Goal: Task Accomplishment & Management: Complete application form

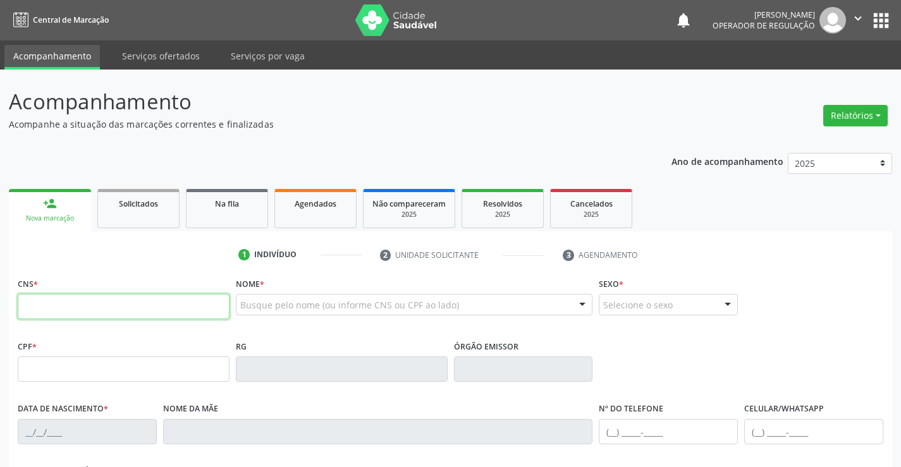
click at [48, 305] on input "text" at bounding box center [124, 306] width 212 height 25
type input "706 9081 6794 3831"
type input "[DATE]"
type input "[PHONE_NUMBER]"
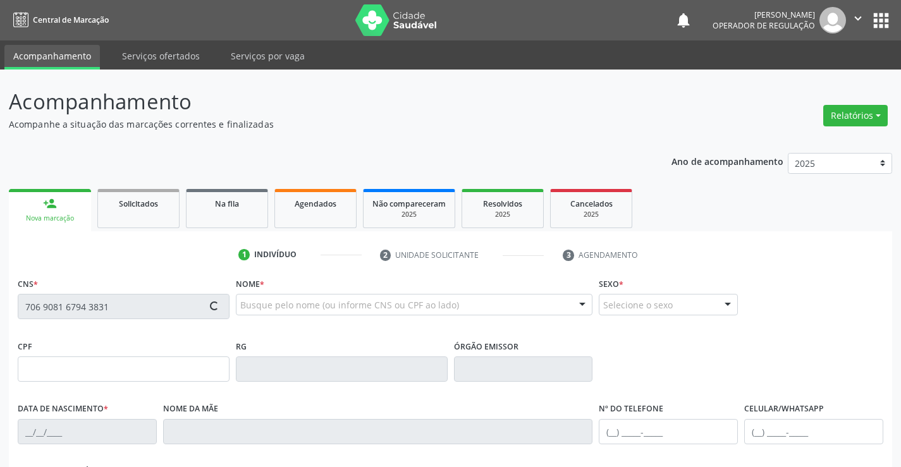
type input "SN"
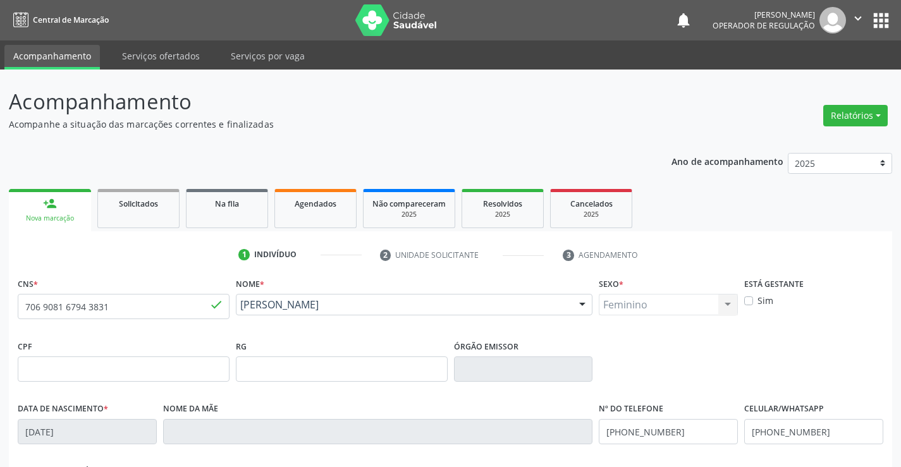
scroll to position [218, 0]
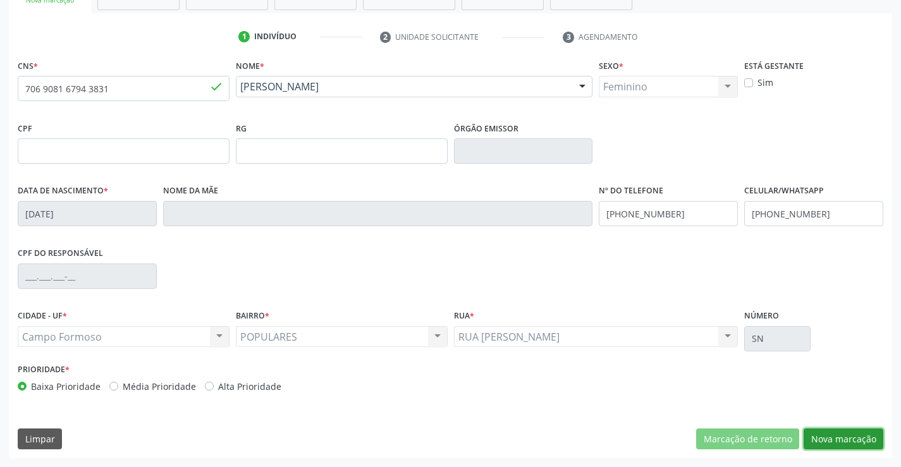
click at [833, 435] on button "Nova marcação" at bounding box center [843, 438] width 80 height 21
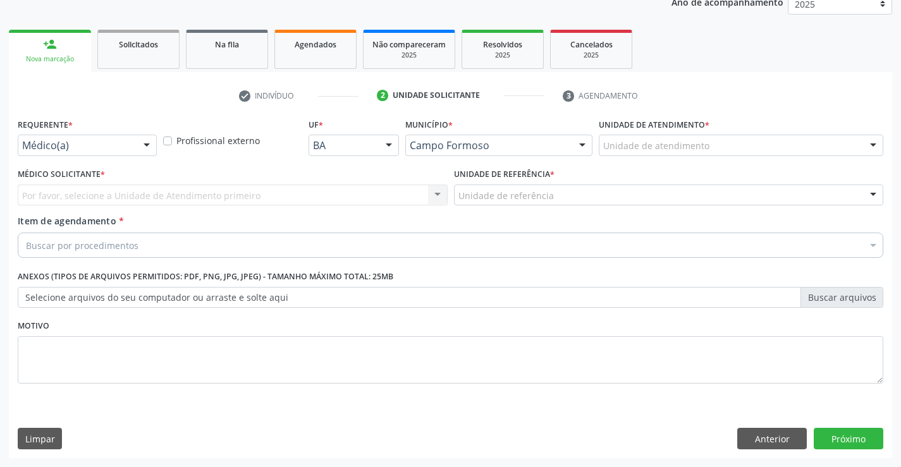
click at [136, 149] on div "Médico(a) Médico(a) Enfermeiro(a) Paciente Nenhum resultado encontrado para: " …" at bounding box center [87, 145] width 139 height 21
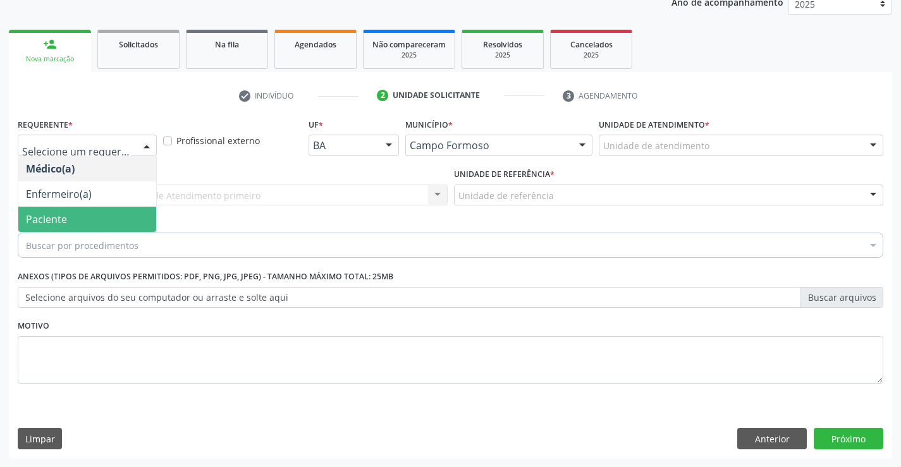
click at [51, 214] on span "Paciente" at bounding box center [46, 219] width 41 height 14
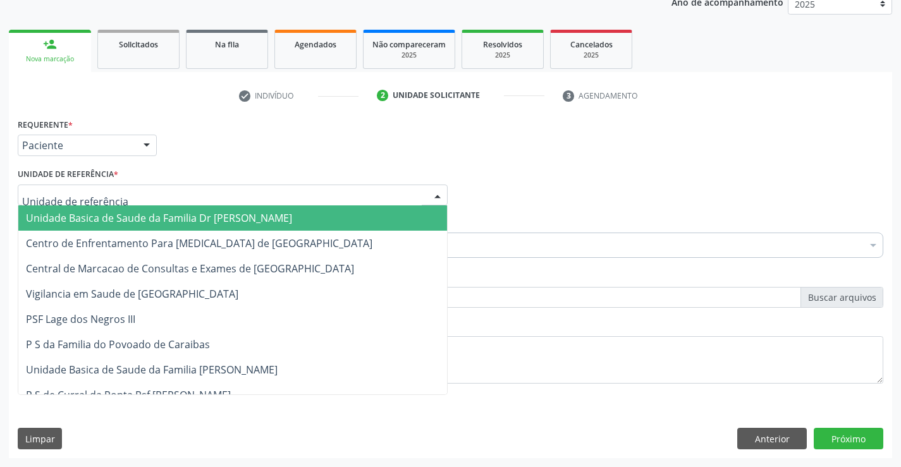
click at [143, 192] on div at bounding box center [233, 195] width 430 height 21
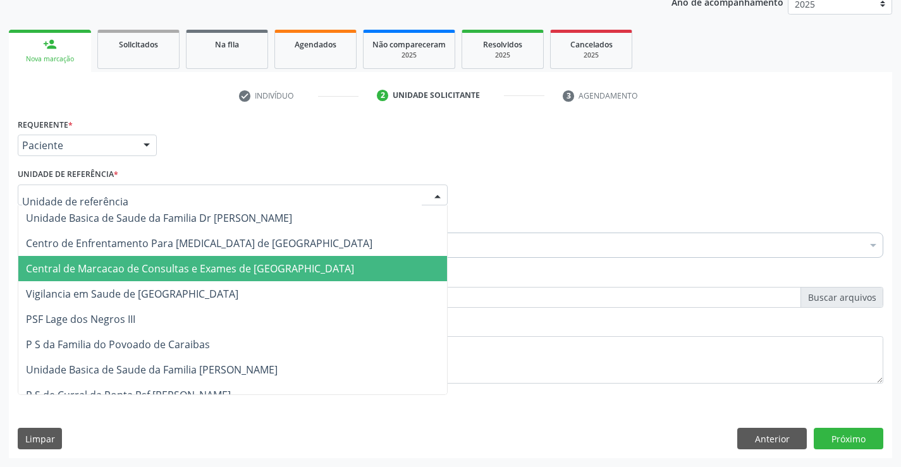
click at [147, 264] on span "Central de Marcacao de Consultas e Exames de [GEOGRAPHIC_DATA]" at bounding box center [190, 269] width 328 height 14
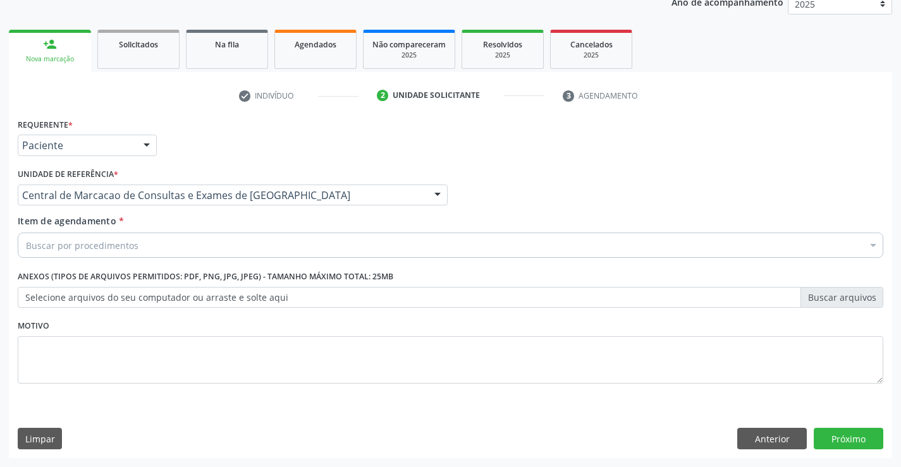
click at [113, 254] on div "Buscar por procedimentos" at bounding box center [450, 245] width 865 height 25
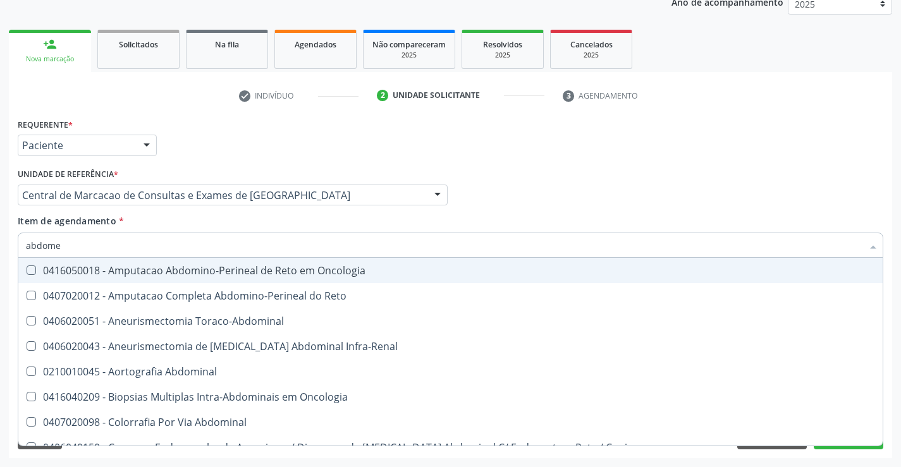
type input "abdomen"
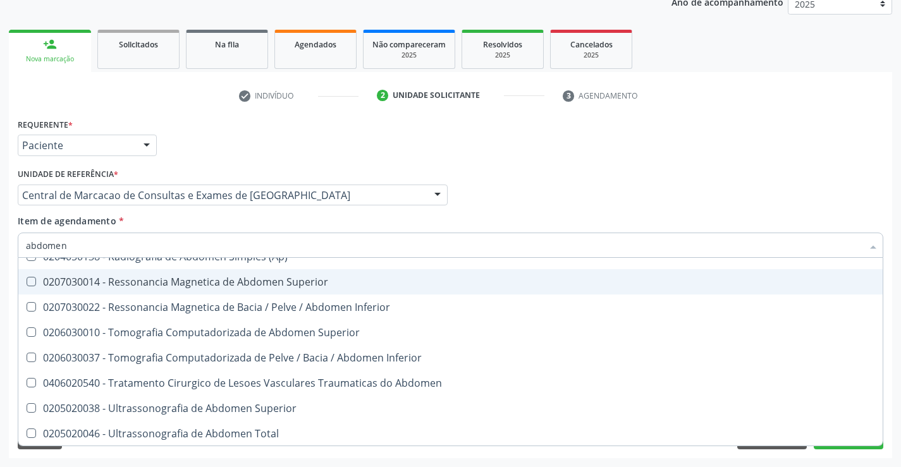
scroll to position [65, 0]
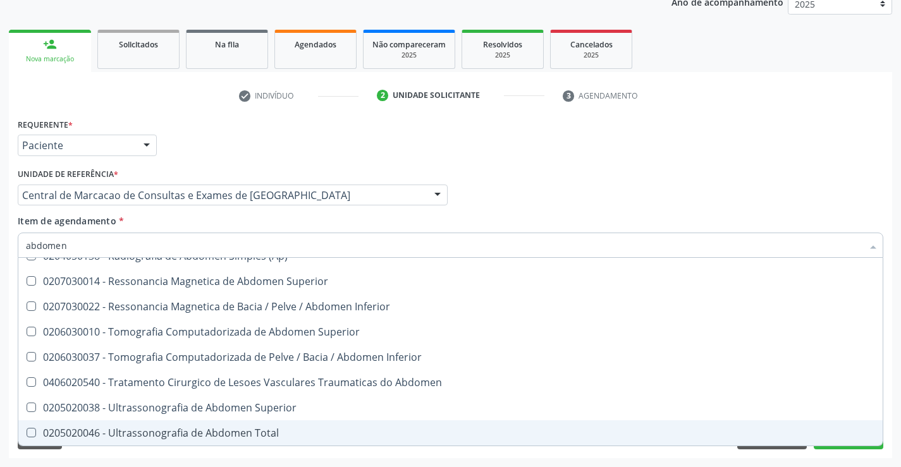
click at [220, 428] on div "0205020046 - Ultrassonografia de Abdomen Total" at bounding box center [450, 433] width 849 height 10
checkbox Total "true"
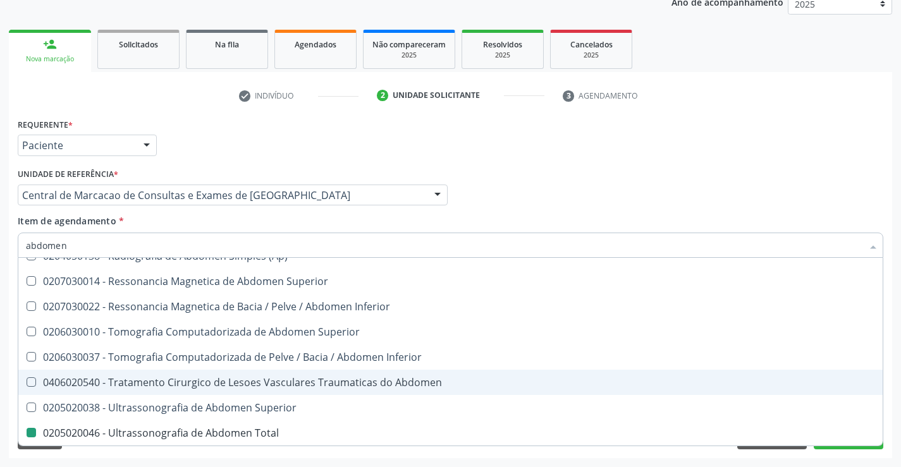
click at [808, 190] on div "Médico Solicitante Por favor, selecione a Unidade de Atendimento primeiro Nenhu…" at bounding box center [450, 189] width 871 height 49
checkbox Incidencias\) "true"
checkbox Total "false"
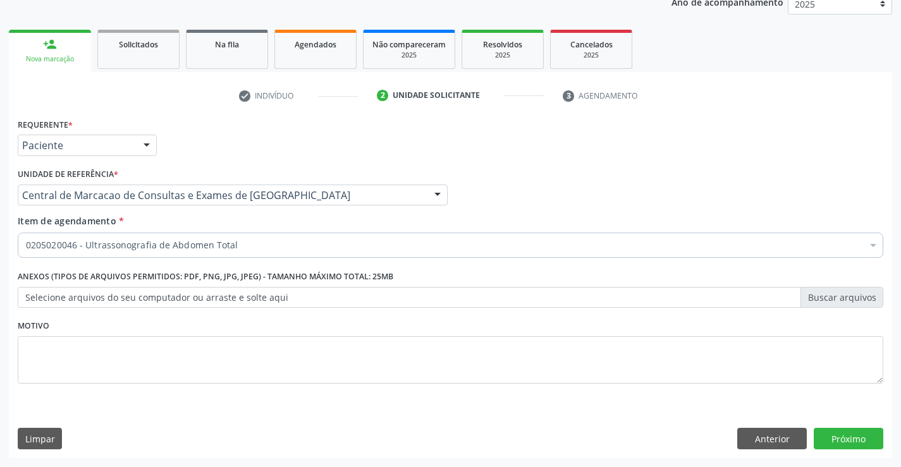
scroll to position [0, 0]
click at [863, 429] on button "Próximo" at bounding box center [848, 438] width 70 height 21
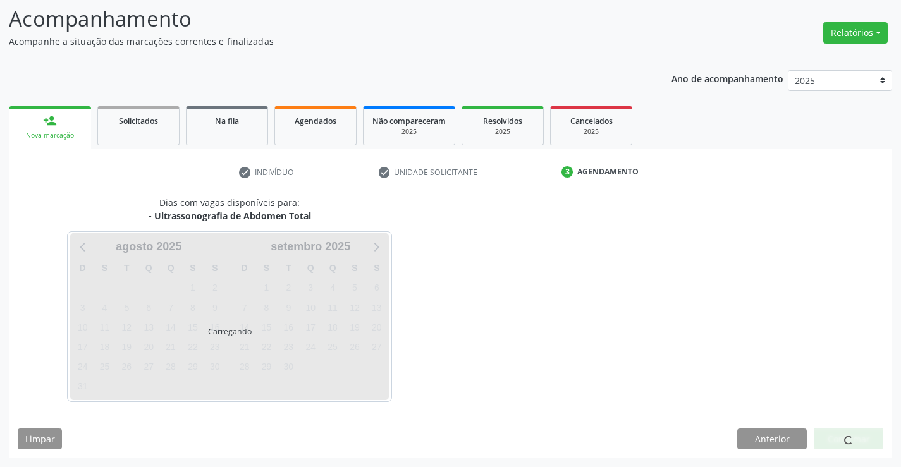
scroll to position [83, 0]
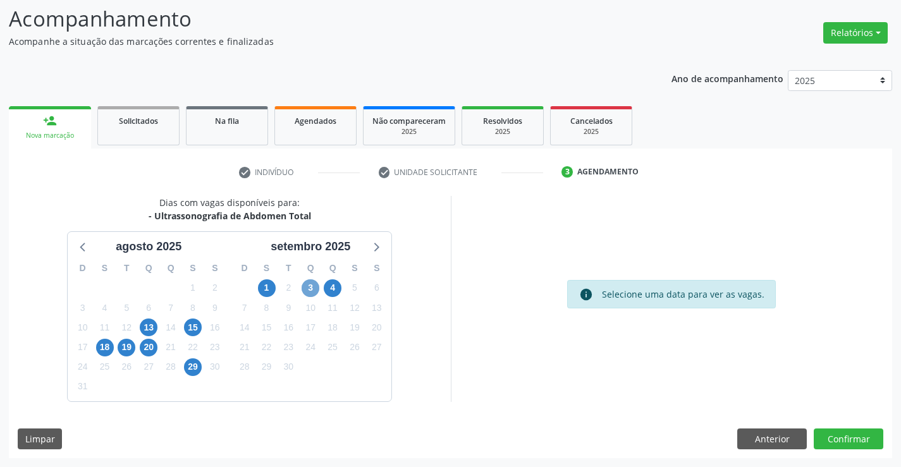
click at [316, 289] on span "3" at bounding box center [310, 288] width 18 height 18
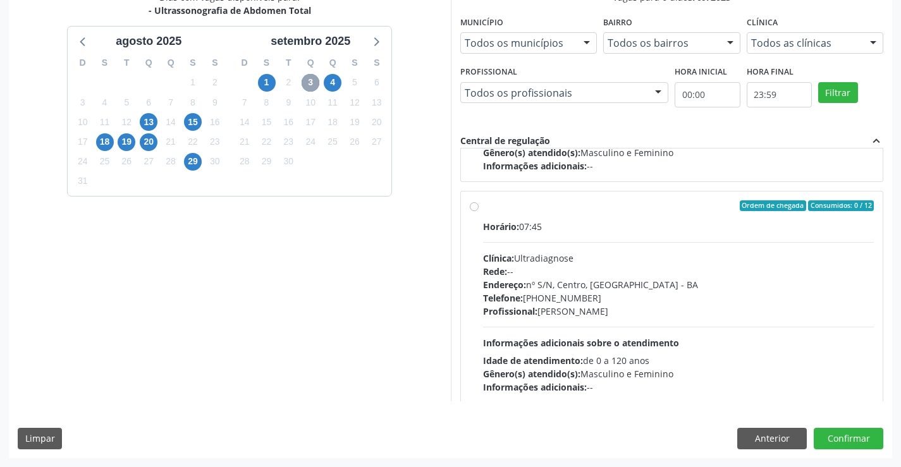
scroll to position [190, 0]
click at [607, 289] on div "Endereço: nº S/N, Centro, [GEOGRAPHIC_DATA]" at bounding box center [678, 283] width 391 height 13
click at [478, 210] on input "Ordem de chegada Consumidos: 0 / 12 Horário: 07:45 Clínica: Ultradiagnose Rede:…" at bounding box center [474, 204] width 9 height 11
radio input "true"
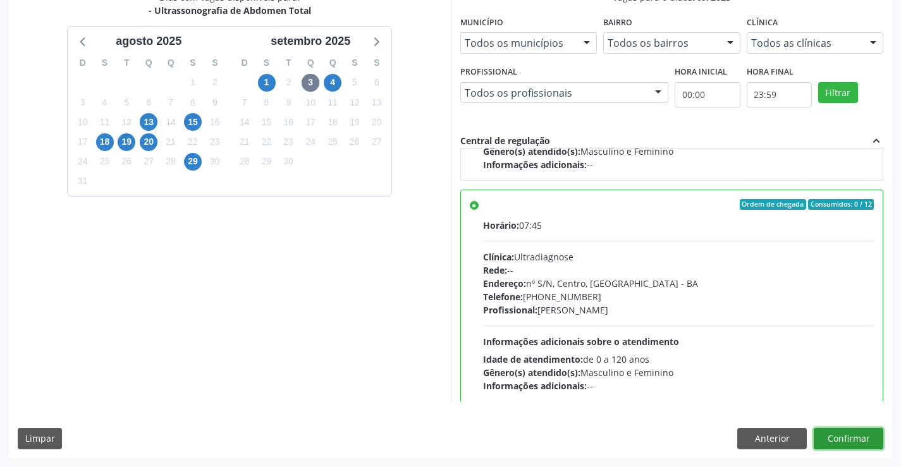
click at [823, 433] on button "Confirmar" at bounding box center [848, 438] width 70 height 21
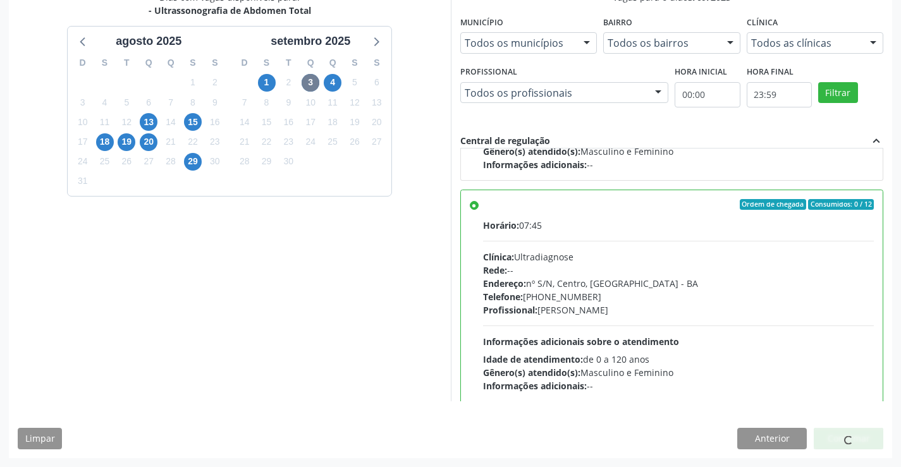
scroll to position [0, 0]
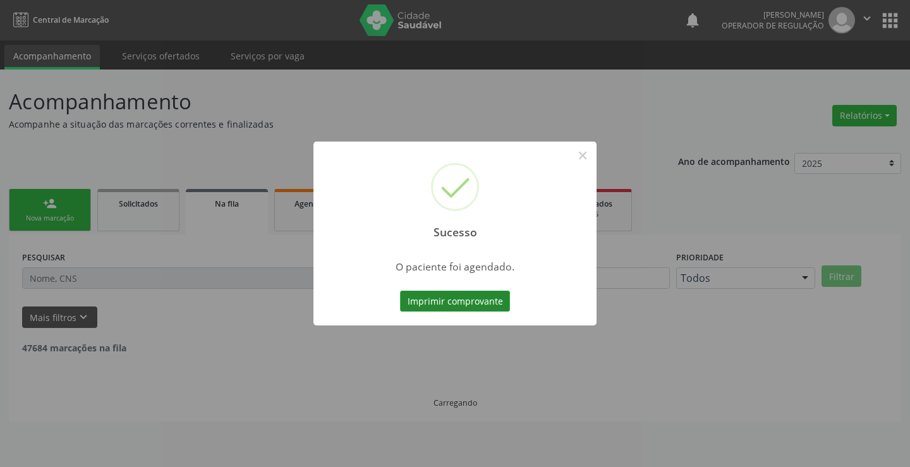
click at [491, 305] on button "Imprimir comprovante" at bounding box center [455, 301] width 110 height 21
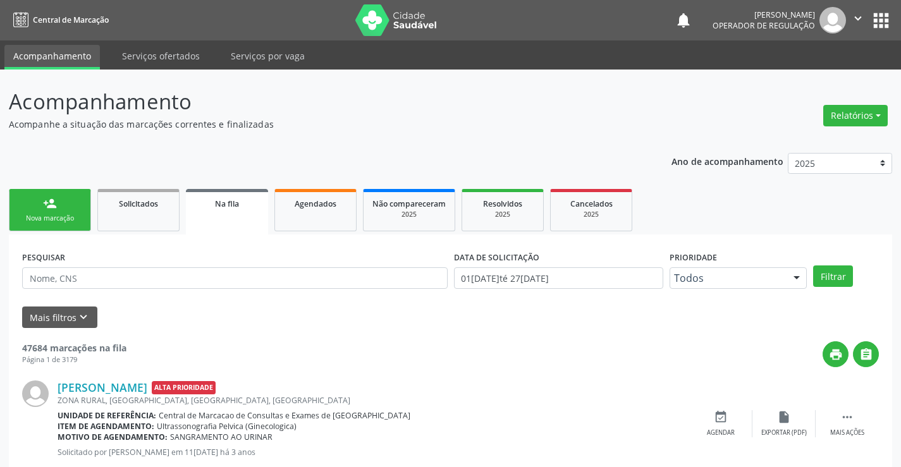
click at [51, 206] on div "person_add" at bounding box center [50, 204] width 14 height 14
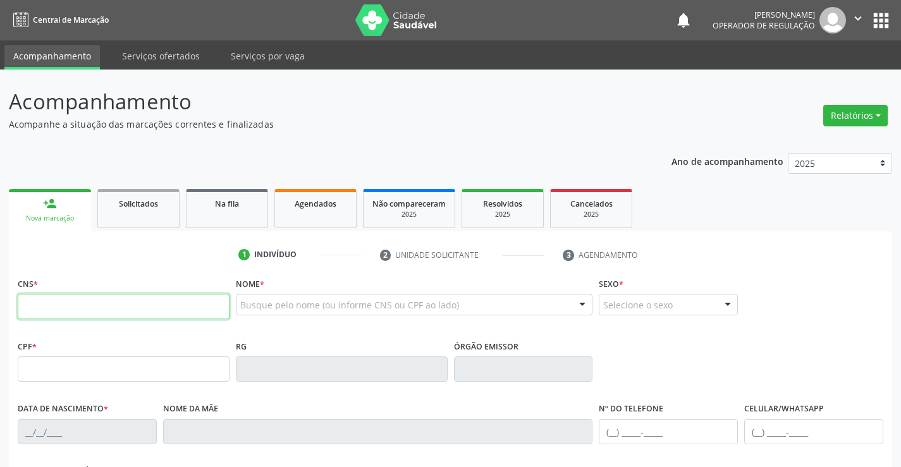
click at [83, 315] on input "text" at bounding box center [124, 306] width 212 height 25
type input "706 9081 6794 3831"
type input "[DATE]"
type input "[PHONE_NUMBER]"
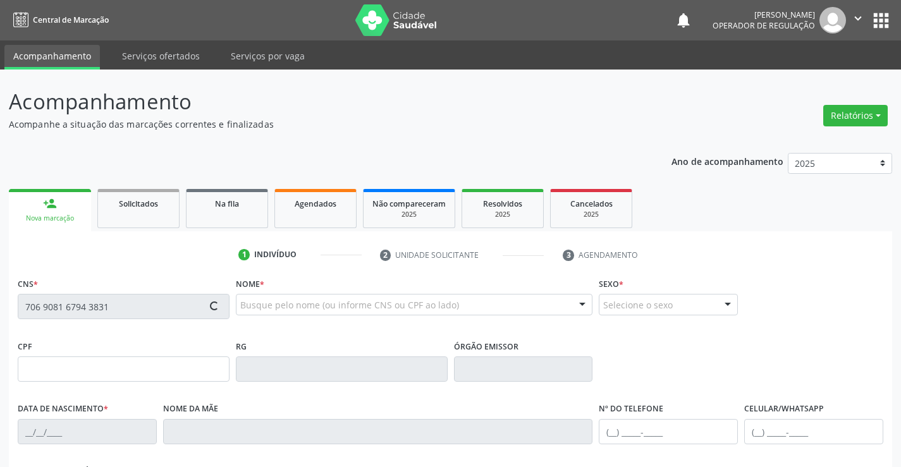
type input "SN"
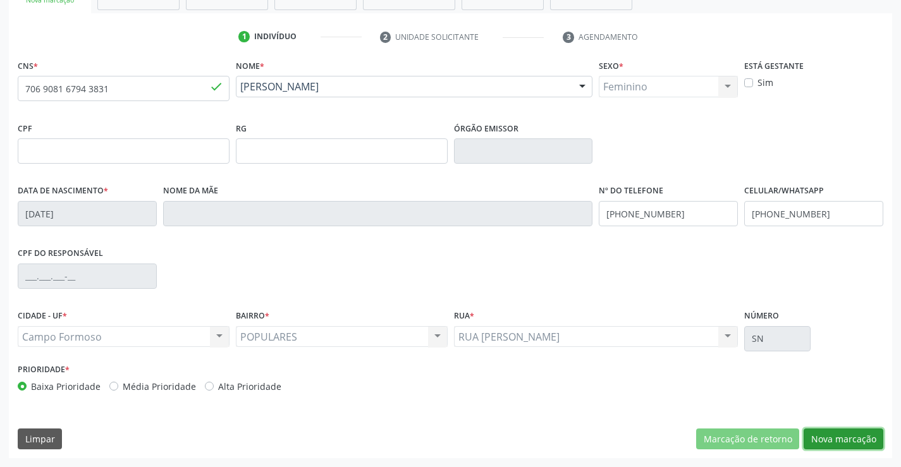
click at [837, 435] on button "Nova marcação" at bounding box center [843, 438] width 80 height 21
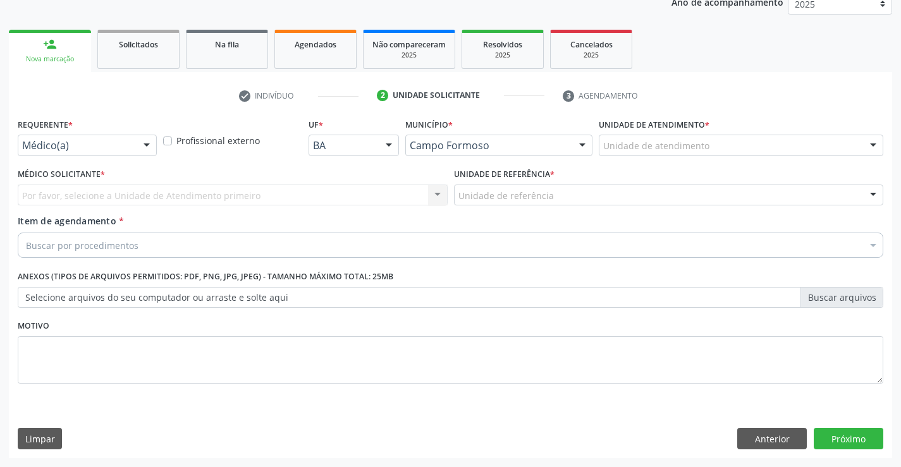
scroll to position [159, 0]
click at [146, 143] on div at bounding box center [146, 145] width 19 height 21
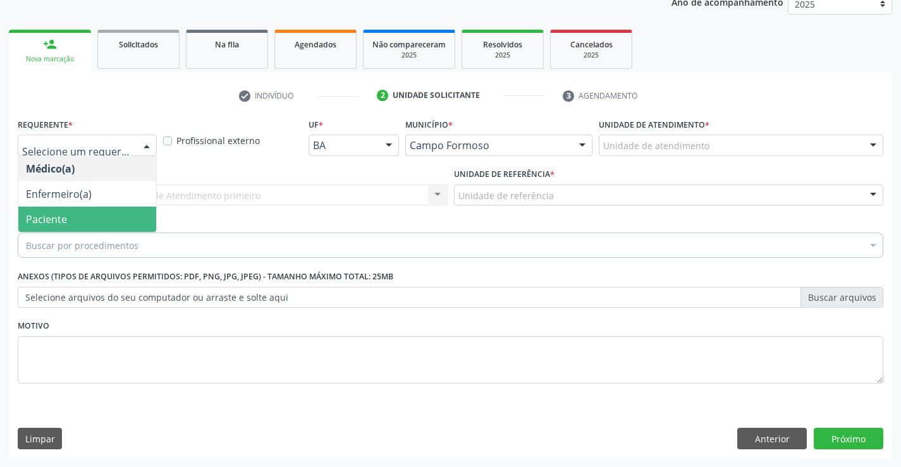
click at [63, 215] on span "Paciente" at bounding box center [46, 219] width 41 height 14
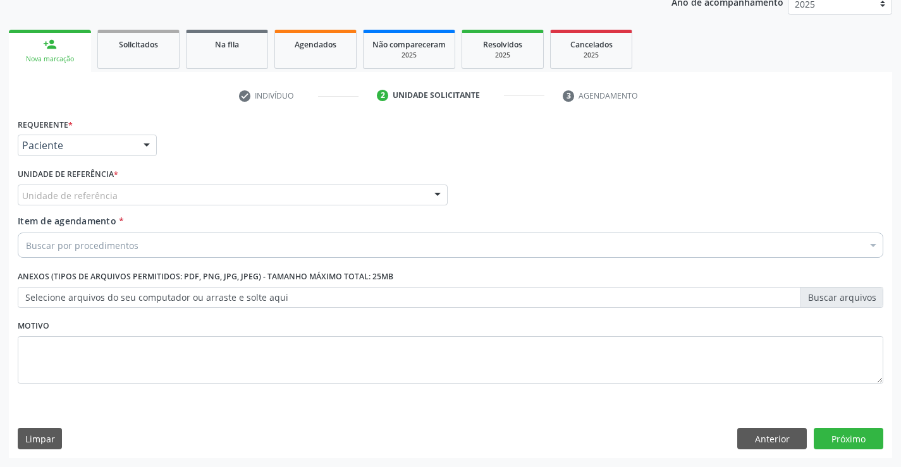
click at [226, 193] on div "Unidade de referência" at bounding box center [233, 195] width 430 height 21
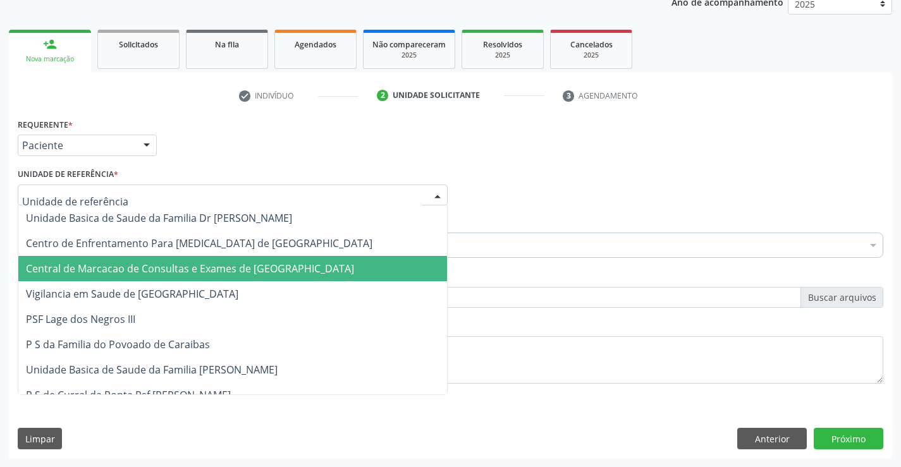
click at [233, 265] on span "Central de Marcacao de Consultas e Exames de [GEOGRAPHIC_DATA]" at bounding box center [190, 269] width 328 height 14
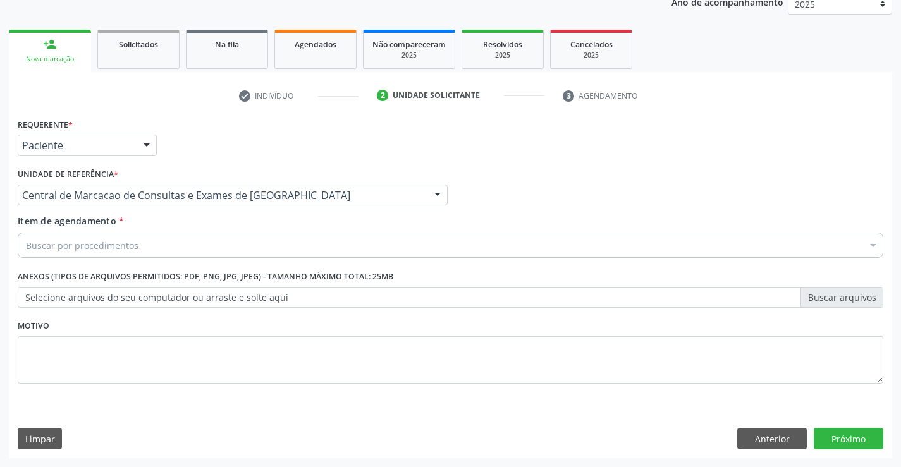
click at [169, 248] on div "Buscar por procedimentos" at bounding box center [450, 245] width 865 height 25
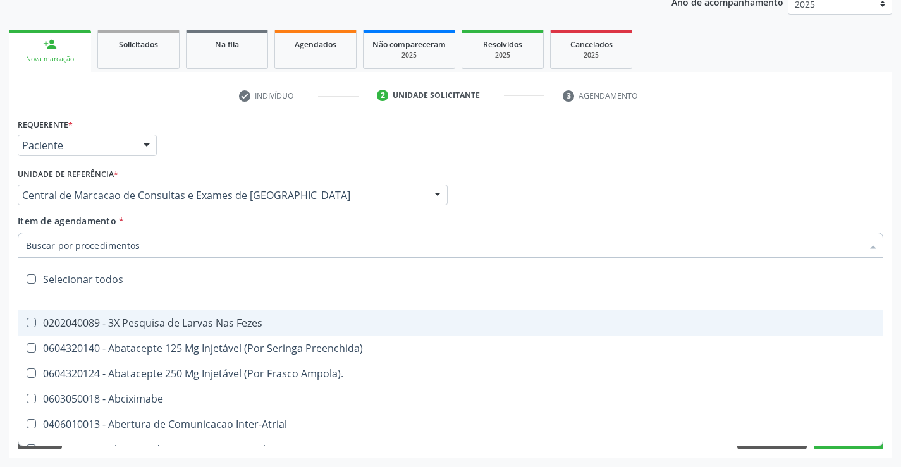
click at [169, 248] on input "Item de agendamento *" at bounding box center [444, 245] width 836 height 25
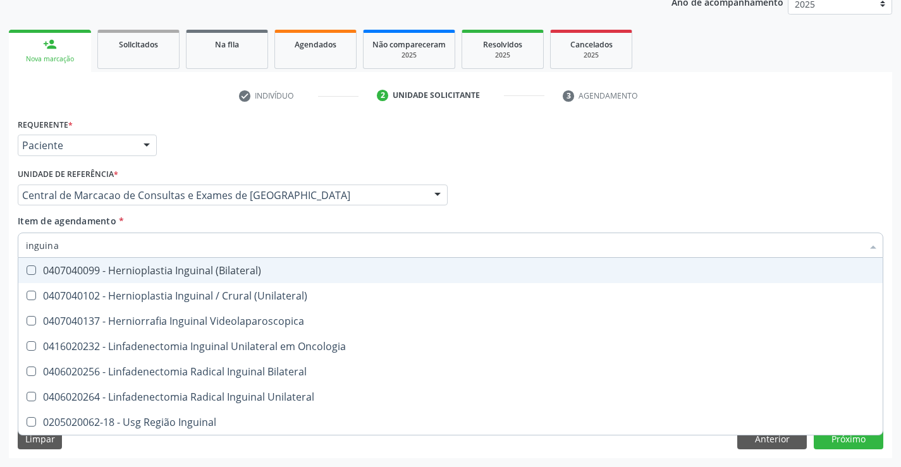
type input "inguinal"
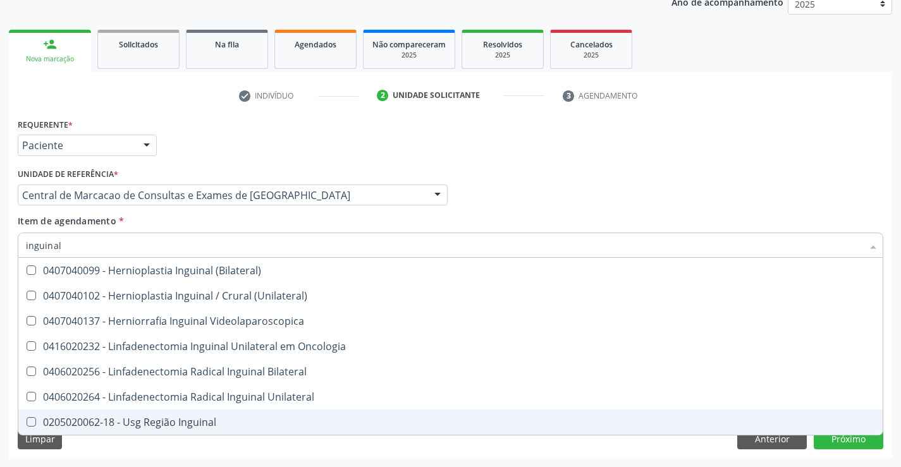
click at [203, 423] on div "0205020062-18 - Usg Região Inguinal" at bounding box center [450, 422] width 849 height 10
checkbox Inguinal "true"
click at [823, 438] on div "Requerente * Paciente Médico(a) Enfermeiro(a) Paciente Nenhum resultado encontr…" at bounding box center [450, 286] width 883 height 343
checkbox \(Unilateral\) "true"
checkbox Inguinal "false"
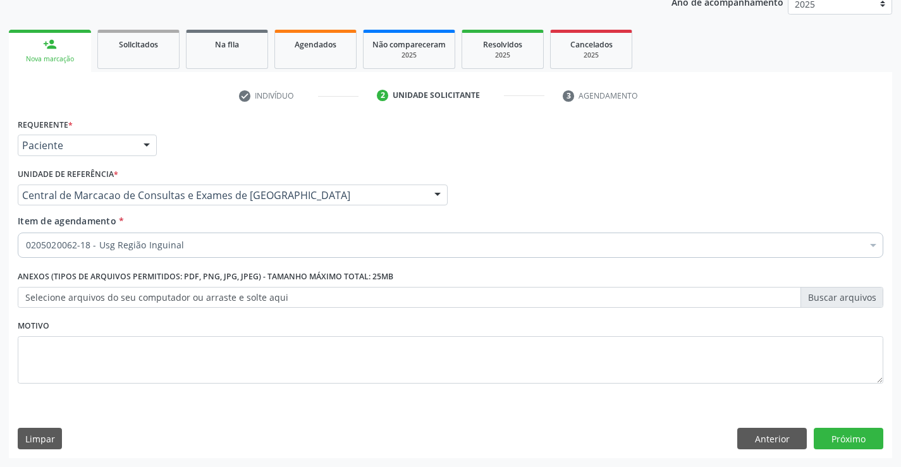
click at [899, 445] on div "Acompanhamento Acompanhe a situação das marcações correntes e finalizadas Relat…" at bounding box center [450, 188] width 901 height 557
click at [858, 439] on button "Próximo" at bounding box center [848, 438] width 70 height 21
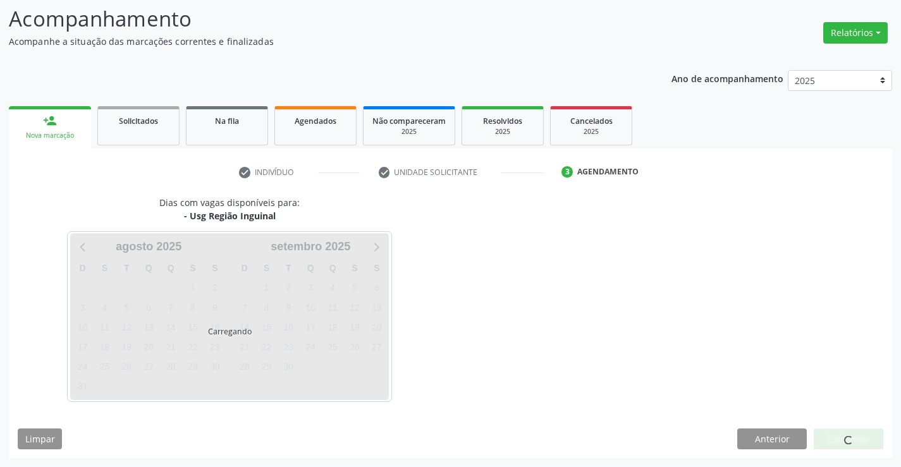
scroll to position [83, 0]
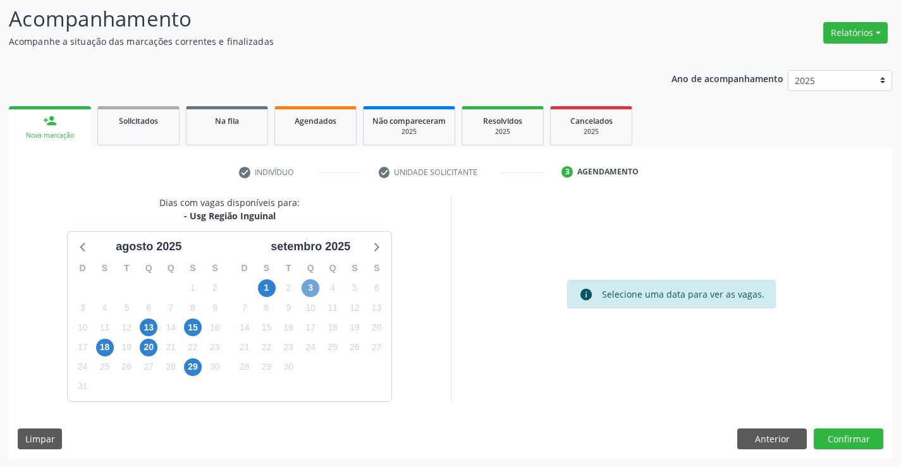
click at [307, 283] on span "3" at bounding box center [310, 288] width 18 height 18
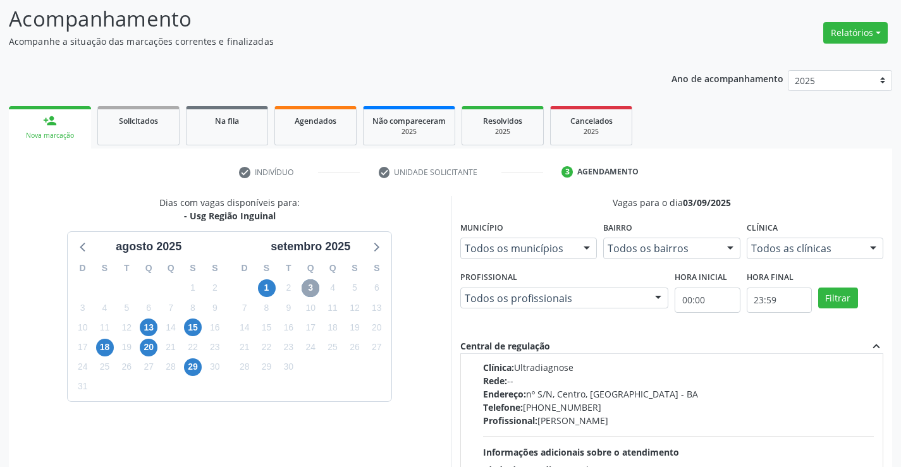
scroll to position [0, 0]
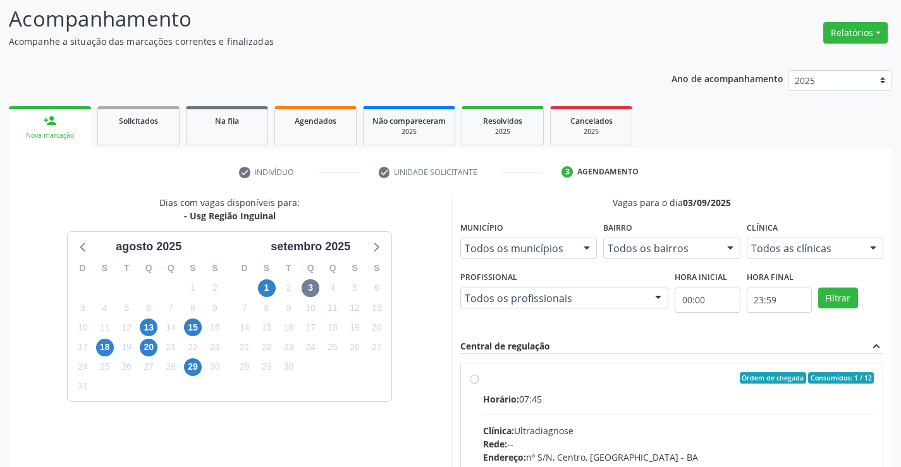
click at [478, 384] on input "Ordem de chegada Consumidos: 1 / 12 Horário: 07:45 Clínica: Ultradiagnose Rede:…" at bounding box center [474, 377] width 9 height 11
radio input "true"
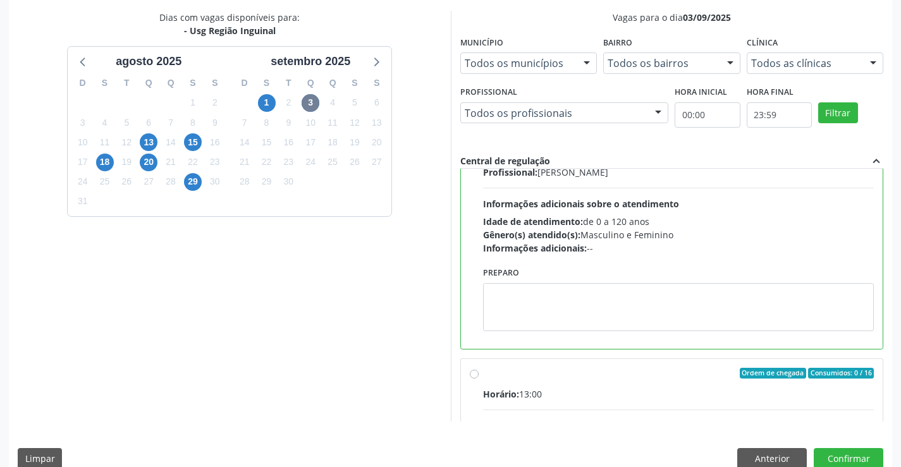
scroll to position [274, 0]
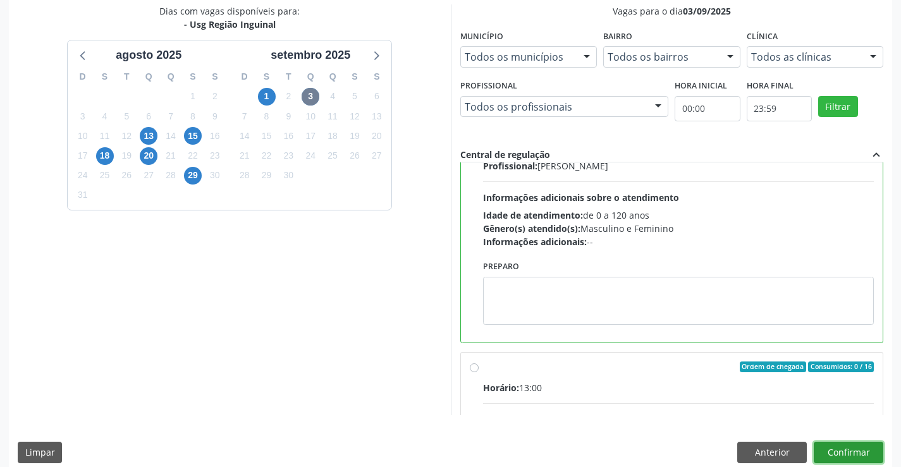
click at [856, 452] on button "Confirmar" at bounding box center [848, 452] width 70 height 21
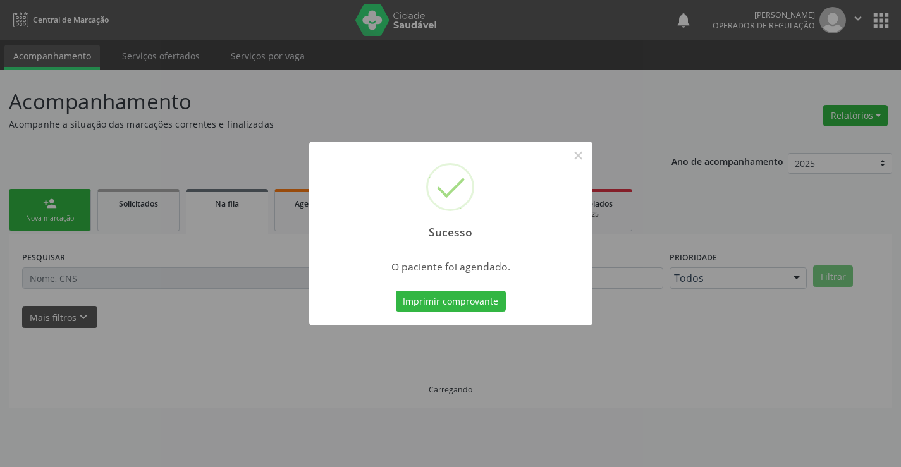
scroll to position [0, 0]
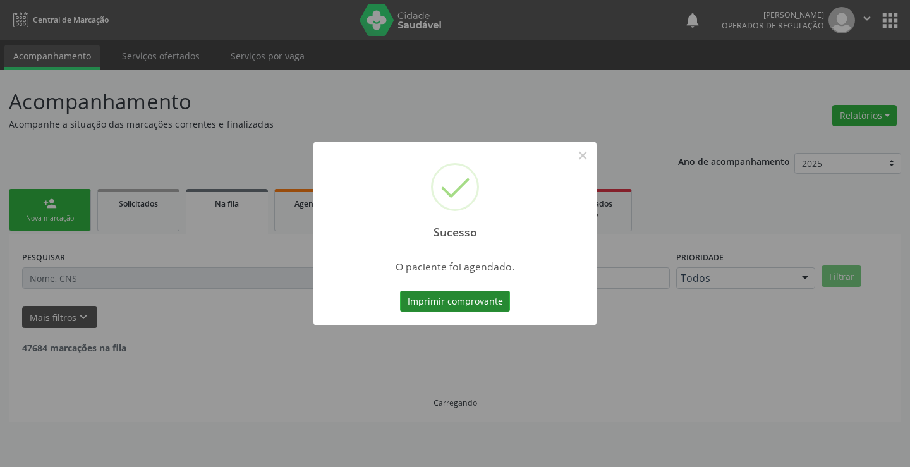
click at [463, 299] on button "Imprimir comprovante" at bounding box center [455, 301] width 110 height 21
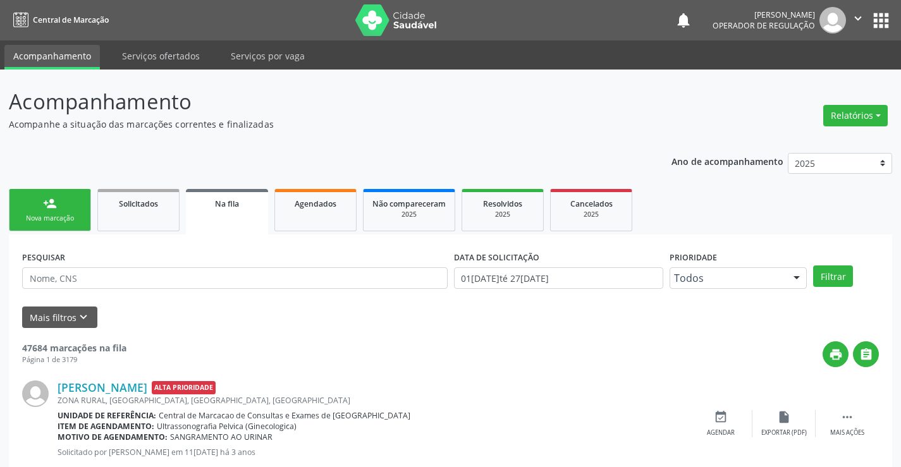
click at [48, 212] on link "person_add Nova marcação" at bounding box center [50, 210] width 82 height 42
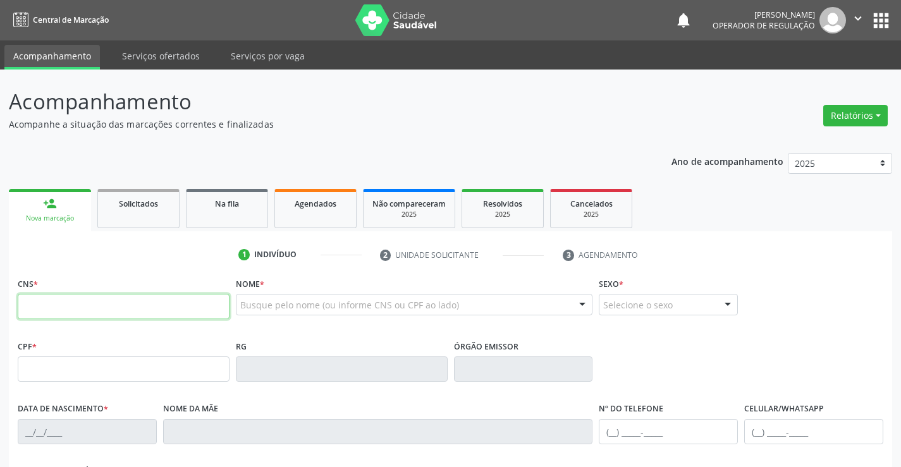
click at [68, 298] on input "text" at bounding box center [124, 306] width 212 height 25
type input "709 6056 1278 3275"
type input "07364000699"
type input "17/02/1946"
type input "(74) 99149-0289"
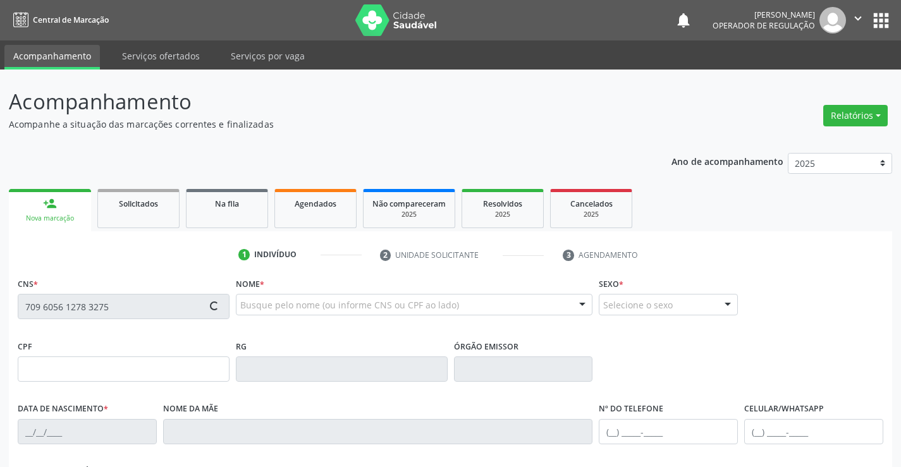
type input "285.940.025-72"
type input "S/N"
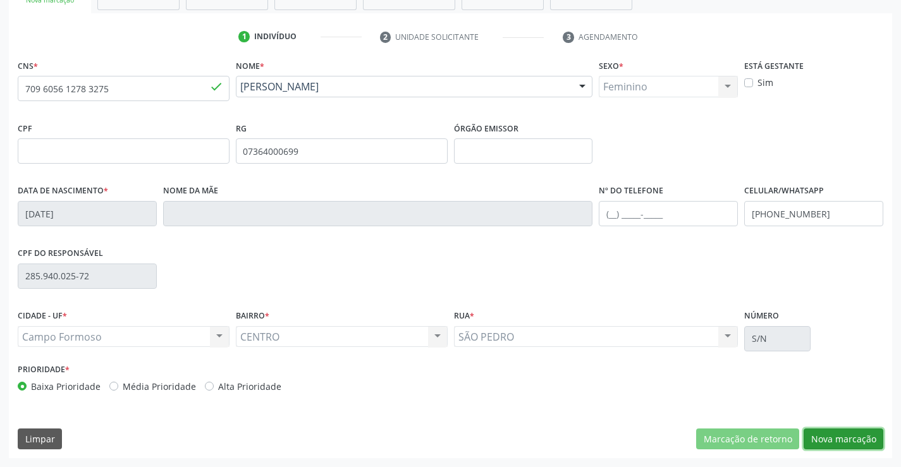
click at [849, 436] on button "Nova marcação" at bounding box center [843, 438] width 80 height 21
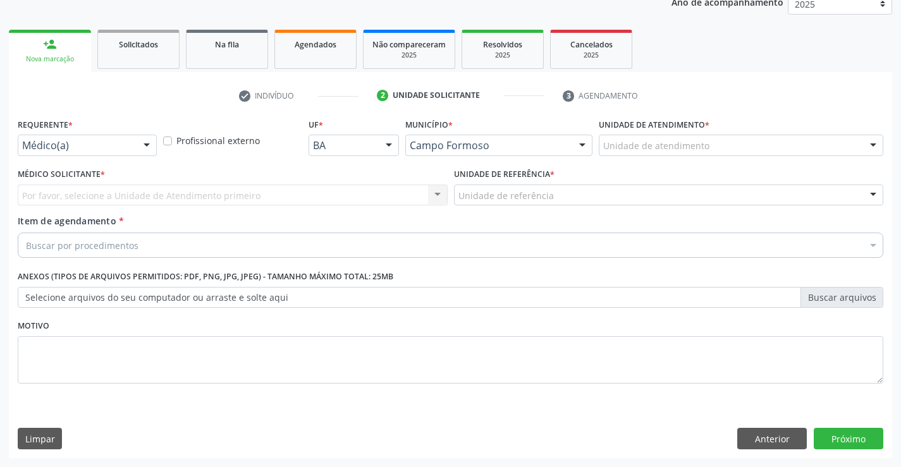
scroll to position [159, 0]
click at [147, 140] on div at bounding box center [146, 145] width 19 height 21
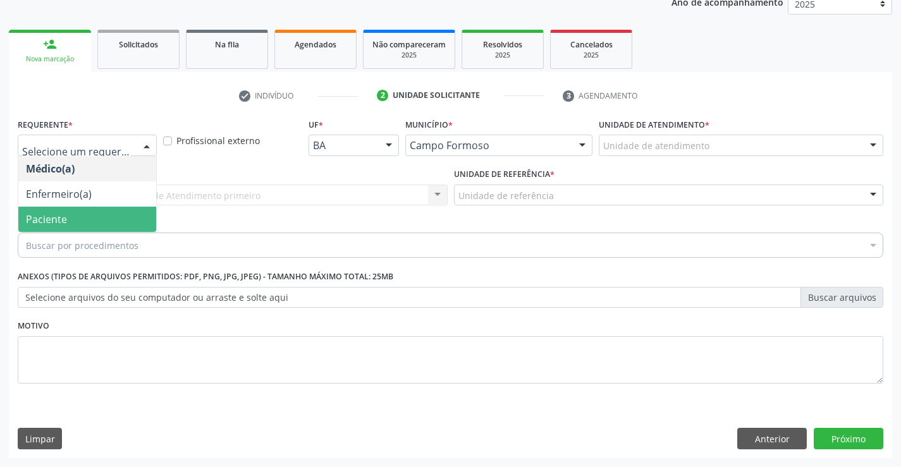
click at [35, 226] on span "Paciente" at bounding box center [46, 219] width 41 height 14
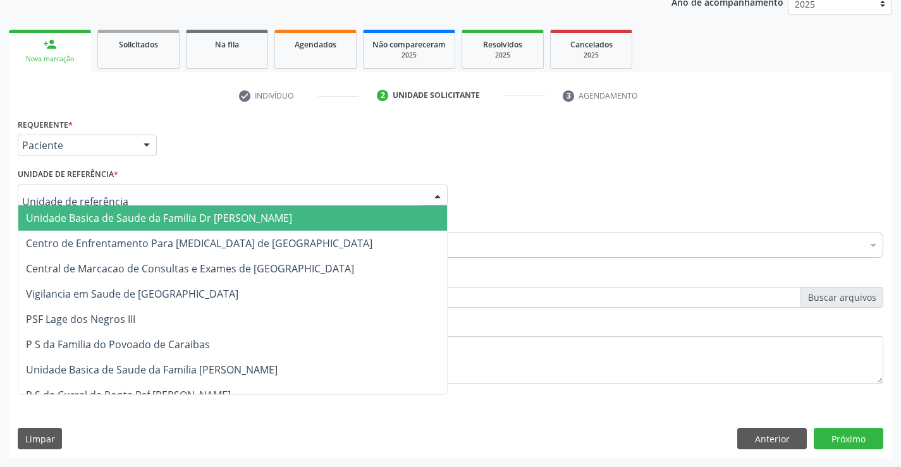
click at [316, 195] on div at bounding box center [233, 195] width 430 height 21
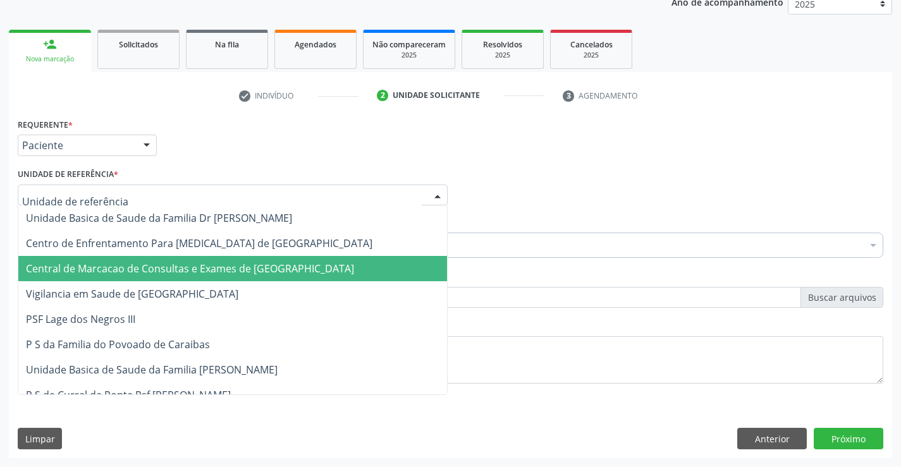
click at [262, 261] on span "Central de Marcacao de Consultas e Exames de [GEOGRAPHIC_DATA]" at bounding box center [232, 268] width 428 height 25
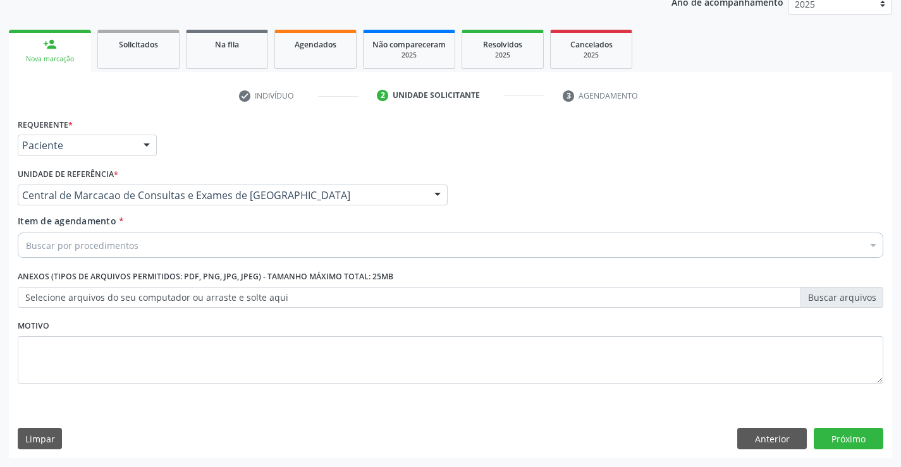
click at [165, 251] on div "Buscar por procedimentos" at bounding box center [450, 245] width 865 height 25
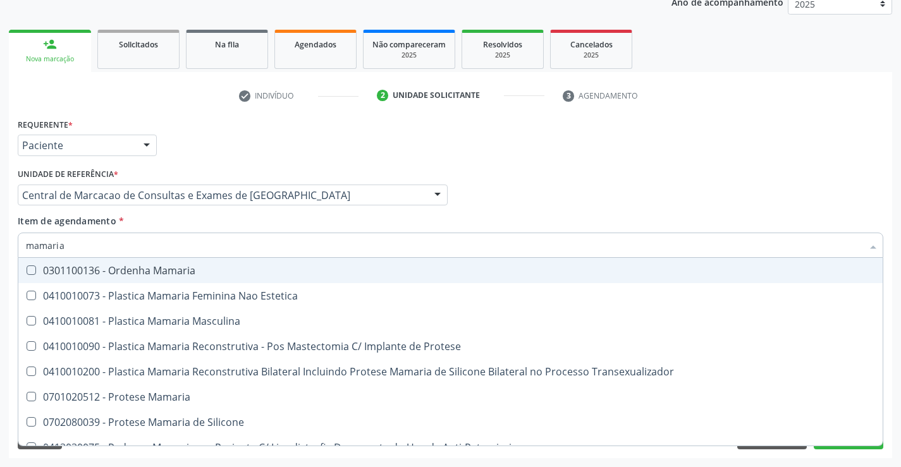
type input "mamaria"
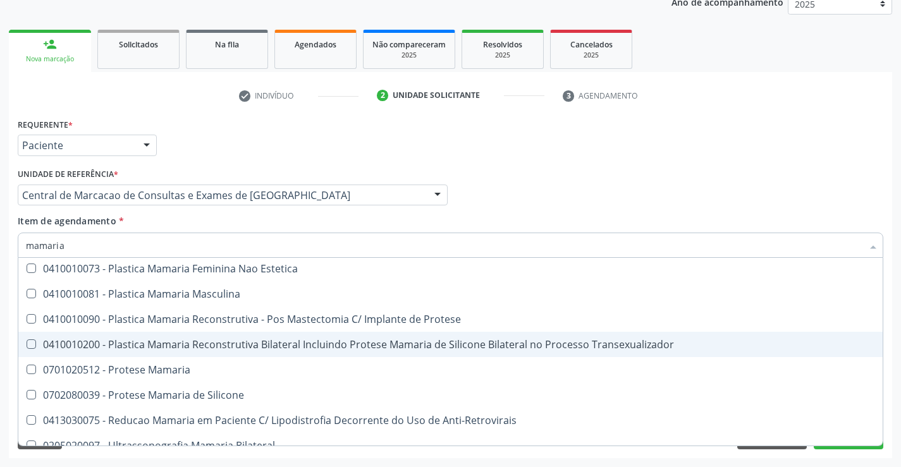
scroll to position [40, 0]
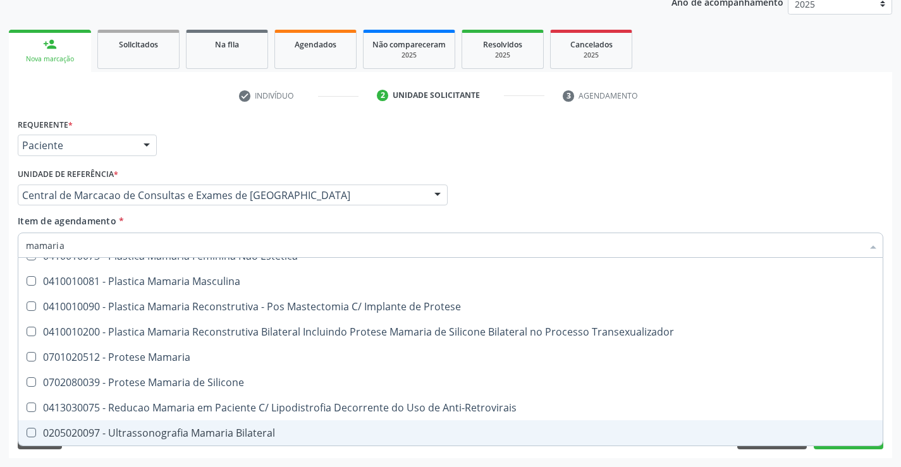
click at [213, 435] on div "0205020097 - Ultrassonografia Mamaria Bilateral" at bounding box center [450, 433] width 849 height 10
checkbox Bilateral "true"
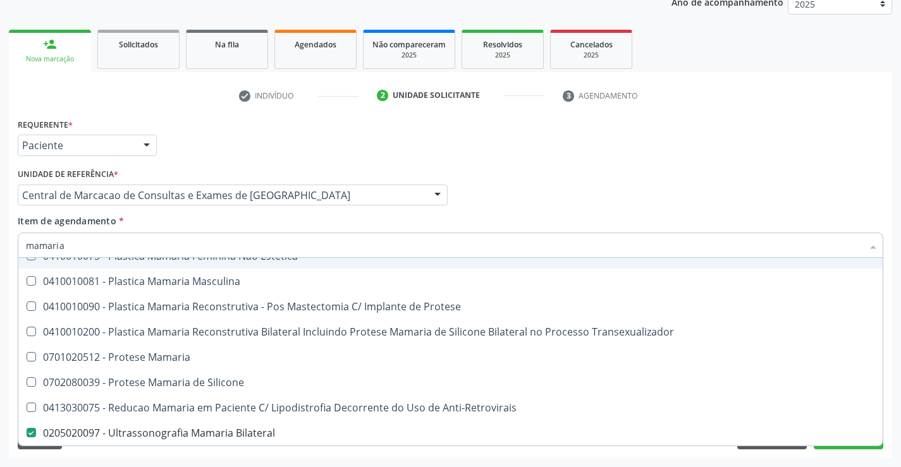
click at [803, 267] on span "0410010073 - Plastica Mamaria Feminina Nao Estetica" at bounding box center [450, 255] width 864 height 25
checkbox Estetica "true"
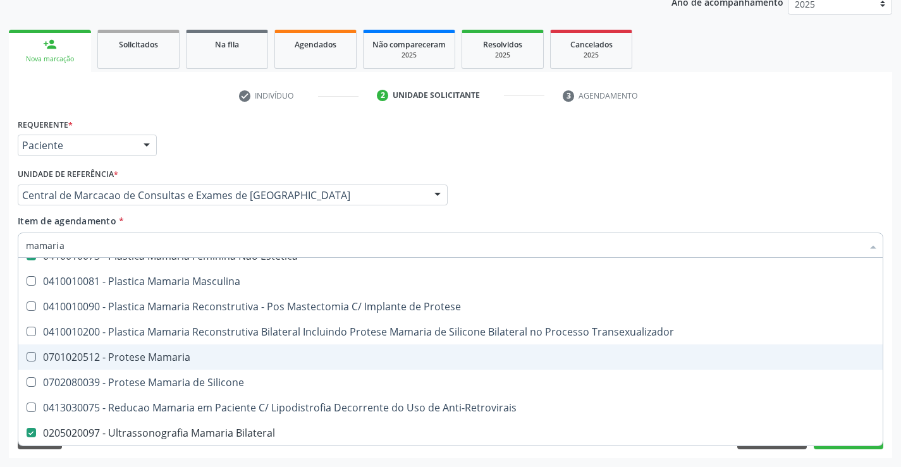
type input "mamaria"
click at [804, 229] on div "Item de agendamento * mamaria Desfazer seleção 0301100136 - Ordenha Mamaria 041…" at bounding box center [450, 234] width 865 height 40
checkbox Masculina "true"
checkbox Bilateral "false"
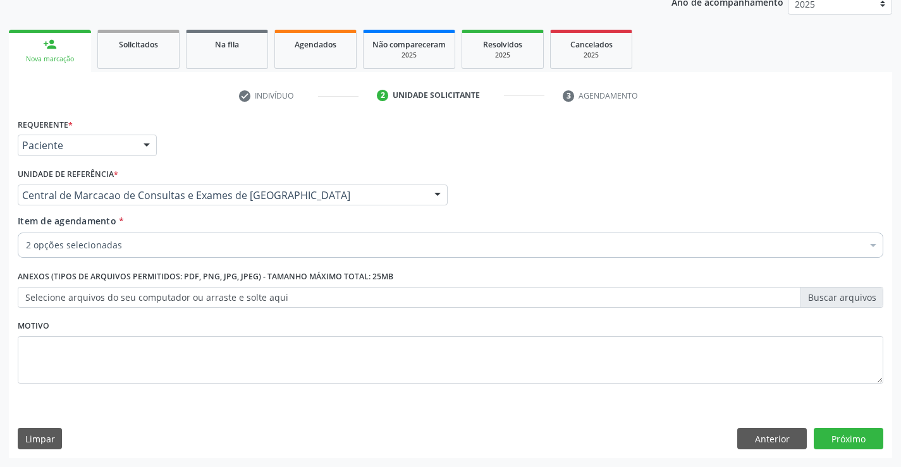
scroll to position [0, 0]
click at [840, 438] on button "Próximo" at bounding box center [848, 438] width 70 height 21
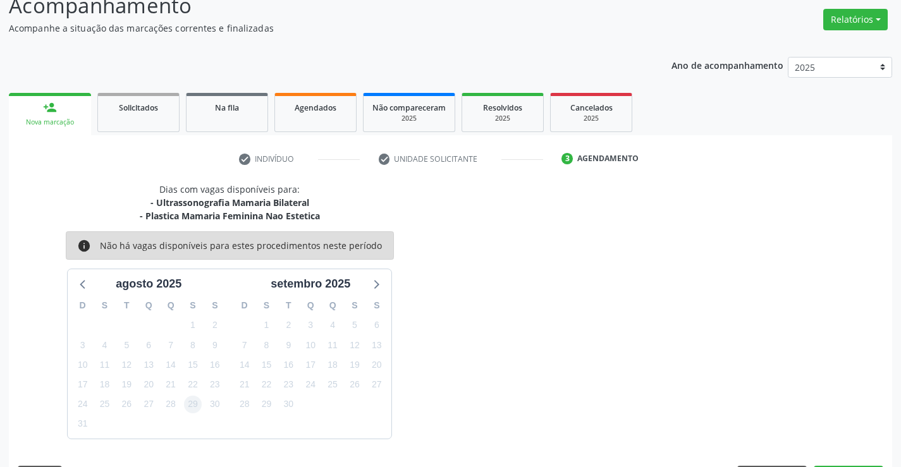
scroll to position [133, 0]
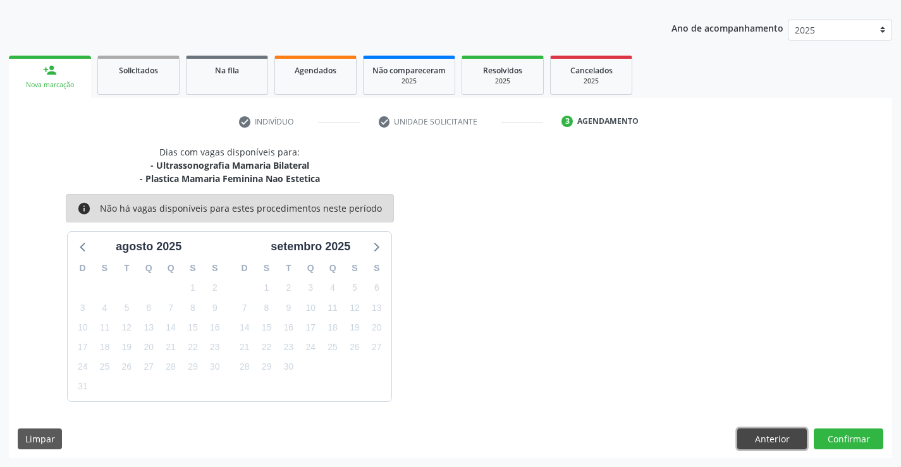
click at [749, 442] on button "Anterior" at bounding box center [772, 438] width 70 height 21
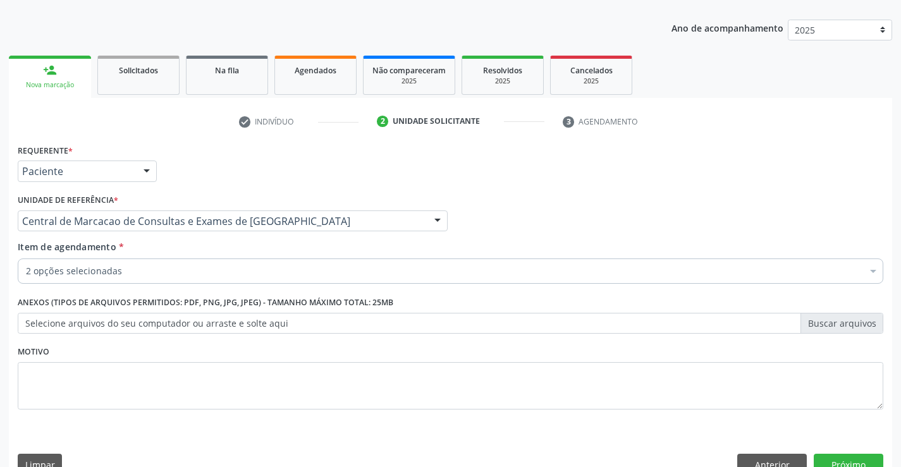
click at [111, 263] on div "2 opções selecionadas" at bounding box center [450, 270] width 865 height 25
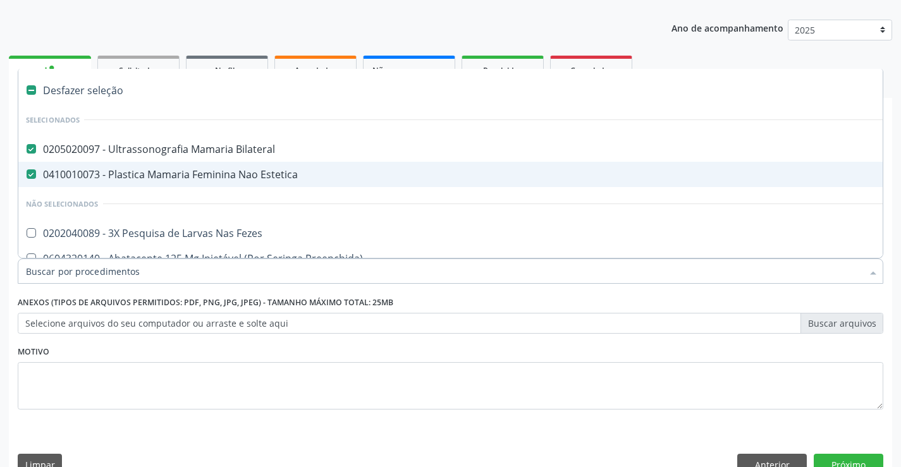
click at [119, 179] on div "0410010073 - Plastica Mamaria Feminina Nao Estetica" at bounding box center [518, 174] width 984 height 10
checkbox Estetica "false"
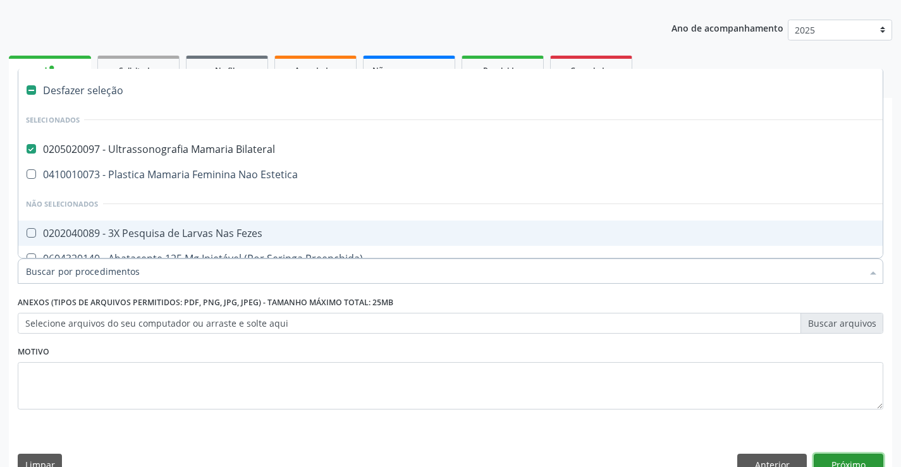
click at [850, 461] on button "Próximo" at bounding box center [848, 464] width 70 height 21
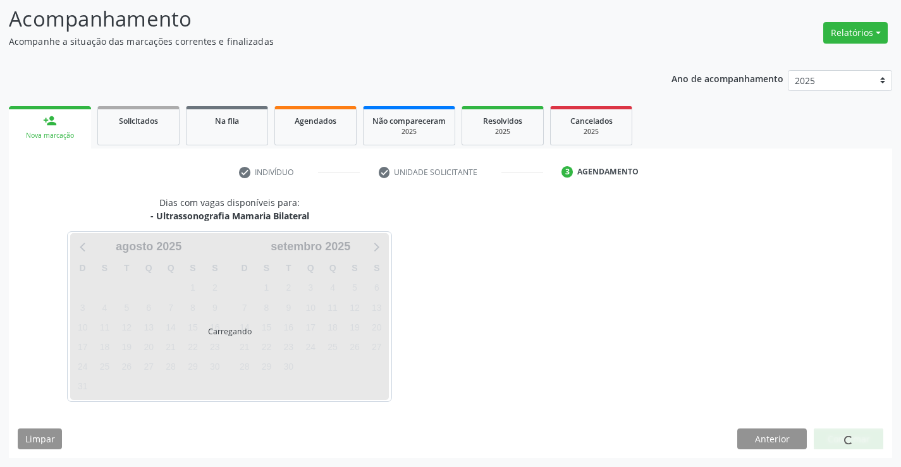
scroll to position [83, 0]
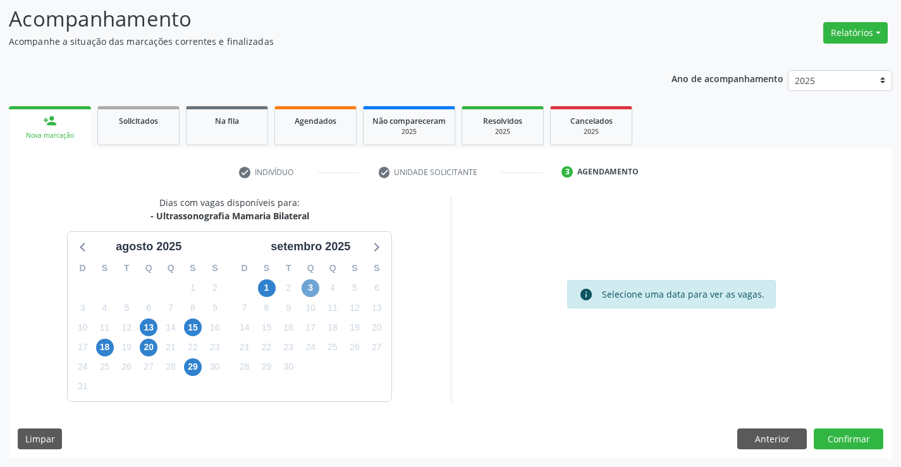
click at [301, 284] on span "3" at bounding box center [310, 288] width 18 height 18
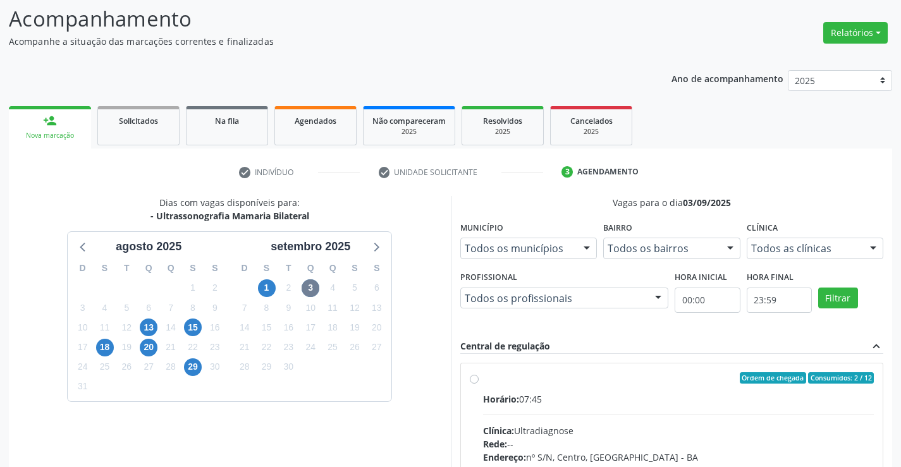
click at [478, 384] on input "Ordem de chegada Consumidos: 2 / 12 Horário: 07:45 Clínica: Ultradiagnose Rede:…" at bounding box center [474, 377] width 9 height 11
radio input "true"
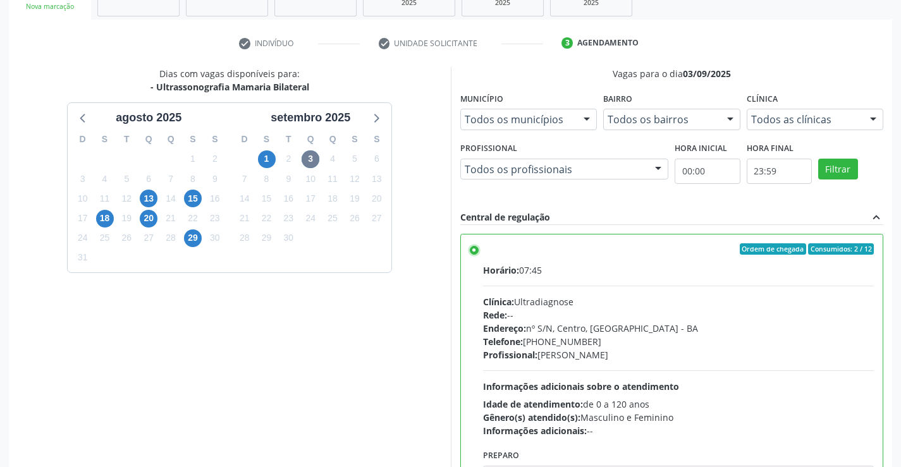
scroll to position [288, 0]
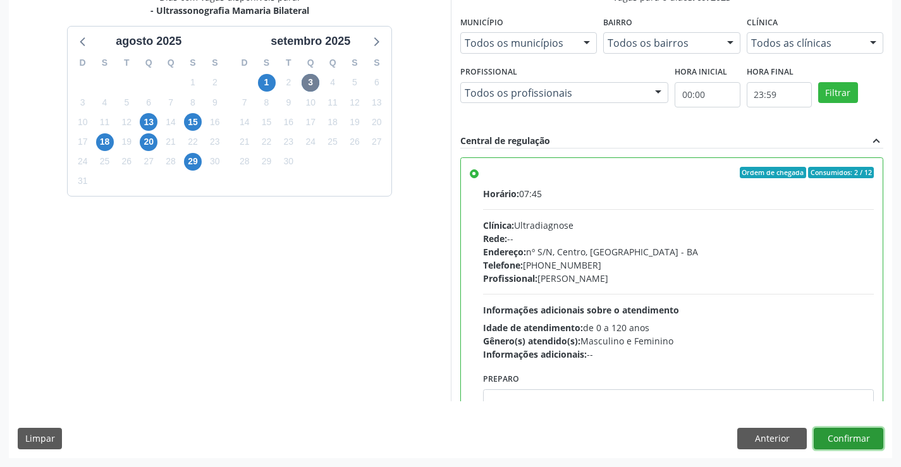
click at [842, 442] on button "Confirmar" at bounding box center [848, 438] width 70 height 21
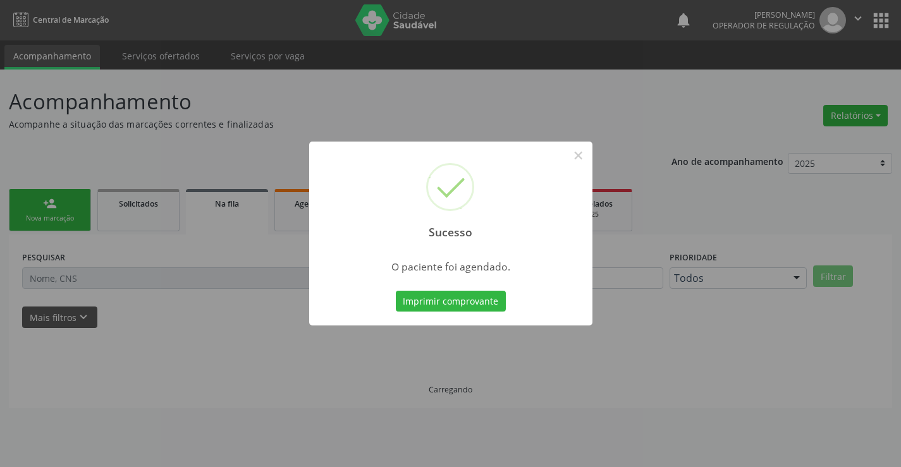
scroll to position [0, 0]
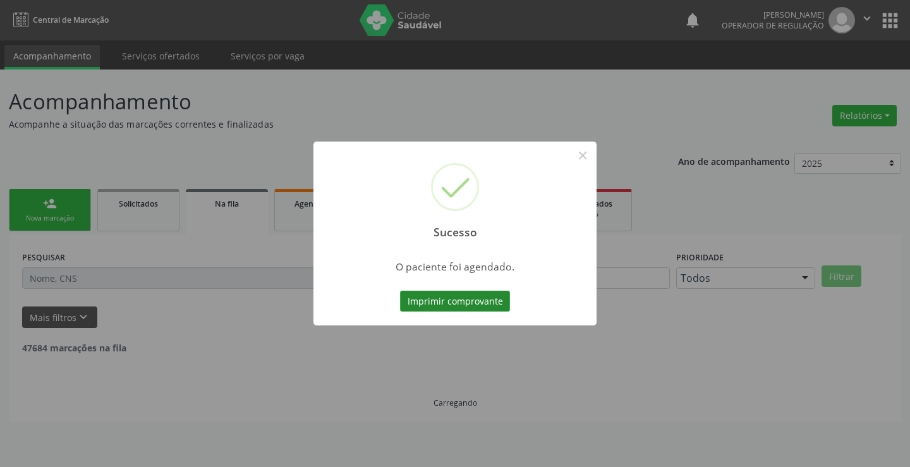
click at [470, 301] on button "Imprimir comprovante" at bounding box center [455, 301] width 110 height 21
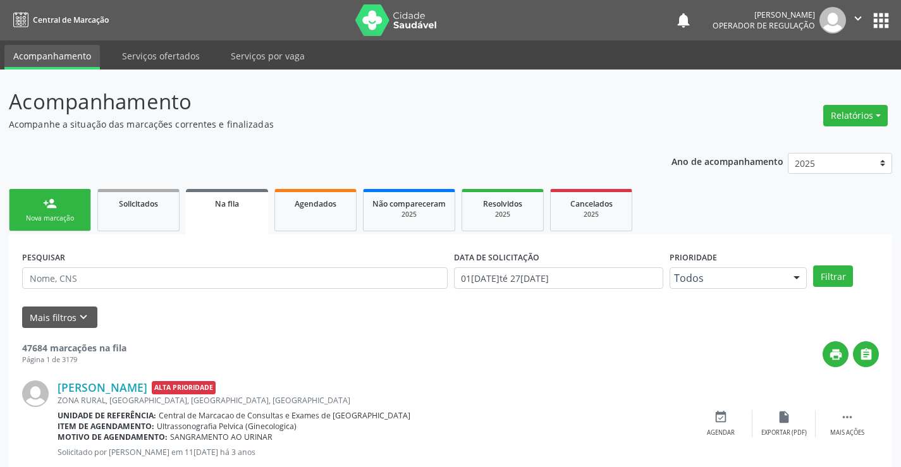
click at [58, 206] on link "person_add Nova marcação" at bounding box center [50, 210] width 82 height 42
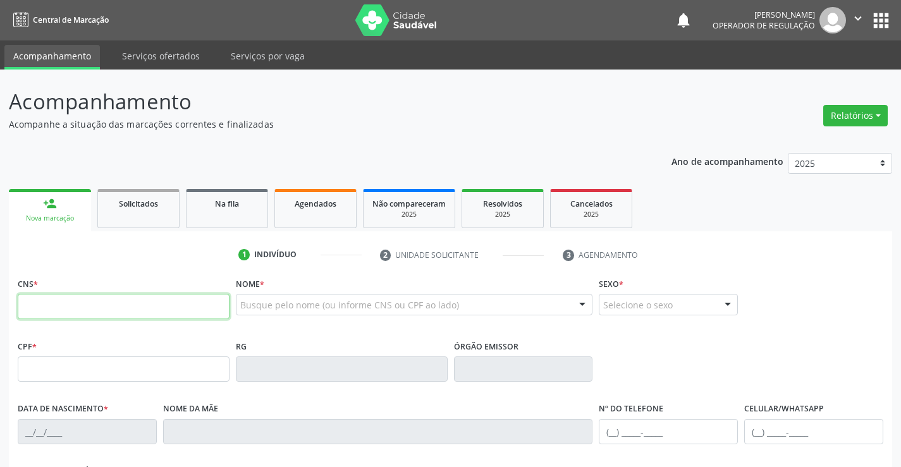
click at [44, 315] on input "text" at bounding box center [124, 306] width 212 height 25
type input "708 2061 1917 9443"
type input "0863983260"
type input "02/01/1979"
type input "(74) 98859-0900"
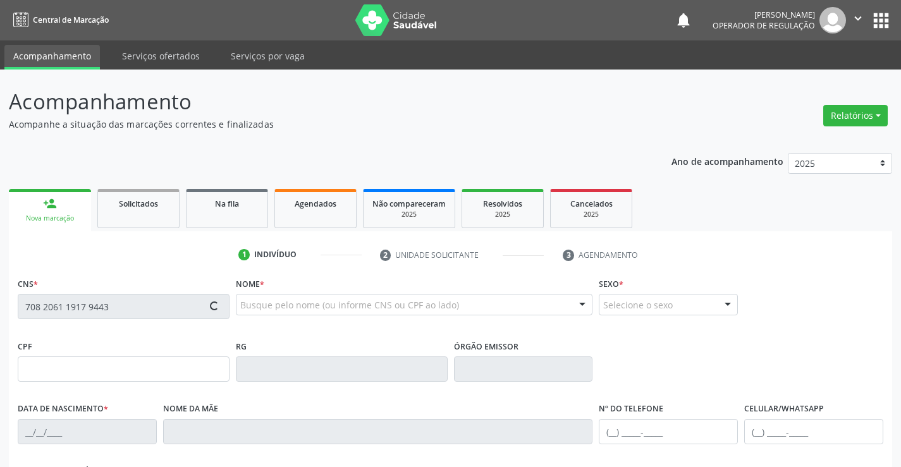
type input "(74) 98859-0900"
type input "S/N"
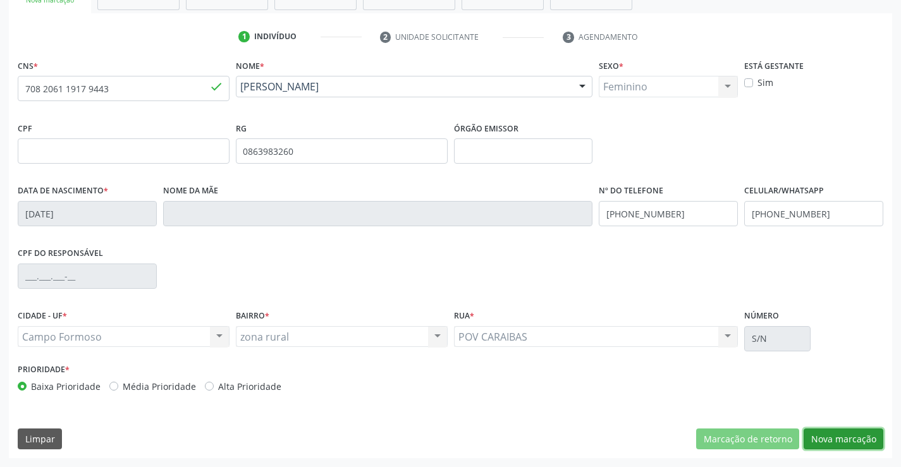
click at [858, 435] on button "Nova marcação" at bounding box center [843, 438] width 80 height 21
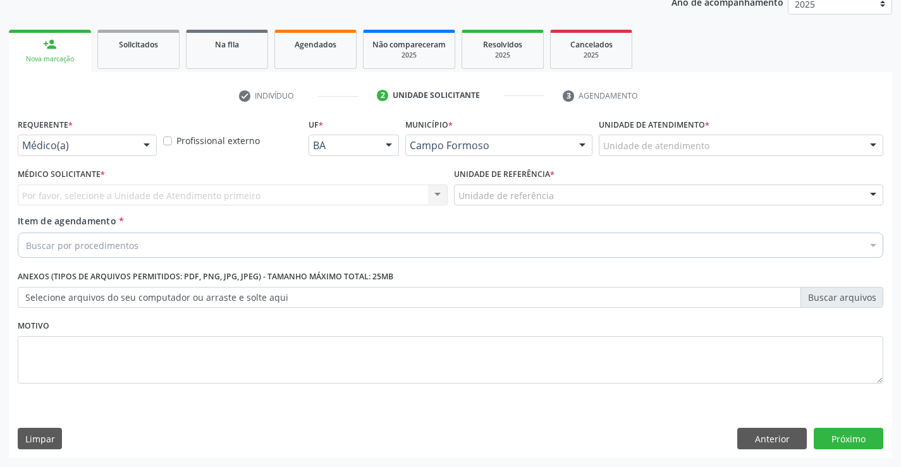
scroll to position [159, 0]
click at [145, 149] on div at bounding box center [146, 145] width 19 height 21
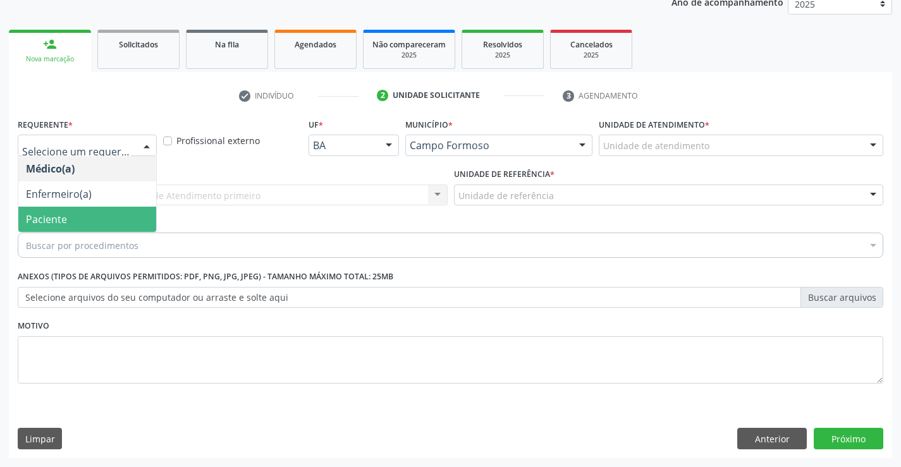
click at [84, 218] on span "Paciente" at bounding box center [87, 219] width 138 height 25
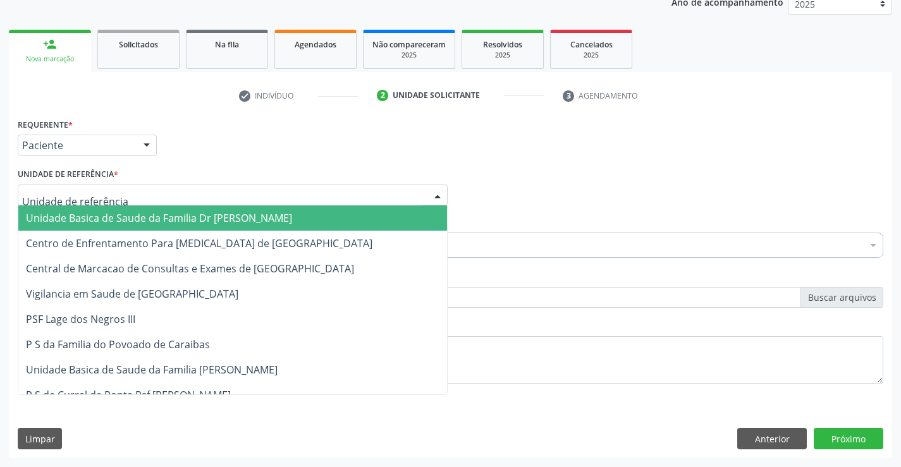
click at [337, 194] on div at bounding box center [233, 195] width 430 height 21
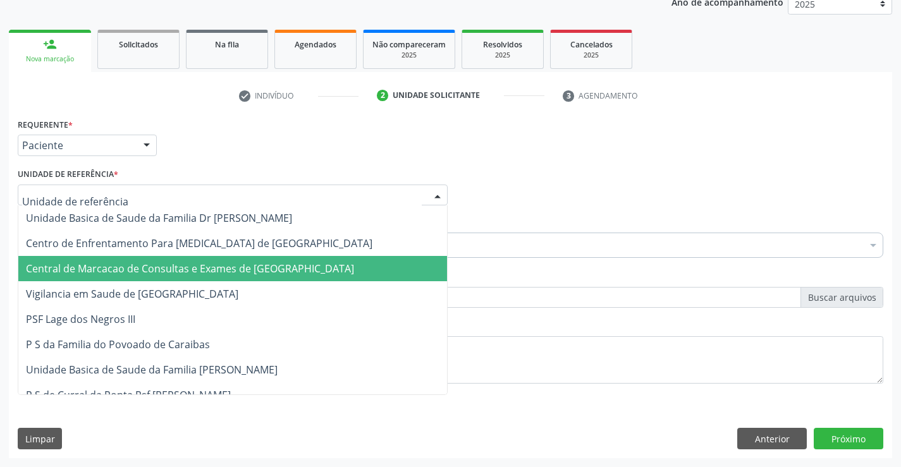
click at [293, 264] on span "Central de Marcacao de Consultas e Exames de [GEOGRAPHIC_DATA]" at bounding box center [190, 269] width 328 height 14
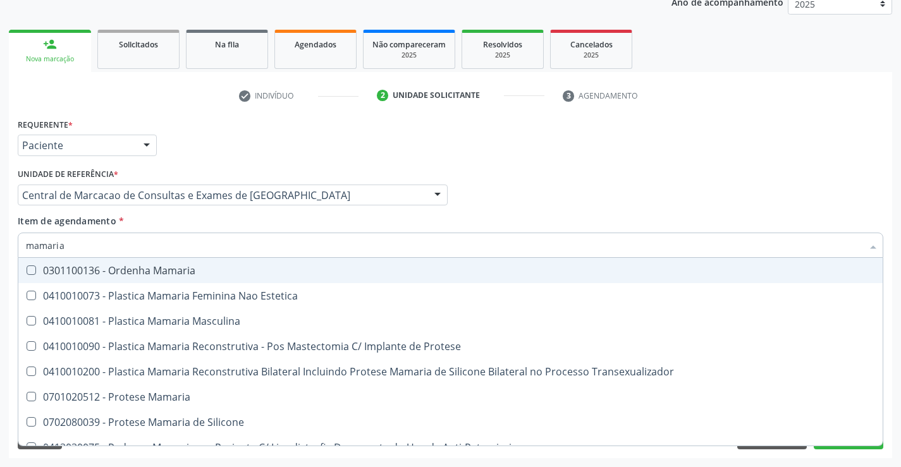
type input "mamaria"
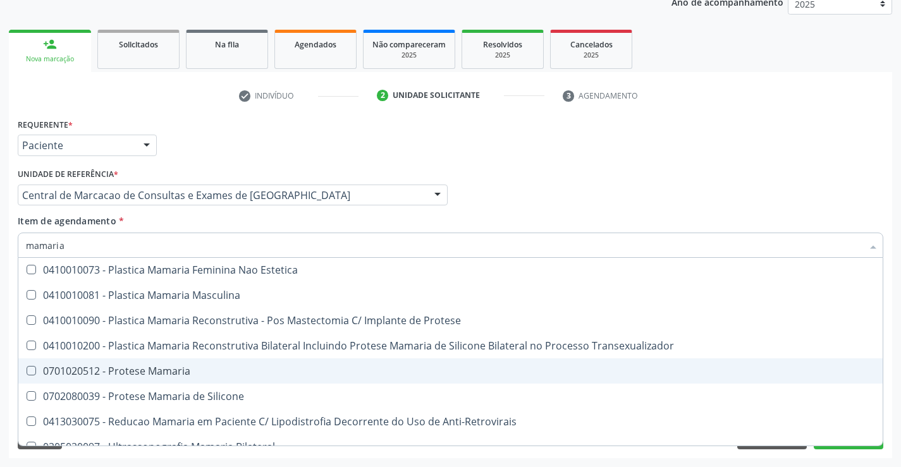
scroll to position [40, 0]
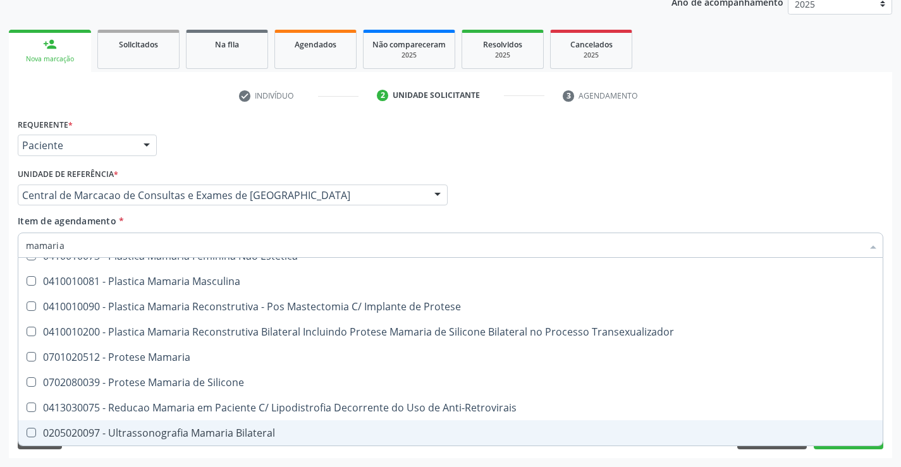
click at [210, 428] on div "0205020097 - Ultrassonografia Mamaria Bilateral" at bounding box center [450, 433] width 849 height 10
checkbox Bilateral "true"
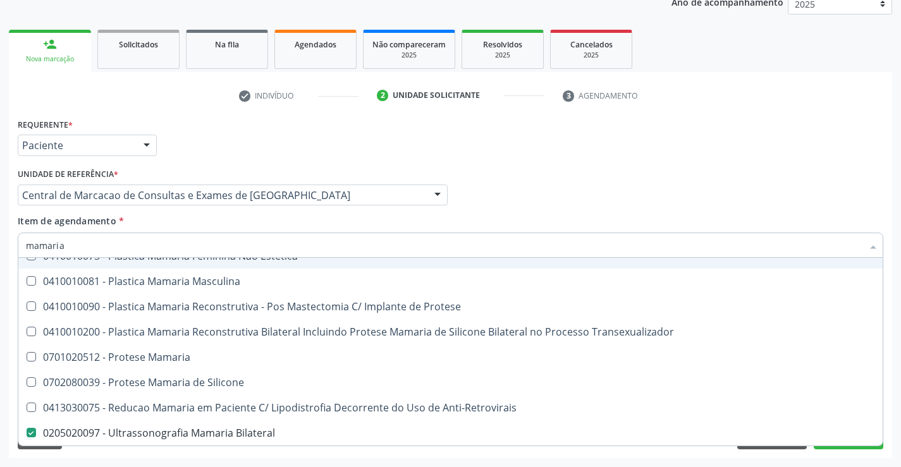
click at [647, 179] on div "Médico Solicitante Por favor, selecione a Unidade de Atendimento primeiro Nenhu…" at bounding box center [450, 189] width 871 height 49
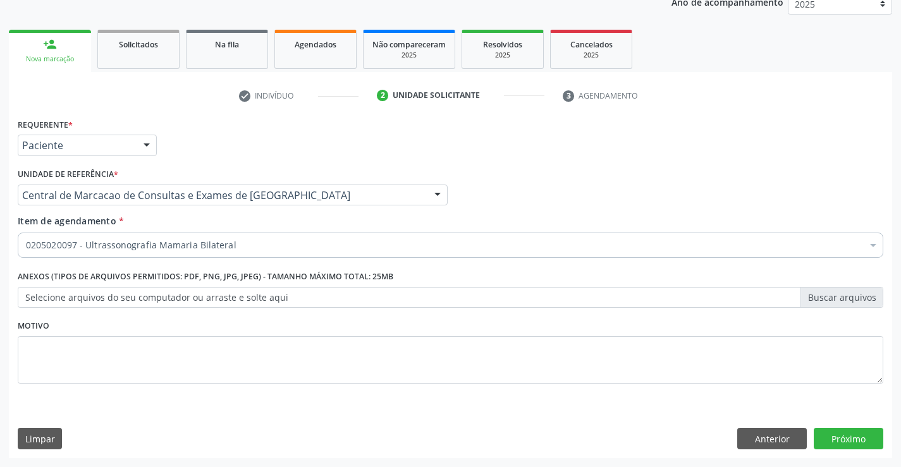
scroll to position [0, 0]
click at [825, 427] on div "Requerente * Paciente Médico(a) Enfermeiro(a) Paciente Nenhum resultado encontr…" at bounding box center [450, 286] width 883 height 343
click at [825, 435] on button "Próximo" at bounding box center [848, 438] width 70 height 21
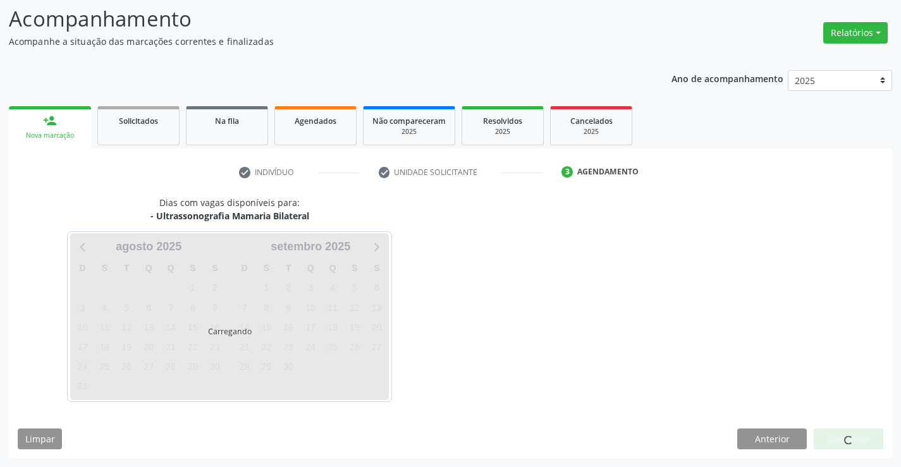
scroll to position [83, 0]
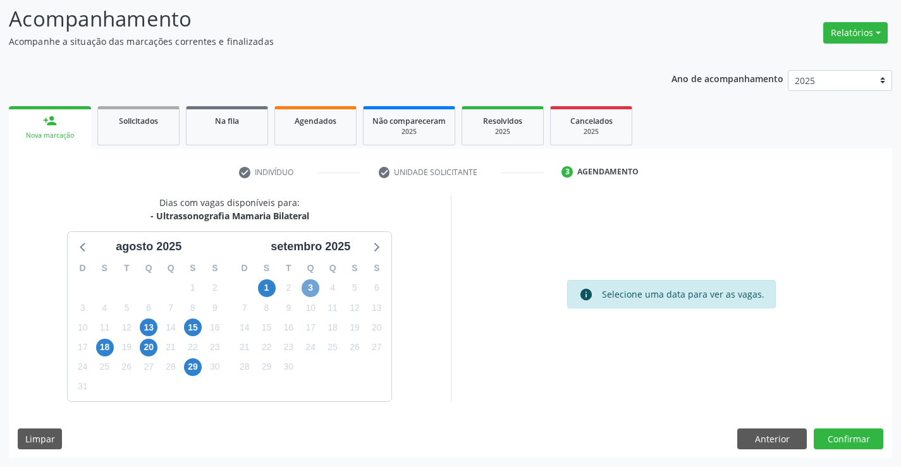
click at [302, 288] on span "3" at bounding box center [310, 288] width 18 height 18
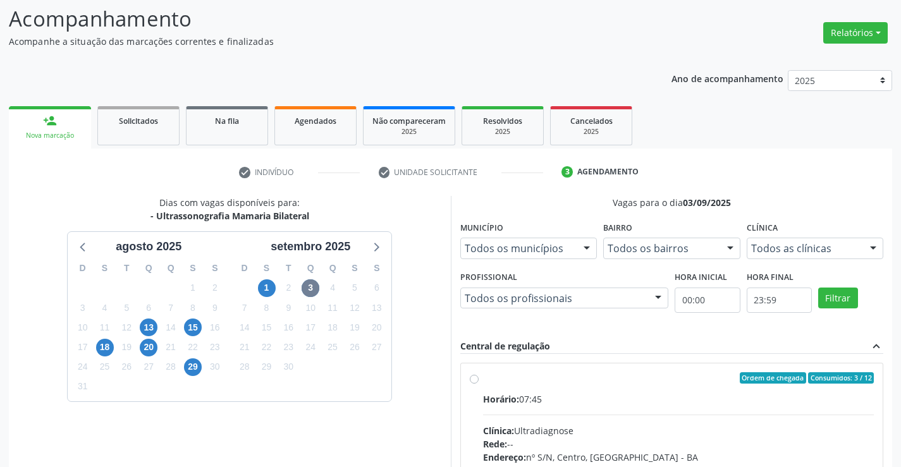
click at [693, 456] on div "Endereço: nº S/N, Centro, Campo Formoso - BA" at bounding box center [678, 457] width 391 height 13
click at [478, 384] on input "Ordem de chegada Consumidos: 3 / 12 Horário: 07:45 Clínica: Ultradiagnose Rede:…" at bounding box center [474, 377] width 9 height 11
radio input "true"
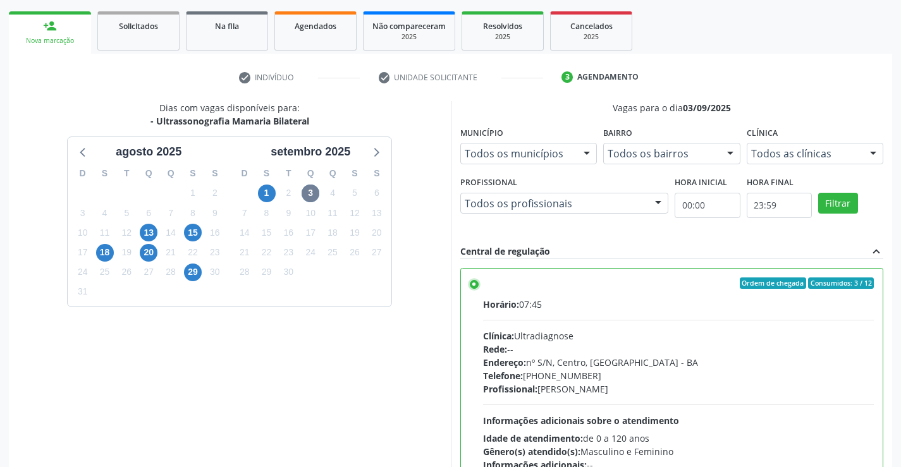
scroll to position [288, 0]
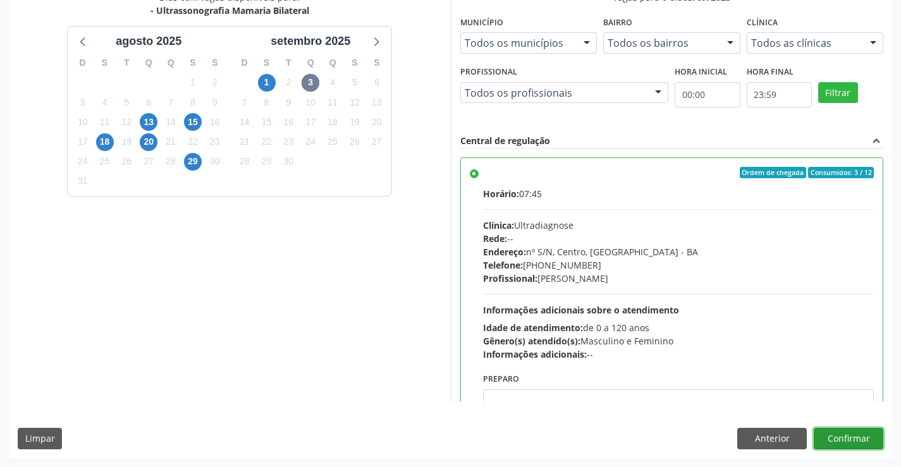
click at [859, 440] on button "Confirmar" at bounding box center [848, 438] width 70 height 21
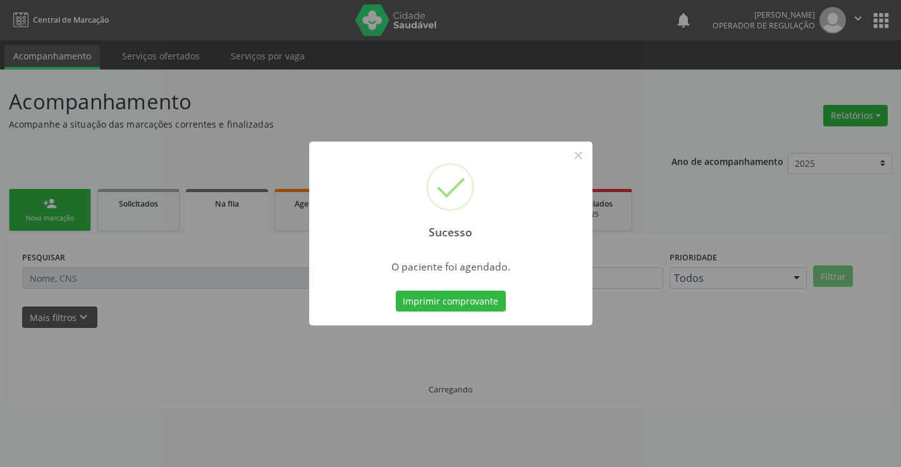
scroll to position [0, 0]
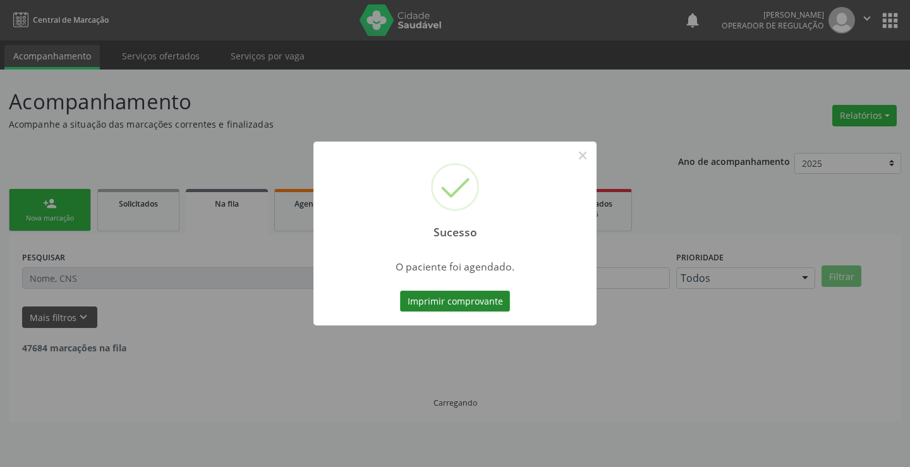
click at [486, 305] on button "Imprimir comprovante" at bounding box center [455, 301] width 110 height 21
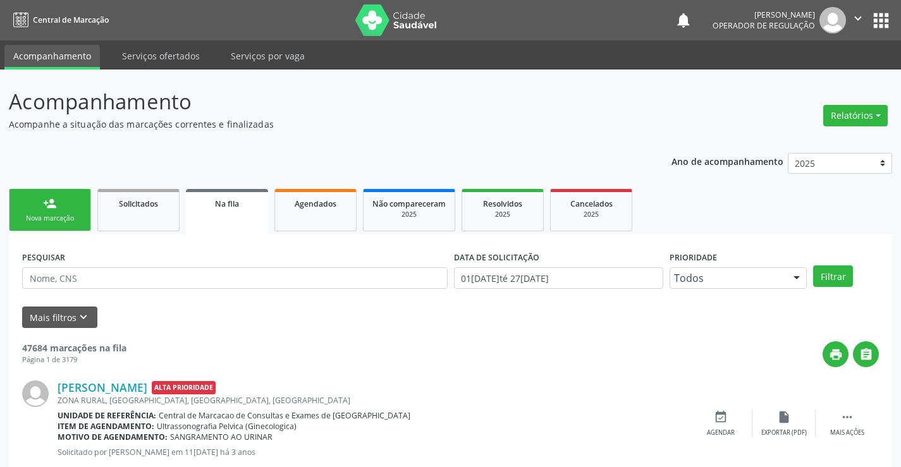
click at [44, 198] on div "person_add" at bounding box center [50, 204] width 14 height 14
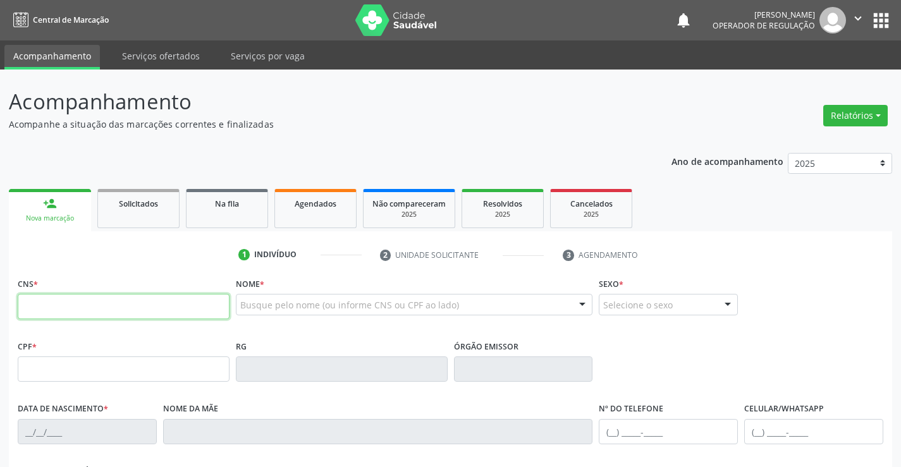
click at [74, 307] on input "text" at bounding box center [124, 306] width 212 height 25
type input "700 8099 3263 0184"
type input "08/01/2008"
type input "(74) 99195-4470"
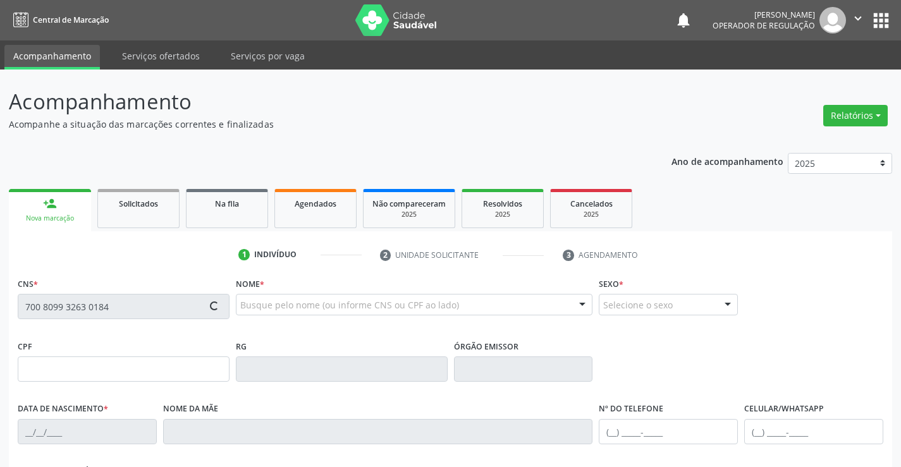
type input "S/N"
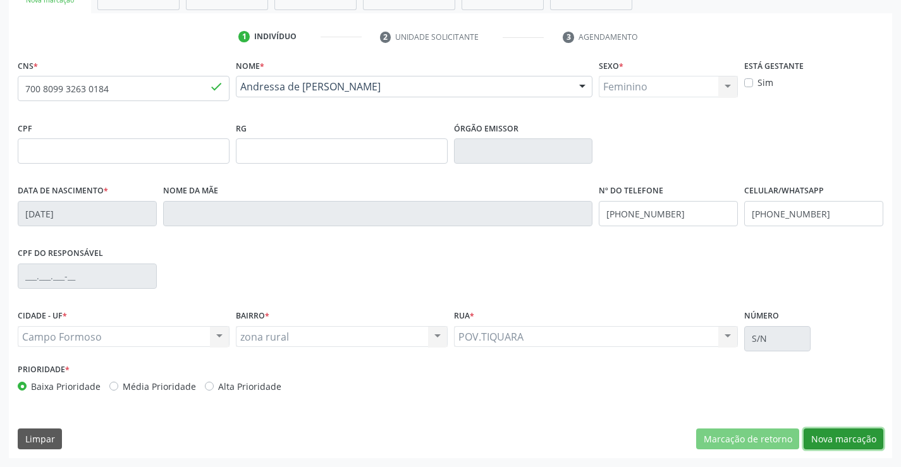
click at [830, 435] on button "Nova marcação" at bounding box center [843, 438] width 80 height 21
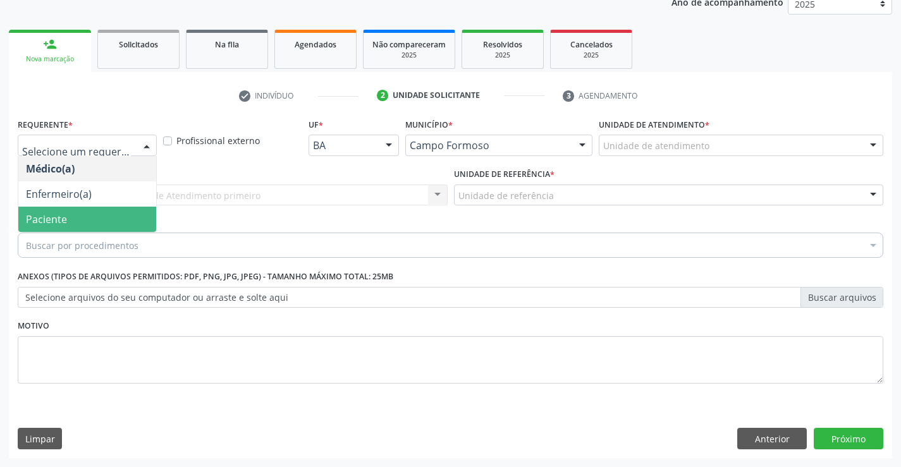
click at [44, 214] on span "Paciente" at bounding box center [46, 219] width 41 height 14
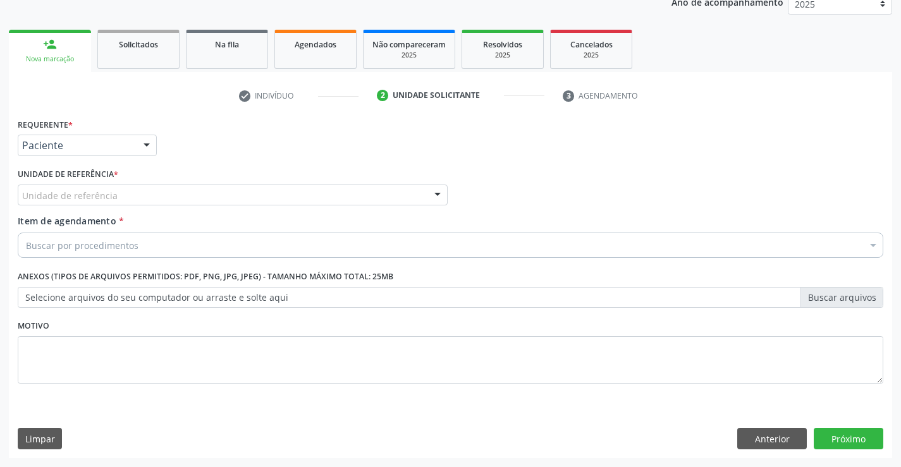
click at [186, 201] on div "Unidade de referência" at bounding box center [233, 195] width 430 height 21
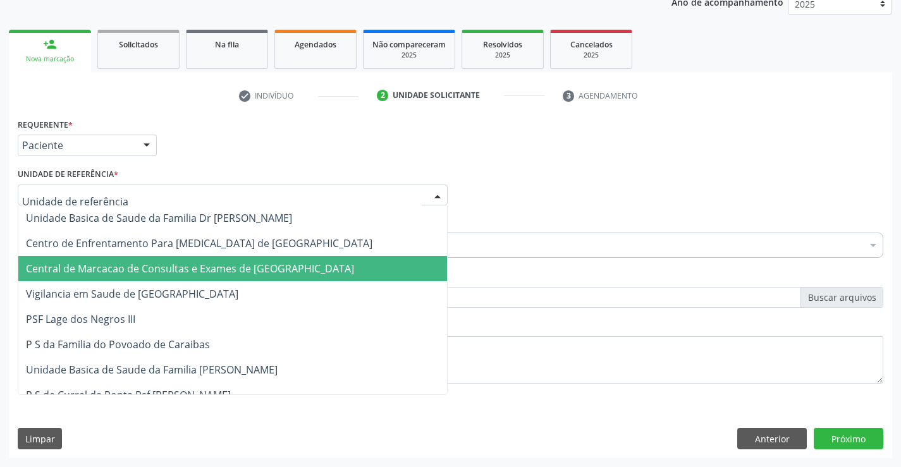
click at [174, 267] on span "Central de Marcacao de Consultas e Exames de [GEOGRAPHIC_DATA]" at bounding box center [190, 269] width 328 height 14
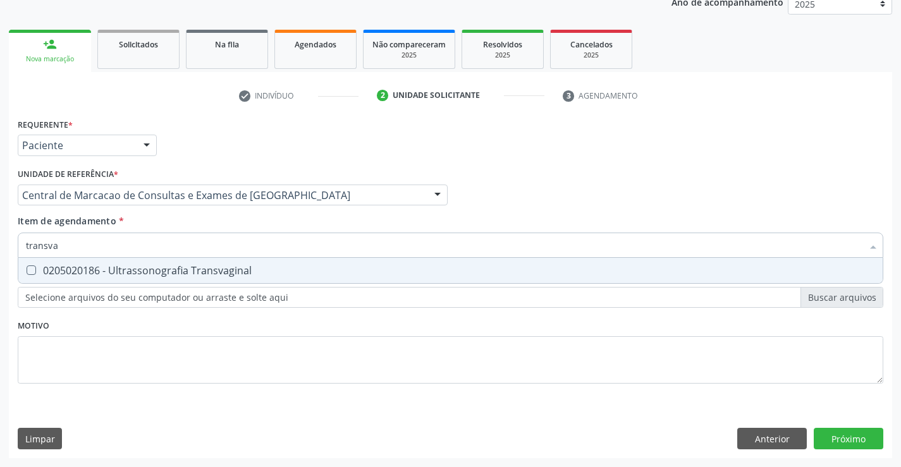
type input "transvag"
click at [130, 261] on span "0205020186 - Ultrassonografia Transvaginal" at bounding box center [450, 270] width 864 height 25
checkbox Transvaginal "true"
click at [873, 431] on div "Requerente * Paciente Médico(a) Enfermeiro(a) Paciente Nenhum resultado encontr…" at bounding box center [450, 286] width 883 height 343
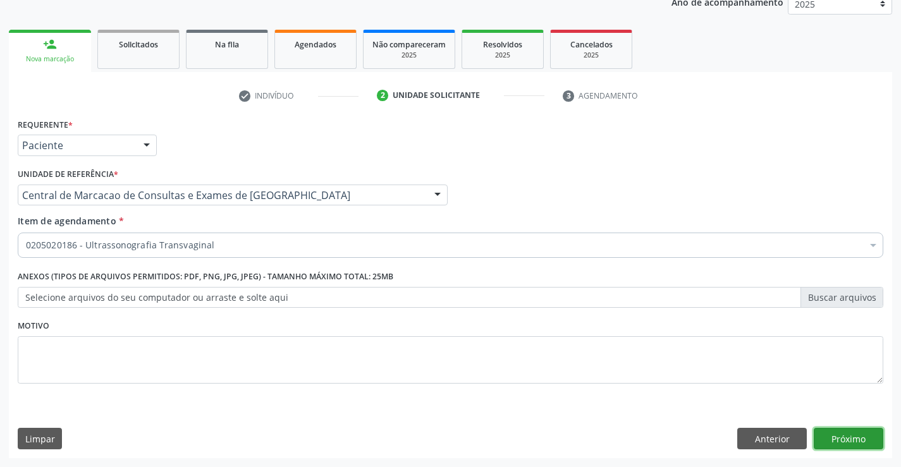
click at [857, 442] on button "Próximo" at bounding box center [848, 438] width 70 height 21
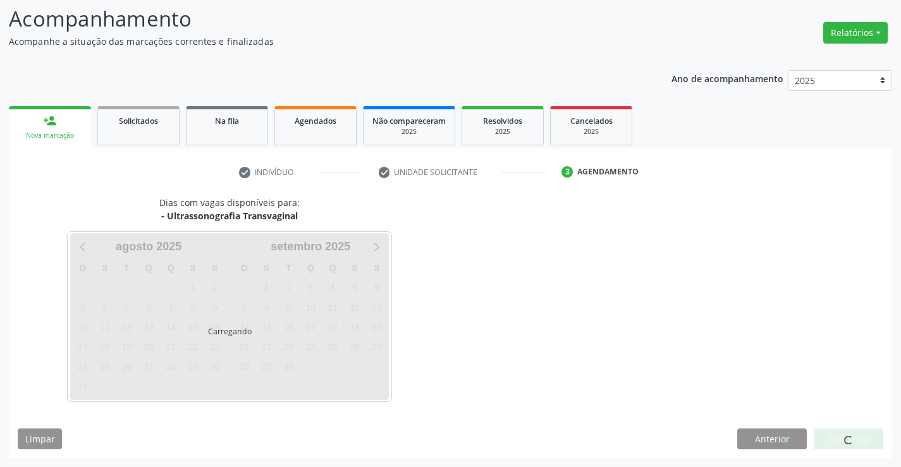
scroll to position [83, 0]
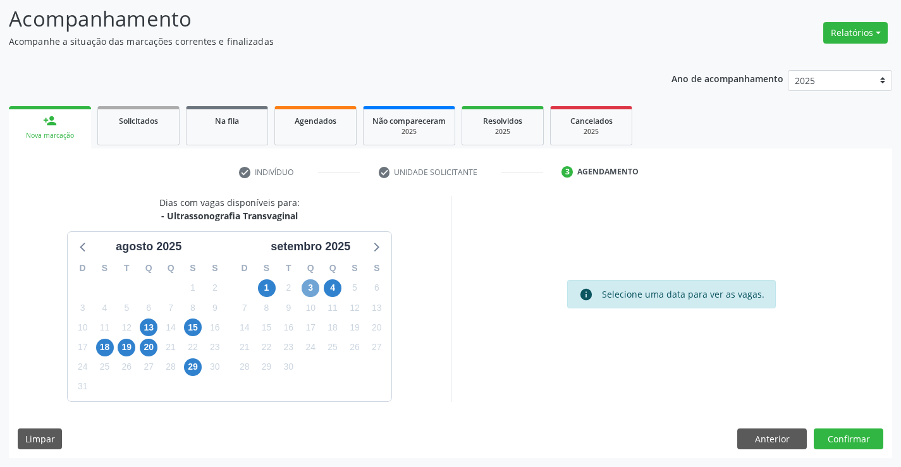
click at [306, 284] on span "3" at bounding box center [310, 288] width 18 height 18
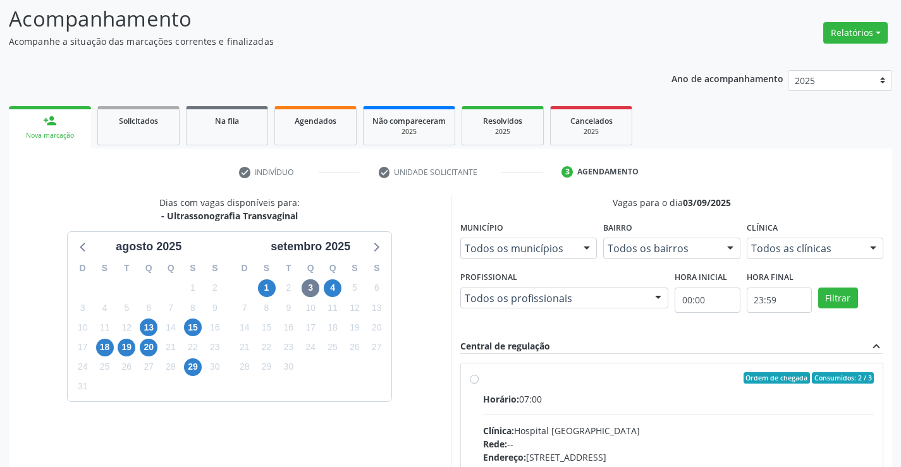
click at [478, 384] on input "Ordem de chegada Consumidos: 2 / 3 Horário: 07:00 Clínica: Hospital Sao Francis…" at bounding box center [474, 377] width 9 height 11
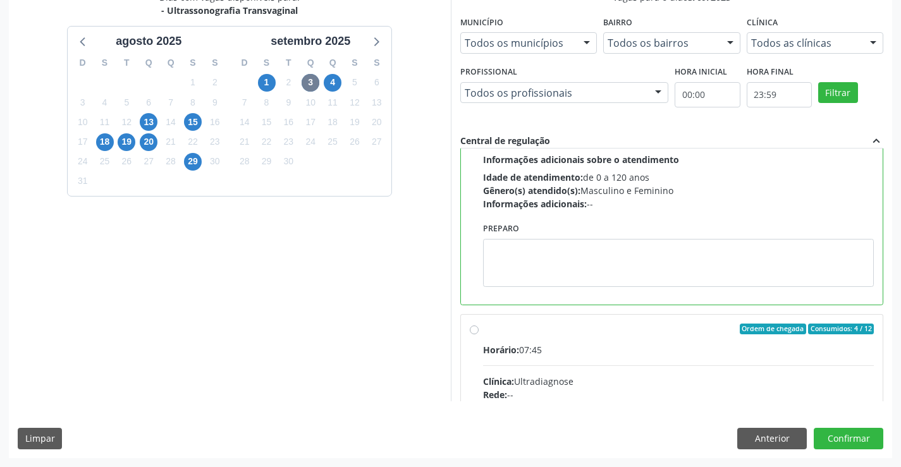
scroll to position [190, 0]
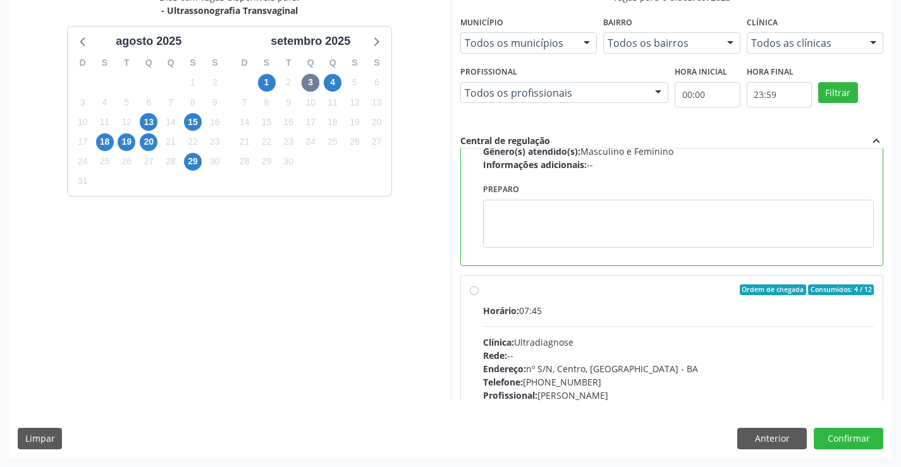
click at [743, 342] on div "Clínica: Ultradiagnose" at bounding box center [678, 342] width 391 height 13
click at [478, 296] on input "Ordem de chegada Consumidos: 4 / 12 Horário: 07:45 Clínica: Ultradiagnose Rede:…" at bounding box center [474, 289] width 9 height 11
radio input "false"
radio input "true"
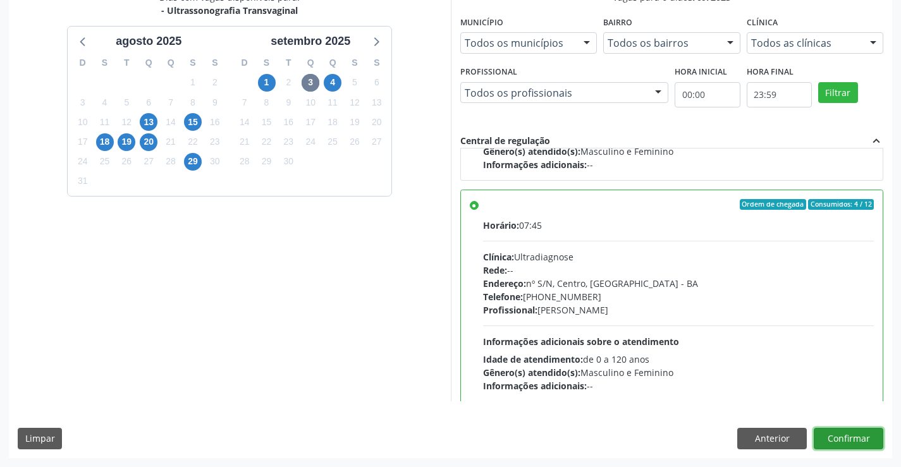
click at [842, 437] on button "Confirmar" at bounding box center [848, 438] width 70 height 21
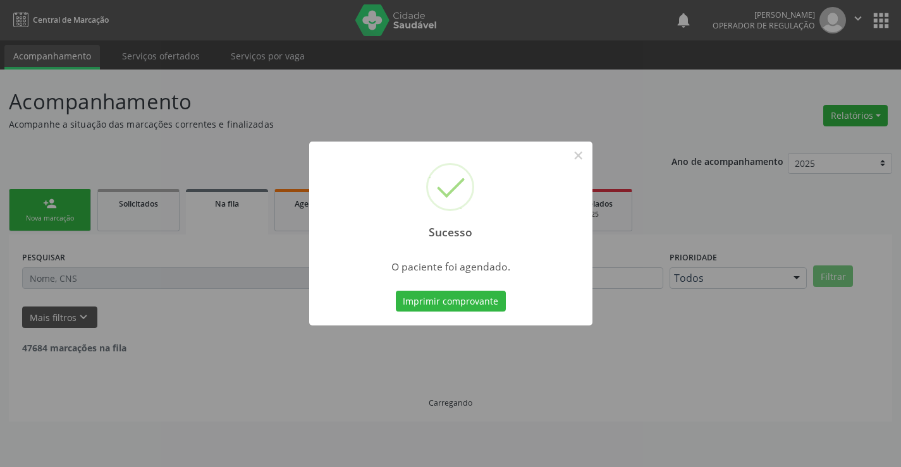
scroll to position [0, 0]
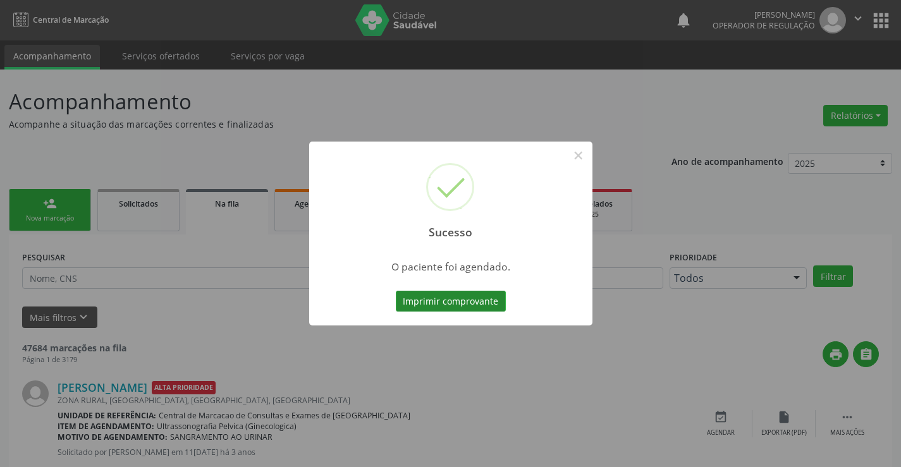
click at [476, 297] on button "Imprimir comprovante" at bounding box center [451, 301] width 110 height 21
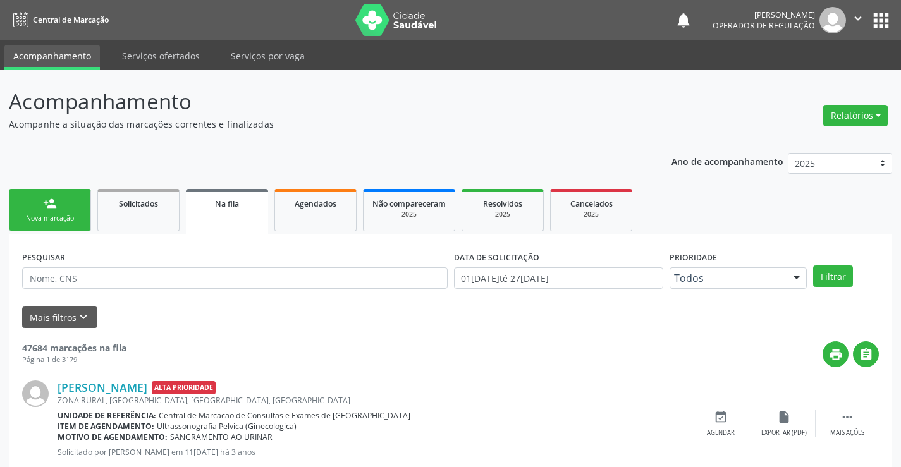
click at [82, 209] on link "person_add Nova marcação" at bounding box center [50, 210] width 82 height 42
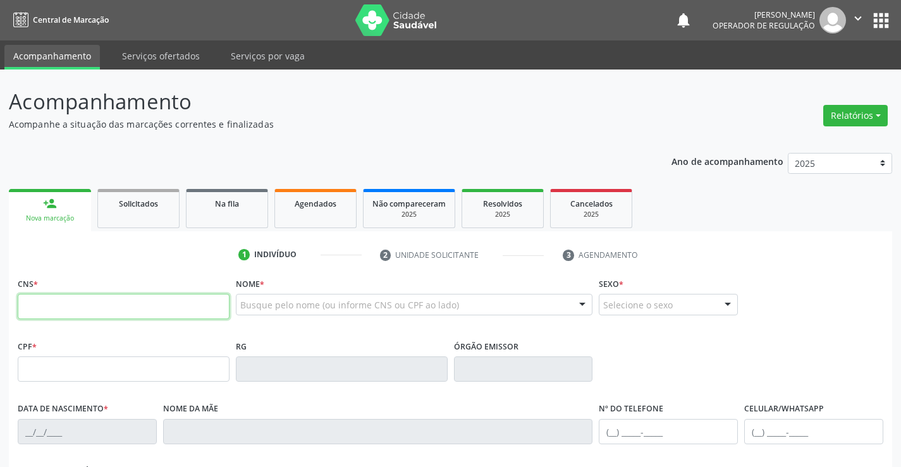
click at [45, 314] on input "text" at bounding box center [124, 306] width 212 height 25
type input "706 9031 5641 2533"
type input "788.272.995-72"
type input "0973676132"
type input "08/02/1976"
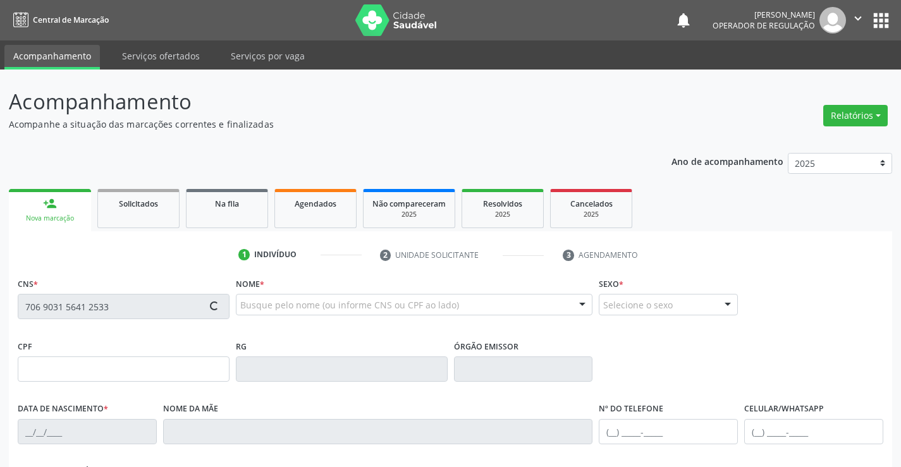
type input "Eloina Maria dos Reis Santana"
type input "(74) 99805-8169"
type input "788.272.995-72"
type input "40"
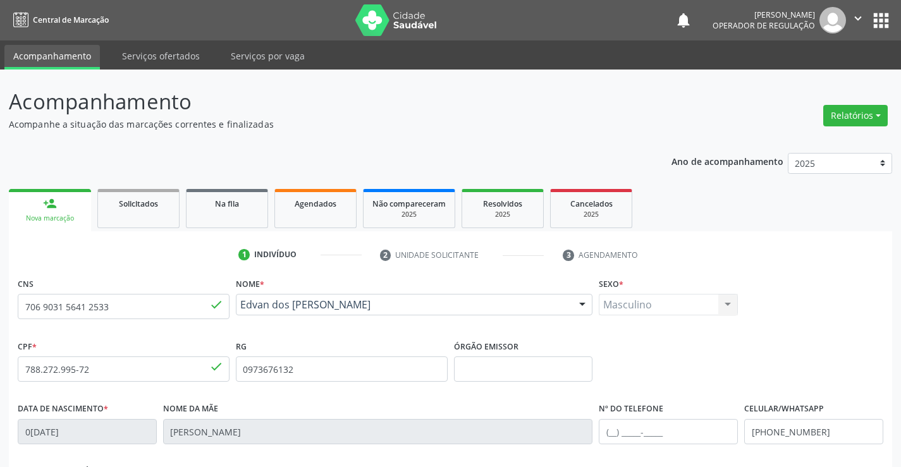
scroll to position [218, 0]
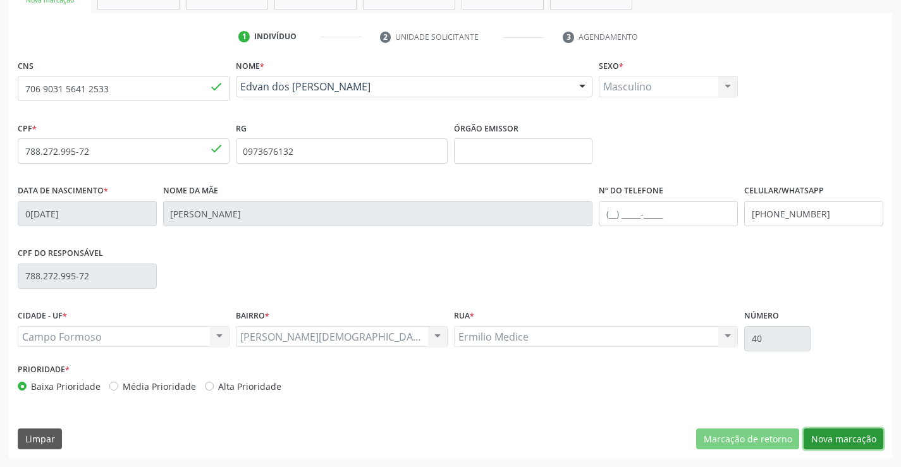
click at [823, 437] on button "Nova marcação" at bounding box center [843, 438] width 80 height 21
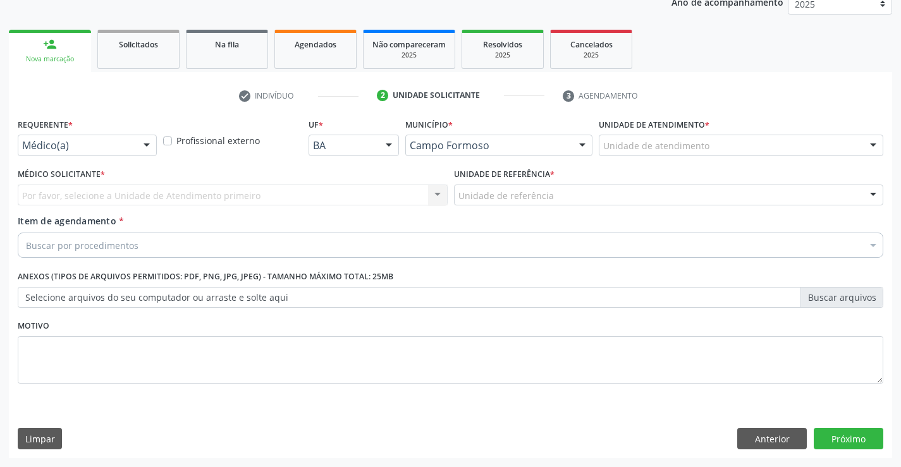
click at [138, 136] on div at bounding box center [146, 145] width 19 height 21
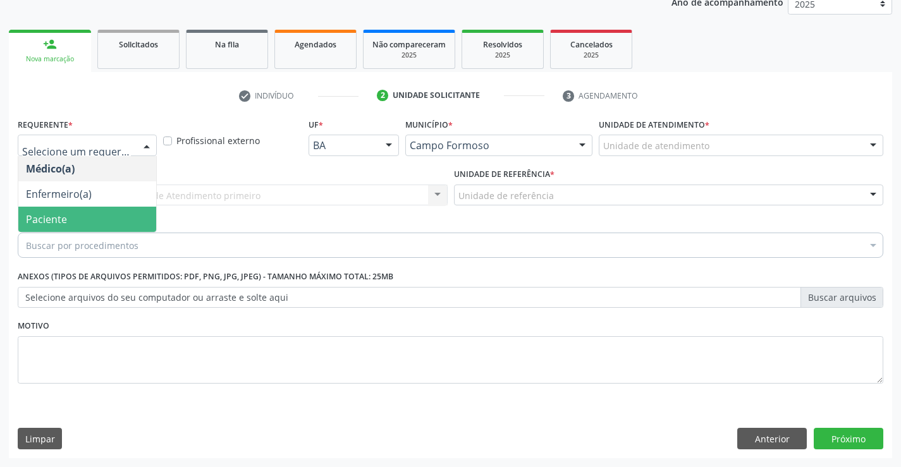
click at [35, 214] on span "Paciente" at bounding box center [46, 219] width 41 height 14
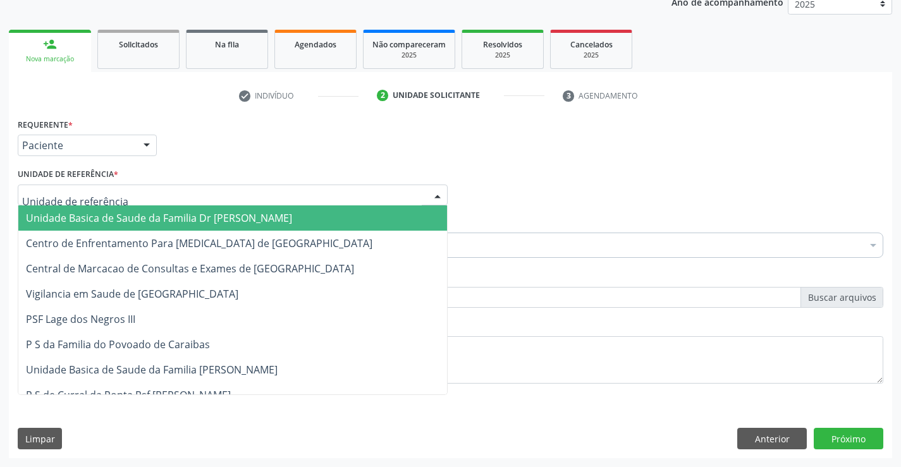
click at [207, 197] on div at bounding box center [233, 195] width 430 height 21
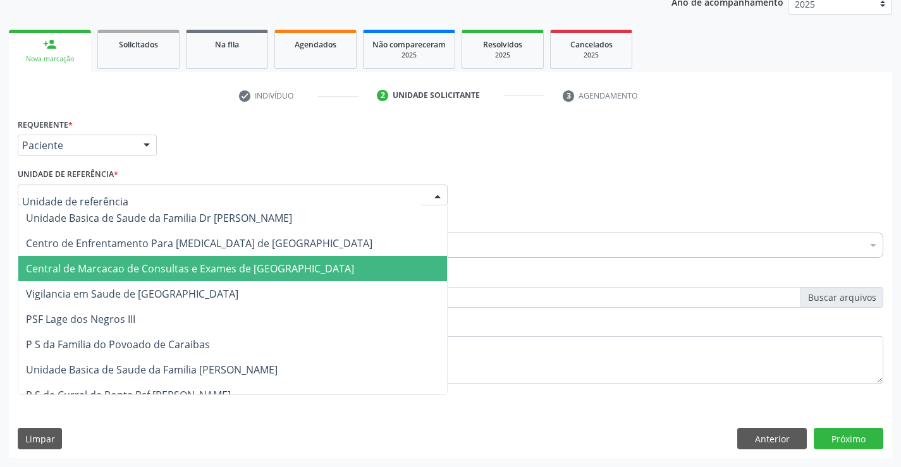
click at [142, 261] on span "Central de Marcacao de Consultas e Exames de [GEOGRAPHIC_DATA]" at bounding box center [232, 268] width 428 height 25
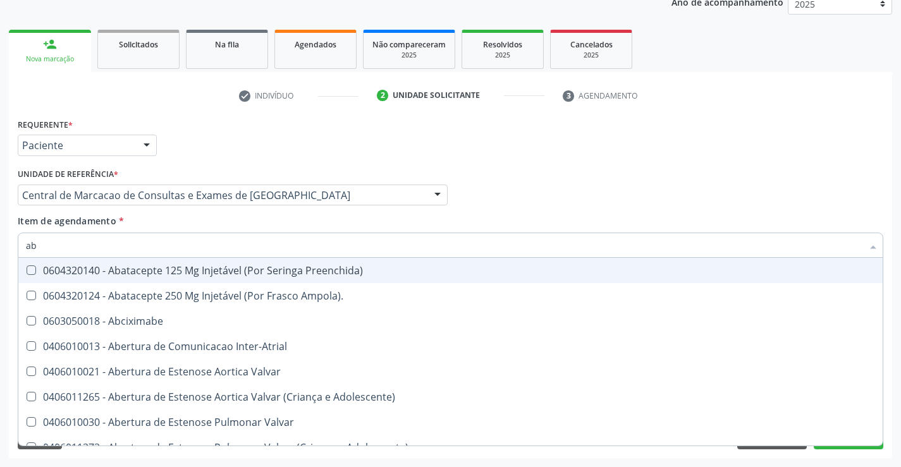
type input "a"
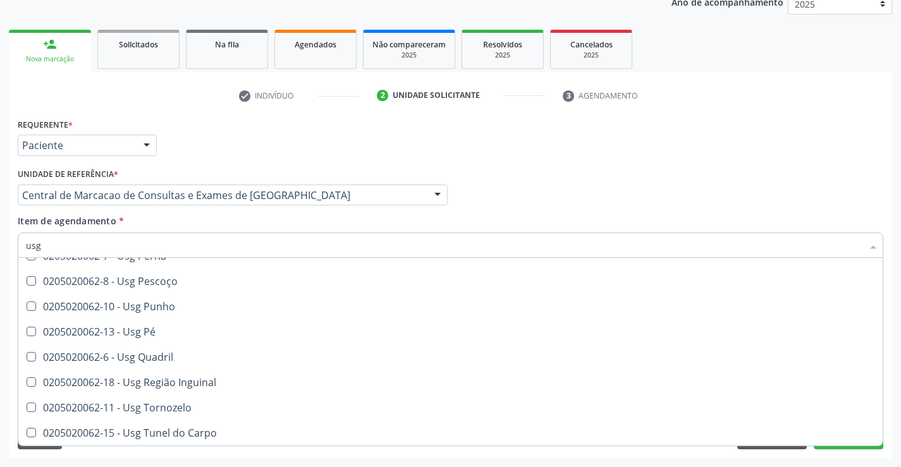
scroll to position [40, 0]
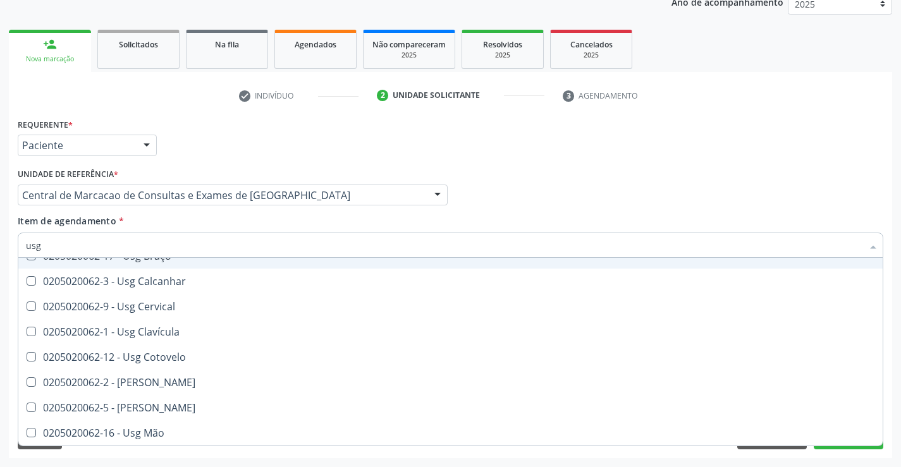
click at [48, 245] on input "usg" at bounding box center [444, 245] width 836 height 25
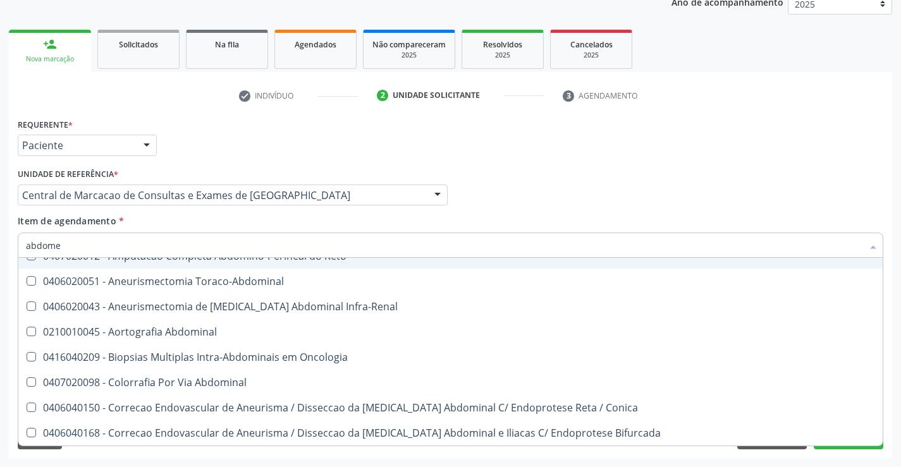
type input "abdomen"
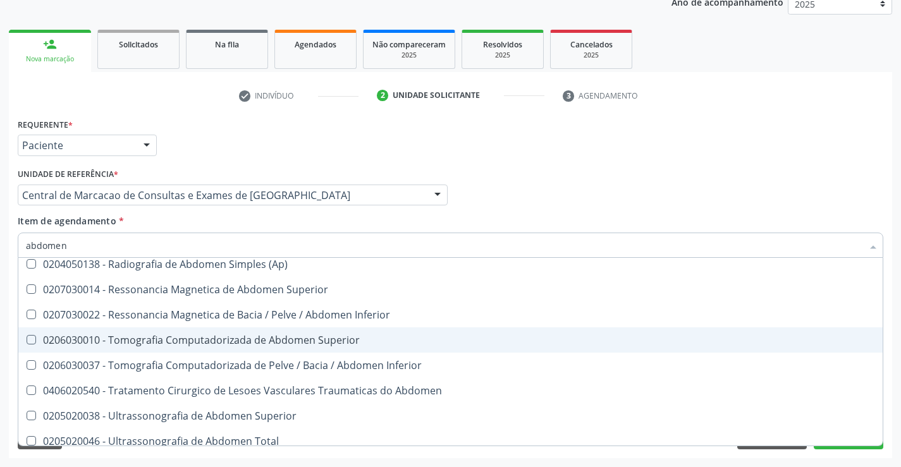
scroll to position [65, 0]
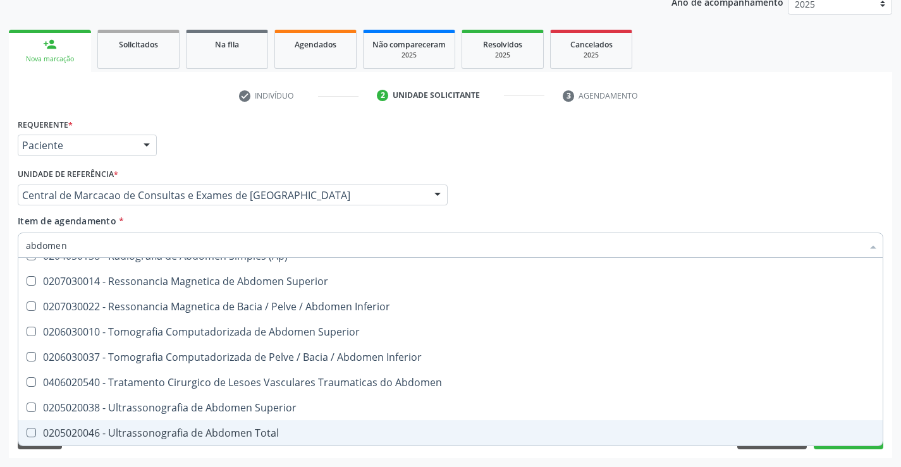
click at [267, 433] on div "0205020046 - Ultrassonografia de Abdomen Total" at bounding box center [450, 433] width 849 height 10
checkbox Total "true"
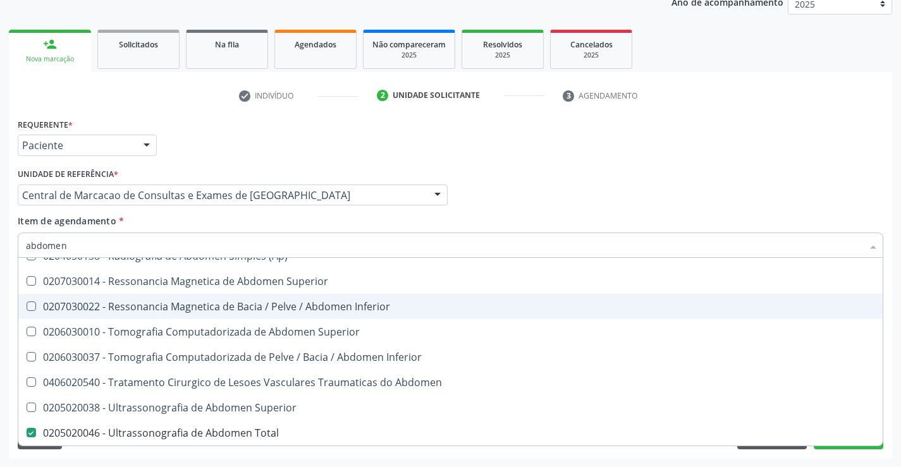
click at [835, 139] on div "Requerente * Paciente Médico(a) Enfermeiro(a) Paciente Nenhum resultado encontr…" at bounding box center [450, 139] width 871 height 49
checkbox Incidencias\) "true"
checkbox Total "false"
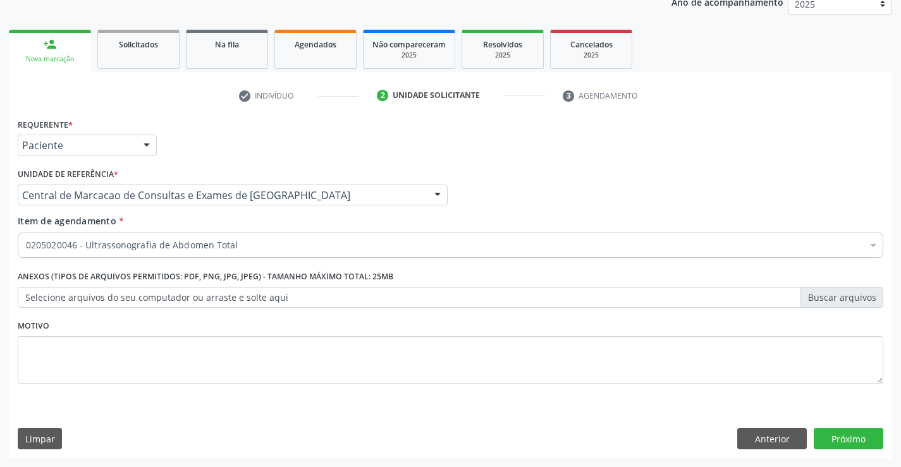
scroll to position [0, 0]
click at [856, 436] on button "Próximo" at bounding box center [848, 438] width 70 height 21
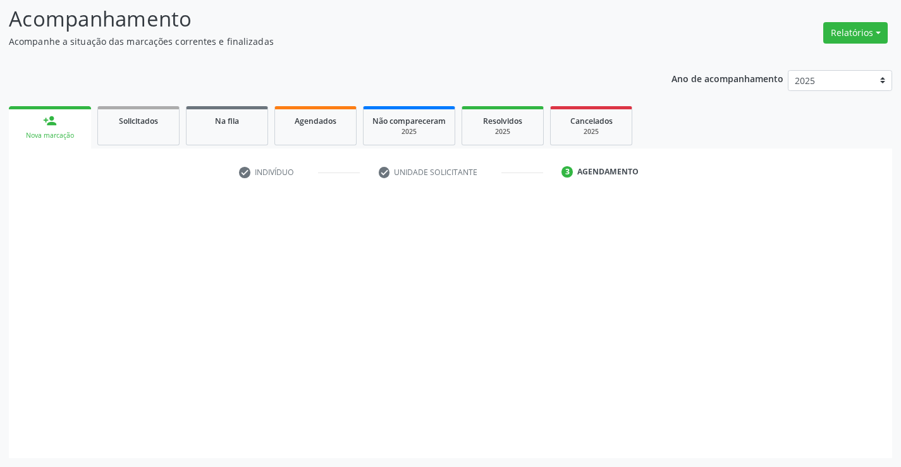
scroll to position [83, 0]
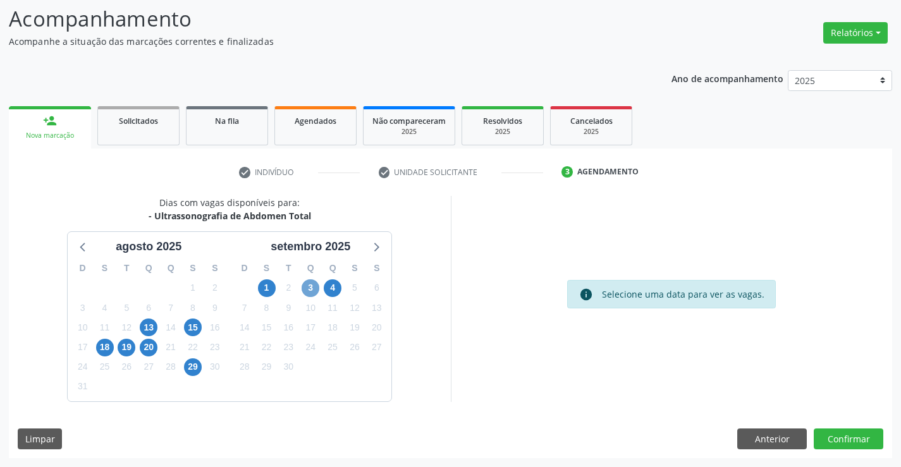
click at [308, 294] on span "3" at bounding box center [310, 288] width 18 height 18
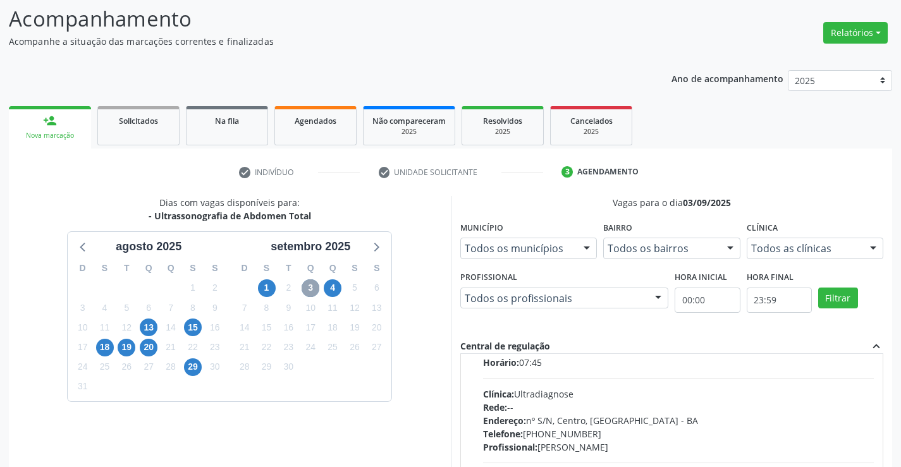
scroll to position [316, 0]
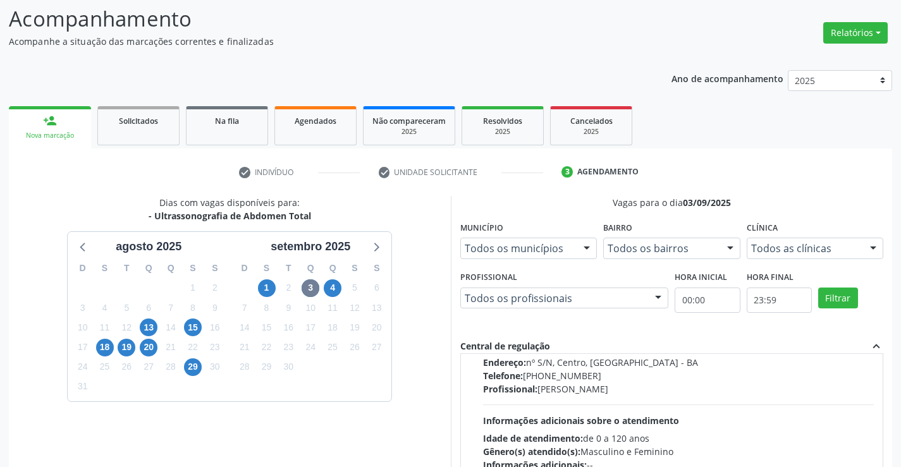
click at [713, 414] on div "Horário: 07:45 Clínica: Ultradiagnose Rede: -- Endereço: nº S/N, Centro, Campo …" at bounding box center [678, 385] width 391 height 174
click at [478, 289] on input "Ordem de chegada Consumidos: 5 / 12 Horário: 07:45 Clínica: Ultradiagnose Rede:…" at bounding box center [474, 283] width 9 height 11
radio input "true"
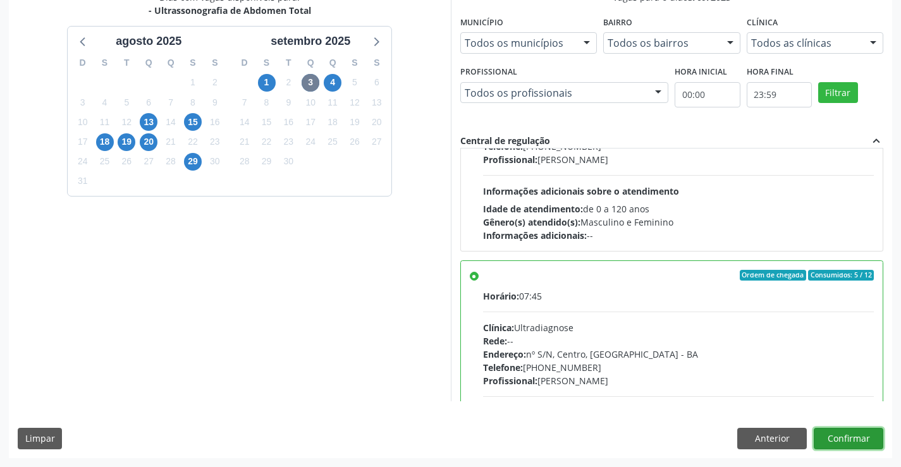
click at [840, 434] on button "Confirmar" at bounding box center [848, 438] width 70 height 21
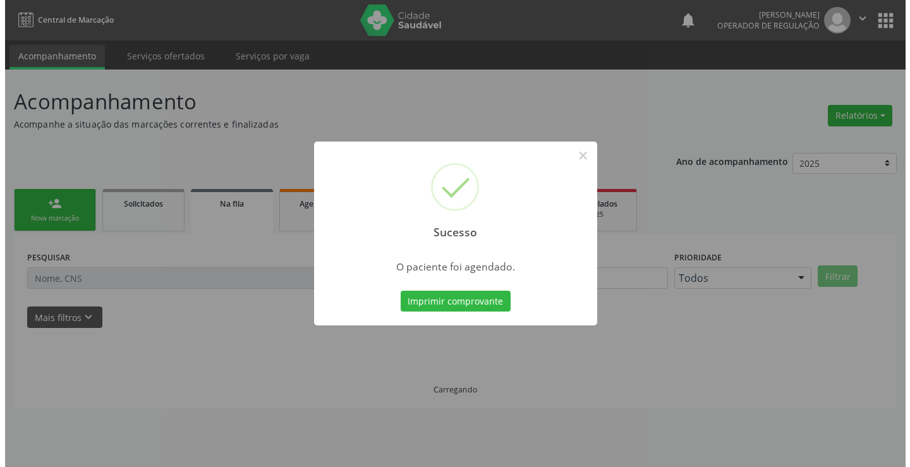
scroll to position [0, 0]
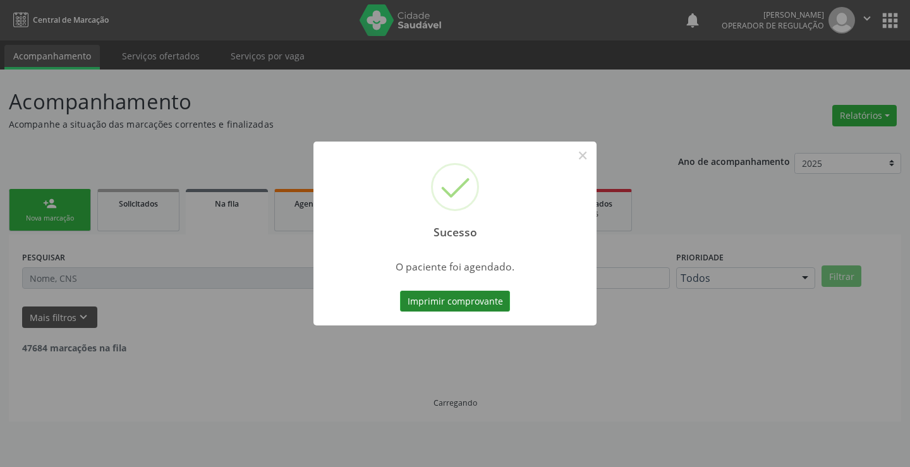
click at [484, 303] on button "Imprimir comprovante" at bounding box center [455, 301] width 110 height 21
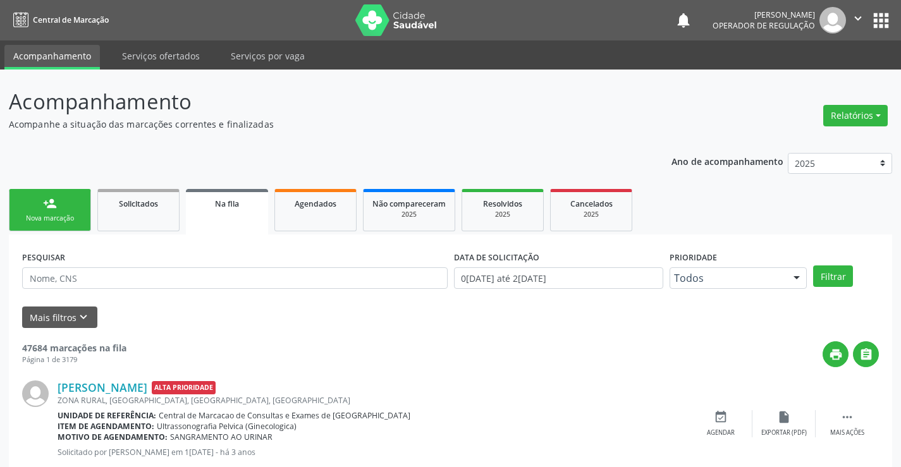
click at [52, 212] on link "person_add Nova marcação" at bounding box center [50, 210] width 82 height 42
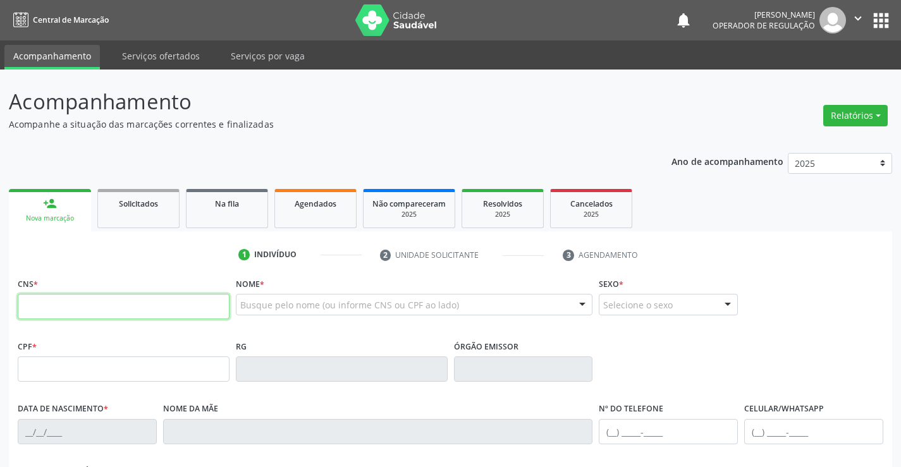
click at [52, 313] on input "text" at bounding box center [124, 306] width 212 height 25
type input "708 7031 0625 1798"
type input "1260624390"
type input "09/03/1983"
type input "(74) 99142-7141"
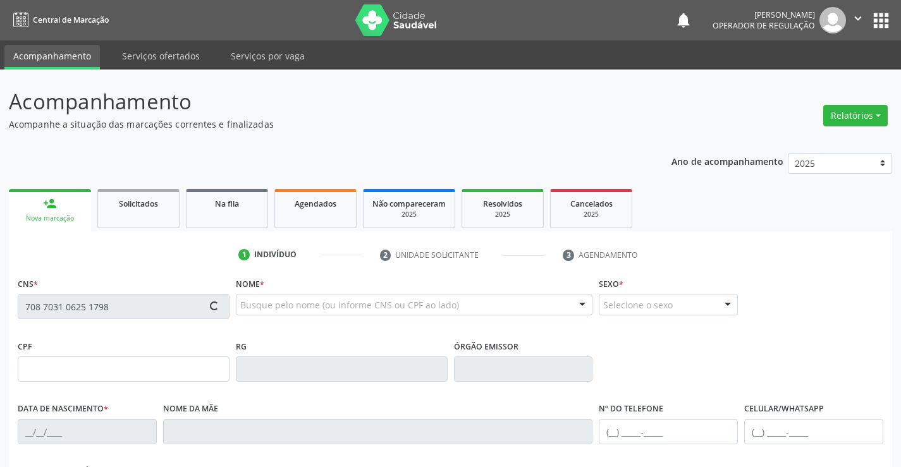
type input "(74) 99142-7141"
type input "032.754.815-09"
type input "S/N"
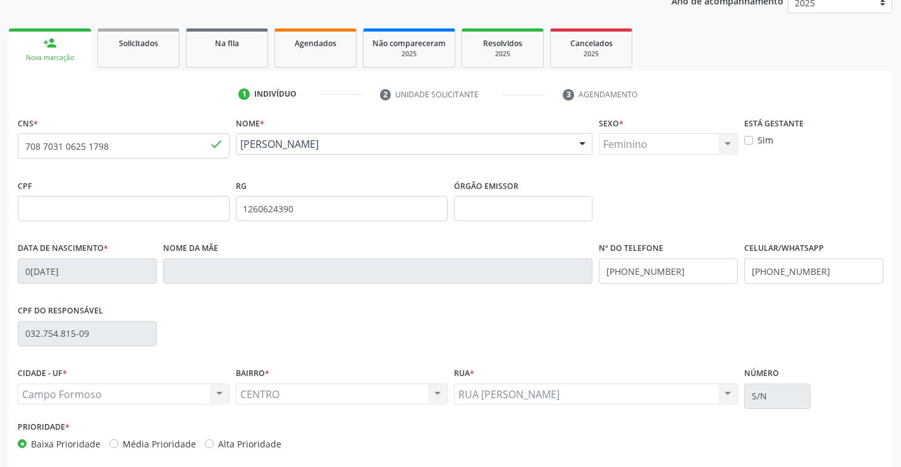
scroll to position [218, 0]
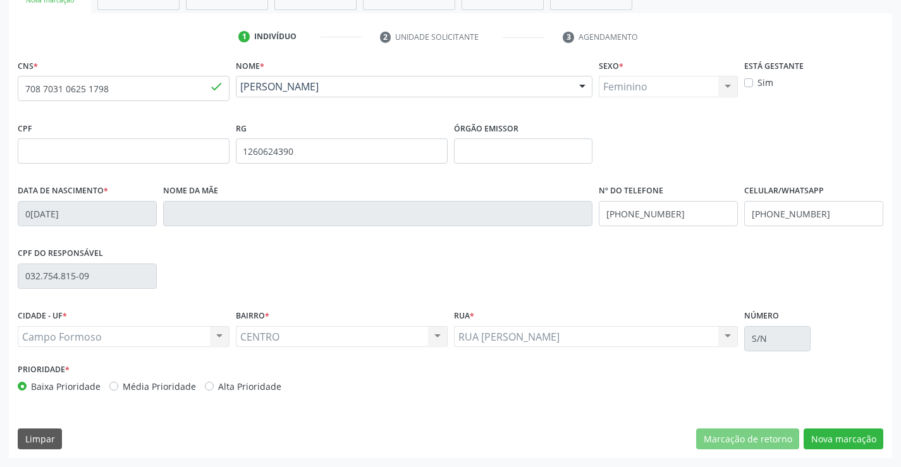
click at [836, 420] on div "CNS * 708 7031 0625 1798 done Nome * Maria Eudalia da Silva Santos Maria Eudali…" at bounding box center [450, 257] width 883 height 402
click at [821, 459] on div "Acompanhamento Acompanhe a situação das marcações correntes e finalizadas Relat…" at bounding box center [450, 159] width 901 height 616
click at [822, 444] on button "Nova marcação" at bounding box center [843, 438] width 80 height 21
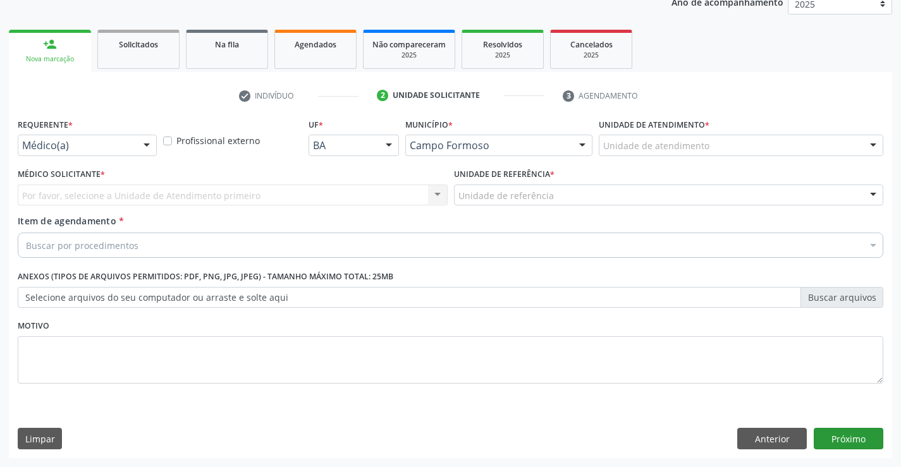
scroll to position [159, 0]
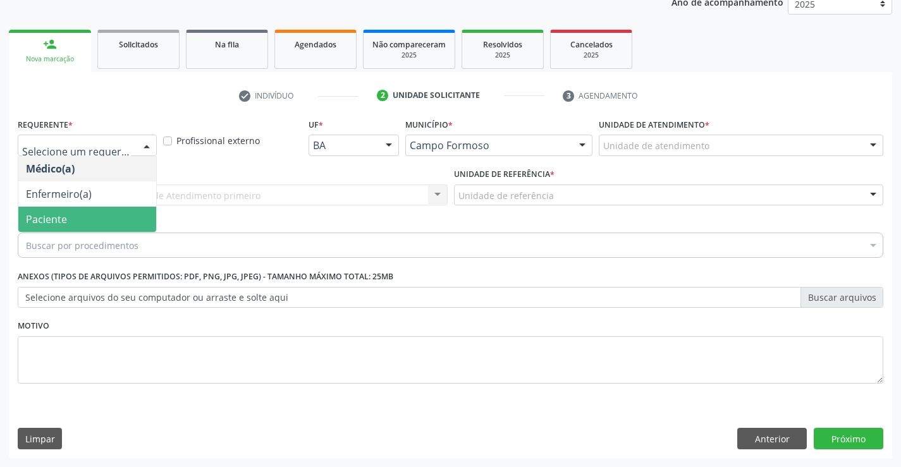
click at [57, 232] on div "Médico(a) Enfermeiro(a) Paciente Nenhum resultado encontrado para: " " Não há n…" at bounding box center [87, 194] width 139 height 76
click at [58, 222] on span "Paciente" at bounding box center [46, 219] width 41 height 14
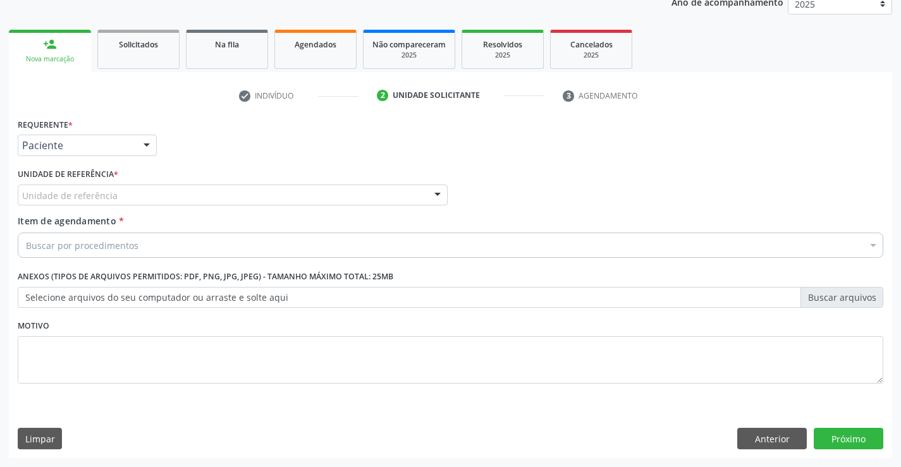
click at [141, 197] on div "Unidade de referência" at bounding box center [233, 195] width 430 height 21
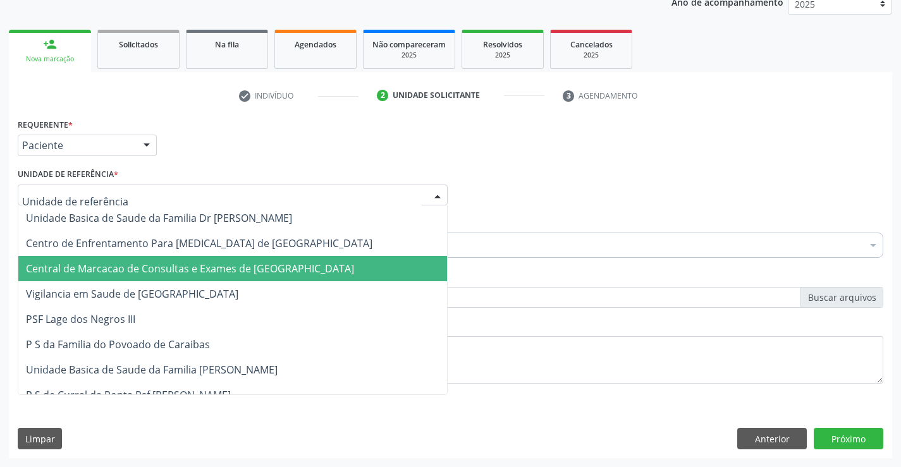
click at [132, 264] on span "Central de Marcacao de Consultas e Exames de [GEOGRAPHIC_DATA]" at bounding box center [190, 269] width 328 height 14
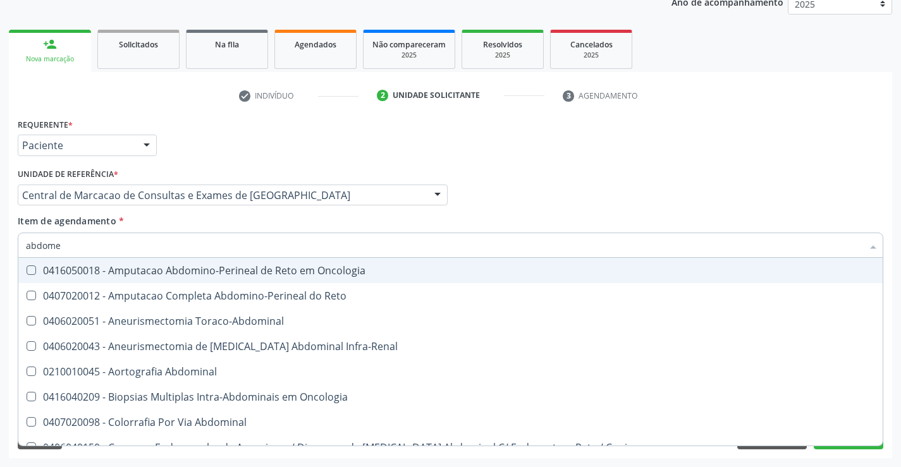
type input "abdomen"
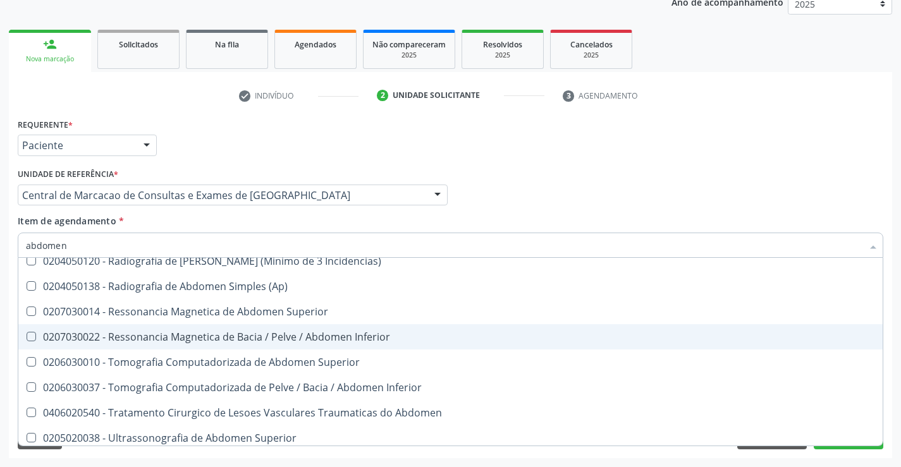
scroll to position [65, 0]
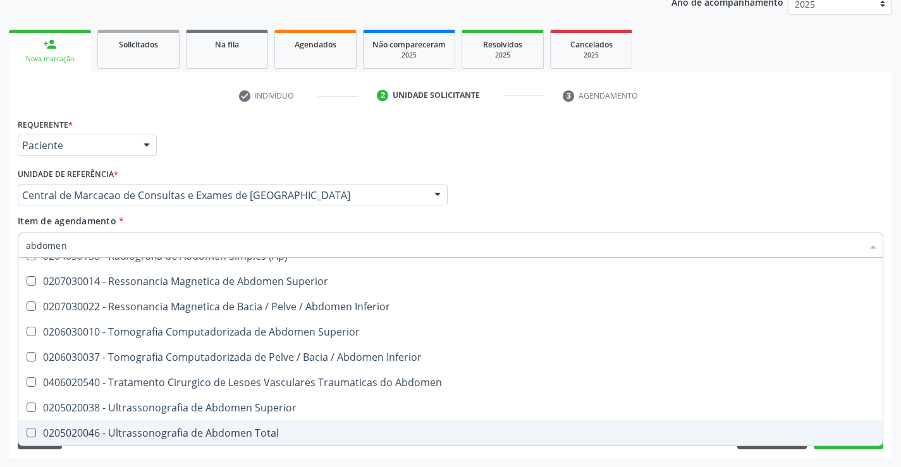
click at [265, 428] on div "0205020046 - Ultrassonografia de Abdomen Total" at bounding box center [450, 433] width 849 height 10
checkbox Total "true"
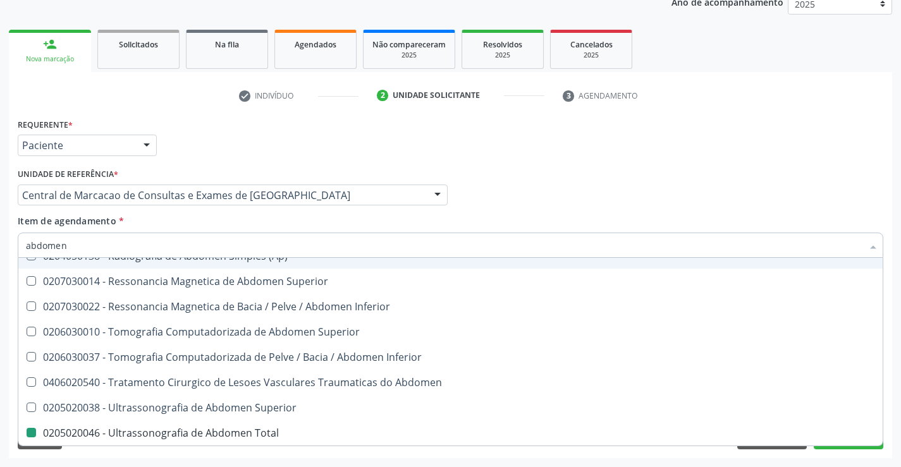
click at [581, 185] on div "Médico Solicitante Por favor, selecione a Unidade de Atendimento primeiro Nenhu…" at bounding box center [450, 189] width 871 height 49
checkbox Incidencias\) "true"
checkbox Total "false"
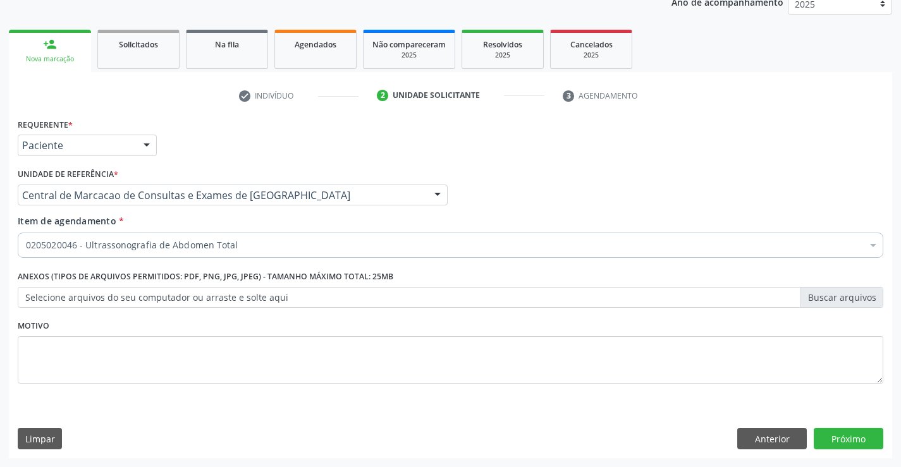
scroll to position [0, 0]
click at [864, 430] on button "Próximo" at bounding box center [848, 438] width 70 height 21
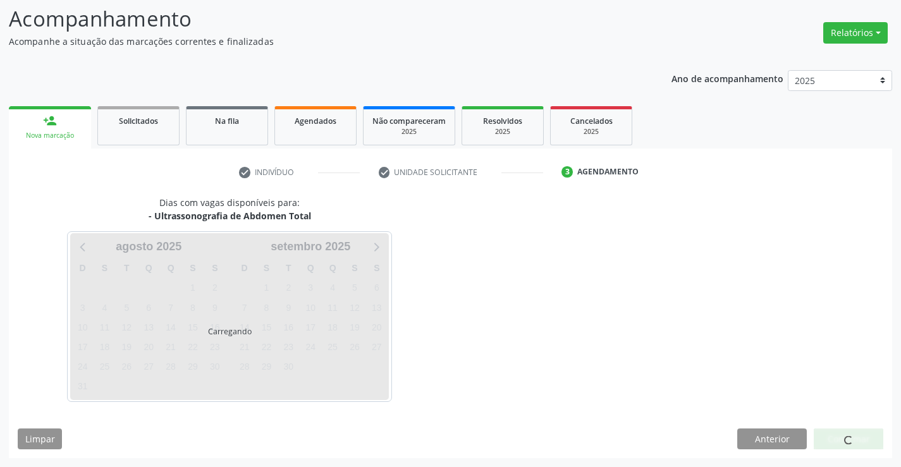
scroll to position [83, 0]
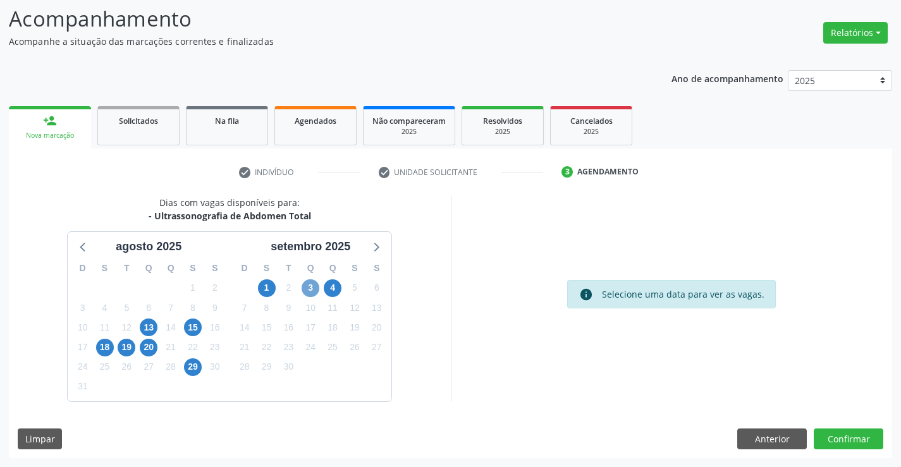
click at [307, 284] on span "3" at bounding box center [310, 288] width 18 height 18
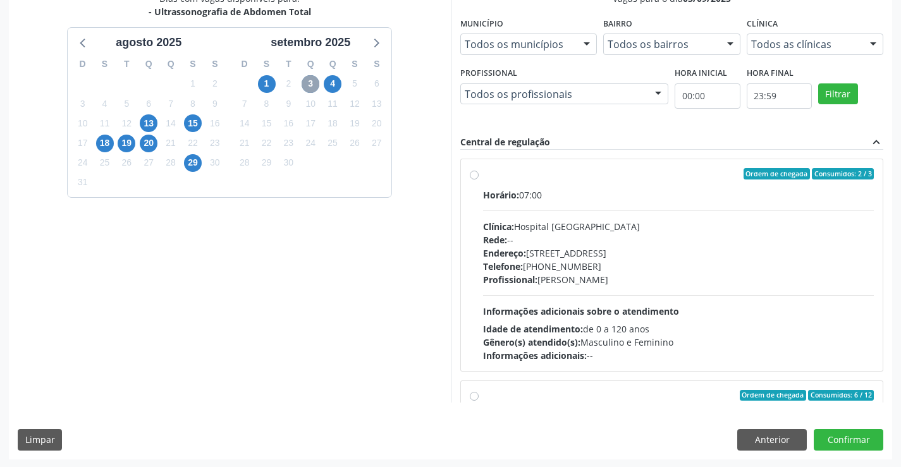
scroll to position [288, 0]
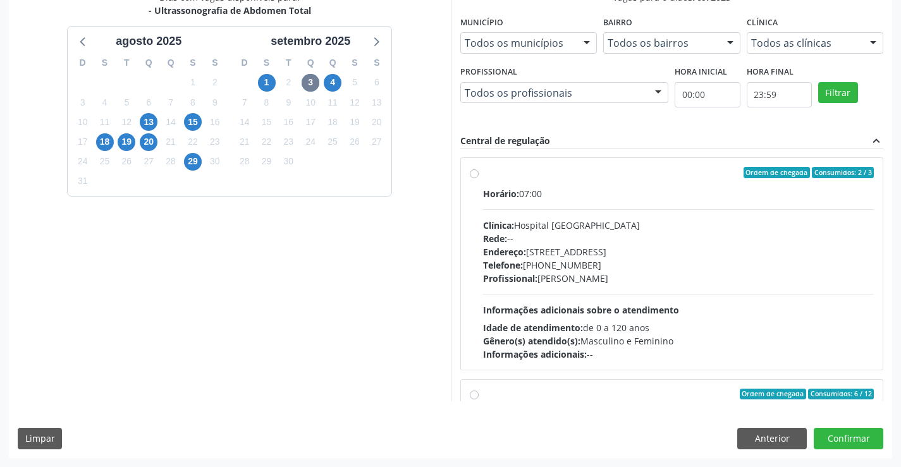
click at [574, 406] on div "Dias com vagas disponíveis para: - Ultrassonografia de Abdomen Total agosto 202…" at bounding box center [450, 224] width 883 height 467
radio input "true"
click at [860, 427] on div "Dias com vagas disponíveis para: - Ultrassonografia de Abdomen Total agosto 202…" at bounding box center [450, 224] width 883 height 467
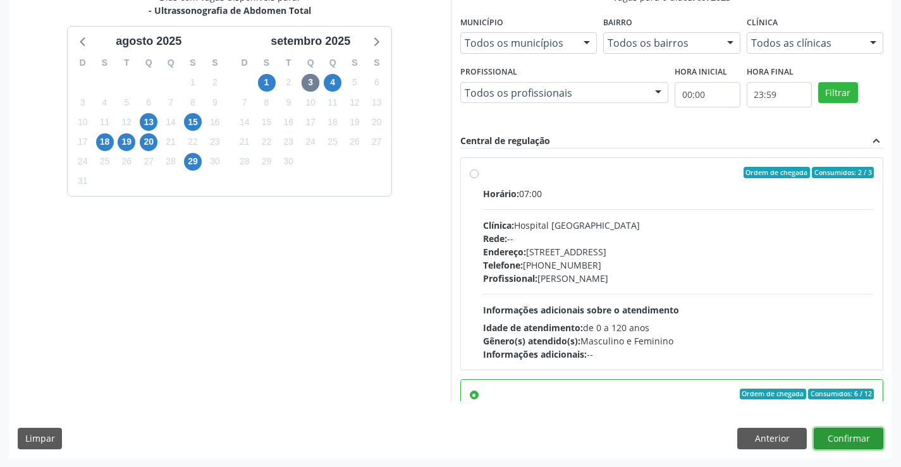
click at [857, 430] on button "Confirmar" at bounding box center [848, 438] width 70 height 21
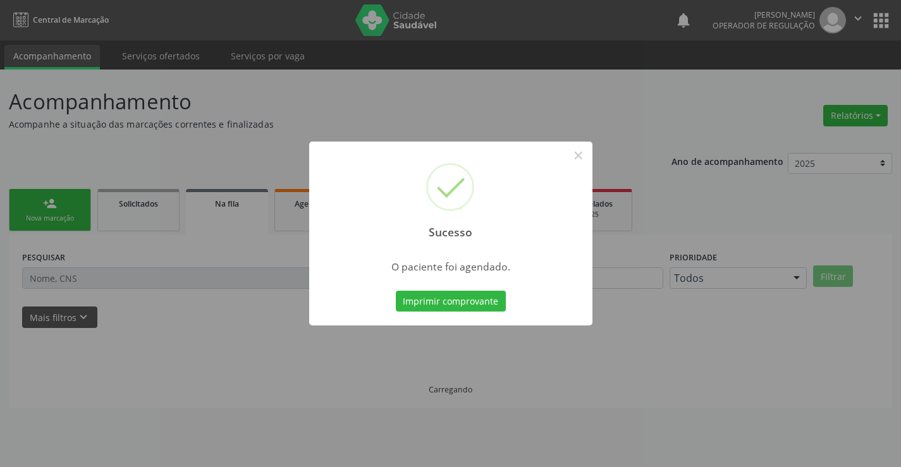
scroll to position [0, 0]
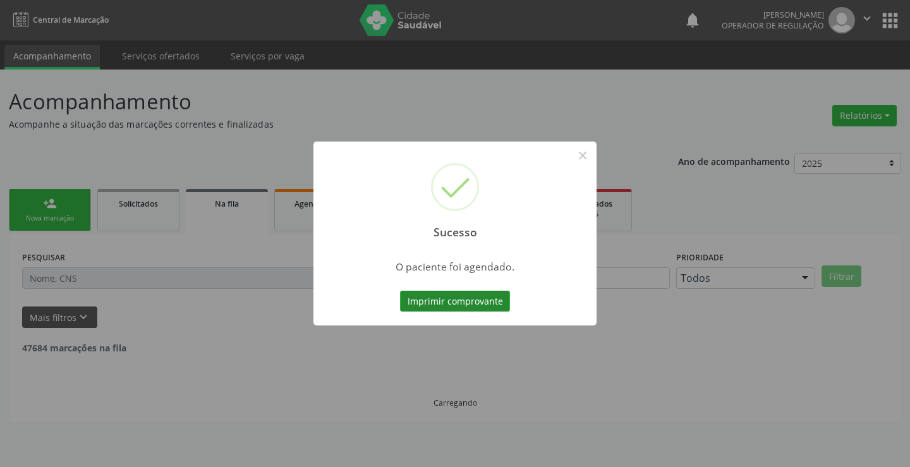
click at [474, 305] on button "Imprimir comprovante" at bounding box center [455, 301] width 110 height 21
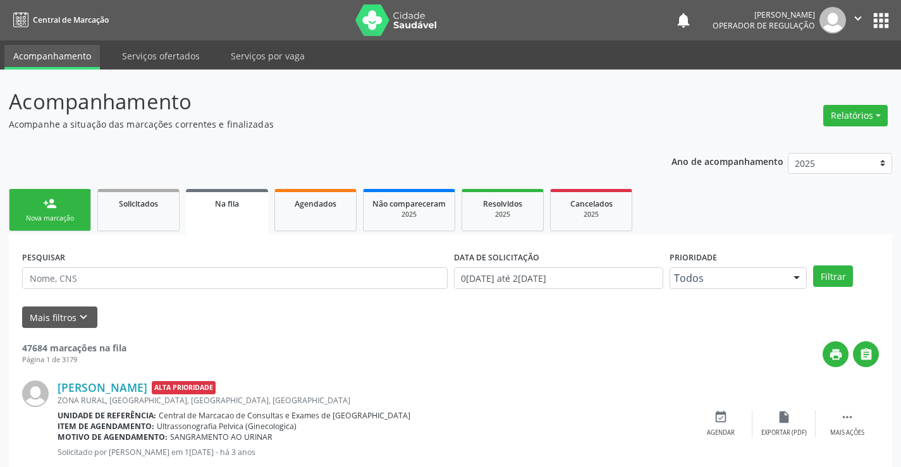
click at [44, 207] on div "person_add" at bounding box center [50, 204] width 14 height 14
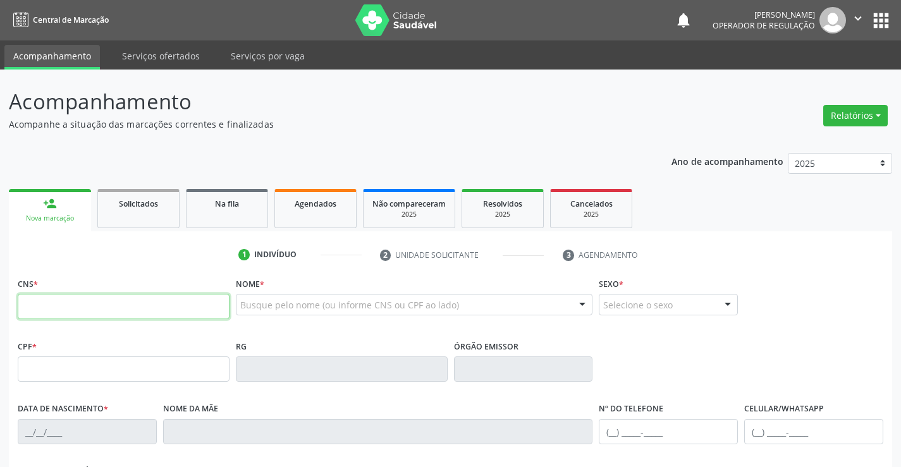
click at [45, 315] on input "text" at bounding box center [124, 306] width 212 height 25
type input "706 9051 6661 4033"
type input "14/07/2006"
type input "S/N"
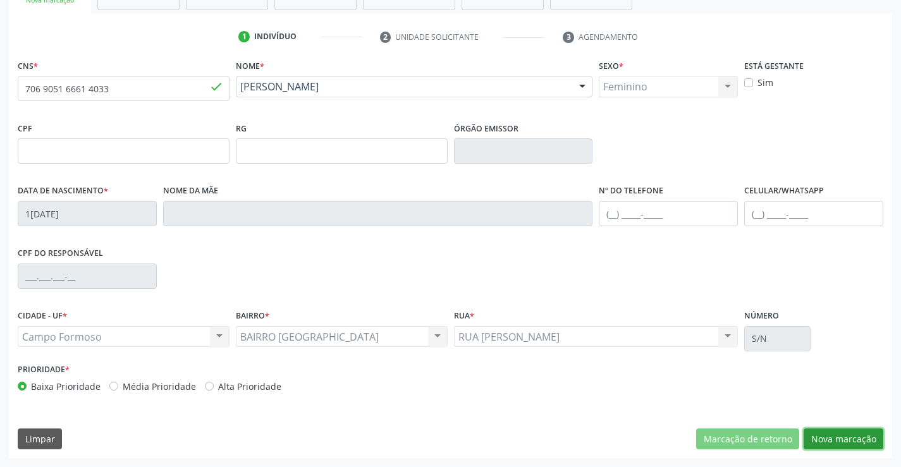
click at [866, 432] on button "Nova marcação" at bounding box center [843, 438] width 80 height 21
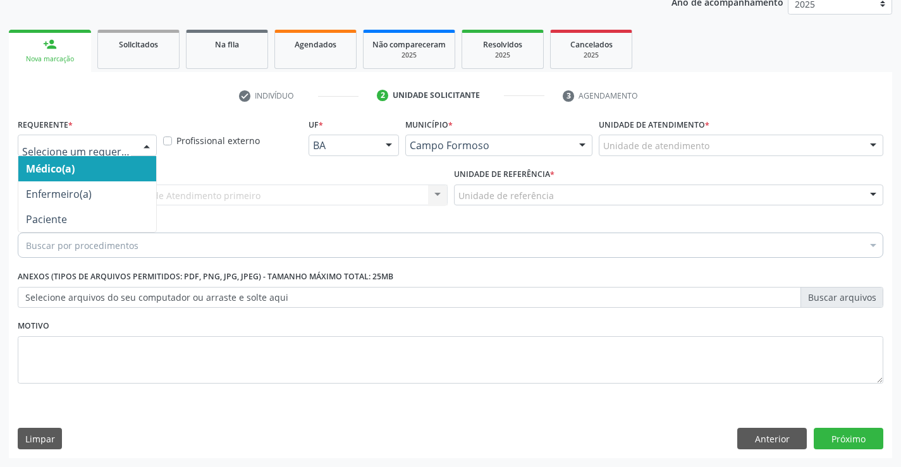
click at [144, 140] on div at bounding box center [146, 145] width 19 height 21
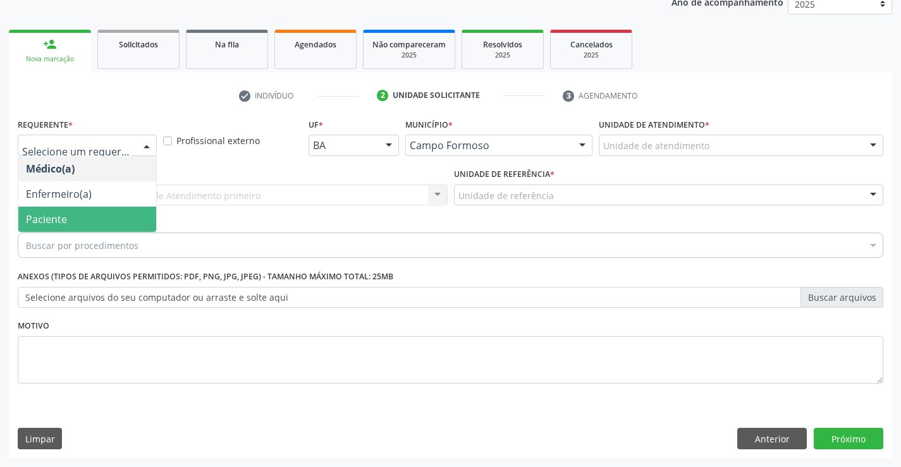
click at [25, 222] on span "Paciente" at bounding box center [87, 219] width 138 height 25
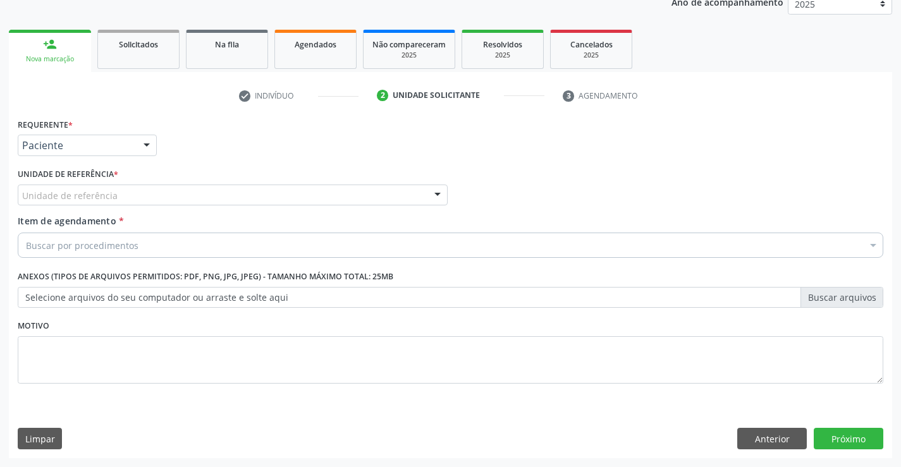
click at [147, 198] on div "Unidade de referência" at bounding box center [233, 195] width 430 height 21
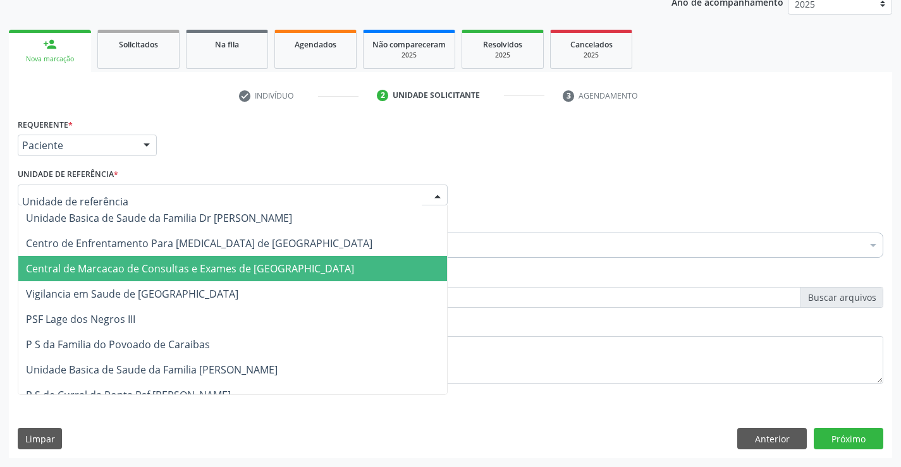
click at [142, 263] on span "Central de Marcacao de Consultas e Exames de [GEOGRAPHIC_DATA]" at bounding box center [190, 269] width 328 height 14
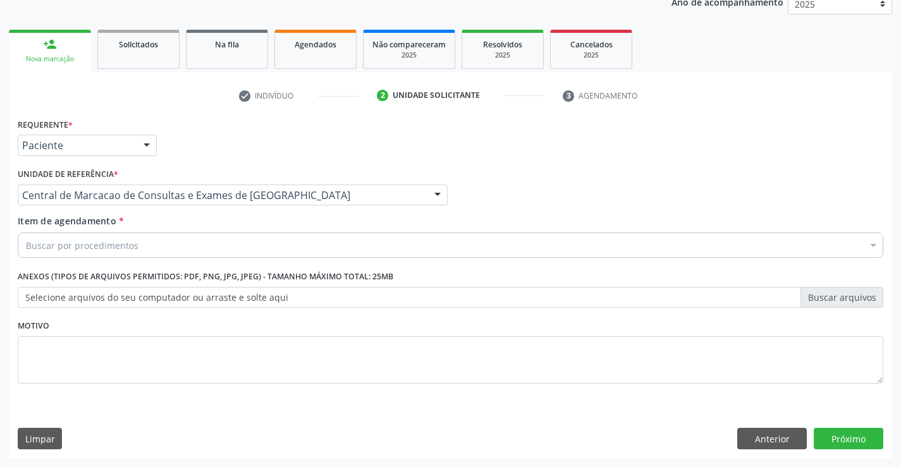
click at [80, 226] on span "Item de agendamento" at bounding box center [67, 221] width 99 height 12
click at [26, 233] on input "Item de agendamento *" at bounding box center [26, 245] width 0 height 25
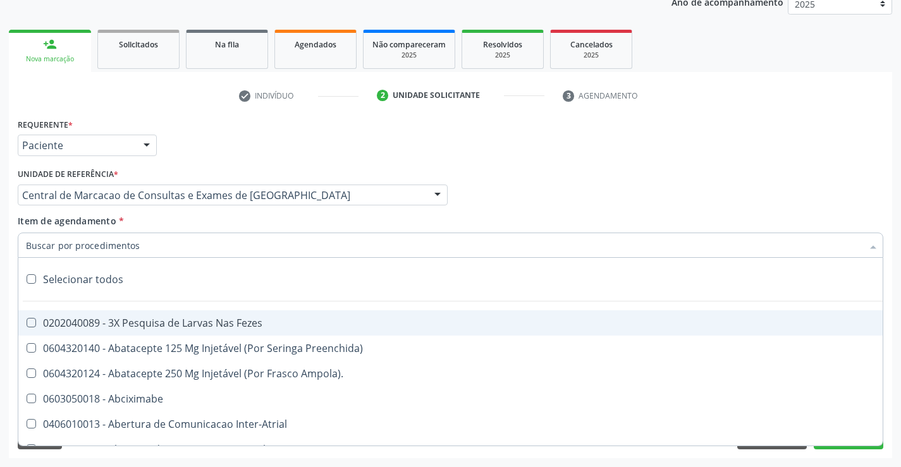
click at [77, 235] on input "Item de agendamento *" at bounding box center [444, 245] width 836 height 25
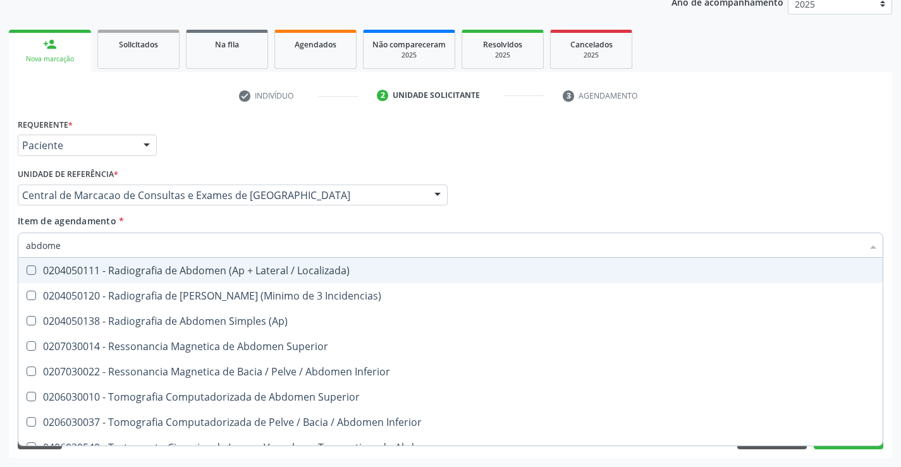
type input "abdomen"
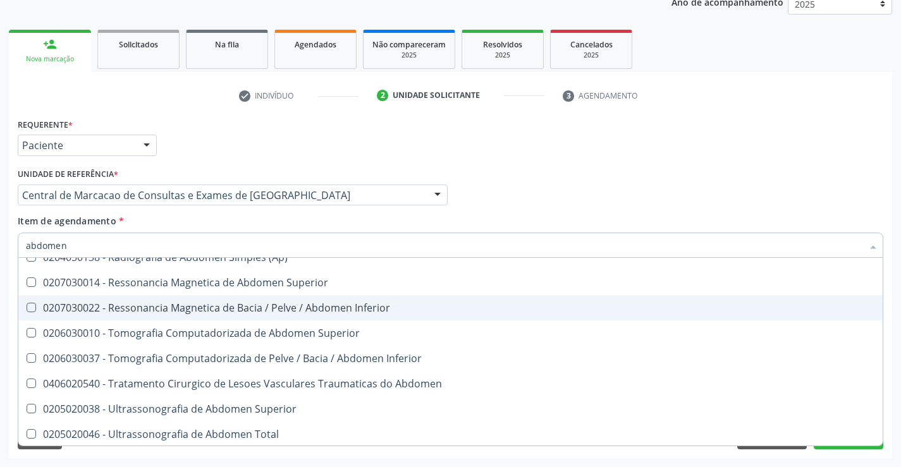
scroll to position [65, 0]
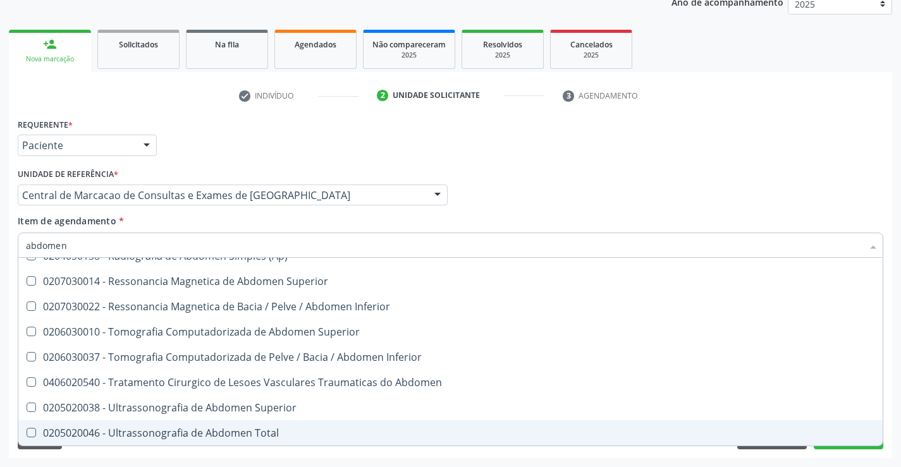
click at [285, 432] on div "0205020046 - Ultrassonografia de Abdomen Total" at bounding box center [450, 433] width 849 height 10
checkbox Total "true"
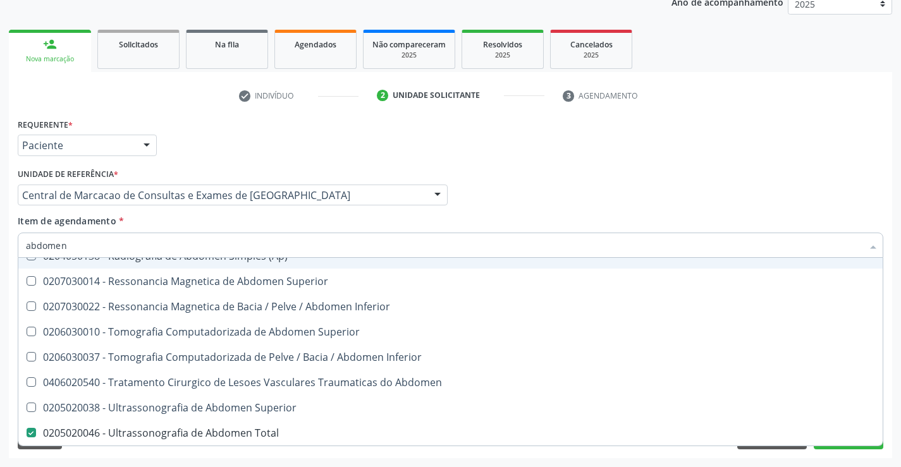
click at [850, 197] on div "Médico Solicitante Por favor, selecione a Unidade de Atendimento primeiro Nenhu…" at bounding box center [450, 189] width 871 height 49
checkbox Incidencias\) "true"
checkbox Total "false"
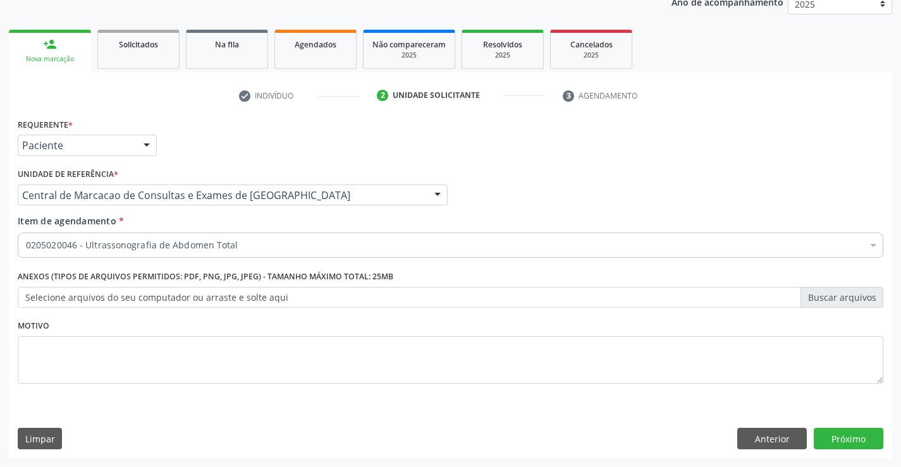
scroll to position [0, 0]
click at [832, 437] on button "Próximo" at bounding box center [848, 438] width 70 height 21
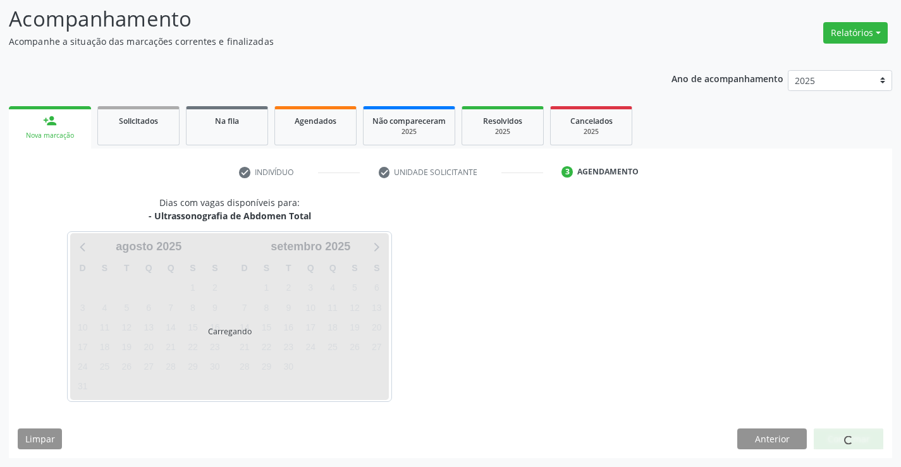
scroll to position [83, 0]
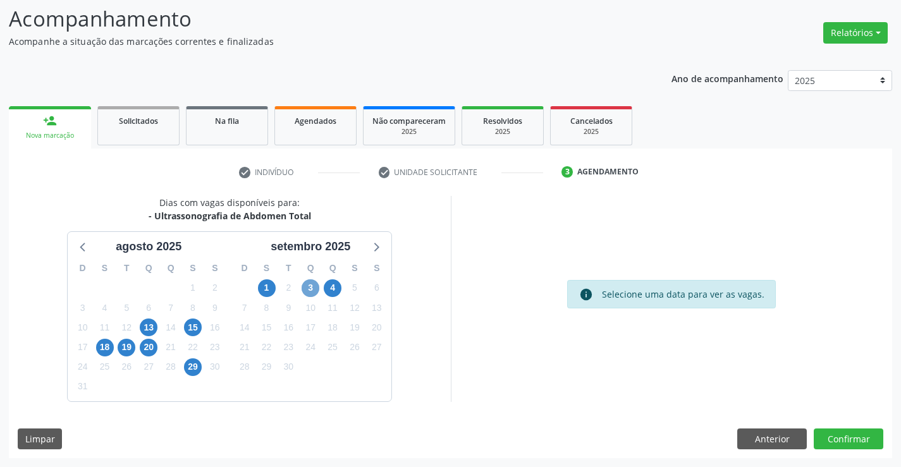
click at [306, 287] on span "3" at bounding box center [310, 288] width 18 height 18
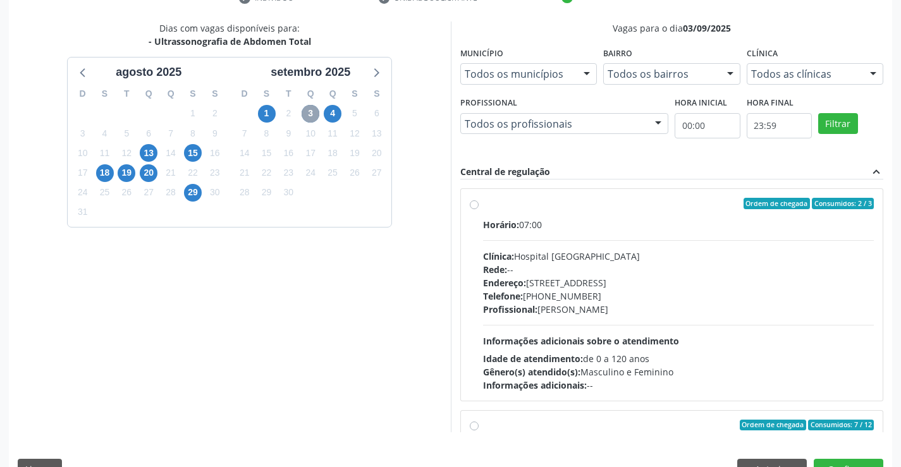
scroll to position [288, 0]
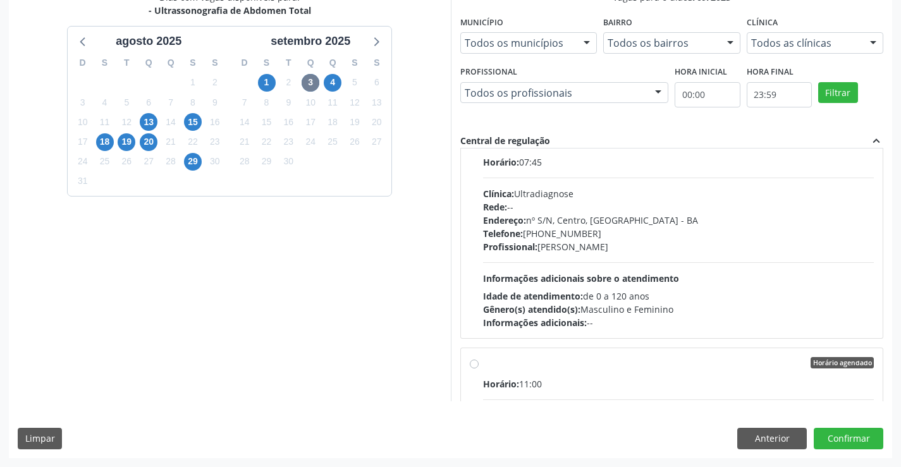
click at [626, 233] on div "Telefone: (74) 36452857" at bounding box center [678, 233] width 391 height 13
click at [478, 147] on input "Ordem de chegada Consumidos: 7 / 12 Horário: 07:45 Clínica: Ultradiagnose Rede:…" at bounding box center [474, 141] width 9 height 11
radio input "true"
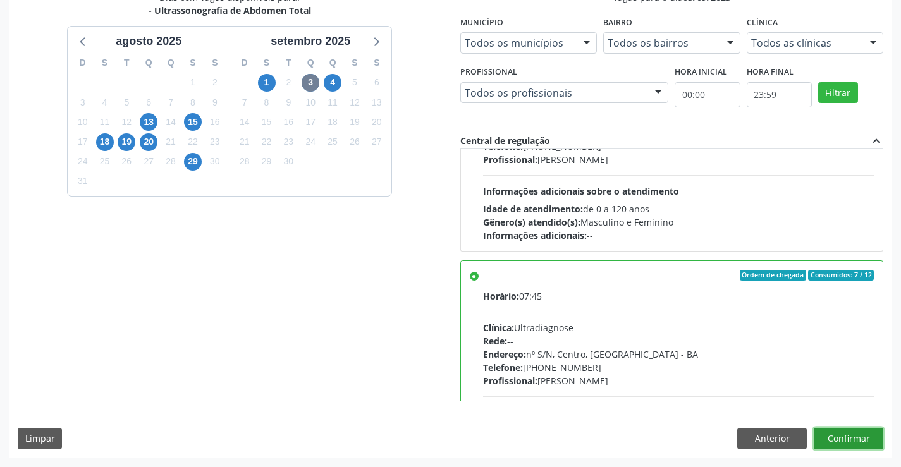
click at [845, 439] on button "Confirmar" at bounding box center [848, 438] width 70 height 21
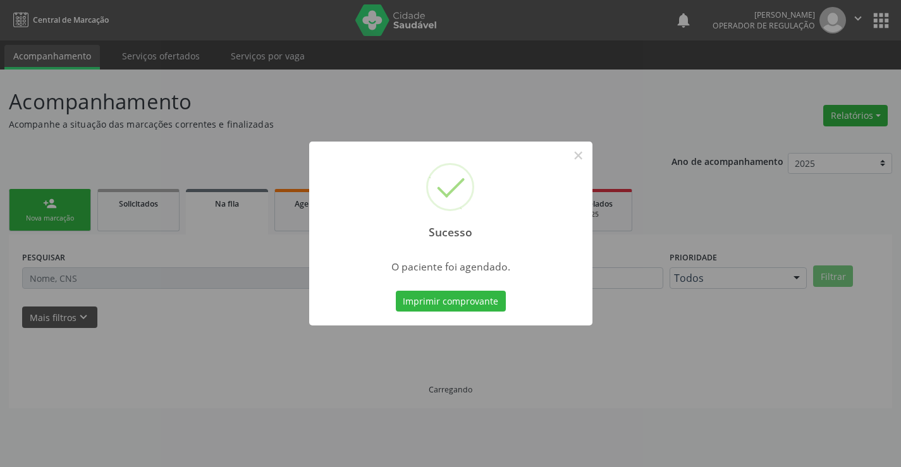
scroll to position [0, 0]
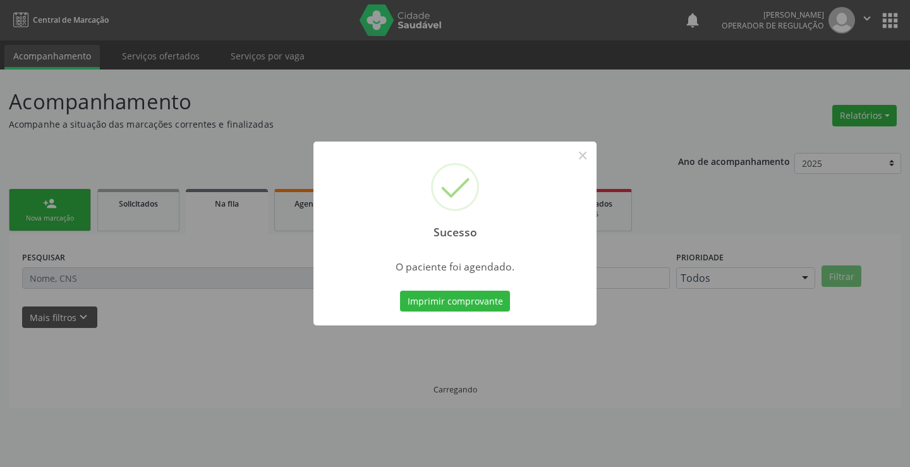
click at [400, 291] on button "Imprimir comprovante" at bounding box center [455, 301] width 110 height 21
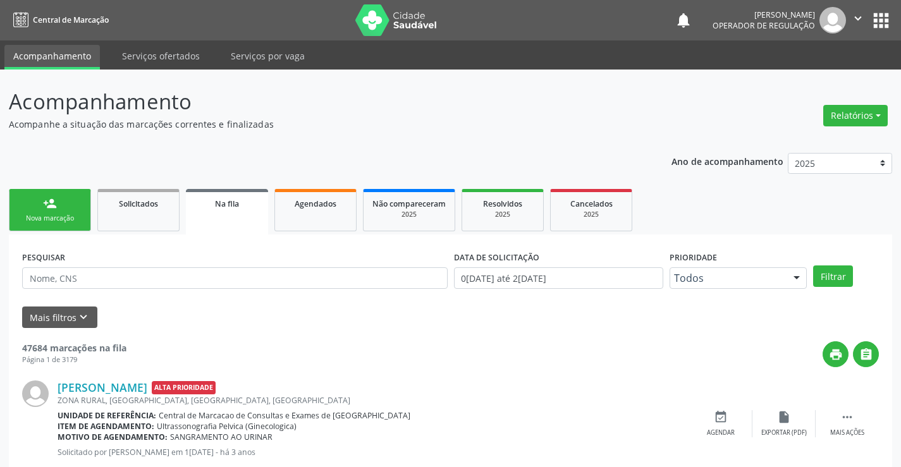
click at [47, 206] on div "person_add" at bounding box center [50, 204] width 14 height 14
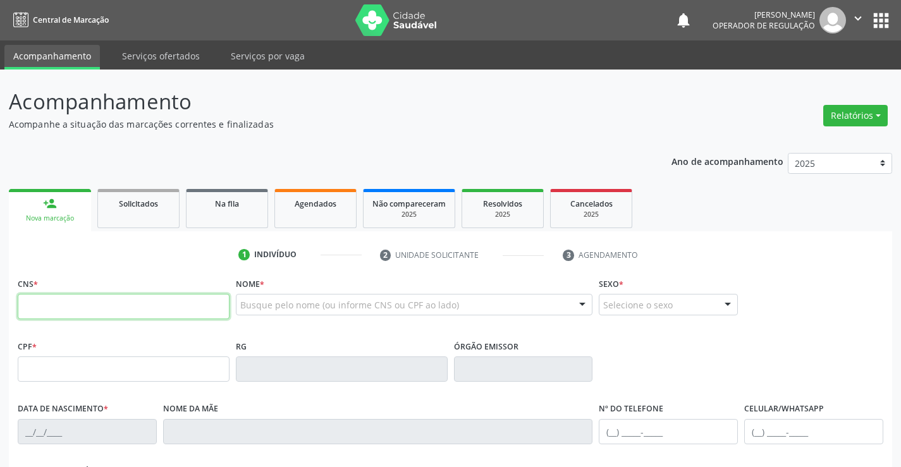
click at [48, 305] on input "text" at bounding box center [124, 306] width 212 height 25
type input "704 2067 9199 9484"
type input "998.736.565-53"
type input "0917950607"
type input "13/11/1963"
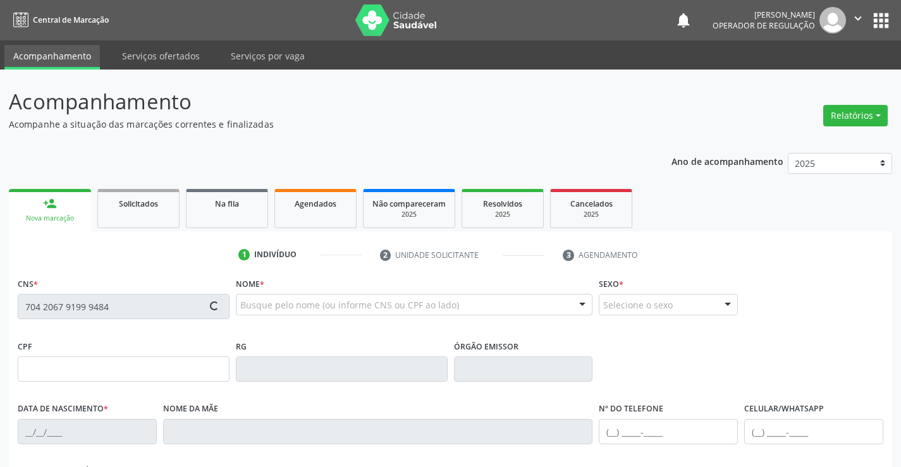
type input "(74) 99103-8348"
type input "998.736.565-53"
type input "S/N"
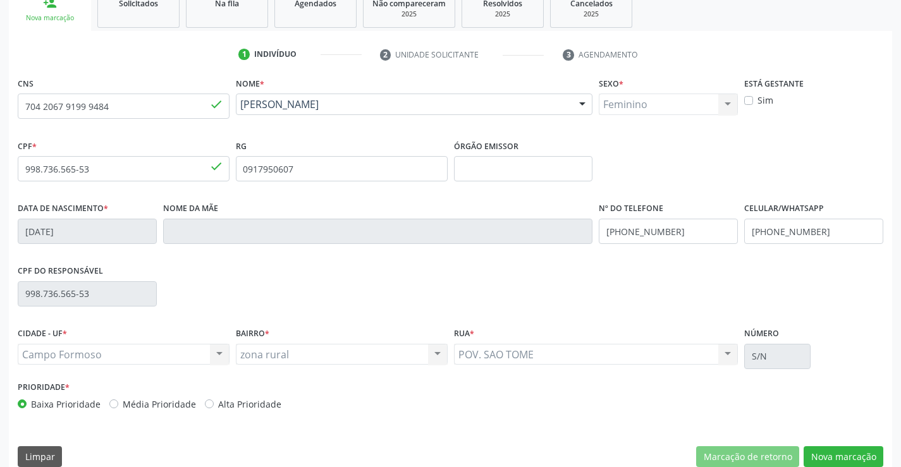
scroll to position [218, 0]
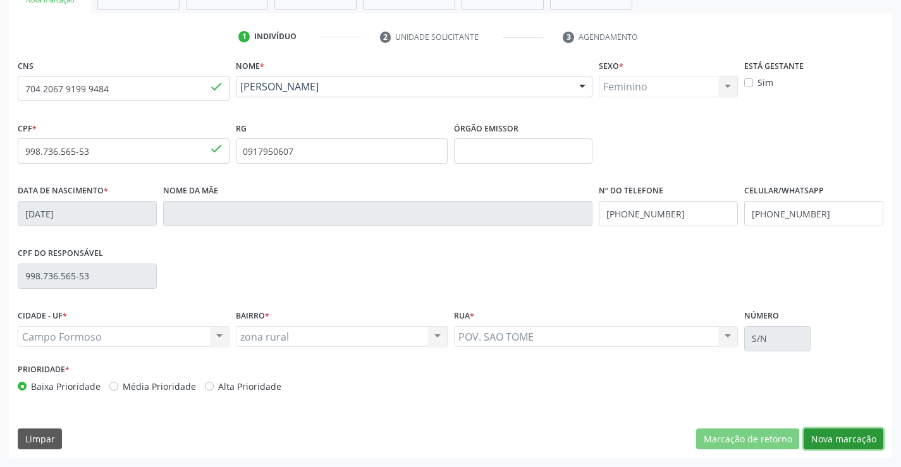
click at [845, 431] on button "Nova marcação" at bounding box center [843, 438] width 80 height 21
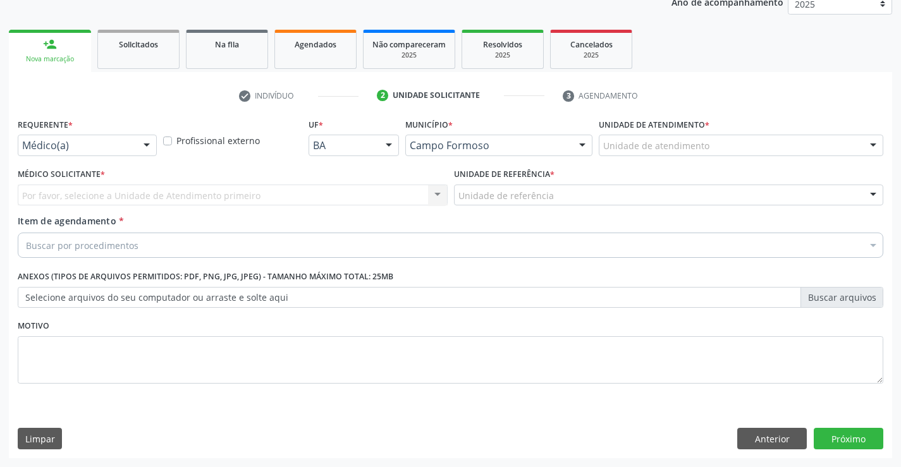
scroll to position [159, 0]
click at [125, 138] on div "Médico(a)" at bounding box center [87, 145] width 139 height 21
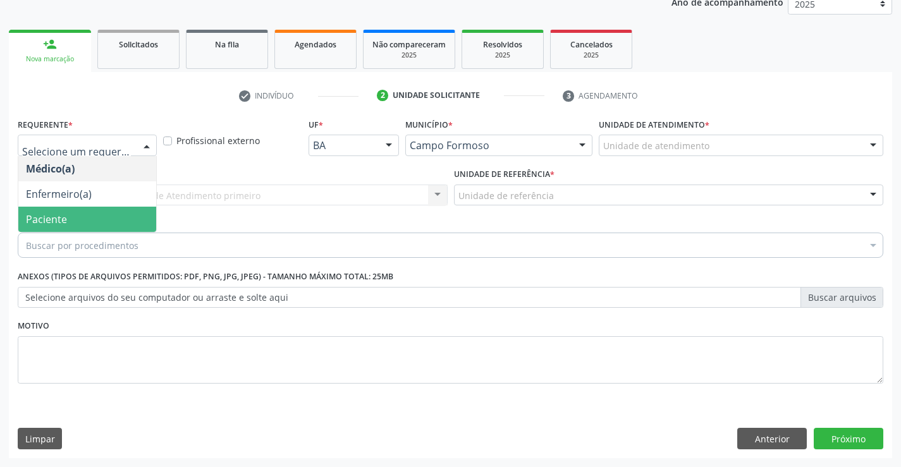
click at [41, 220] on span "Paciente" at bounding box center [46, 219] width 41 height 14
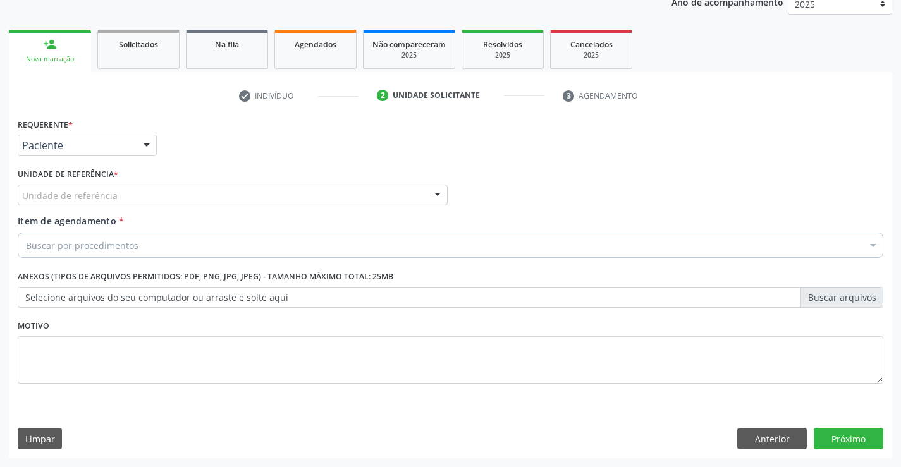
click at [213, 195] on div "Unidade de referência" at bounding box center [233, 195] width 430 height 21
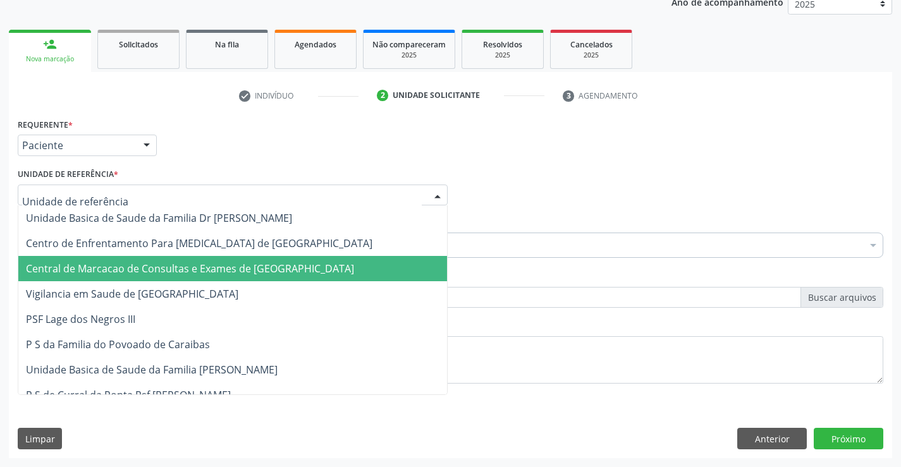
click at [192, 264] on span "Central de Marcacao de Consultas e Exames de [GEOGRAPHIC_DATA]" at bounding box center [190, 269] width 328 height 14
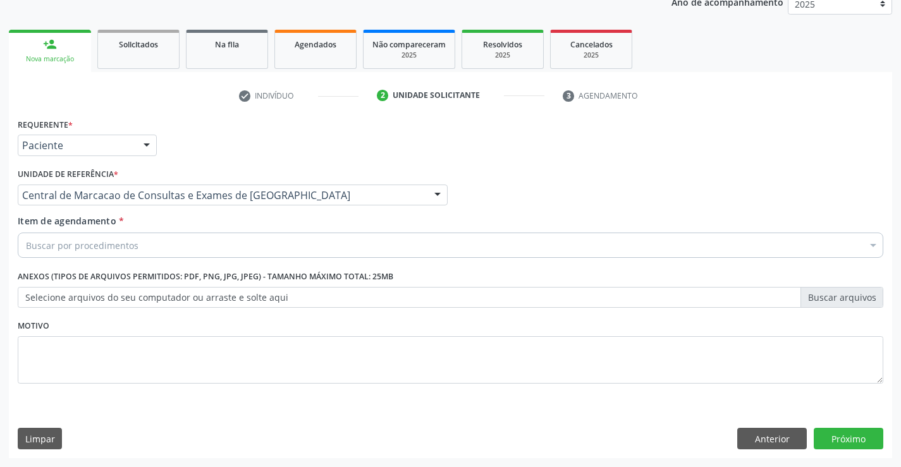
click at [140, 246] on div "Buscar por procedimentos" at bounding box center [450, 245] width 865 height 25
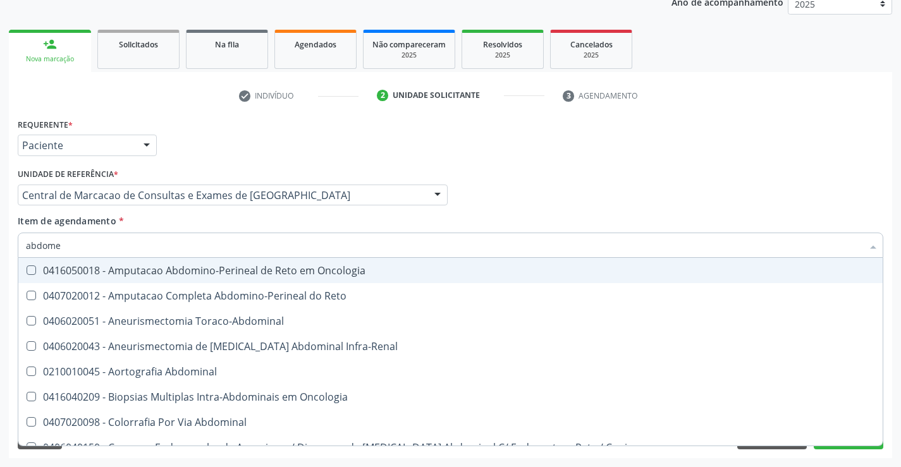
type input "abdomen"
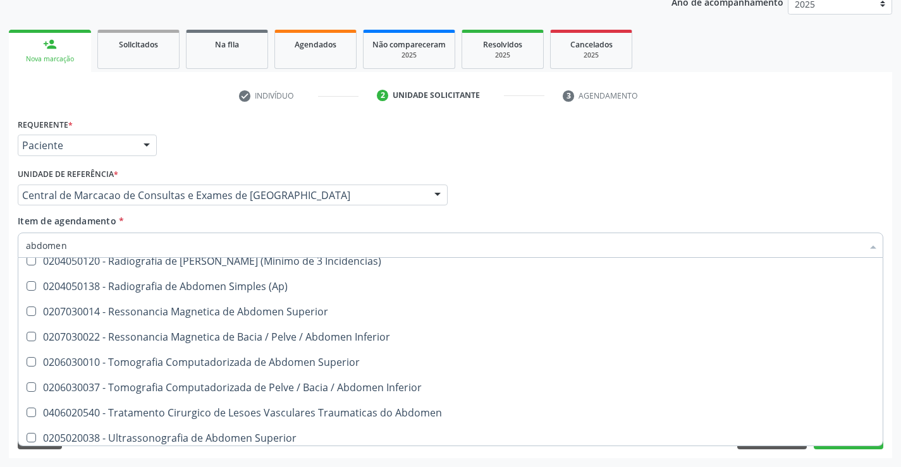
scroll to position [65, 0]
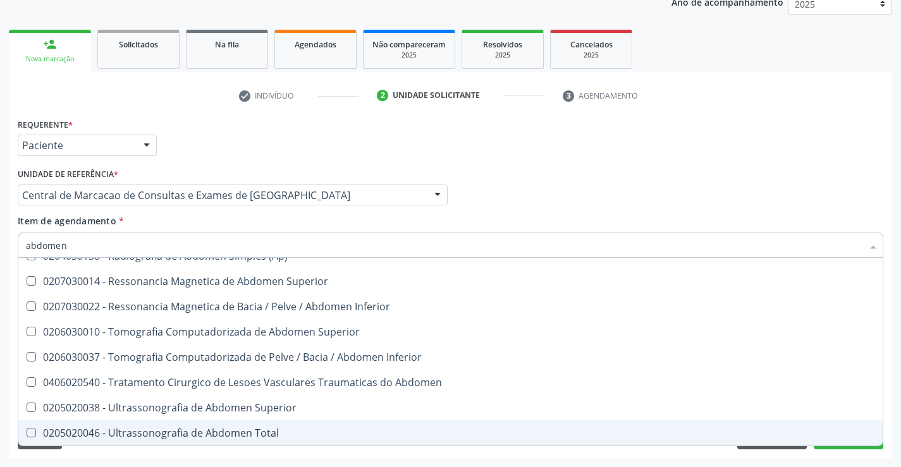
click at [199, 431] on div "0205020046 - Ultrassonografia de Abdomen Total" at bounding box center [450, 433] width 849 height 10
checkbox Total "true"
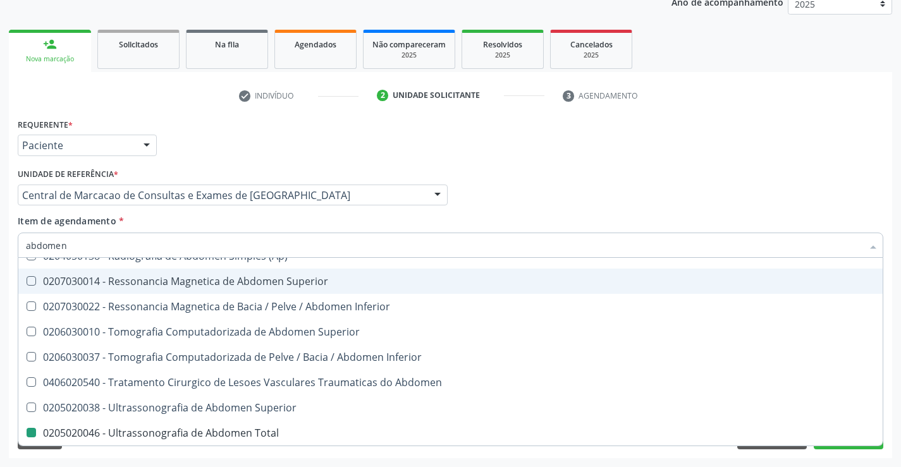
click at [815, 118] on div "Requerente * Paciente Médico(a) Enfermeiro(a) Paciente Nenhum resultado encontr…" at bounding box center [450, 139] width 871 height 49
checkbox Incidencias\) "true"
checkbox Total "false"
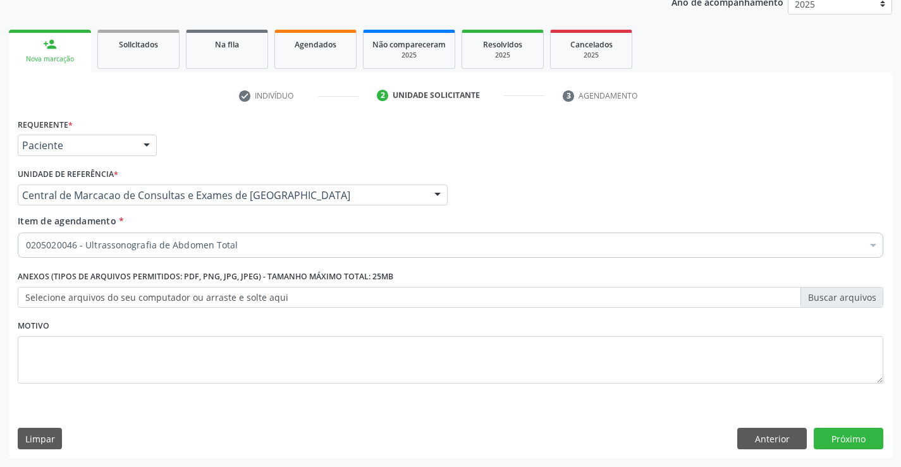
scroll to position [0, 0]
click at [832, 432] on button "Próximo" at bounding box center [848, 438] width 70 height 21
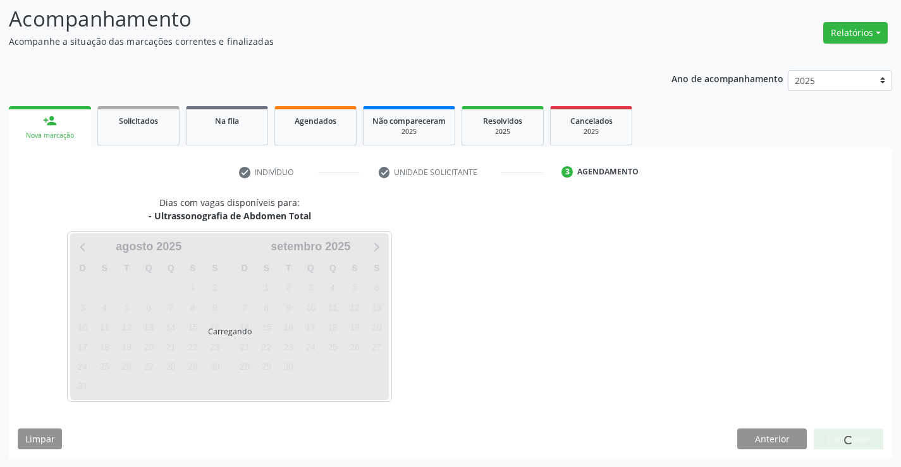
scroll to position [83, 0]
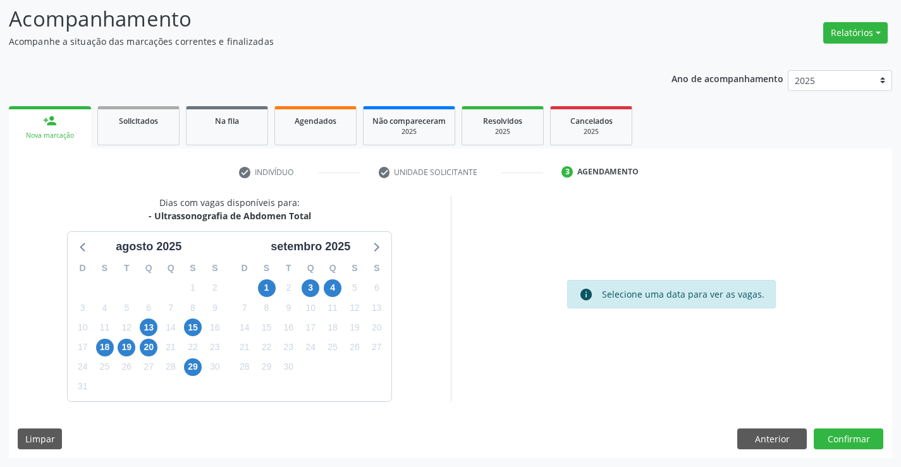
click at [302, 281] on div "3" at bounding box center [310, 288] width 18 height 20
click at [309, 281] on span "3" at bounding box center [310, 288] width 18 height 18
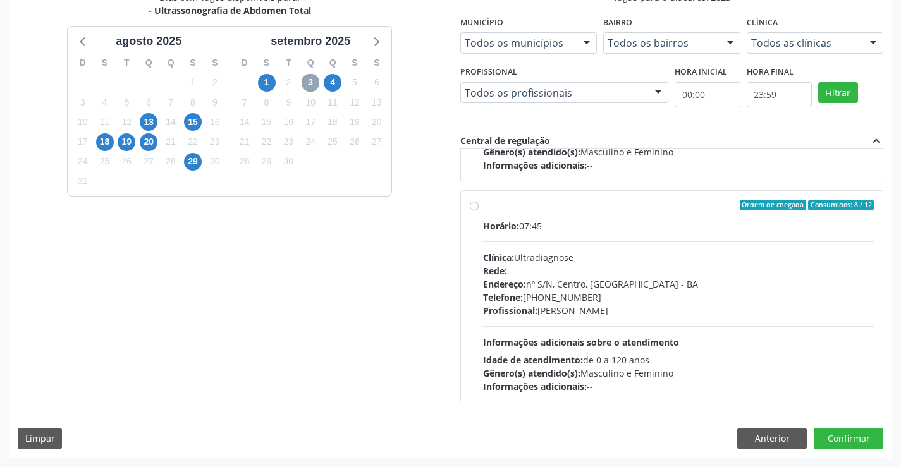
scroll to position [190, 0]
click at [622, 243] on div "Horário: 07:45 Clínica: Ultradiagnose Rede: -- Endereço: nº S/N, Centro, Campo …" at bounding box center [678, 306] width 391 height 174
click at [478, 210] on input "Ordem de chegada Consumidos: 8 / 12 Horário: 07:45 Clínica: Ultradiagnose Rede:…" at bounding box center [474, 204] width 9 height 11
radio input "true"
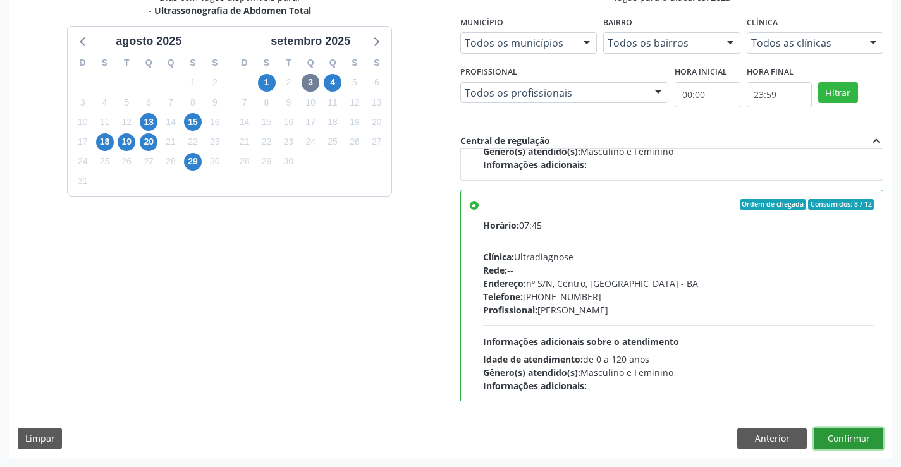
click at [832, 436] on button "Confirmar" at bounding box center [848, 438] width 70 height 21
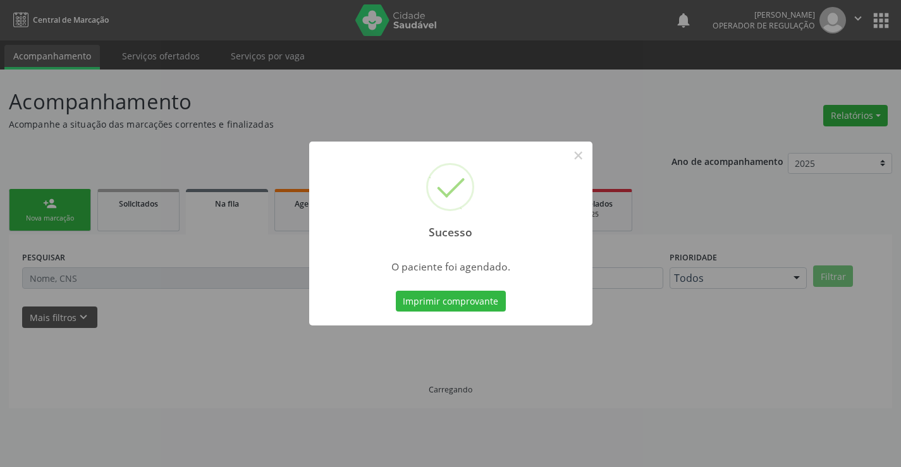
scroll to position [0, 0]
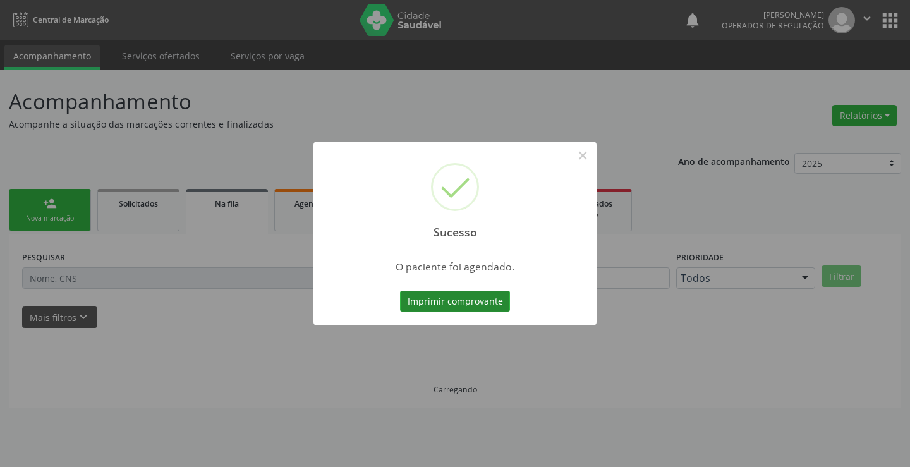
click at [482, 304] on button "Imprimir comprovante" at bounding box center [455, 301] width 110 height 21
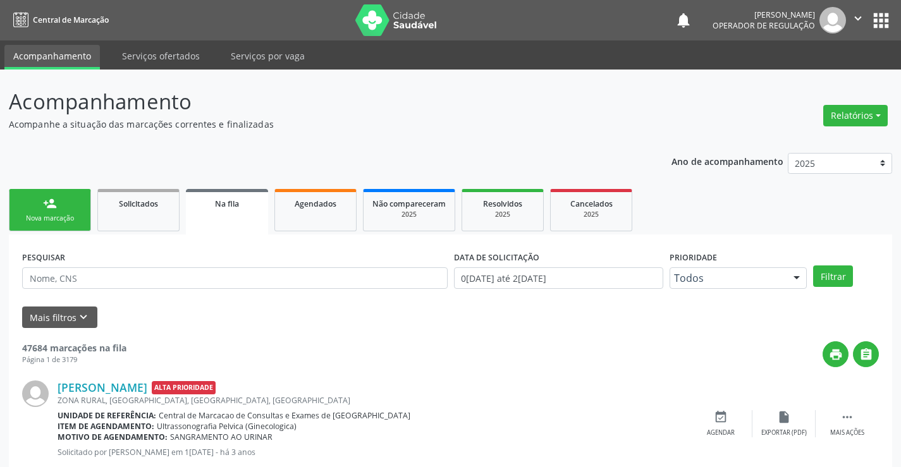
click at [56, 214] on div "Nova marcação" at bounding box center [49, 218] width 63 height 9
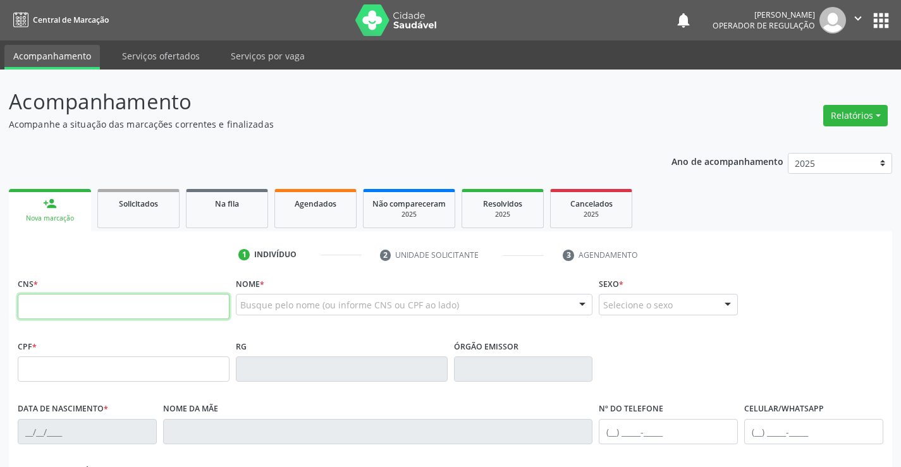
click at [65, 301] on input "text" at bounding box center [124, 306] width 212 height 25
type input "701 7082 8444 7270"
type input "2075358419"
type input "07/11/2007"
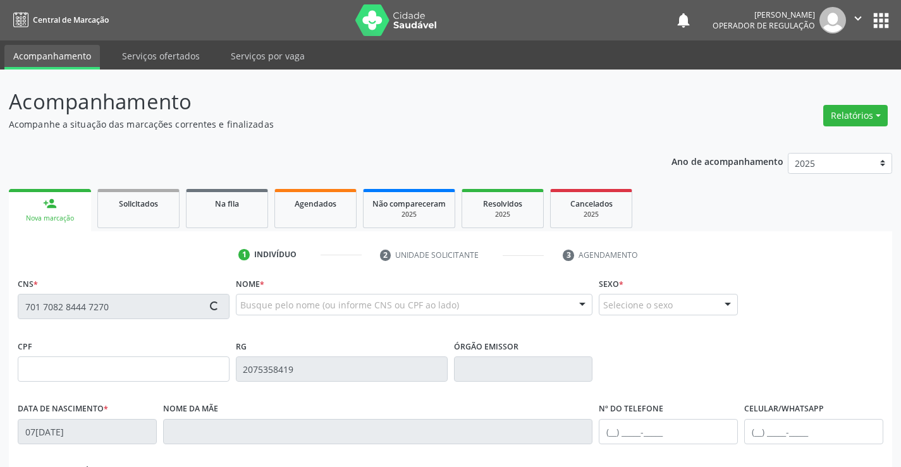
type input "(74) 99103-2010"
type input "SN"
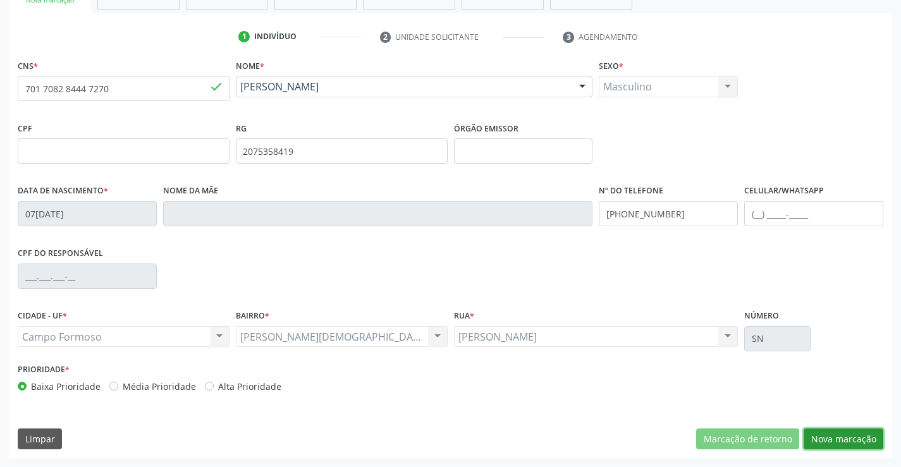
click at [860, 437] on button "Nova marcação" at bounding box center [843, 438] width 80 height 21
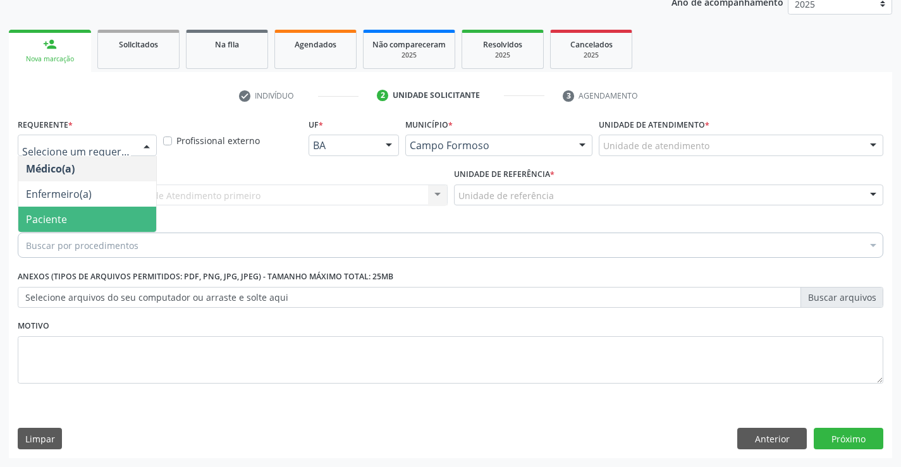
click at [59, 215] on span "Paciente" at bounding box center [46, 219] width 41 height 14
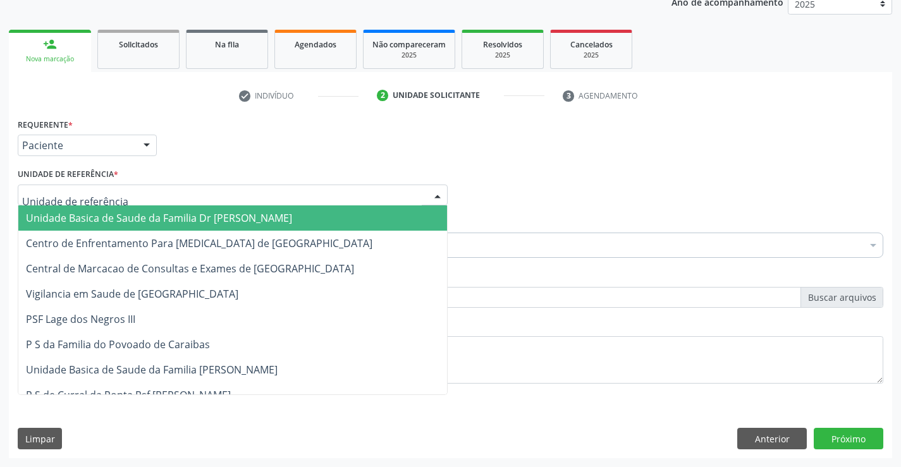
click at [188, 197] on div at bounding box center [233, 195] width 430 height 21
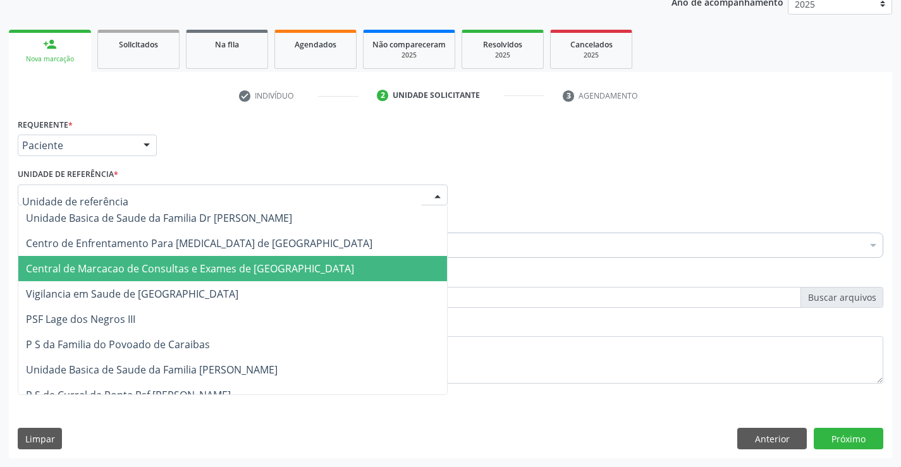
click at [191, 264] on span "Central de Marcacao de Consultas e Exames de [GEOGRAPHIC_DATA]" at bounding box center [190, 269] width 328 height 14
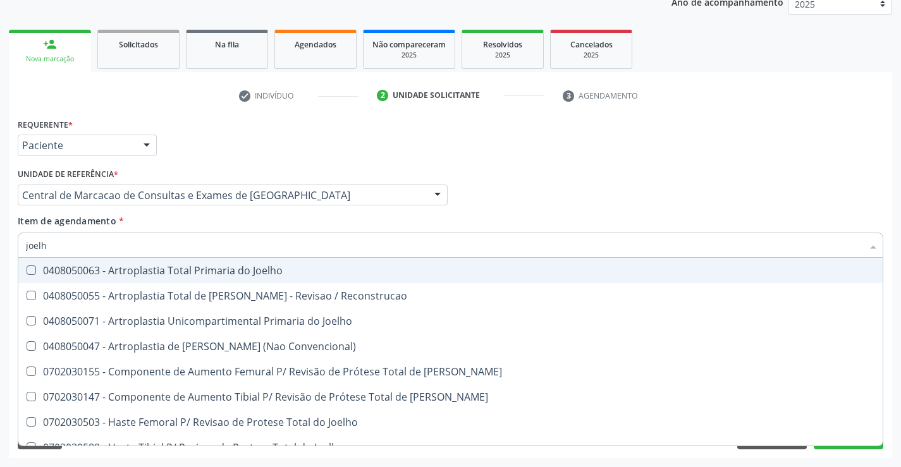
type input "joelho"
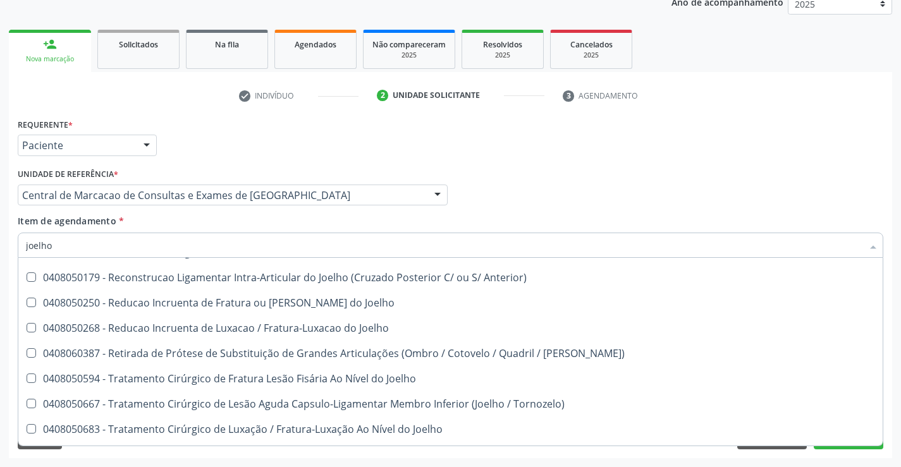
scroll to position [545, 0]
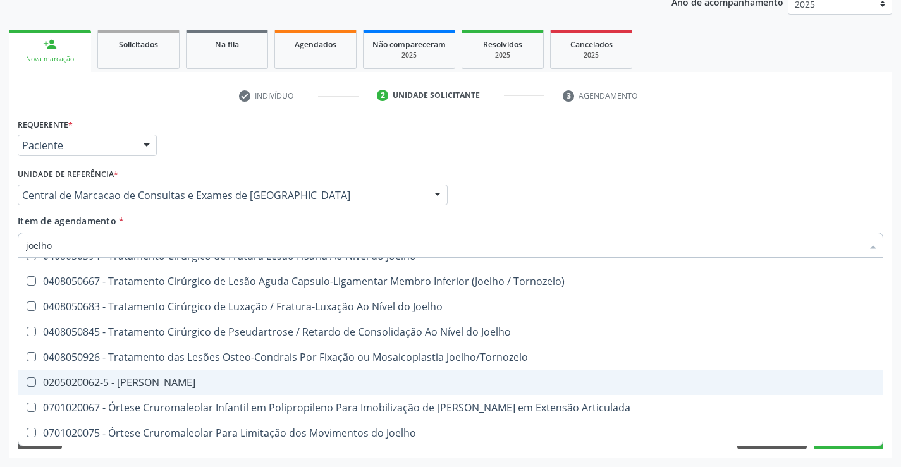
click at [143, 385] on div "0205020062-5 - [PERSON_NAME]" at bounding box center [450, 382] width 849 height 10
checkbox Joelho "true"
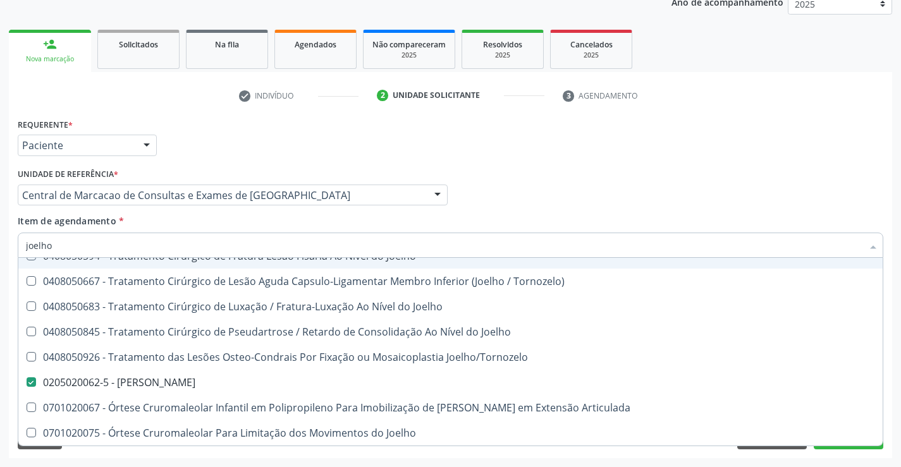
click at [808, 262] on span "0408050594 - Tratamento Cirúrgico de Fratura Lesão Fisária Ao Nível do Joelho" at bounding box center [450, 255] width 864 height 25
checkbox Joelho "true"
type input "joelho"
click at [804, 207] on div "Médico Solicitante Por favor, selecione a Unidade de Atendimento primeiro Nenhu…" at bounding box center [450, 189] width 871 height 49
checkbox Reconstrucao "true"
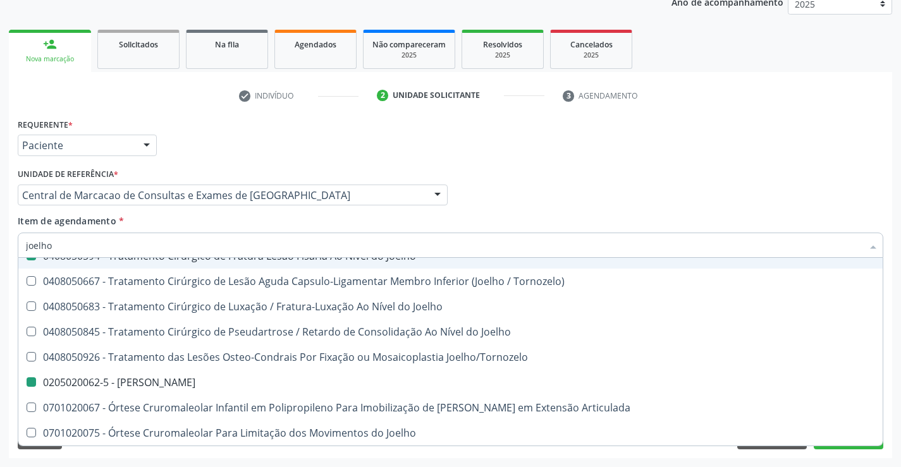
checkbox Joelho "true"
checkbox Joelho "false"
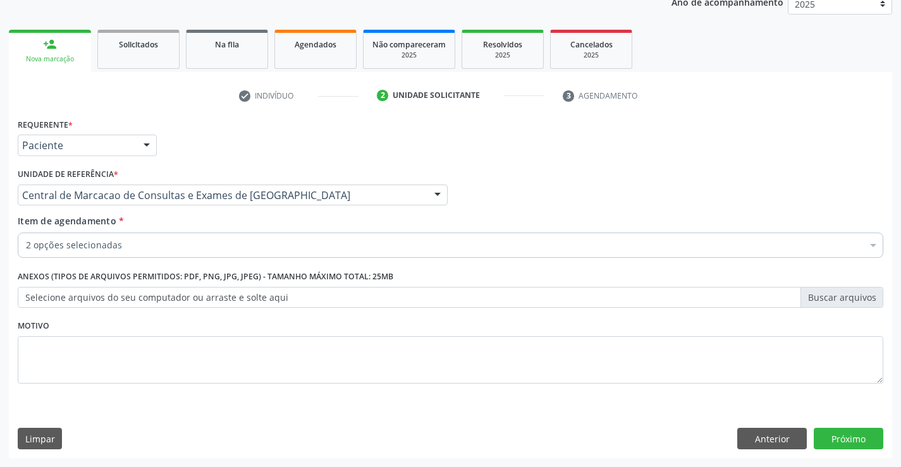
scroll to position [0, 0]
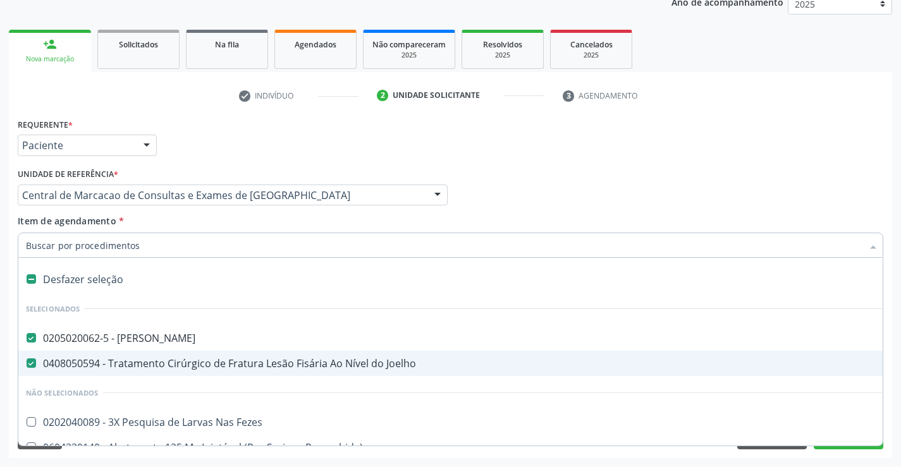
click at [91, 363] on div "0408050594 - Tratamento Cirúrgico de Fratura Lesão Fisária Ao Nível do Joelho" at bounding box center [518, 363] width 984 height 10
checkbox Joelho "false"
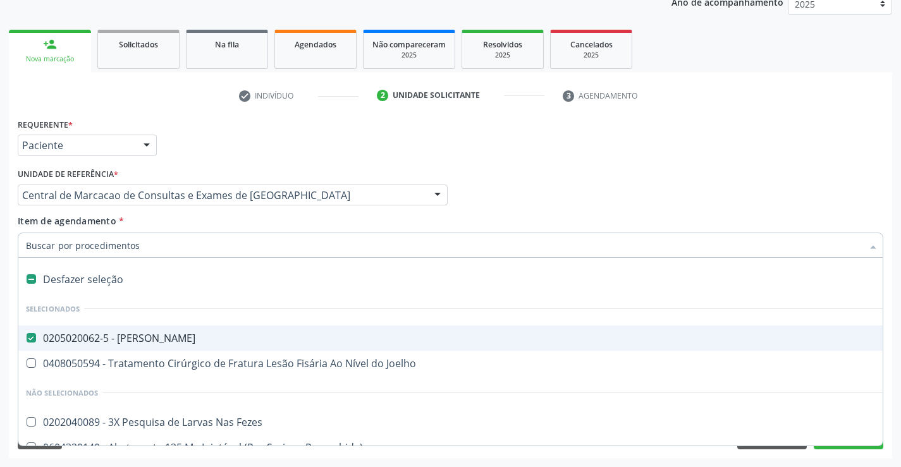
click at [833, 208] on div "Médico Solicitante Por favor, selecione a Unidade de Atendimento primeiro Nenhu…" at bounding box center [450, 189] width 871 height 49
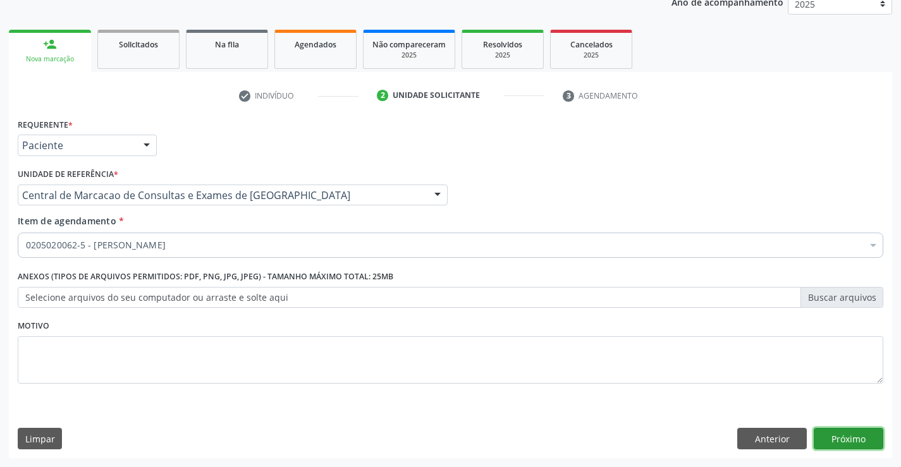
click at [848, 437] on button "Próximo" at bounding box center [848, 438] width 70 height 21
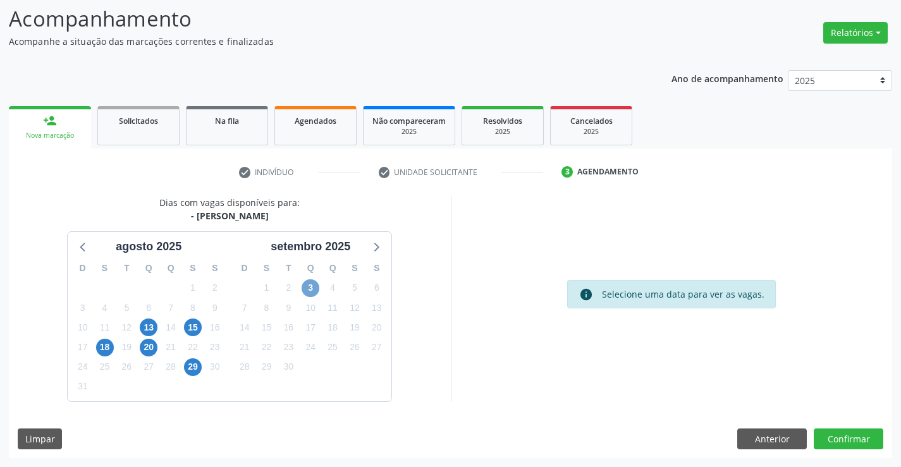
click at [313, 283] on span "3" at bounding box center [310, 288] width 18 height 18
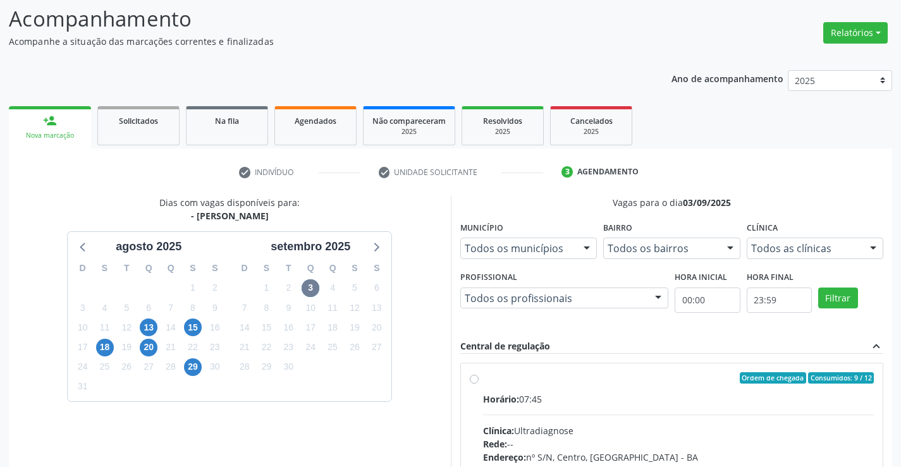
click at [478, 384] on input "Ordem de chegada Consumidos: 9 / 12 Horário: 07:45 Clínica: Ultradiagnose Rede:…" at bounding box center [474, 377] width 9 height 11
radio input "true"
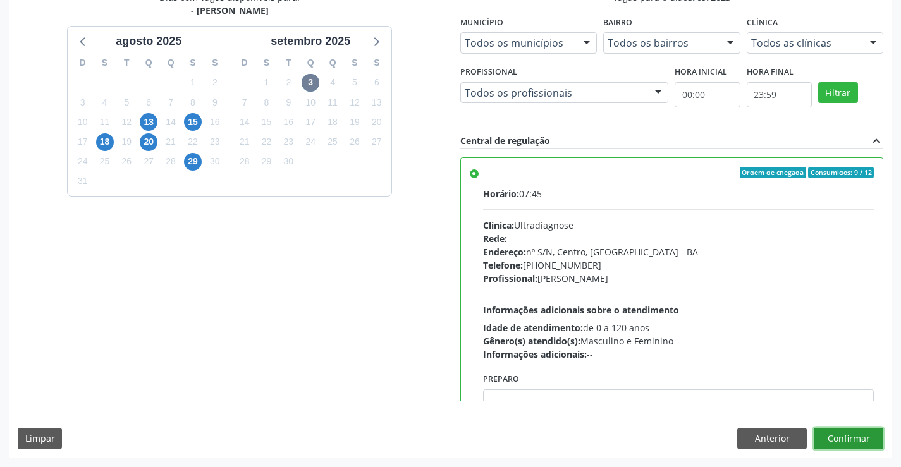
click at [854, 437] on button "Confirmar" at bounding box center [848, 438] width 70 height 21
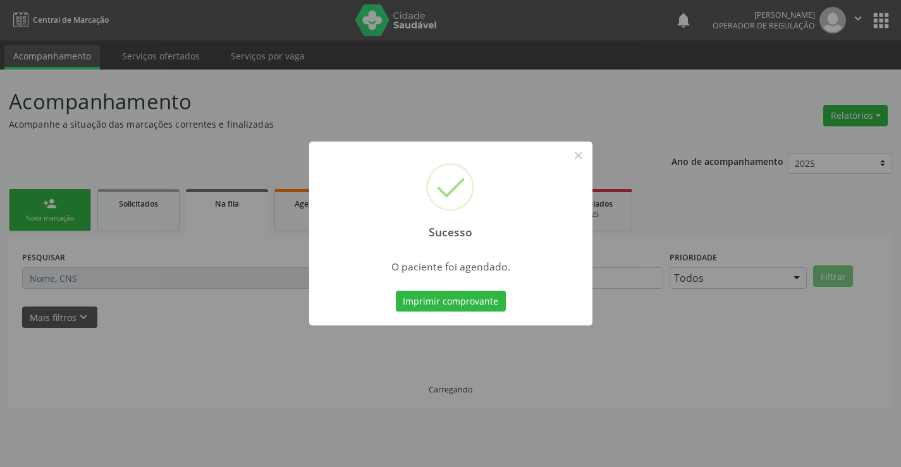
scroll to position [0, 0]
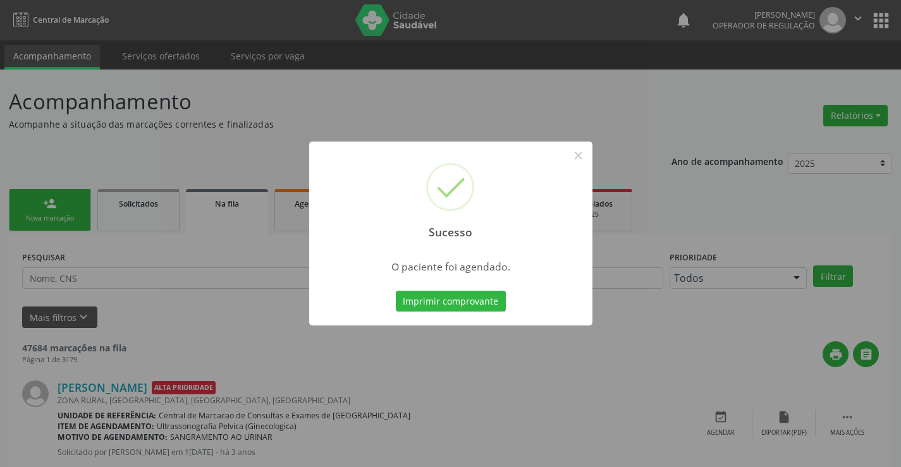
click at [464, 288] on div "Imprimir comprovante Cancel" at bounding box center [450, 301] width 116 height 27
click at [459, 293] on button "Imprimir comprovante" at bounding box center [451, 301] width 110 height 21
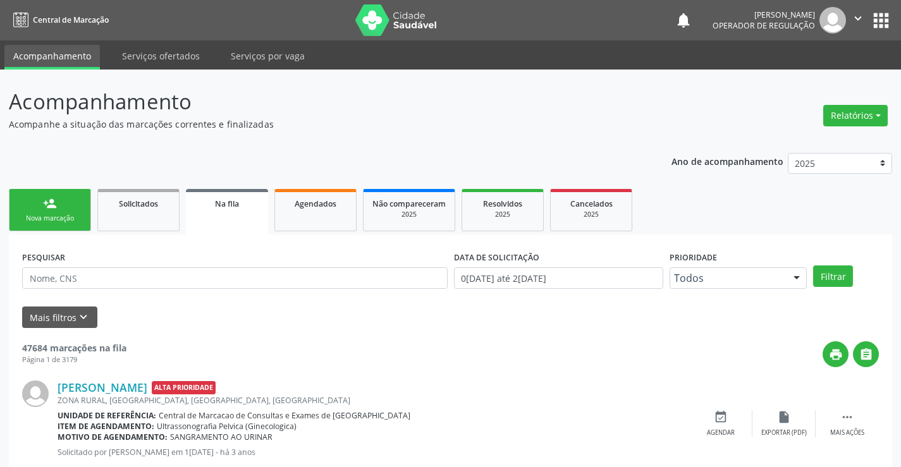
click at [57, 195] on link "person_add Nova marcação" at bounding box center [50, 210] width 82 height 42
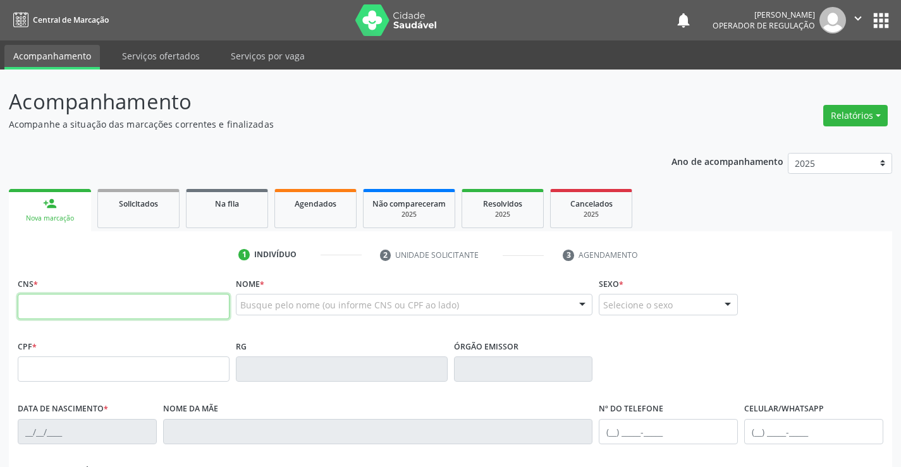
click at [76, 312] on input "text" at bounding box center [124, 306] width 212 height 25
type input "703 6090 3186 8632"
type input "060.741.275-57"
type input "08/10/1994"
type input "Lucinete Ribeiro de Souza"
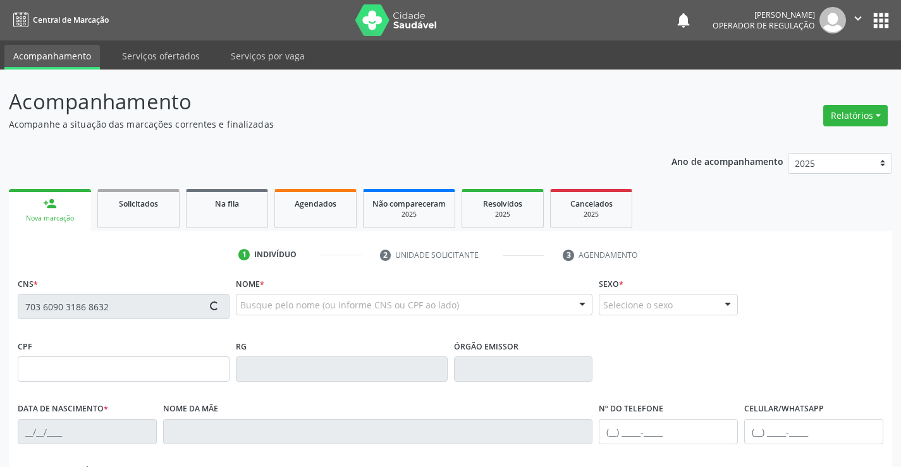
type input "(74) 98828-0765"
type input "S/N"
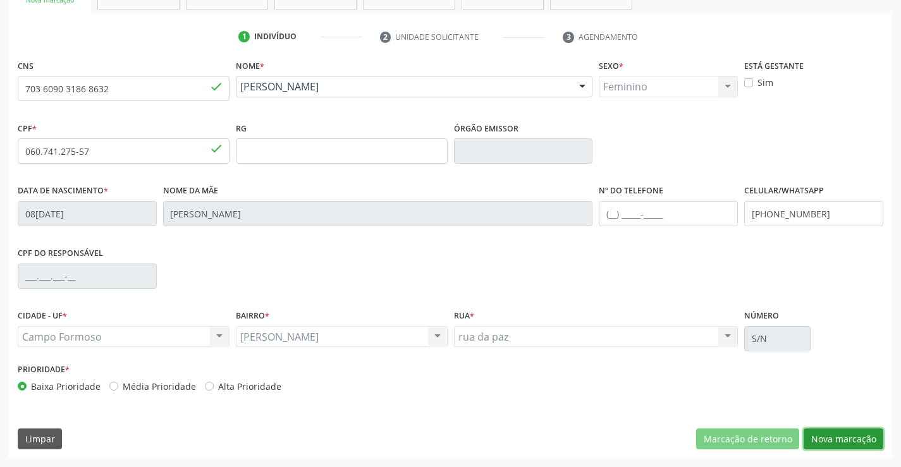
click at [857, 435] on button "Nova marcação" at bounding box center [843, 438] width 80 height 21
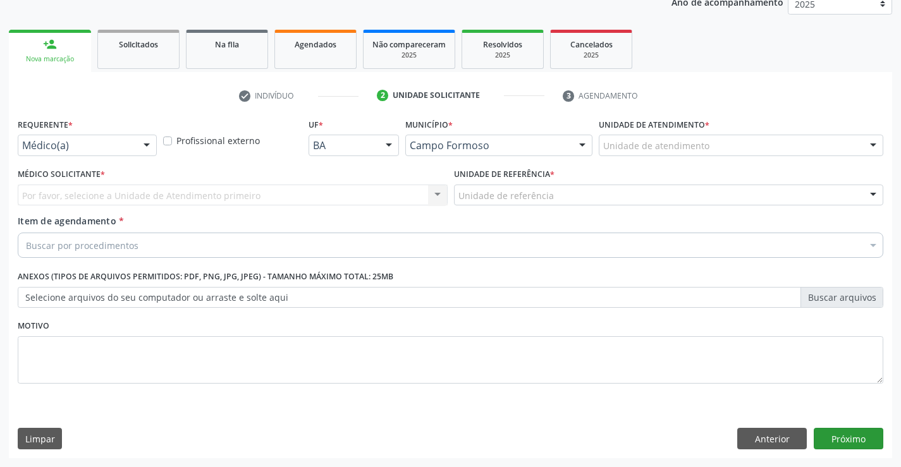
scroll to position [159, 0]
click at [143, 140] on div at bounding box center [146, 145] width 19 height 21
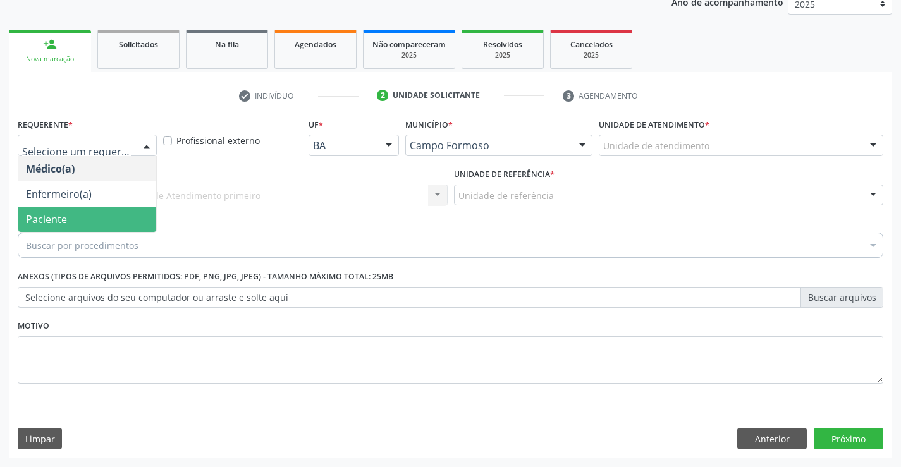
click at [30, 221] on span "Paciente" at bounding box center [46, 219] width 41 height 14
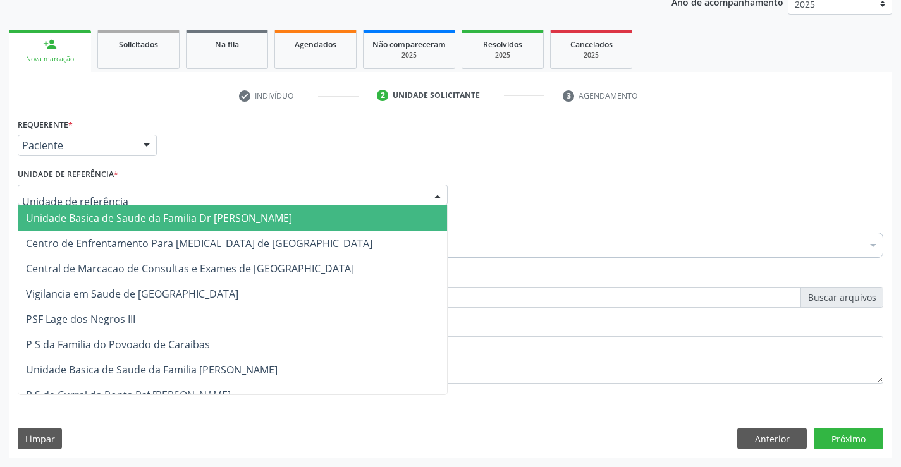
click at [142, 195] on div at bounding box center [233, 195] width 430 height 21
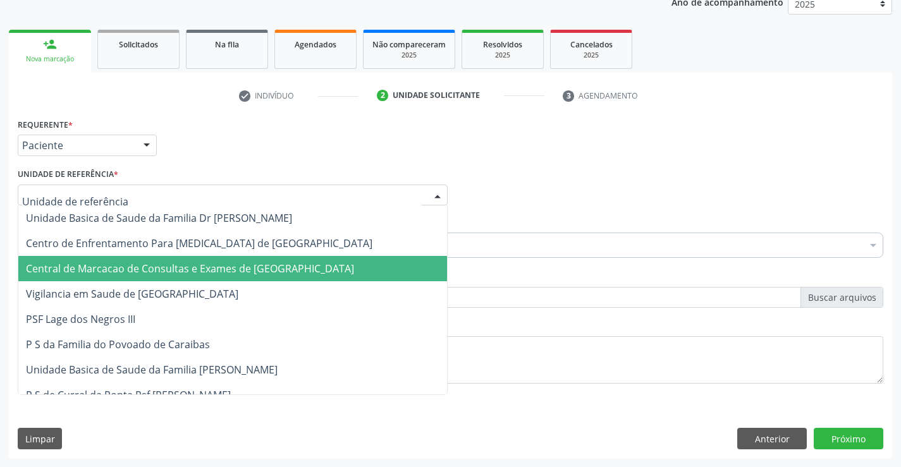
click at [124, 267] on span "Central de Marcacao de Consultas e Exames de [GEOGRAPHIC_DATA]" at bounding box center [190, 269] width 328 height 14
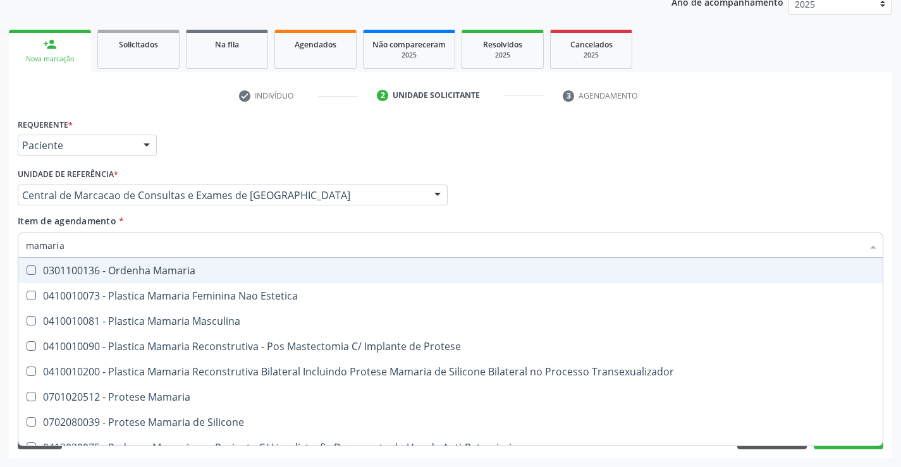
type input "mamaria"
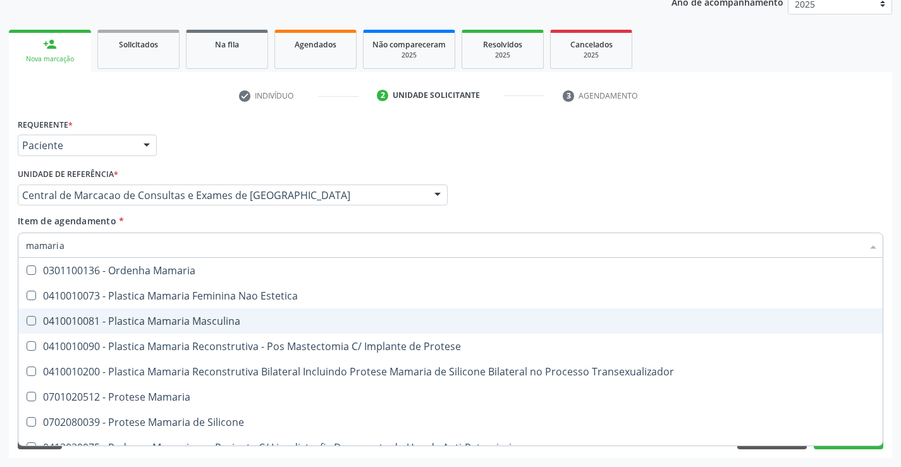
scroll to position [40, 0]
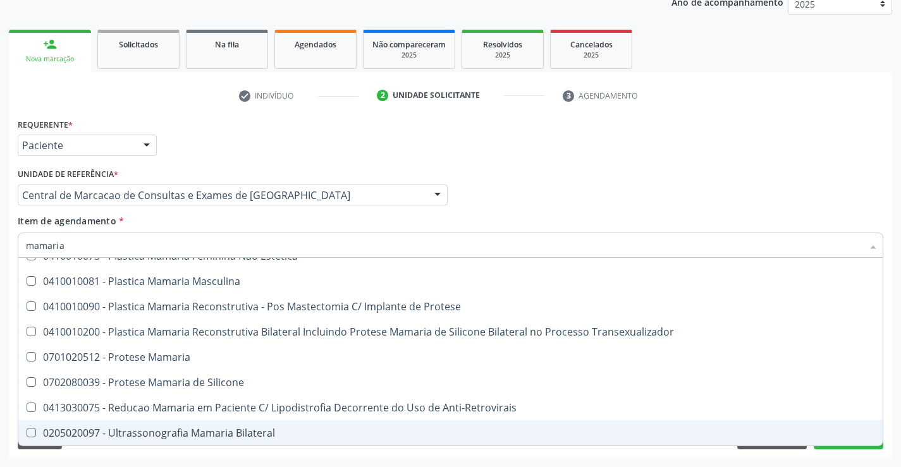
click at [171, 425] on span "0205020097 - Ultrassonografia Mamaria Bilateral" at bounding box center [450, 432] width 864 height 25
checkbox Bilateral "true"
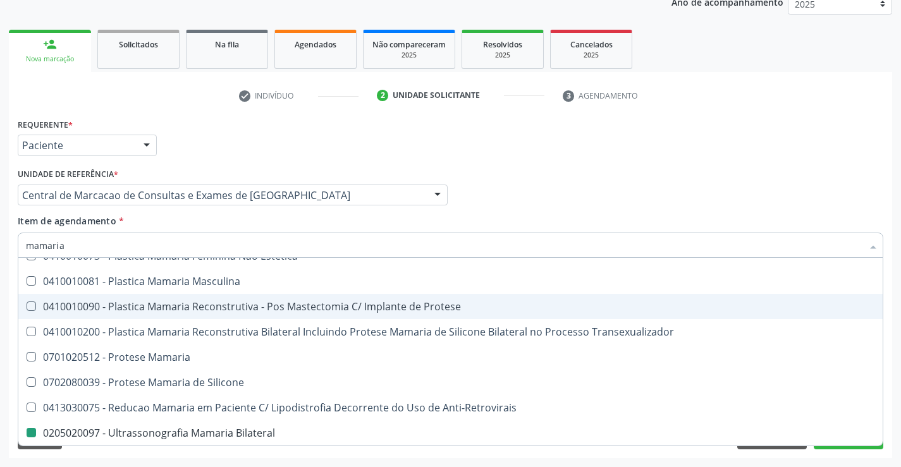
click at [853, 189] on div "Médico Solicitante Por favor, selecione a Unidade de Atendimento primeiro Nenhu…" at bounding box center [450, 189] width 871 height 49
checkbox Estetica "true"
checkbox Bilateral "false"
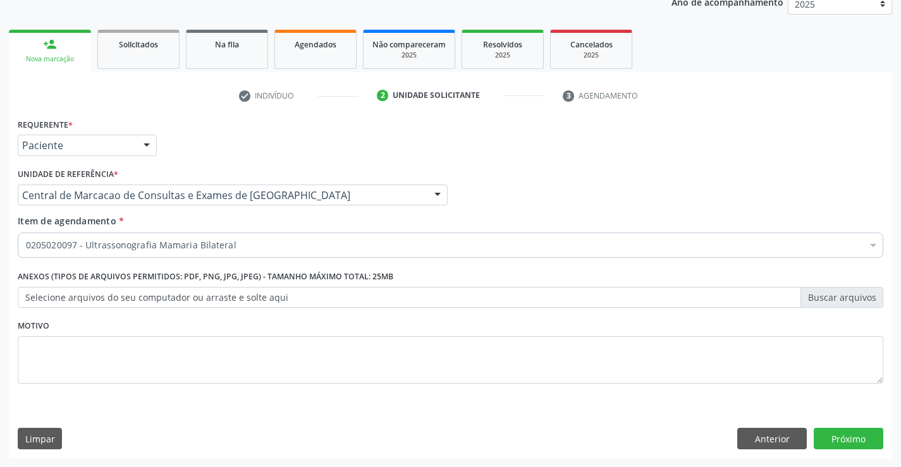
scroll to position [0, 0]
click at [844, 432] on button "Próximo" at bounding box center [848, 438] width 70 height 21
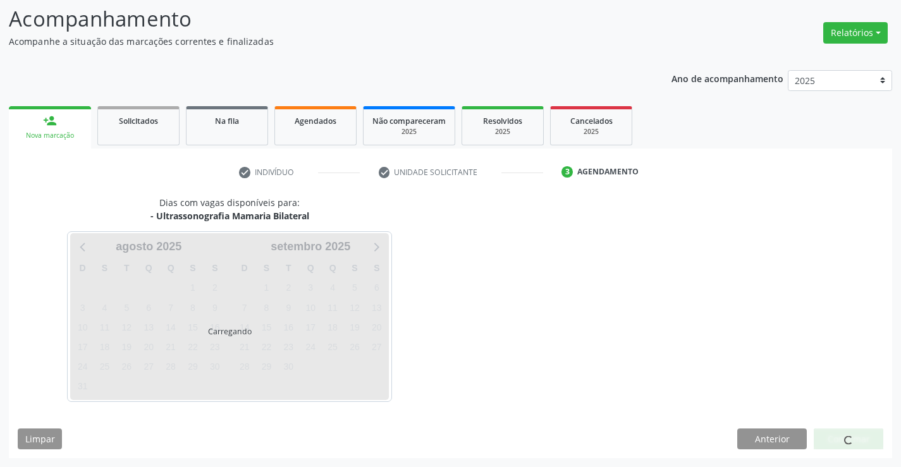
scroll to position [83, 0]
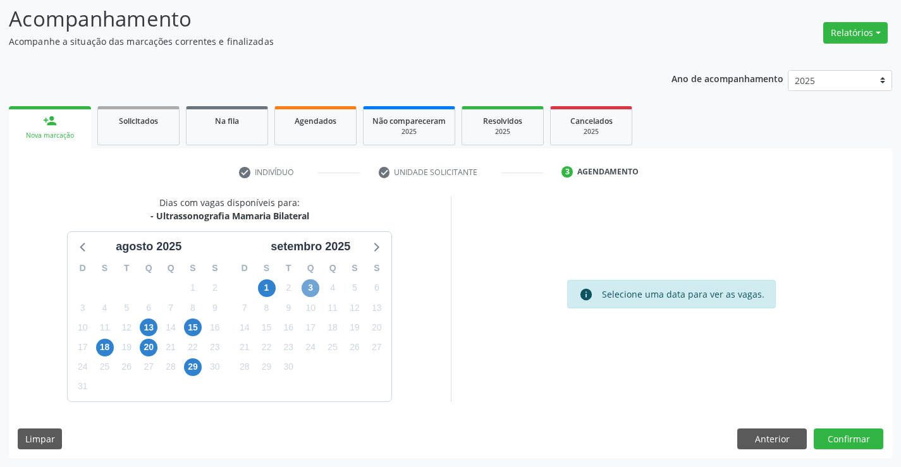
click at [313, 289] on span "3" at bounding box center [310, 288] width 18 height 18
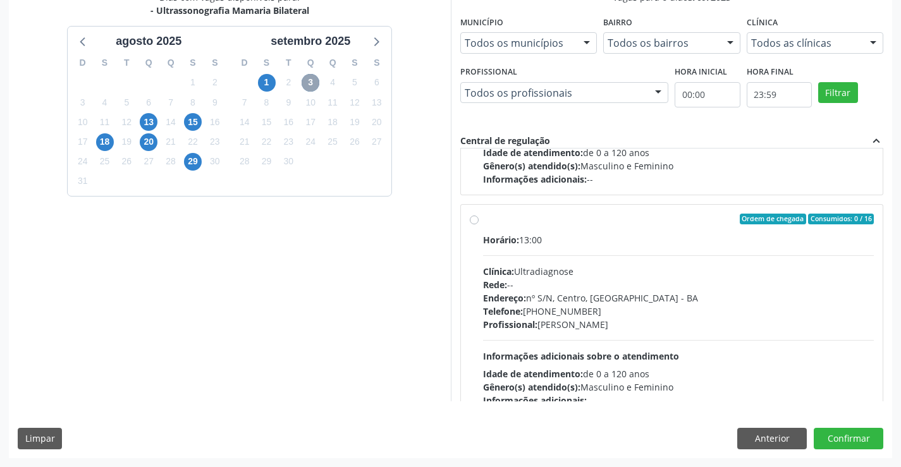
scroll to position [199, 0]
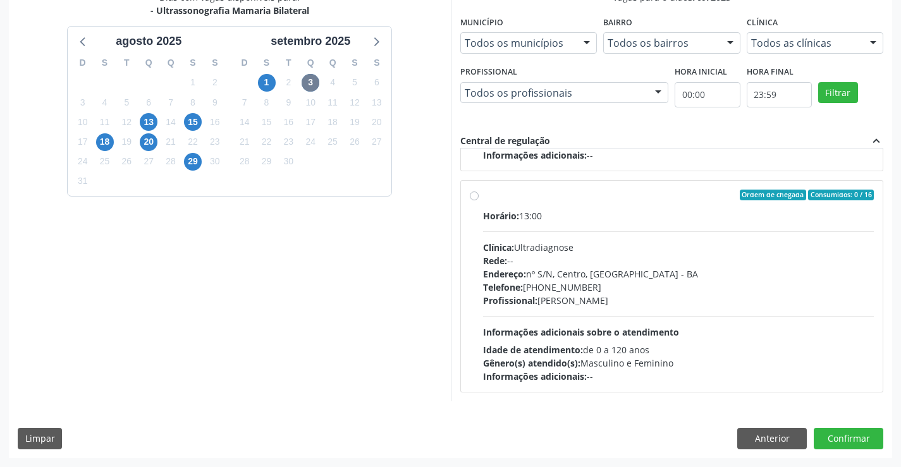
click at [729, 323] on div "Horário: 13:00 Clínica: Ultradiagnose Rede: -- Endereço: nº S/N, Centro, Campo …" at bounding box center [678, 296] width 391 height 174
click at [478, 201] on input "Ordem de chegada Consumidos: 0 / 16 Horário: 13:00 Clínica: Ultradiagnose Rede:…" at bounding box center [474, 195] width 9 height 11
radio input "true"
click at [854, 439] on button "Confirmar" at bounding box center [848, 438] width 70 height 21
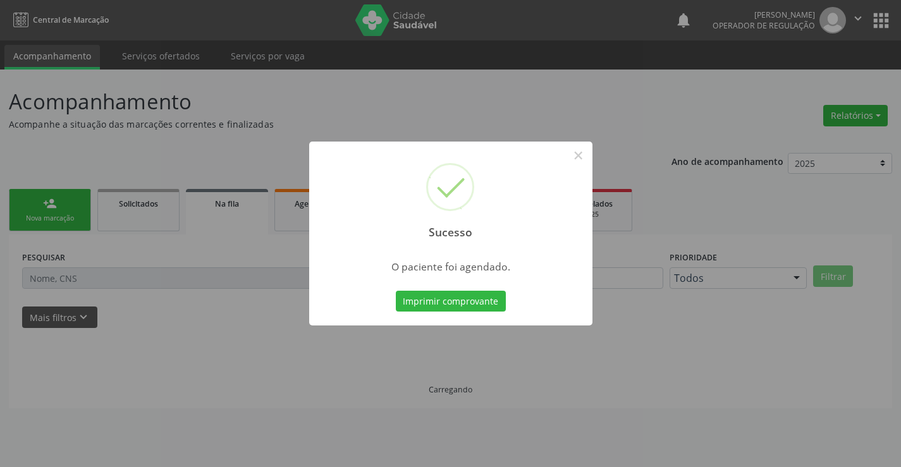
scroll to position [0, 0]
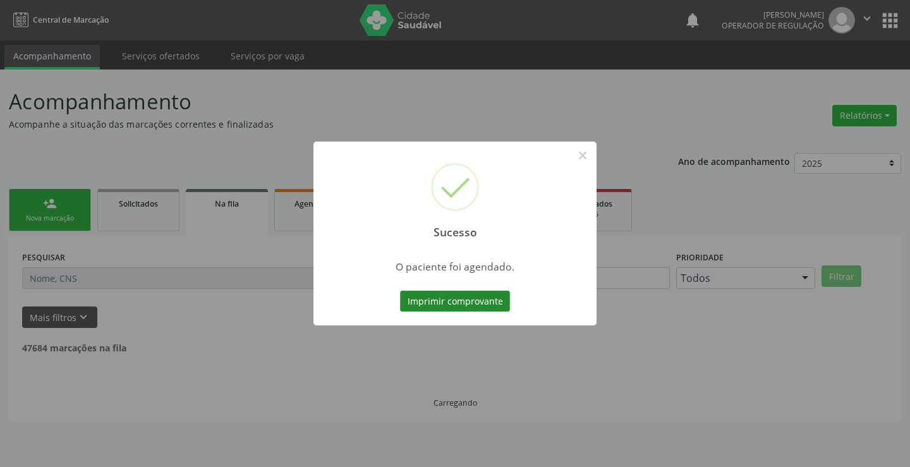
click at [434, 297] on button "Imprimir comprovante" at bounding box center [455, 301] width 110 height 21
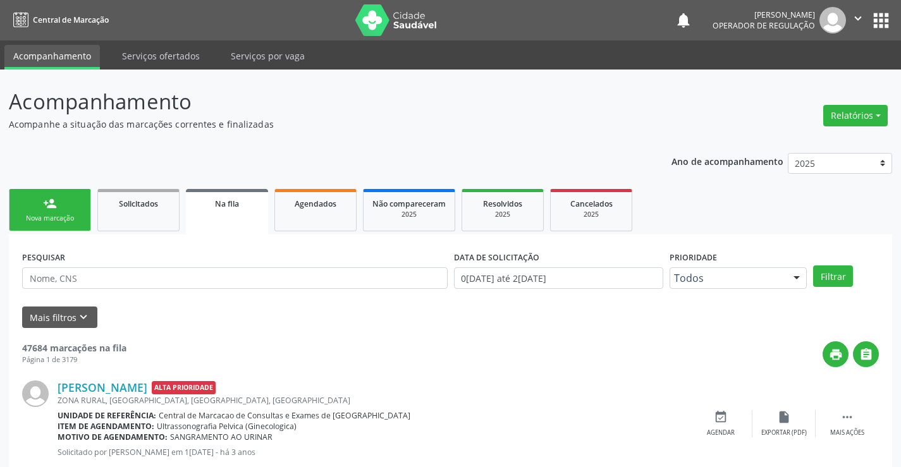
click at [42, 210] on link "person_add Nova marcação" at bounding box center [50, 210] width 82 height 42
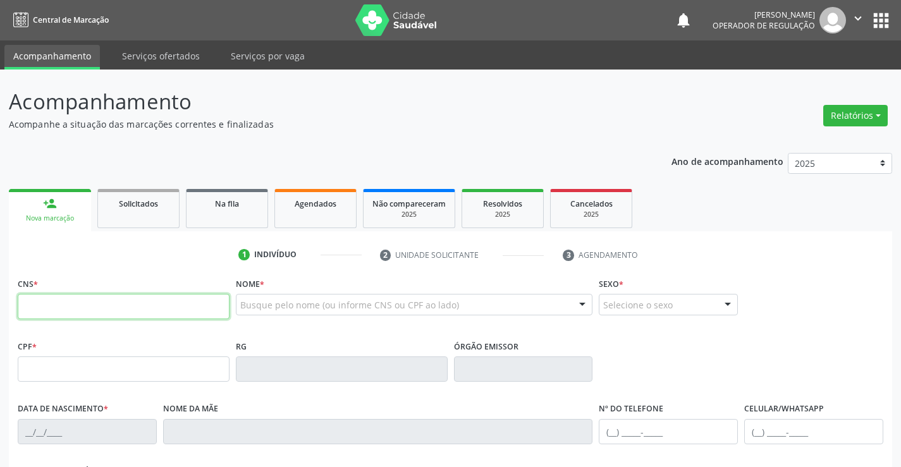
click at [47, 305] on input "text" at bounding box center [124, 306] width 212 height 25
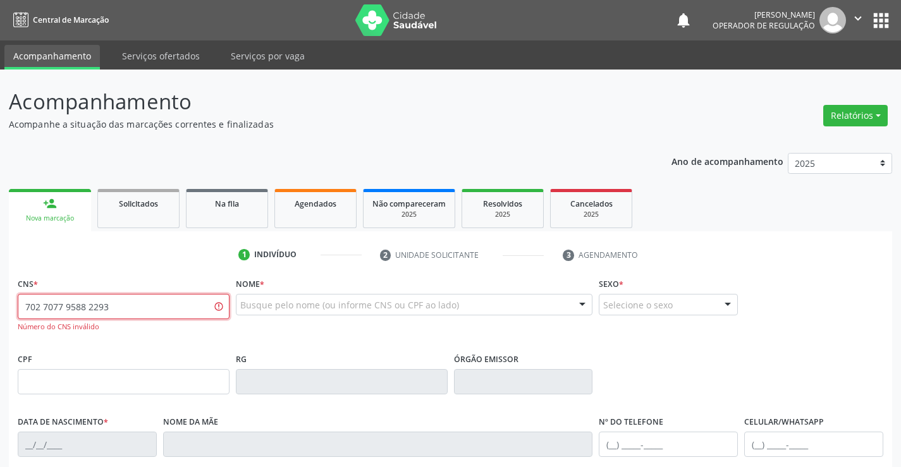
click at [136, 305] on input "702 7077 9588 2293" at bounding box center [124, 306] width 212 height 25
type input "702 1077 9588 2293"
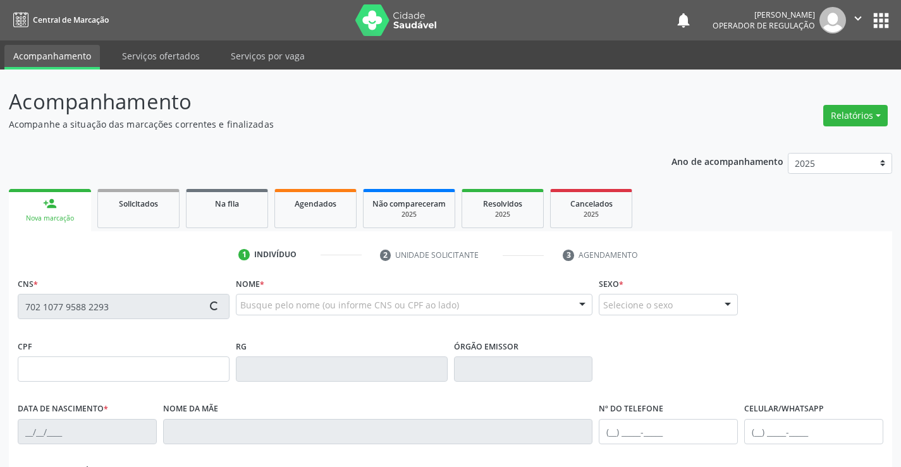
type input "0678866473"
type input "12/02/1971"
type input "(74) 99131-2630"
type input "961.136.935-20"
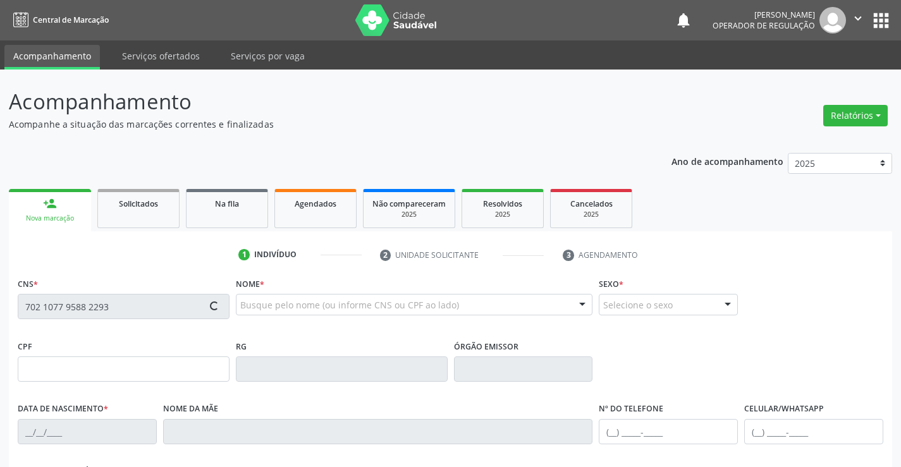
type input "SN"
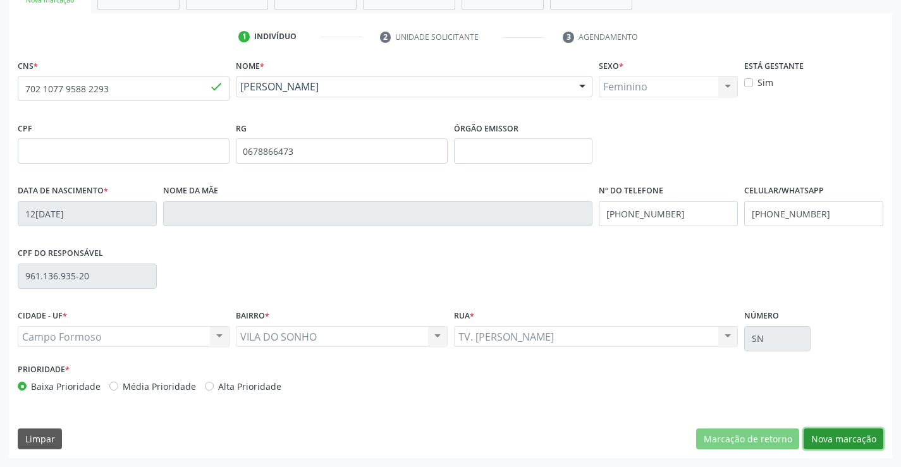
click at [835, 444] on button "Nova marcação" at bounding box center [843, 438] width 80 height 21
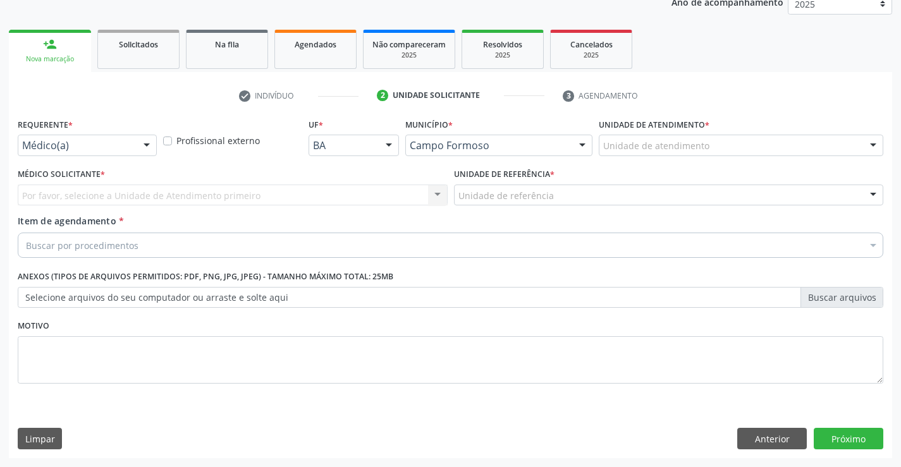
click at [145, 145] on div at bounding box center [146, 145] width 19 height 21
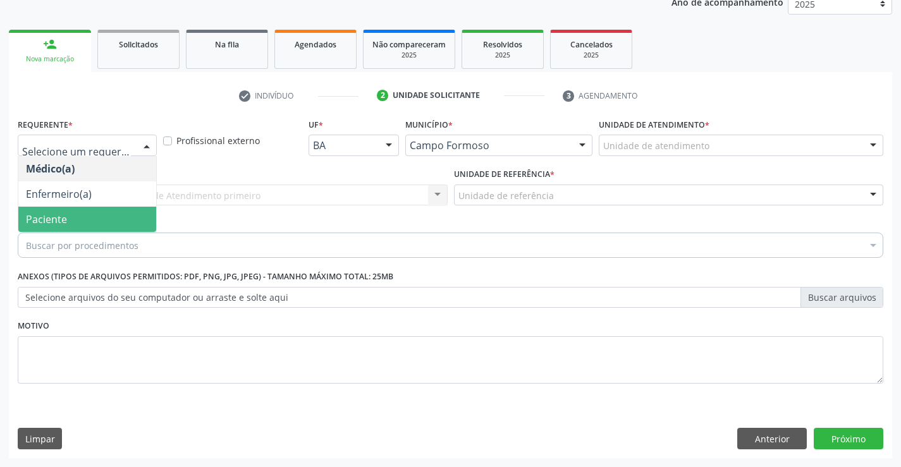
click at [27, 224] on span "Paciente" at bounding box center [46, 219] width 41 height 14
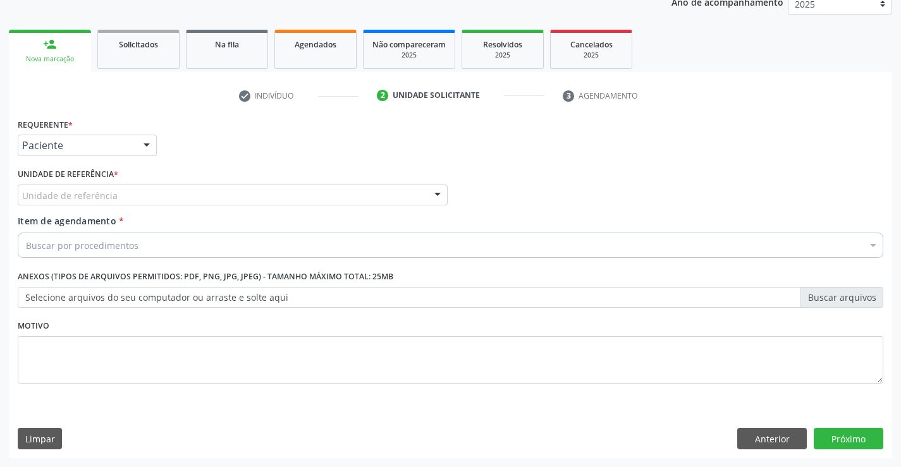
click at [191, 196] on div "Unidade de referência" at bounding box center [233, 195] width 430 height 21
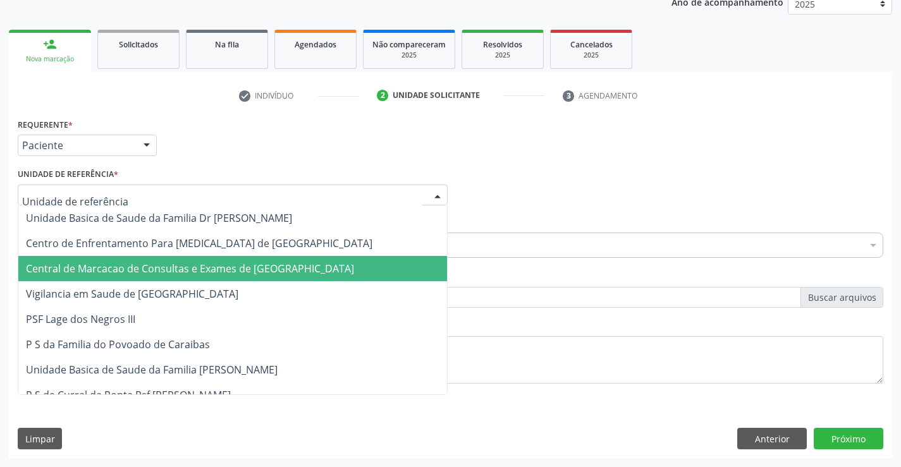
click at [177, 258] on span "Central de Marcacao de Consultas e Exames de [GEOGRAPHIC_DATA]" at bounding box center [232, 268] width 428 height 25
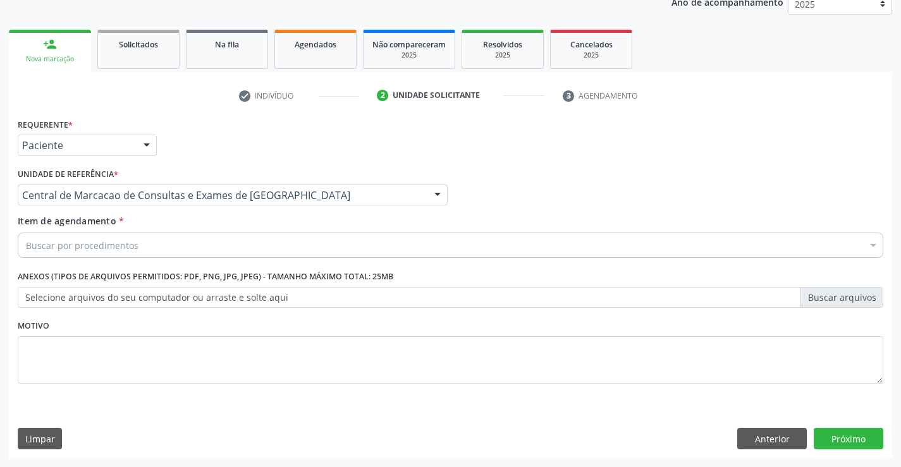
click at [149, 251] on div "Buscar por procedimentos" at bounding box center [450, 245] width 865 height 25
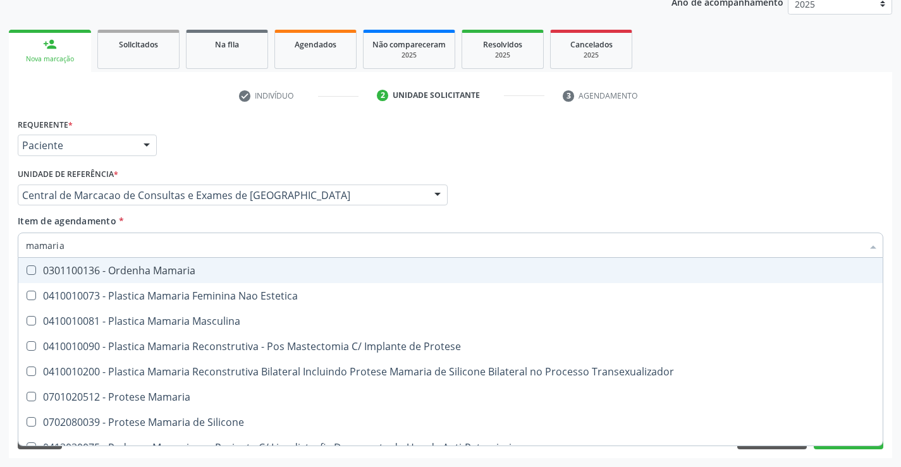
type input "mamaria"
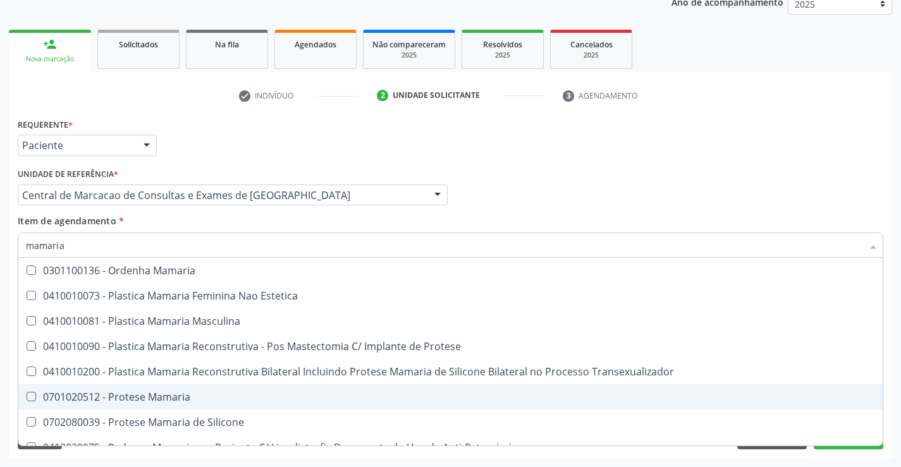
scroll to position [40, 0]
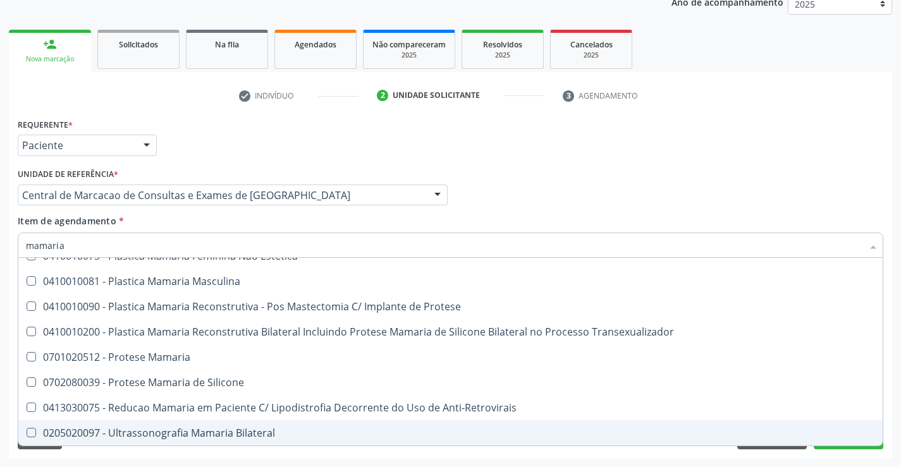
click at [231, 428] on div "0205020097 - Ultrassonografia Mamaria Bilateral" at bounding box center [450, 433] width 849 height 10
checkbox Bilateral "true"
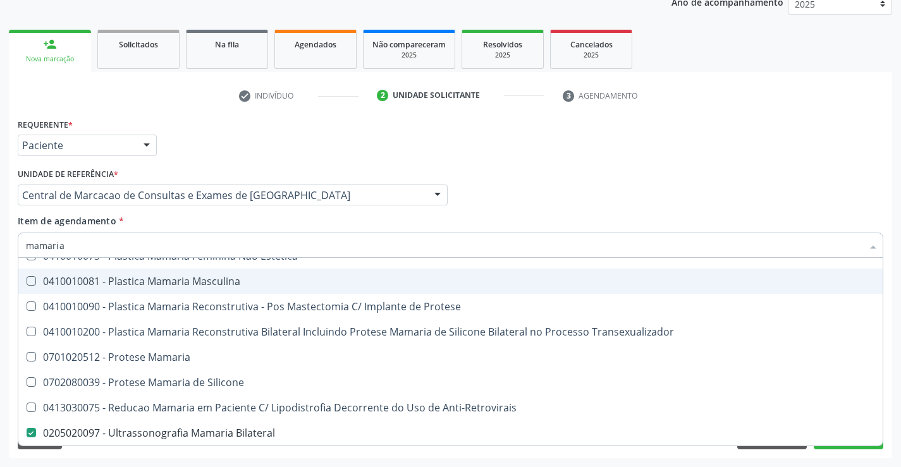
click at [807, 178] on div "Médico Solicitante Por favor, selecione a Unidade de Atendimento primeiro Nenhu…" at bounding box center [450, 189] width 871 height 49
checkbox Estetica "true"
checkbox Bilateral "false"
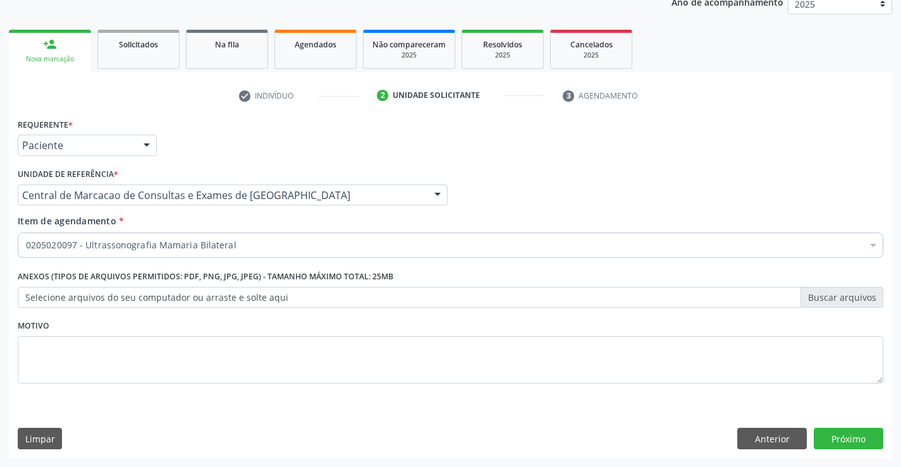
scroll to position [0, 0]
click at [844, 431] on button "Próximo" at bounding box center [848, 438] width 70 height 21
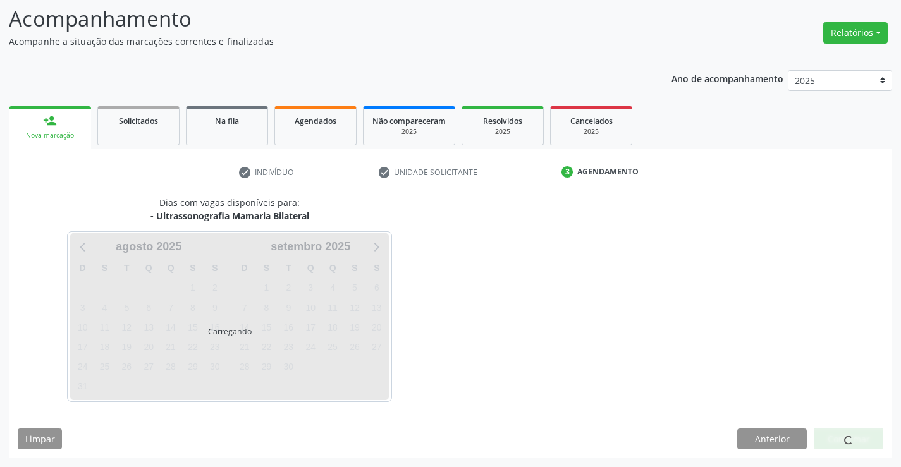
scroll to position [83, 0]
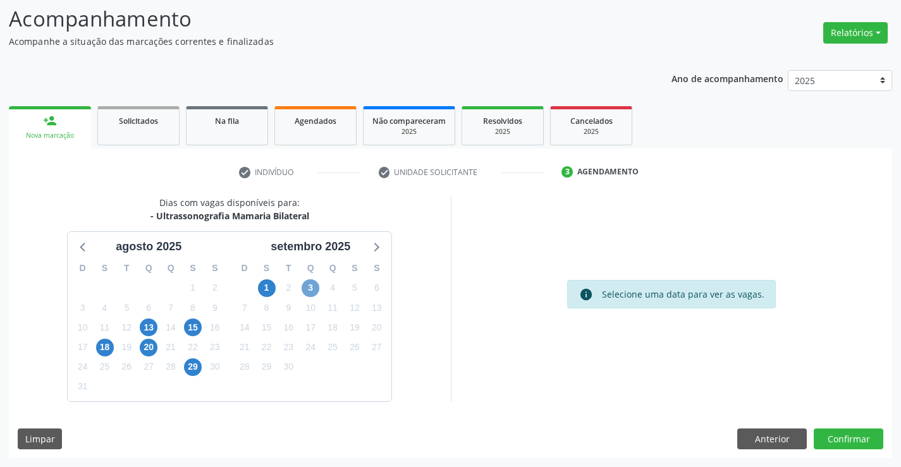
click at [312, 289] on span "3" at bounding box center [310, 288] width 18 height 18
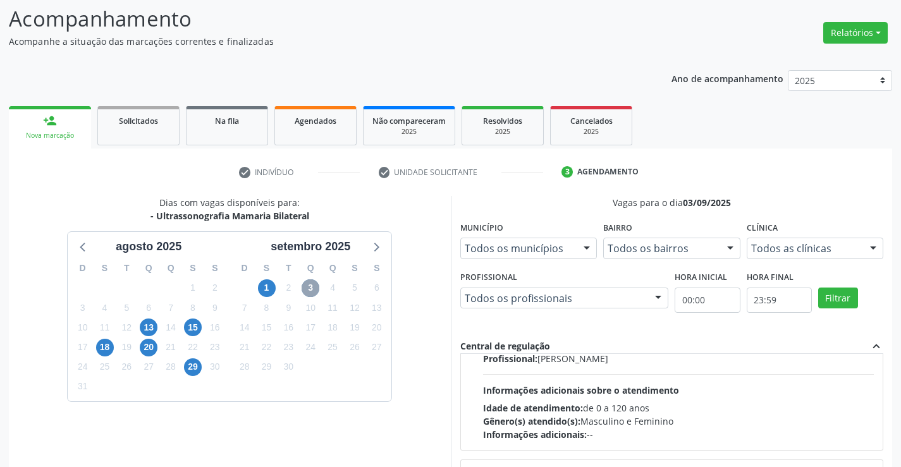
scroll to position [190, 0]
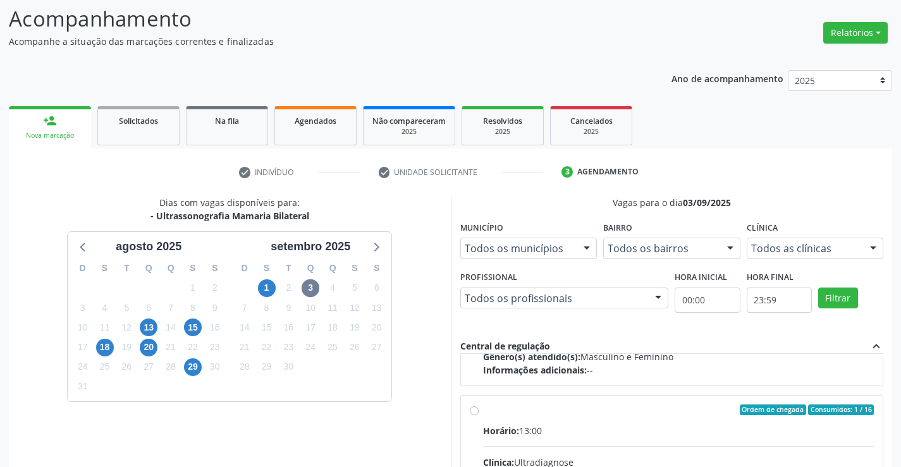
click at [657, 436] on div "Horário: 13:00" at bounding box center [678, 430] width 391 height 13
click at [478, 416] on input "Ordem de chegada Consumidos: 1 / 16 Horário: 13:00 Clínica: Ultradiagnose Rede:…" at bounding box center [474, 409] width 9 height 11
radio input "true"
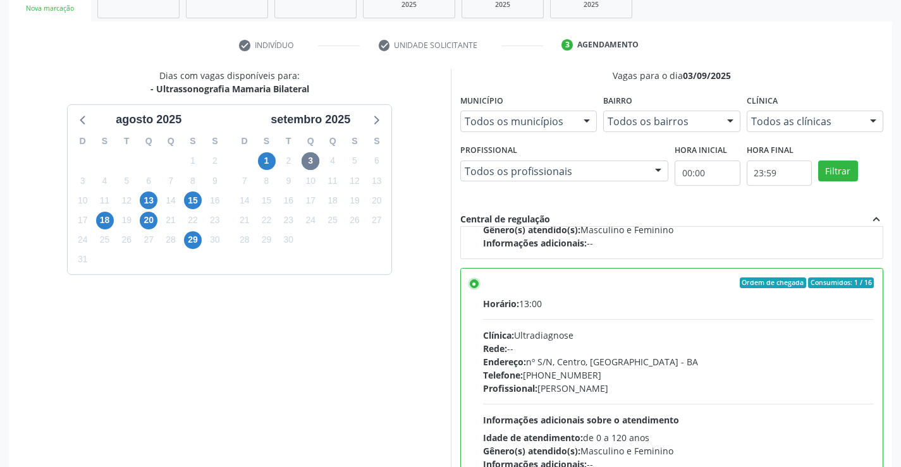
scroll to position [288, 0]
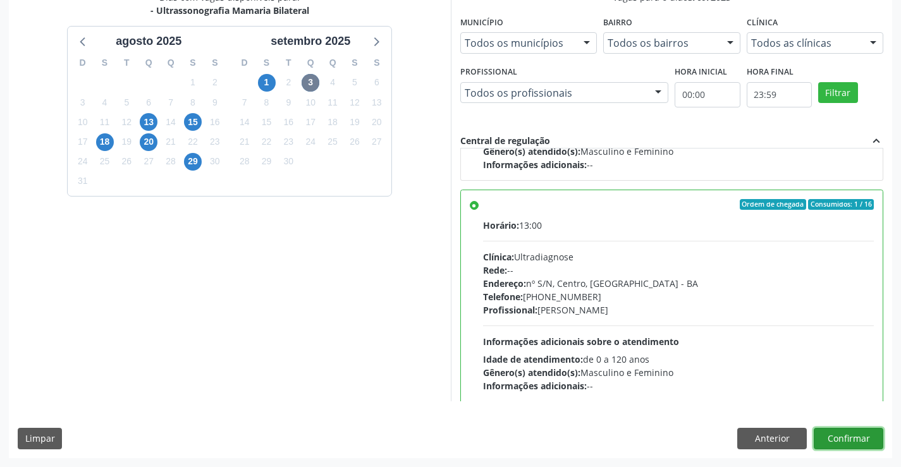
click at [840, 440] on button "Confirmar" at bounding box center [848, 438] width 70 height 21
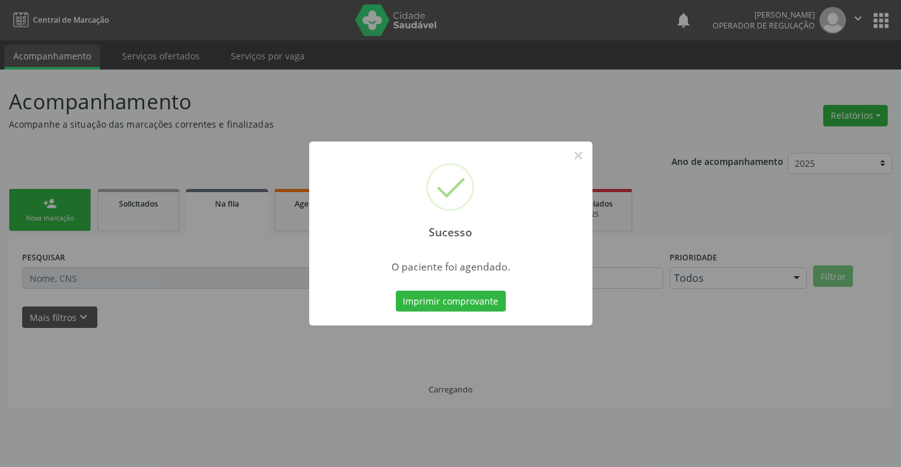
scroll to position [0, 0]
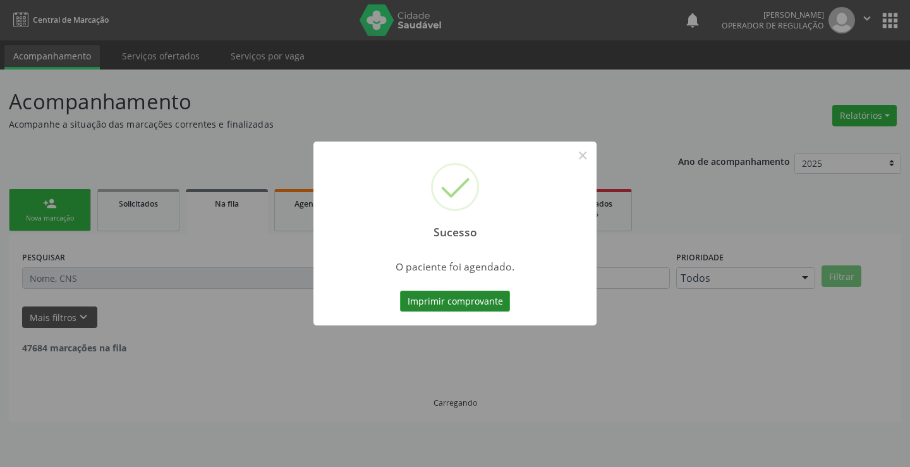
click at [476, 293] on button "Imprimir comprovante" at bounding box center [455, 301] width 110 height 21
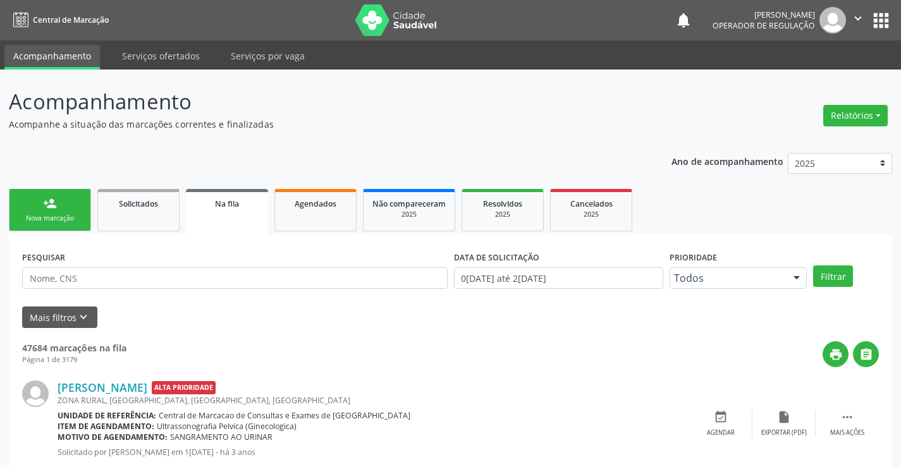
click at [52, 212] on link "person_add Nova marcação" at bounding box center [50, 210] width 82 height 42
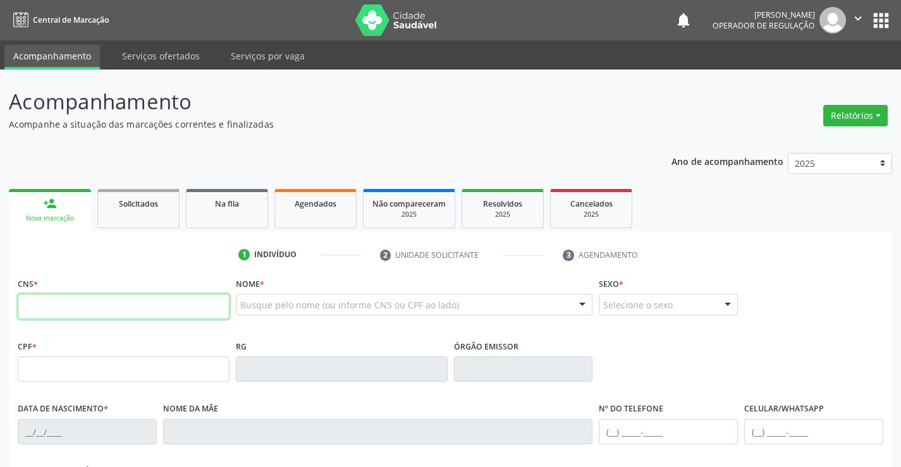
click at [49, 306] on input "text" at bounding box center [124, 306] width 212 height 25
type input "700 2054 5853 0422"
type input "0269992421"
type input "28/02/1955"
type input "(74) 98857-6468"
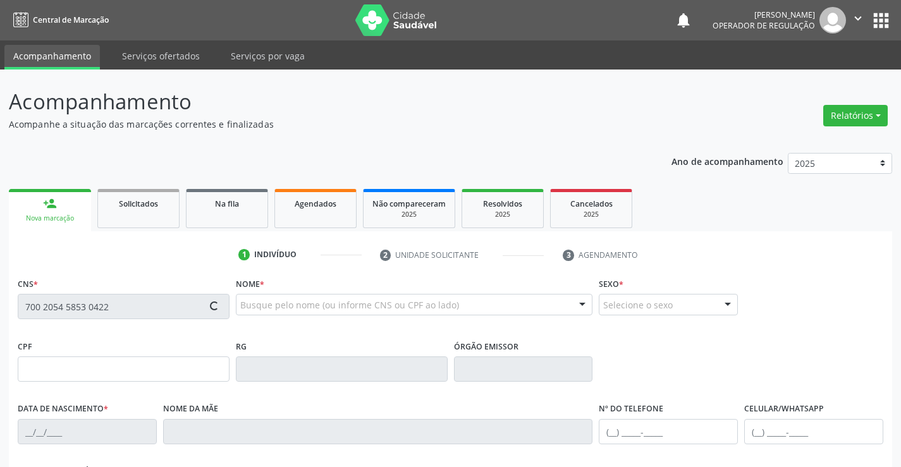
type input "(74) 98857-6468"
type input "605.538.045-53"
type input "91"
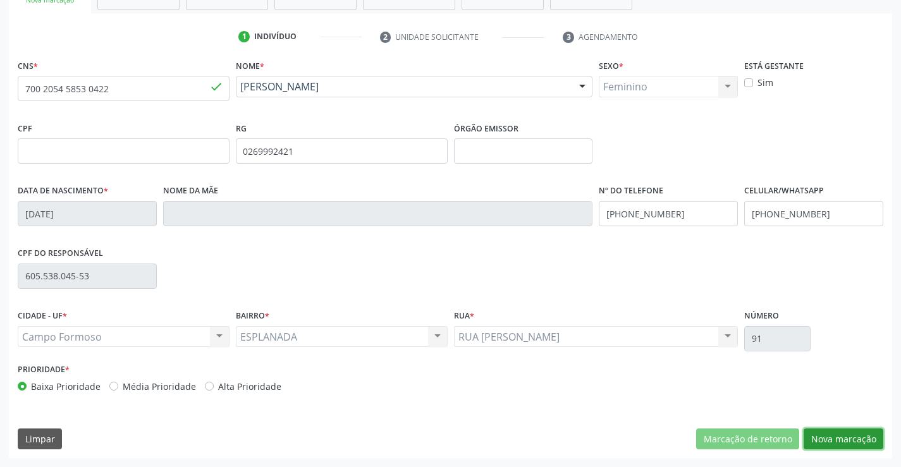
click at [863, 439] on button "Nova marcação" at bounding box center [843, 438] width 80 height 21
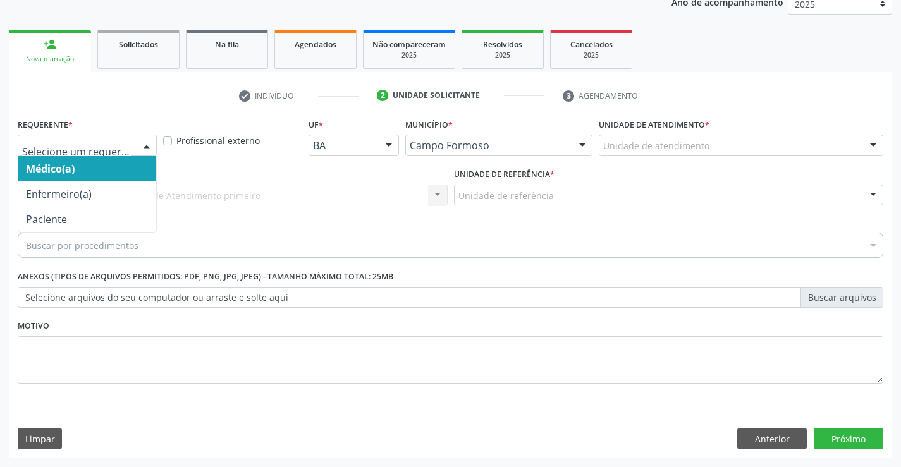
click at [149, 141] on div at bounding box center [146, 145] width 19 height 21
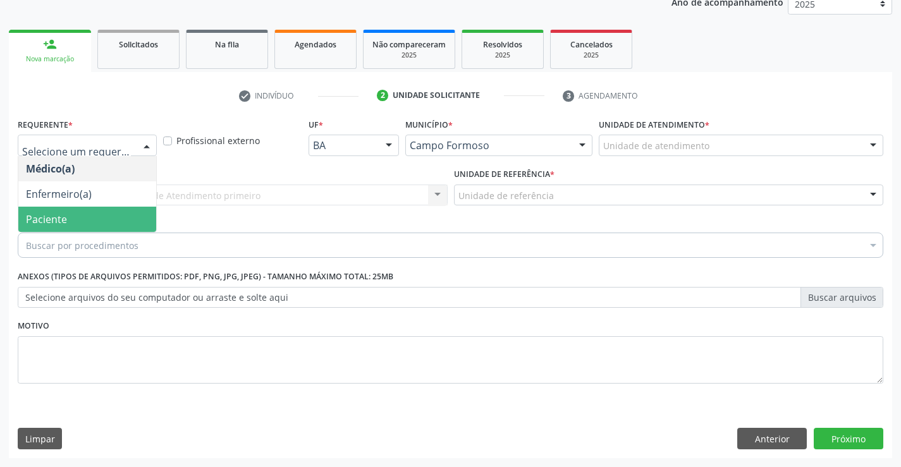
click at [58, 224] on span "Paciente" at bounding box center [46, 219] width 41 height 14
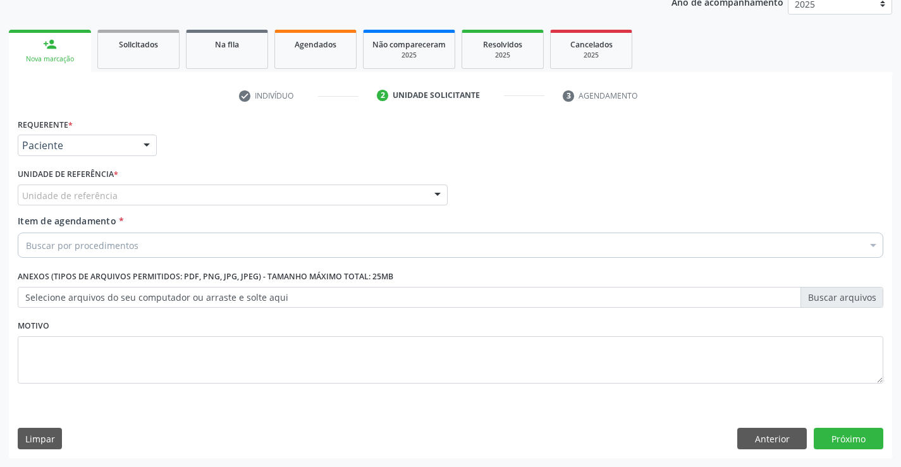
click at [170, 197] on div "Unidade de referência" at bounding box center [233, 195] width 430 height 21
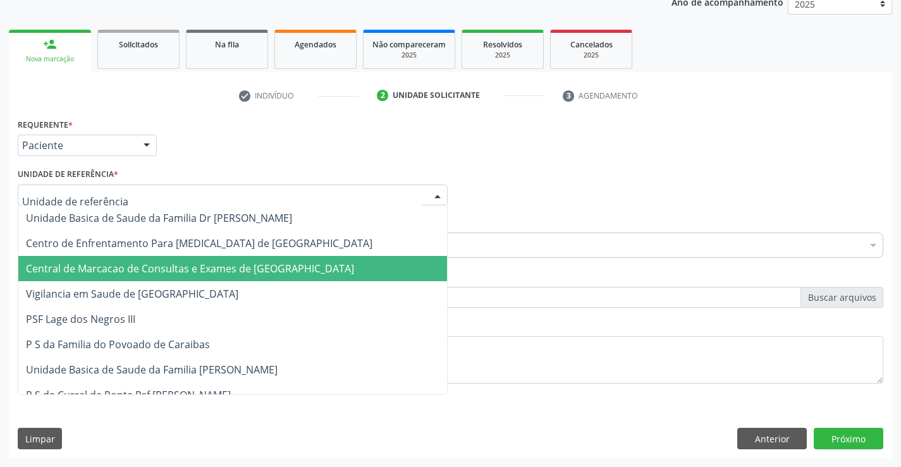
click at [144, 267] on span "Central de Marcacao de Consultas e Exames de [GEOGRAPHIC_DATA]" at bounding box center [190, 269] width 328 height 14
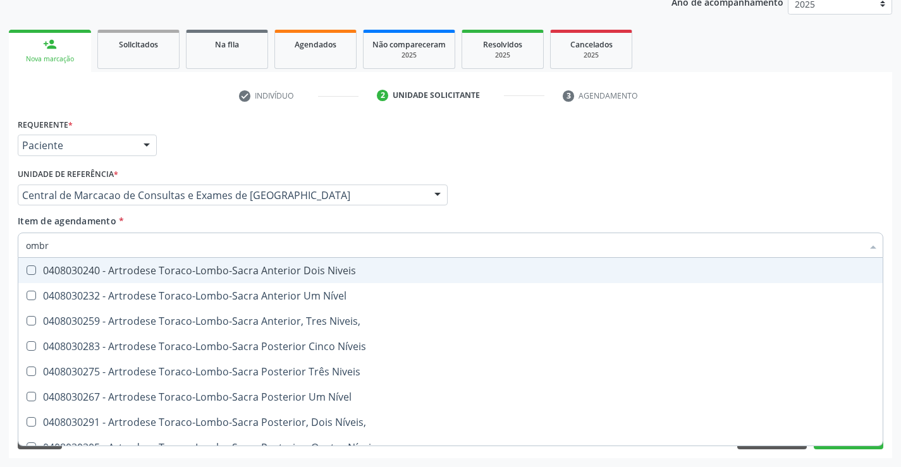
type input "ombro"
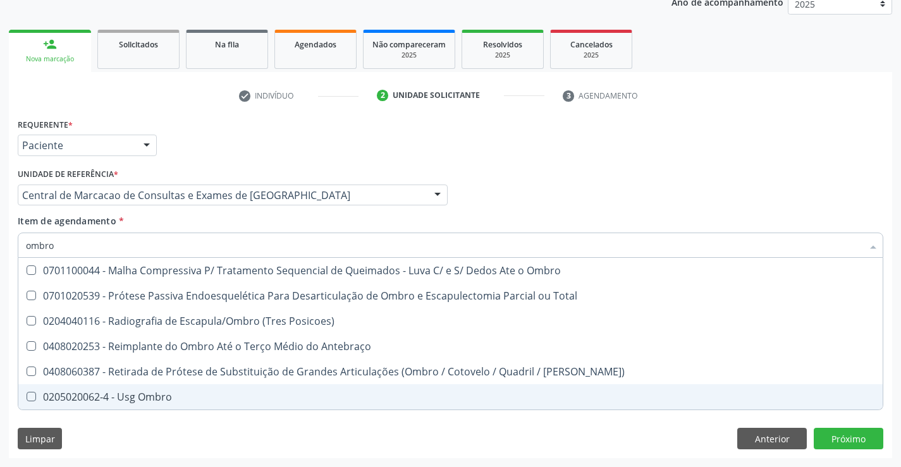
click at [106, 396] on div "0205020062-4 - Usg Ombro" at bounding box center [450, 397] width 849 height 10
checkbox Ombro "true"
click at [852, 434] on div "Requerente * Paciente Médico(a) Enfermeiro(a) Paciente Nenhum resultado encontr…" at bounding box center [450, 286] width 883 height 343
checkbox Total "true"
checkbox Ombro "false"
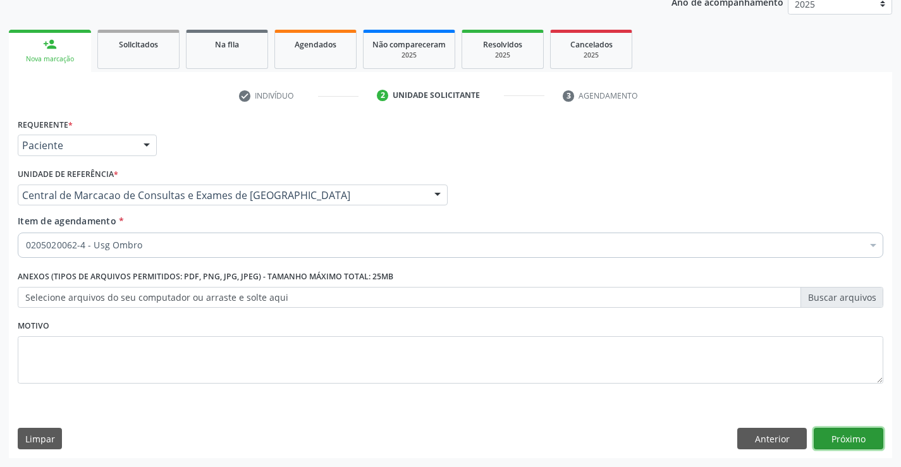
click at [835, 437] on button "Próximo" at bounding box center [848, 438] width 70 height 21
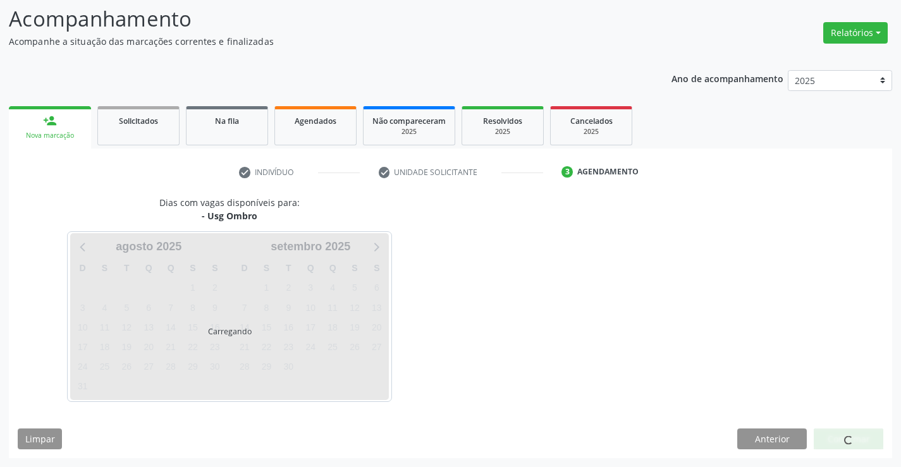
scroll to position [83, 0]
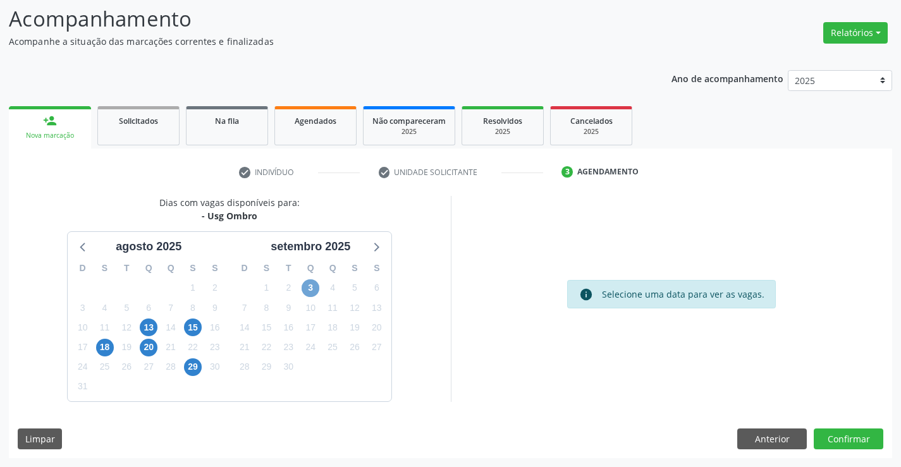
click at [312, 287] on span "3" at bounding box center [310, 288] width 18 height 18
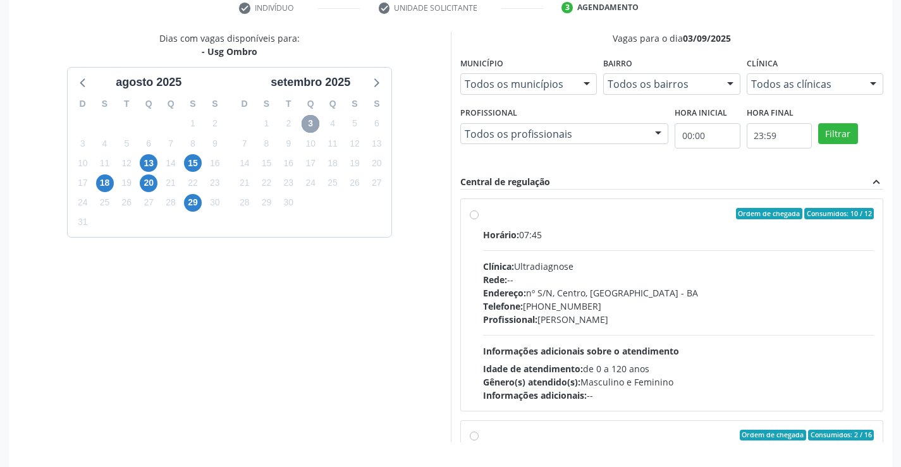
scroll to position [288, 0]
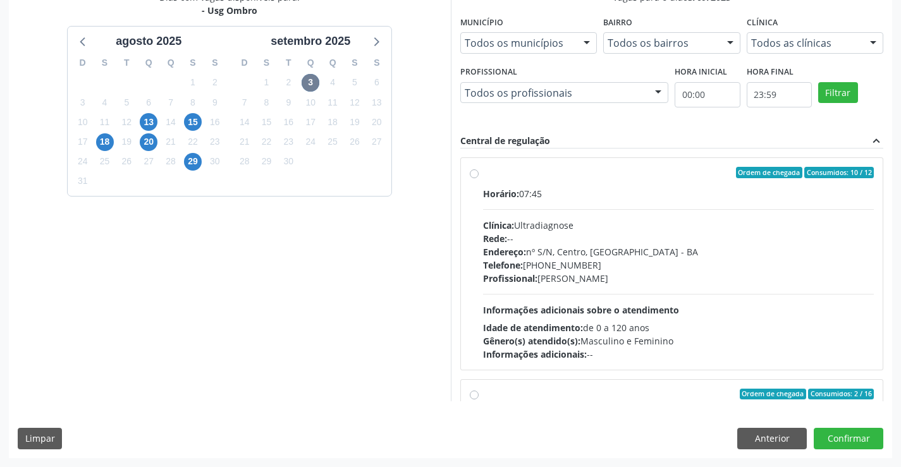
click at [639, 409] on div "Dias com vagas disponíveis para: - Usg Ombro agosto 2025 D S T Q Q S S 27 28 29…" at bounding box center [450, 224] width 883 height 467
click at [472, 394] on input "Ordem de chegada Consumidos: 2 / 16 Horário: 13:00 Clínica: Ultradiagnose Rede:…" at bounding box center [474, 394] width 9 height 11
radio input "true"
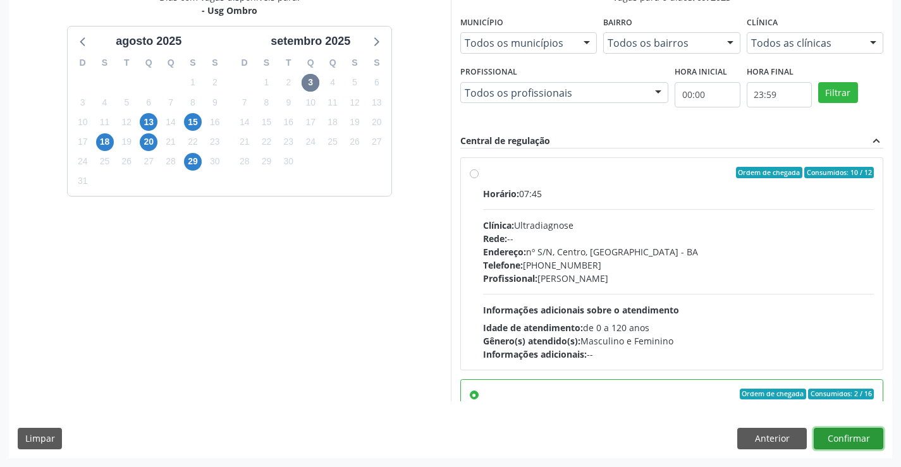
click at [875, 434] on button "Confirmar" at bounding box center [848, 438] width 70 height 21
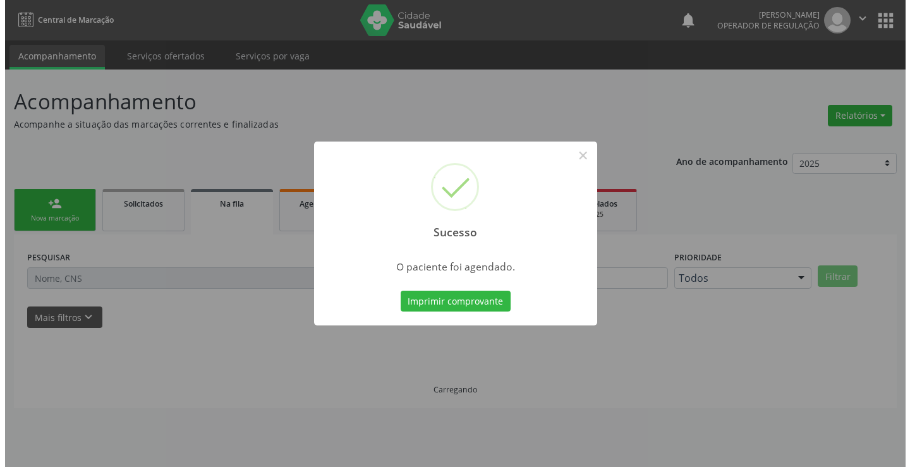
scroll to position [0, 0]
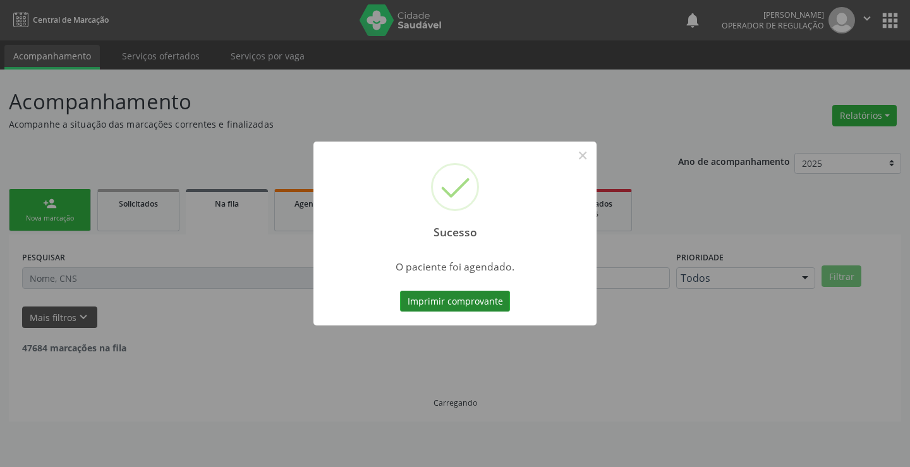
click at [482, 298] on button "Imprimir comprovante" at bounding box center [455, 301] width 110 height 21
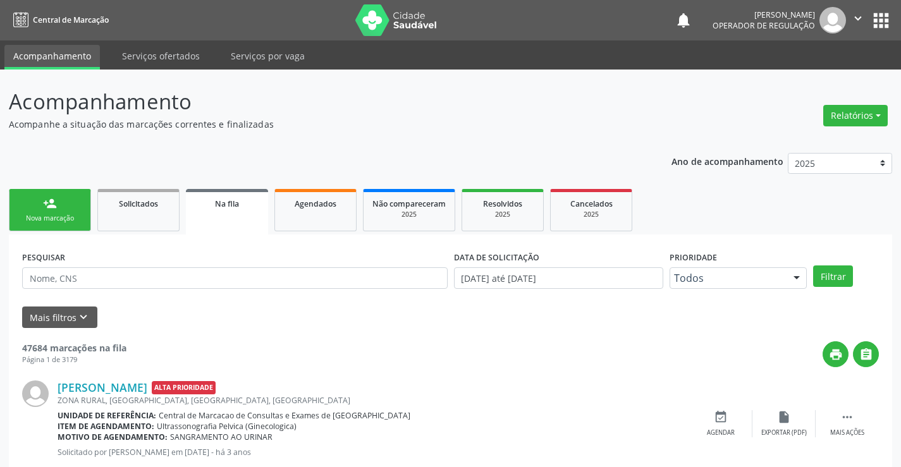
click at [68, 223] on div "Nova marcação" at bounding box center [49, 218] width 63 height 9
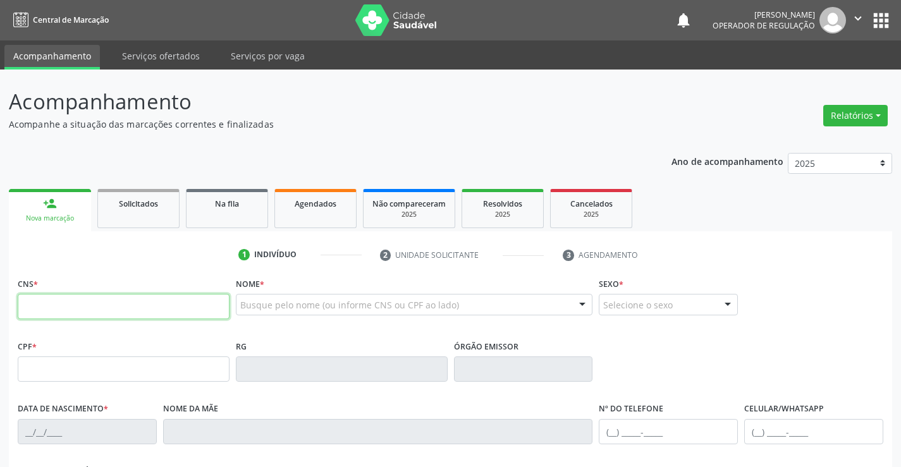
click at [58, 304] on input "text" at bounding box center [124, 306] width 212 height 25
type input "700 2054 5853 0422"
type input "0269992421"
type input "28/02/1955"
type input "(74) 98857-6468"
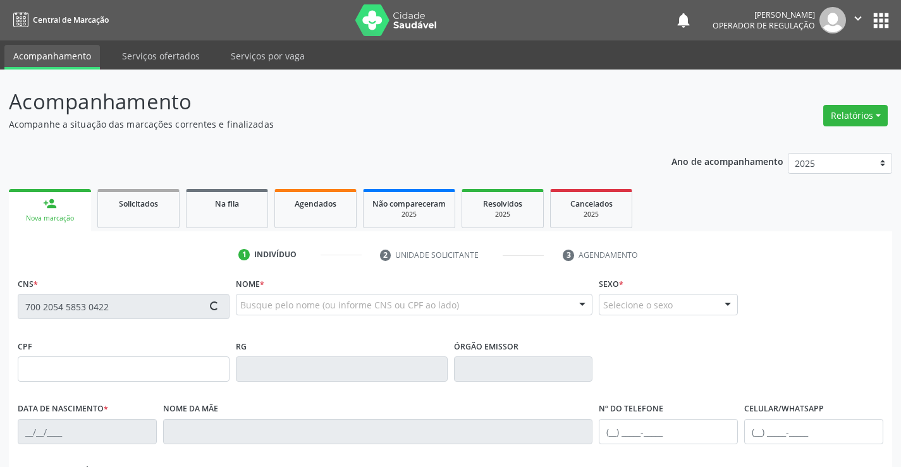
type input "(74) 98857-6468"
type input "605.538.045-53"
type input "91"
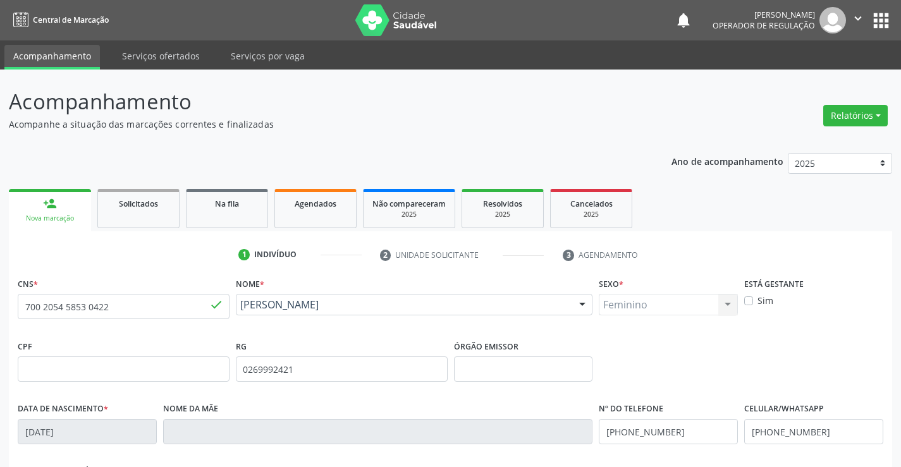
scroll to position [218, 0]
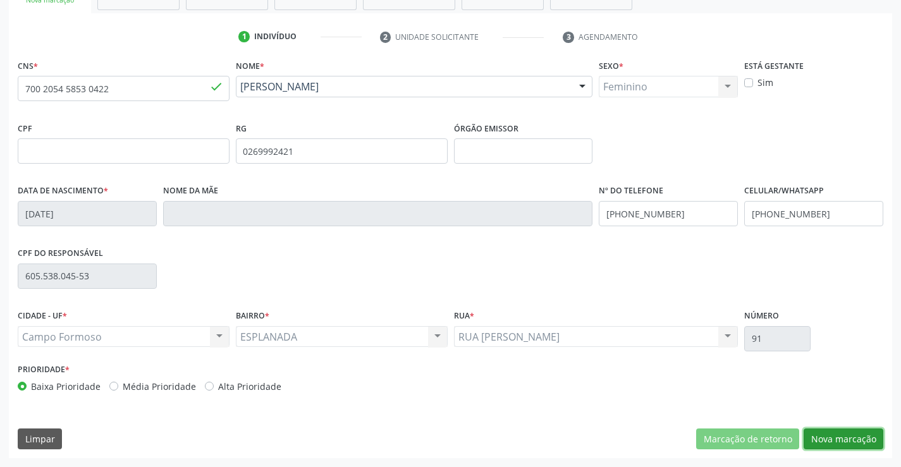
click at [834, 435] on button "Nova marcação" at bounding box center [843, 438] width 80 height 21
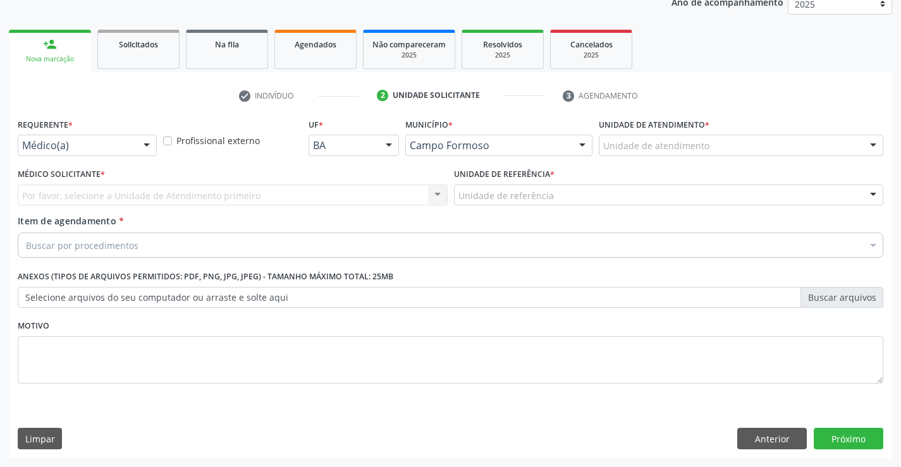
scroll to position [159, 0]
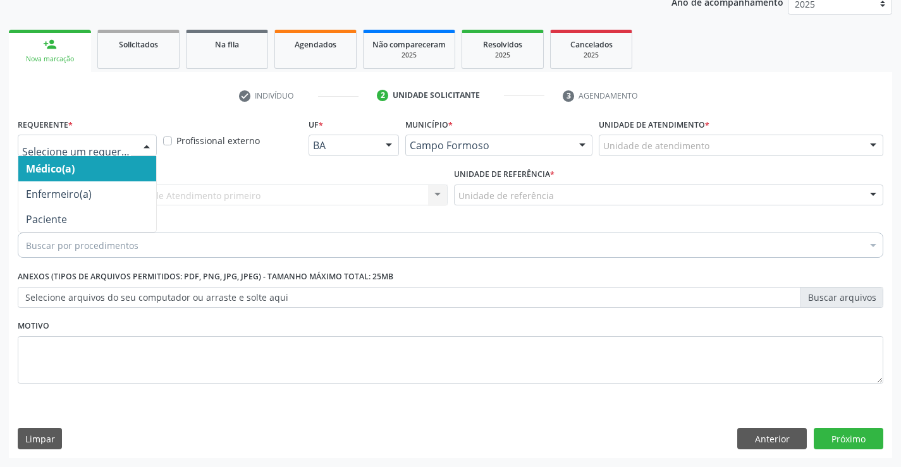
click at [145, 149] on div at bounding box center [146, 145] width 19 height 21
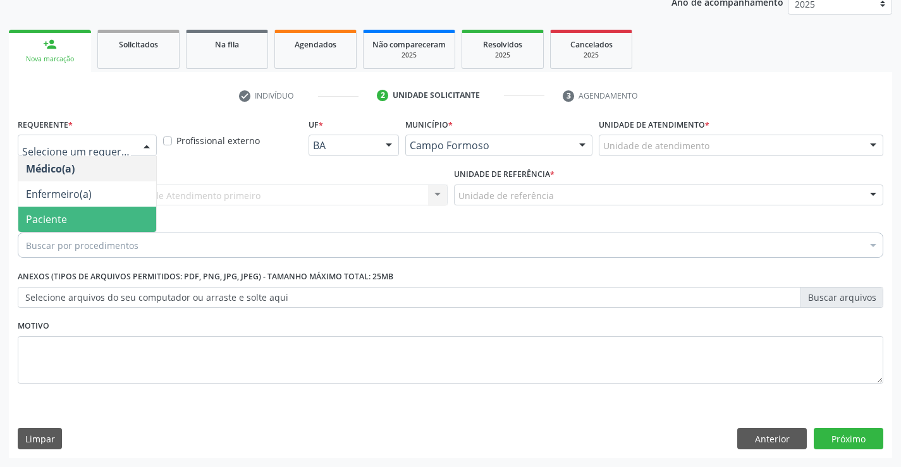
click at [32, 207] on span "Paciente" at bounding box center [87, 219] width 138 height 25
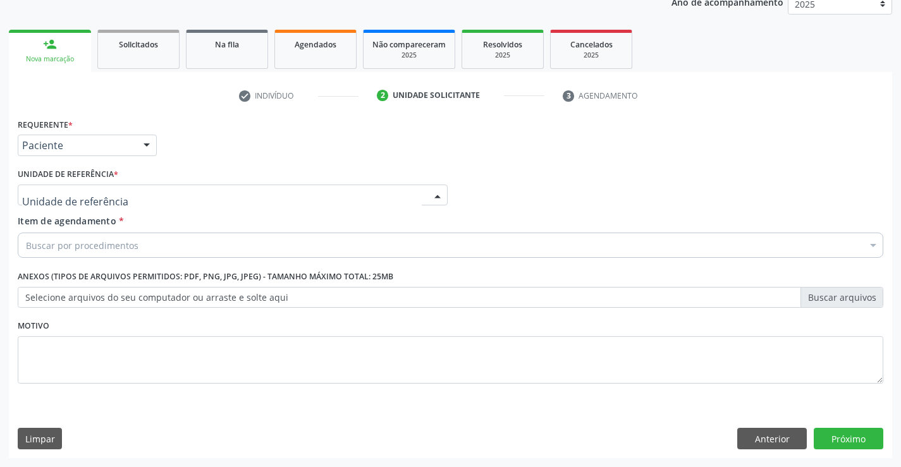
click at [115, 197] on div at bounding box center [233, 195] width 430 height 21
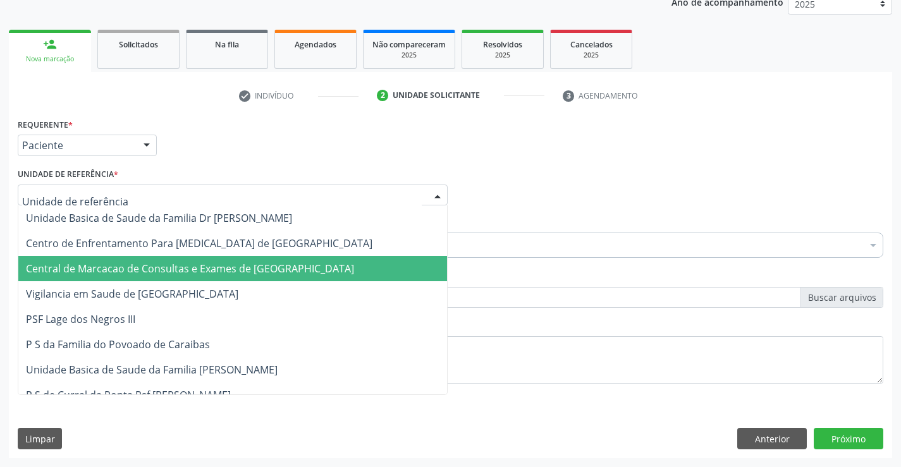
click at [128, 258] on span "Central de Marcacao de Consultas e Exames de [GEOGRAPHIC_DATA]" at bounding box center [232, 268] width 428 height 25
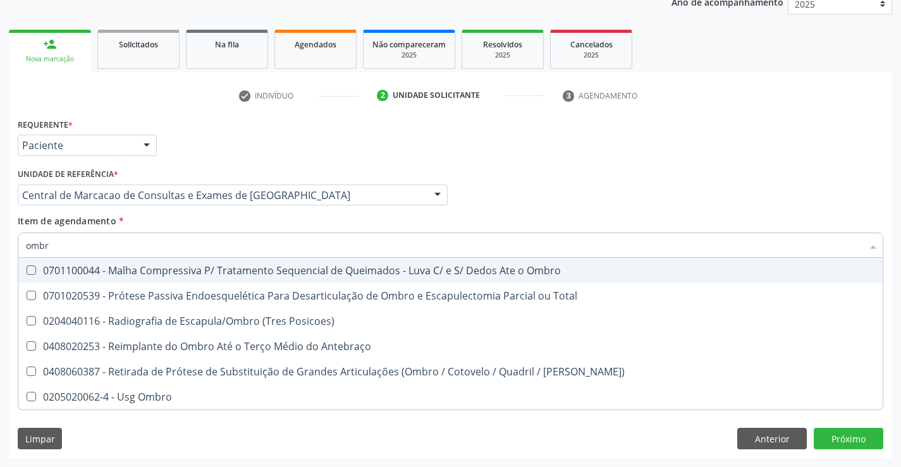
type input "ombro"
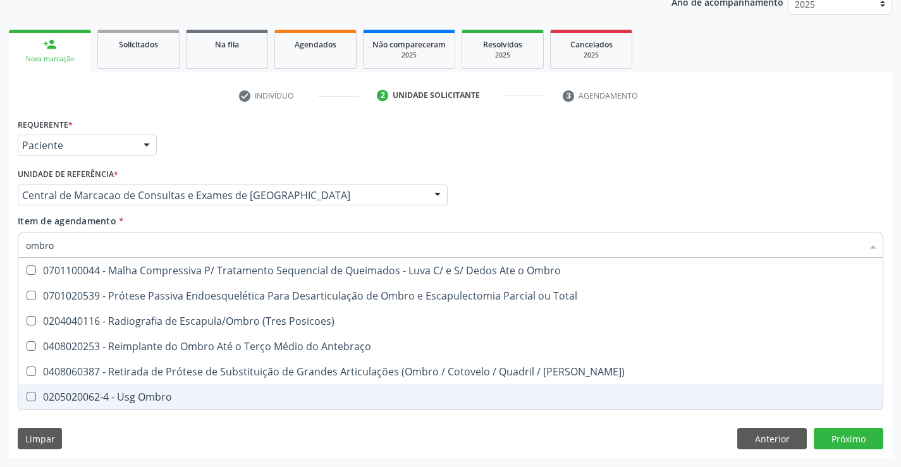
click at [106, 397] on div "0205020062-4 - Usg Ombro" at bounding box center [450, 397] width 849 height 10
checkbox Ombro "true"
click at [833, 437] on div "Requerente * Paciente Médico(a) Enfermeiro(a) Paciente Nenhum resultado encontr…" at bounding box center [450, 286] width 883 height 343
checkbox Total "true"
checkbox Ombro "false"
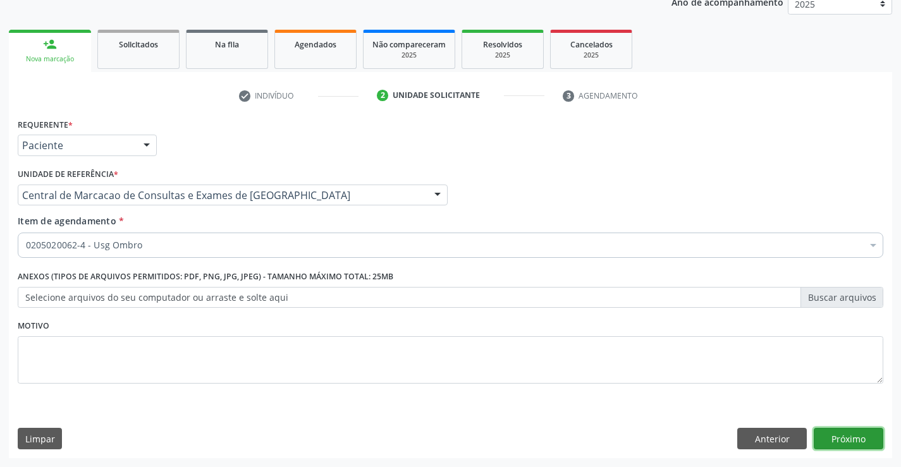
click at [846, 441] on button "Próximo" at bounding box center [848, 438] width 70 height 21
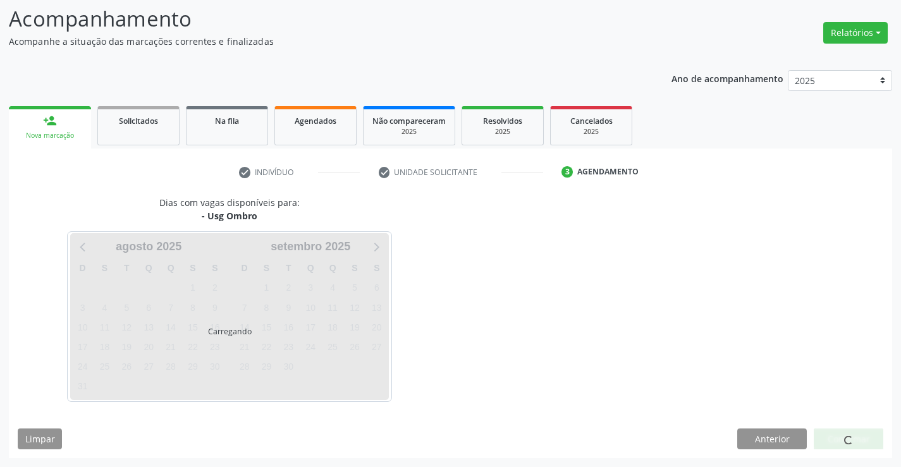
scroll to position [83, 0]
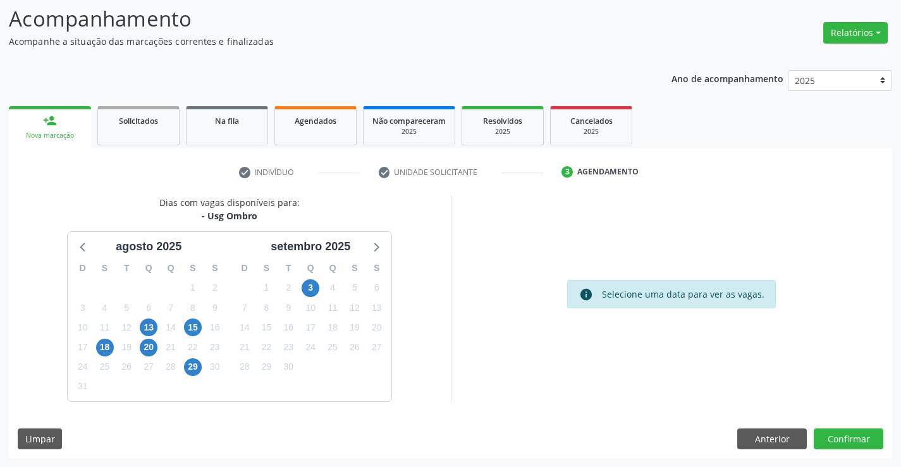
click at [301, 295] on div "3" at bounding box center [310, 288] width 18 height 20
click at [310, 289] on span "3" at bounding box center [310, 288] width 18 height 18
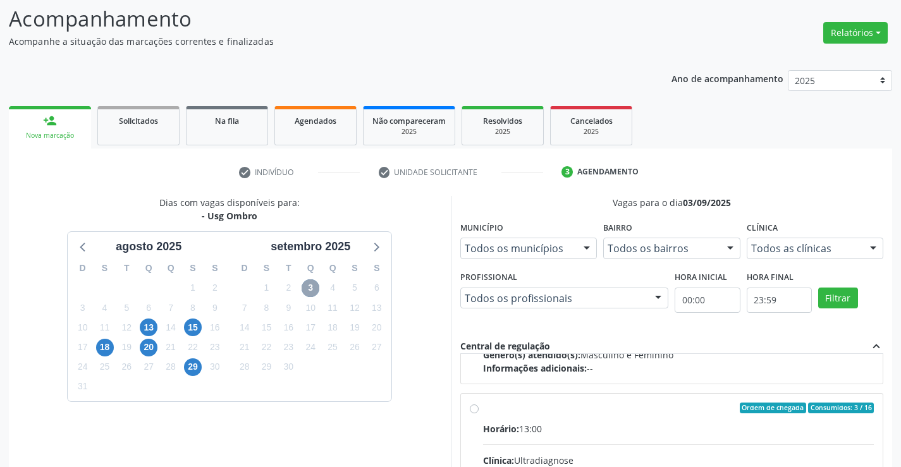
scroll to position [199, 0]
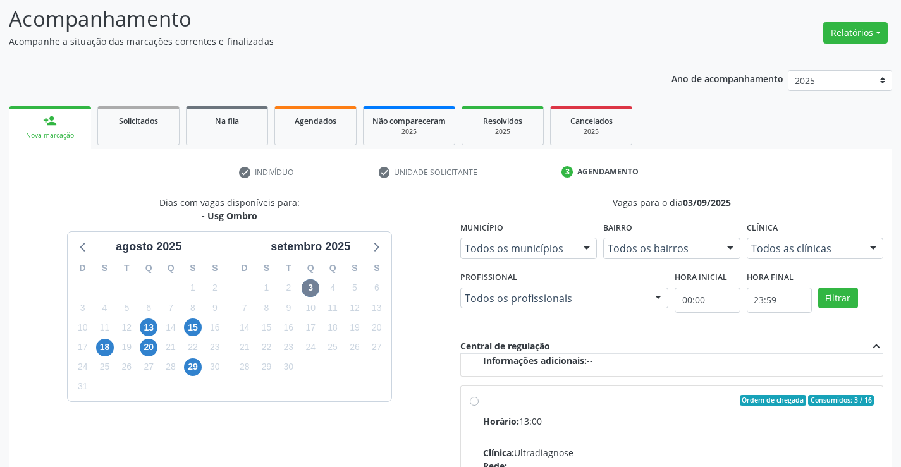
click at [478, 406] on input "Ordem de chegada Consumidos: 3 / 16 Horário: 13:00 Clínica: Ultradiagnose Rede:…" at bounding box center [474, 400] width 9 height 11
radio input "true"
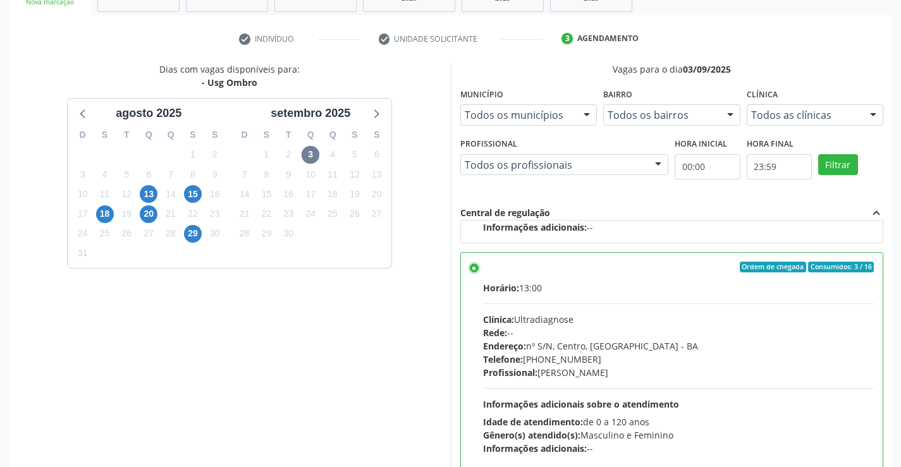
scroll to position [288, 0]
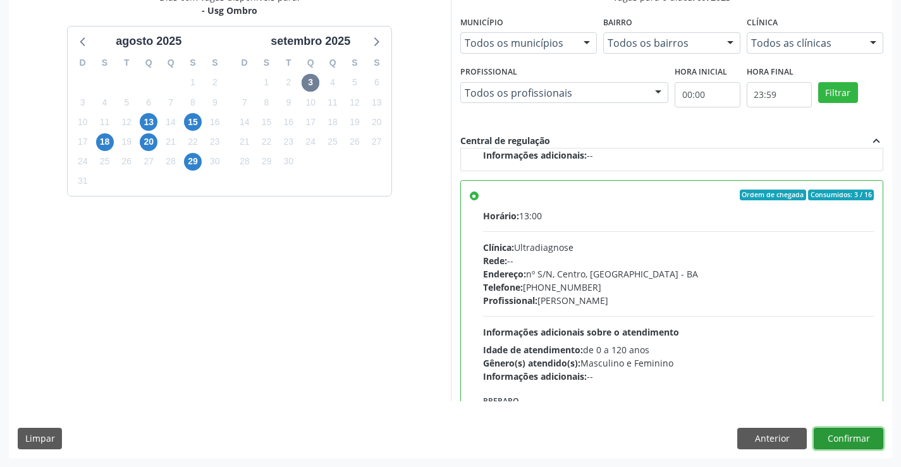
click at [834, 440] on button "Confirmar" at bounding box center [848, 438] width 70 height 21
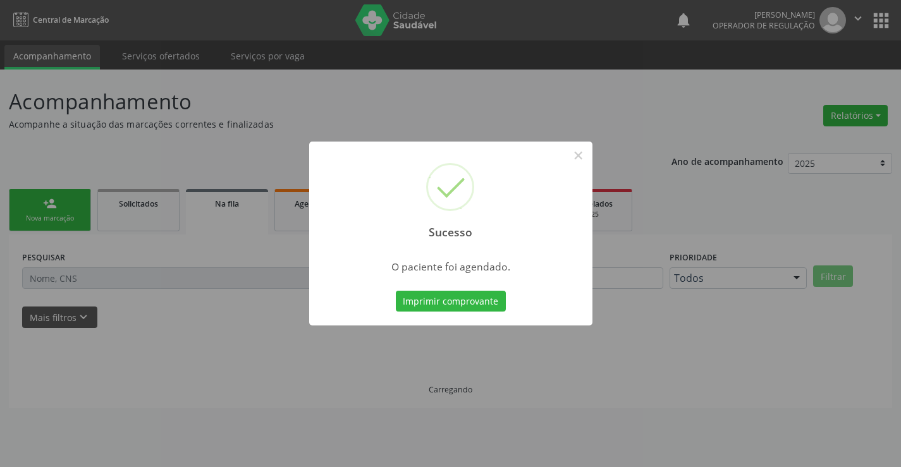
scroll to position [0, 0]
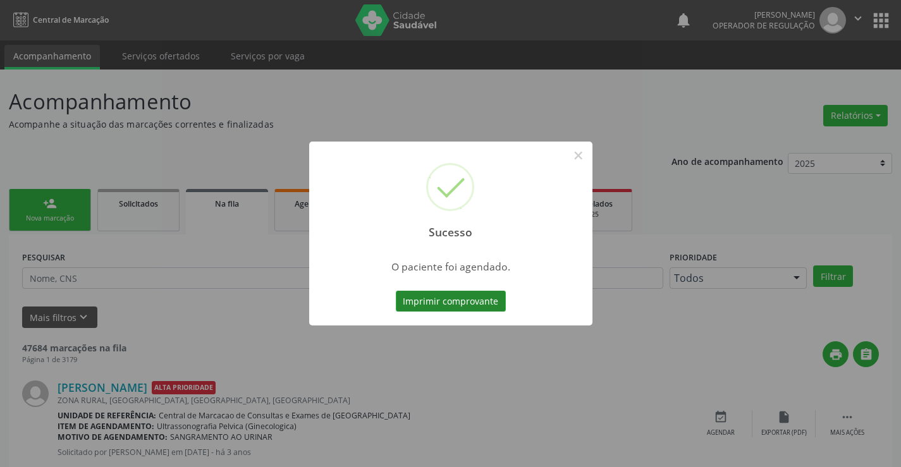
click at [480, 307] on button "Imprimir comprovante" at bounding box center [451, 301] width 110 height 21
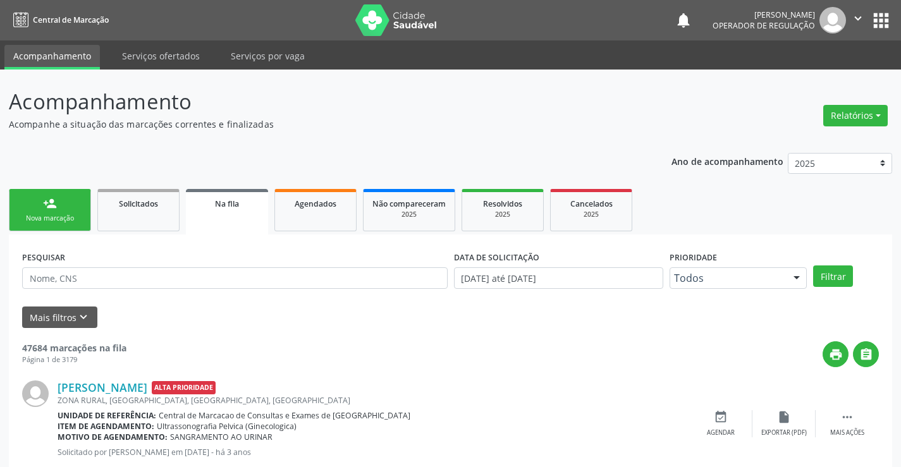
click at [57, 207] on link "person_add Nova marcação" at bounding box center [50, 210] width 82 height 42
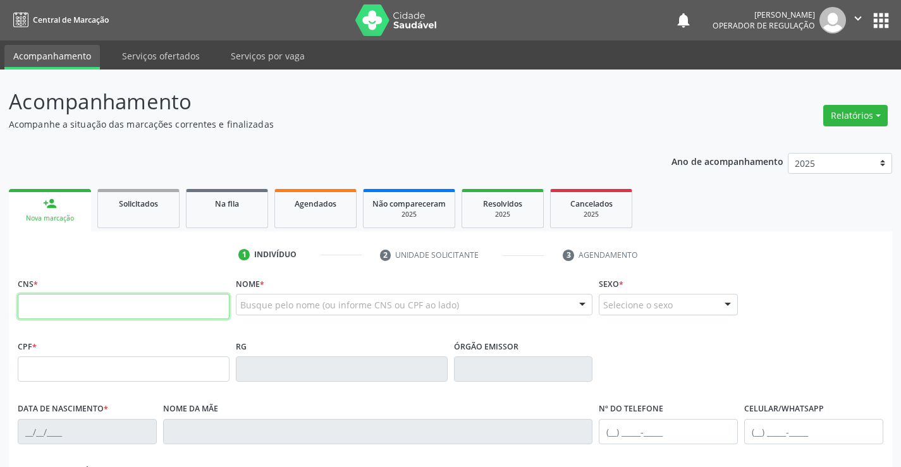
click at [68, 297] on input "text" at bounding box center [124, 306] width 212 height 25
type input "706 2045 3028 9364"
type input "1189760100"
type input "18/02/1948"
type input "007.677.175-03"
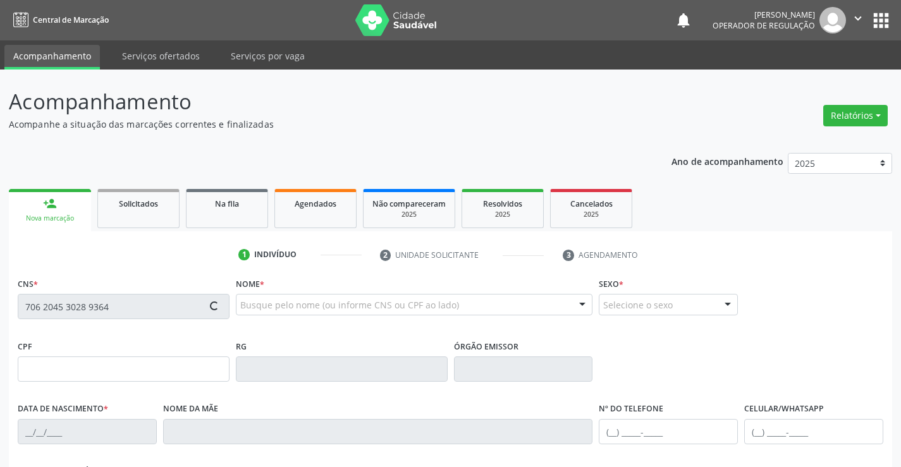
type input "S/N"
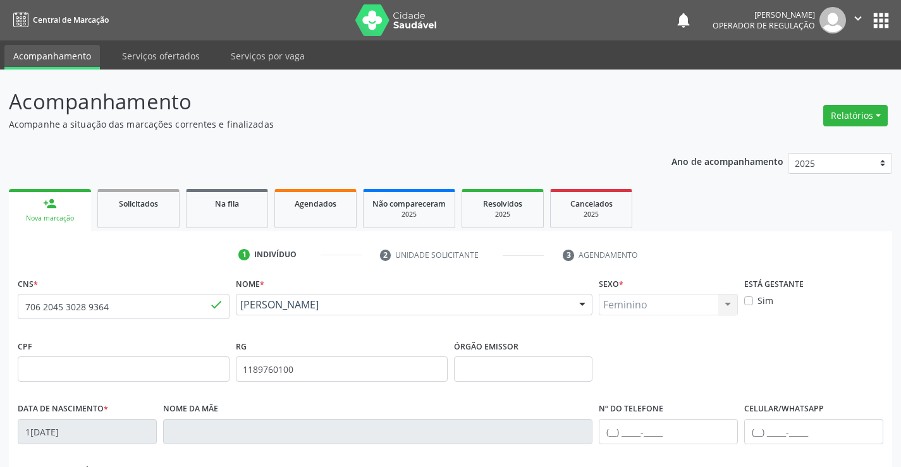
click at [6, 322] on div "Acompanhamento Acompanhe a situação das marcações correntes e finalizadas Relat…" at bounding box center [450, 378] width 901 height 616
click at [102, 297] on input "706 2045 3028 9364" at bounding box center [124, 306] width 212 height 25
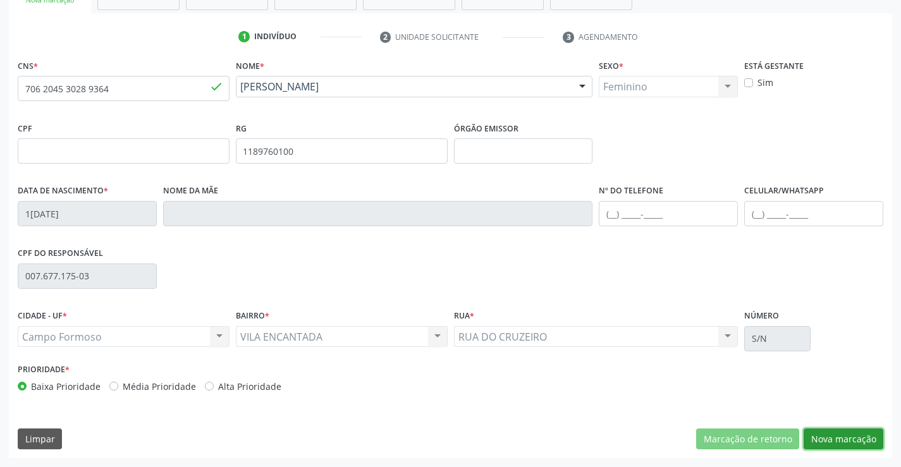
click at [842, 437] on button "Nova marcação" at bounding box center [843, 438] width 80 height 21
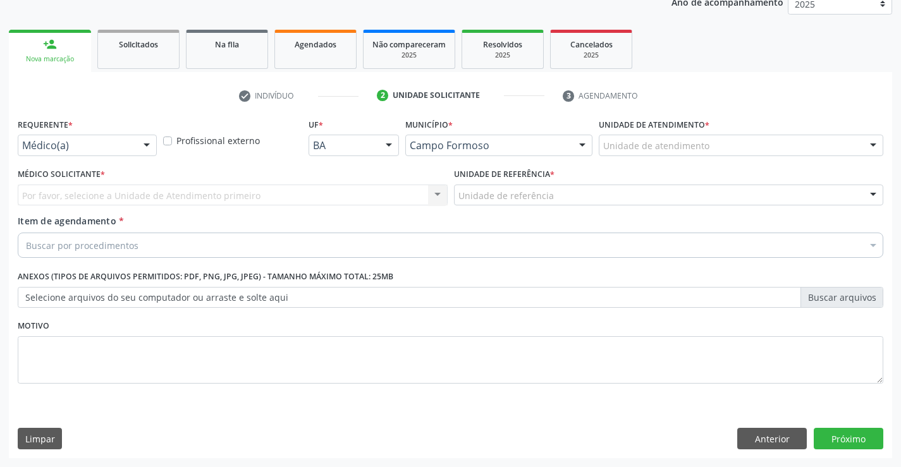
click at [121, 133] on div "Requerente * Médico(a) Médico(a) Enfermeiro(a) Paciente Nenhum resultado encont…" at bounding box center [87, 135] width 139 height 40
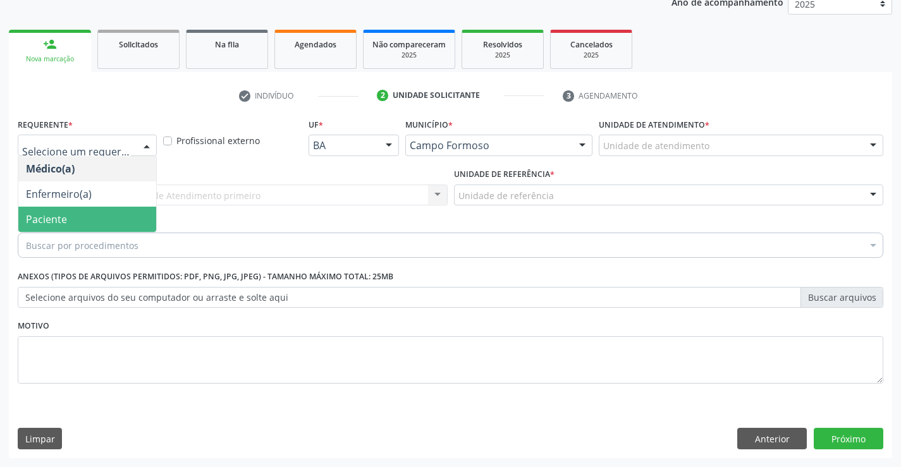
click at [83, 213] on span "Paciente" at bounding box center [87, 219] width 138 height 25
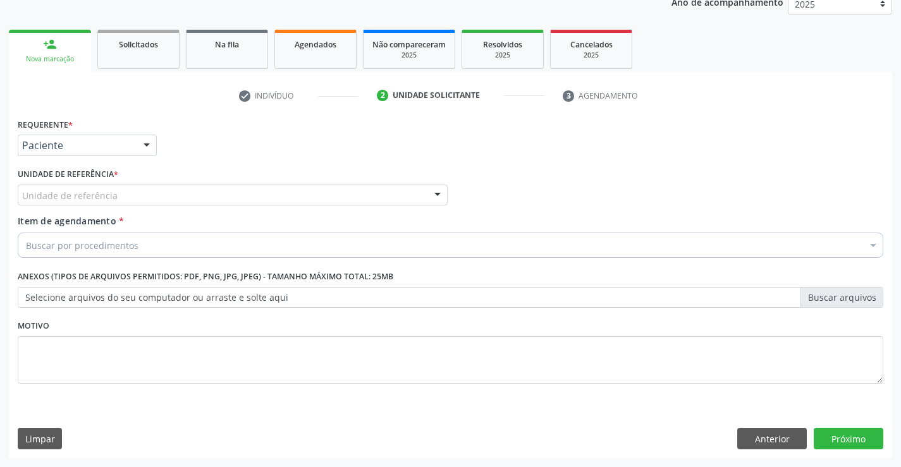
click at [287, 195] on div "Unidade de referência" at bounding box center [233, 195] width 430 height 21
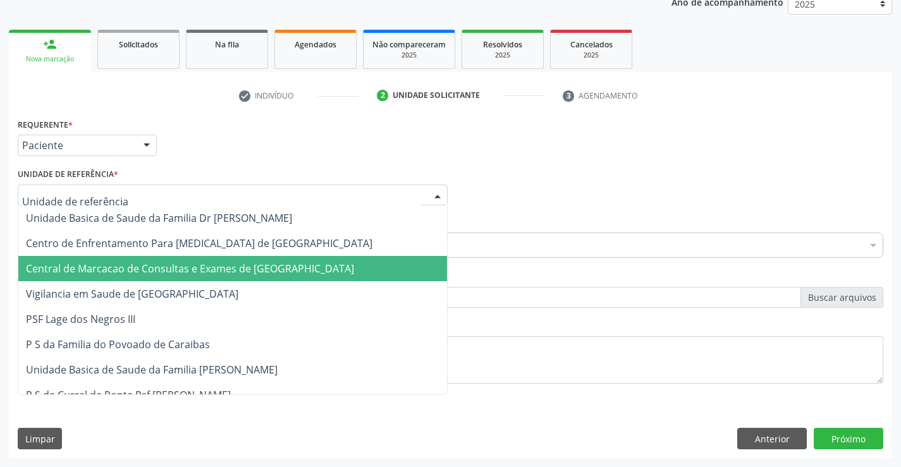
click at [229, 265] on span "Central de Marcacao de Consultas e Exames de [GEOGRAPHIC_DATA]" at bounding box center [190, 269] width 328 height 14
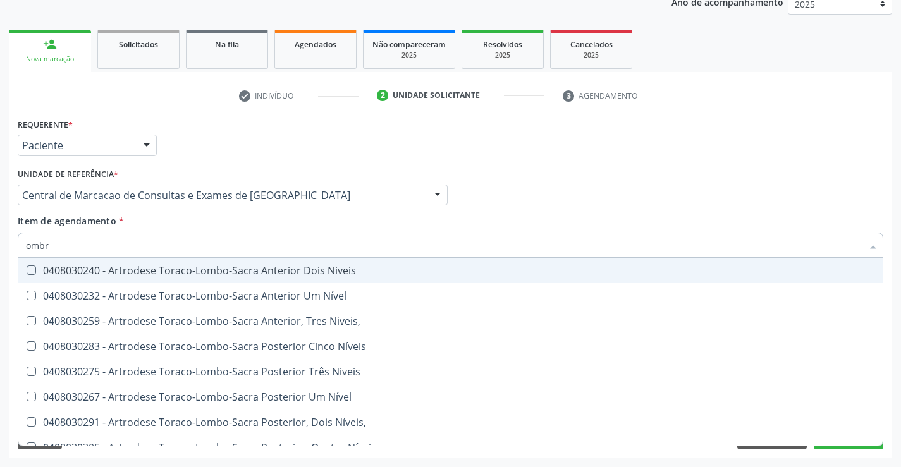
type input "ombro"
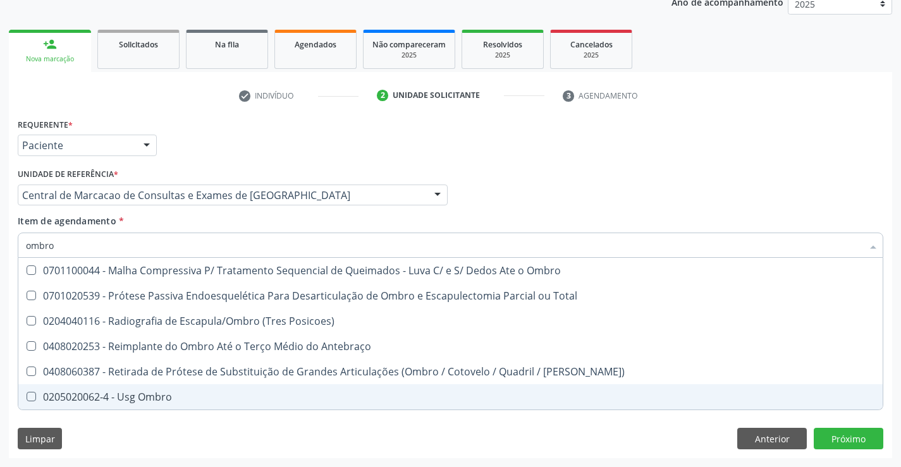
click at [99, 393] on div "0205020062-4 - Usg Ombro" at bounding box center [450, 397] width 849 height 10
checkbox Ombro "true"
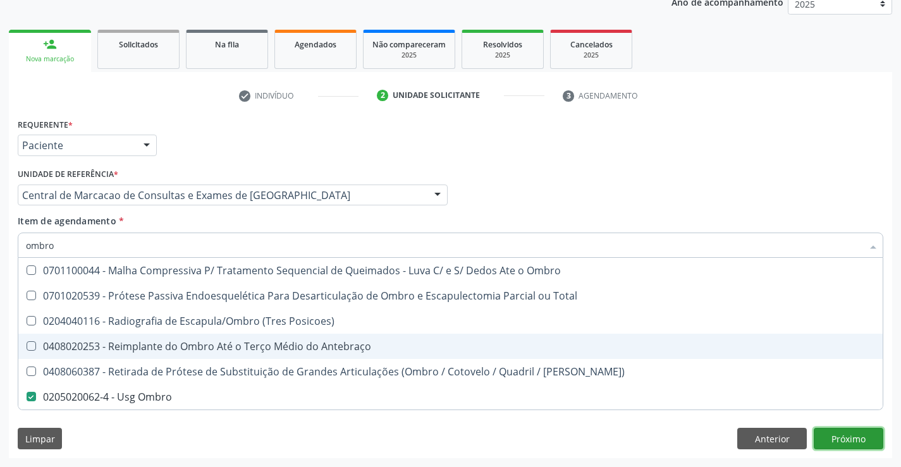
click at [861, 440] on div "Requerente * Paciente Médico(a) Enfermeiro(a) Paciente Nenhum resultado encontr…" at bounding box center [450, 286] width 883 height 343
checkbox Total "true"
checkbox Ombro "false"
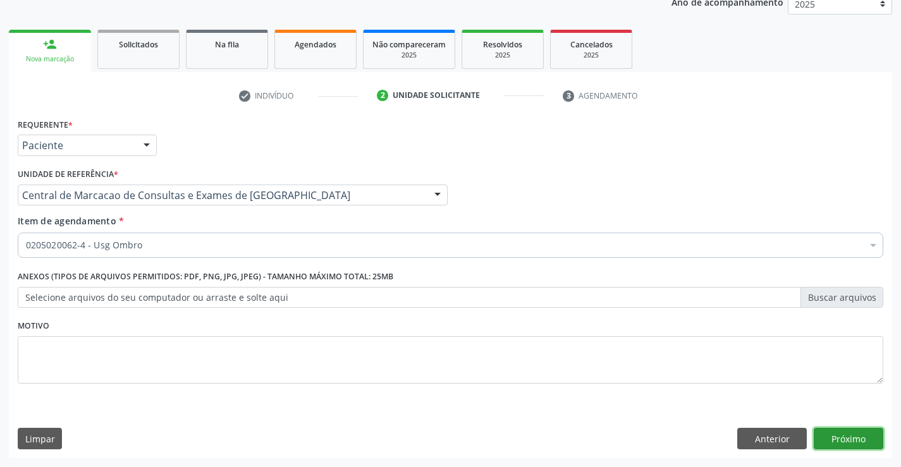
click at [838, 437] on button "Próximo" at bounding box center [848, 438] width 70 height 21
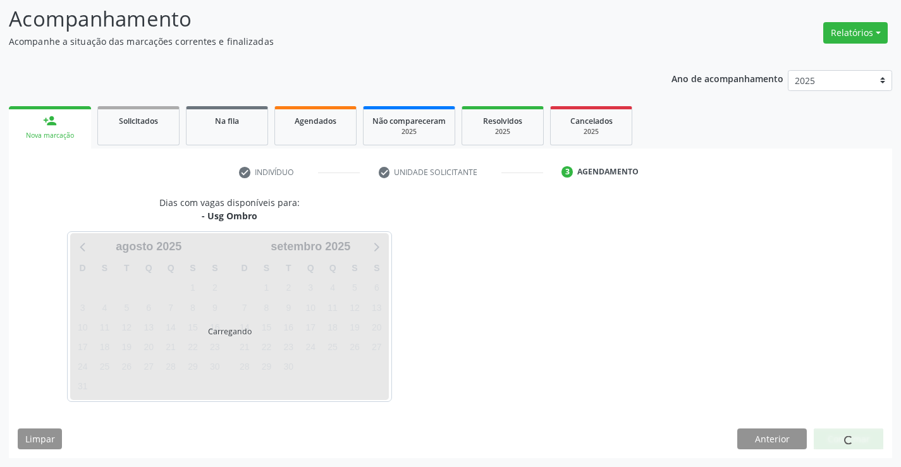
scroll to position [83, 0]
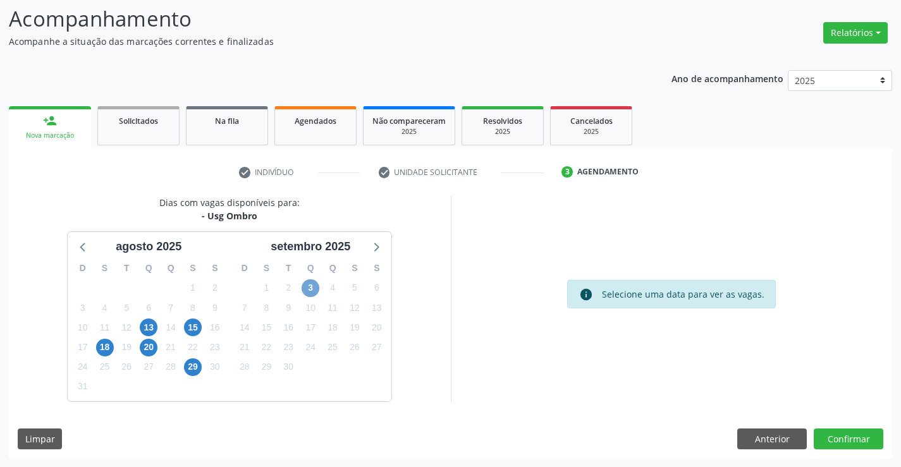
click at [306, 280] on span "3" at bounding box center [310, 288] width 18 height 18
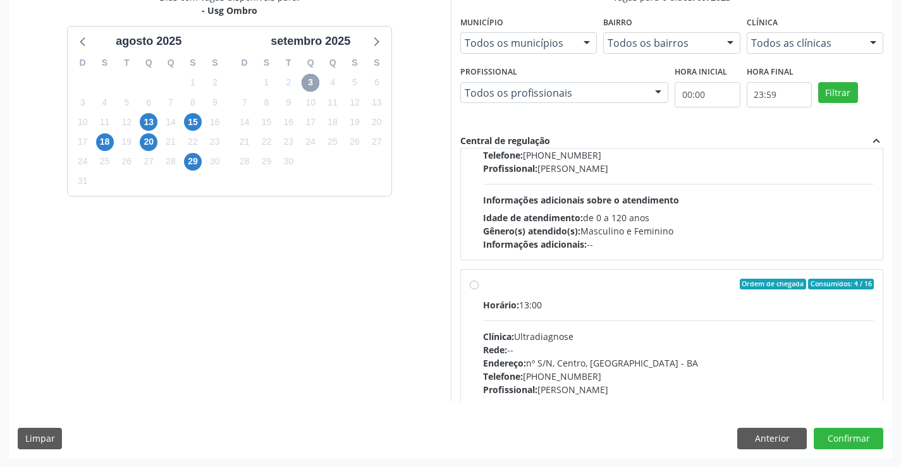
scroll to position [126, 0]
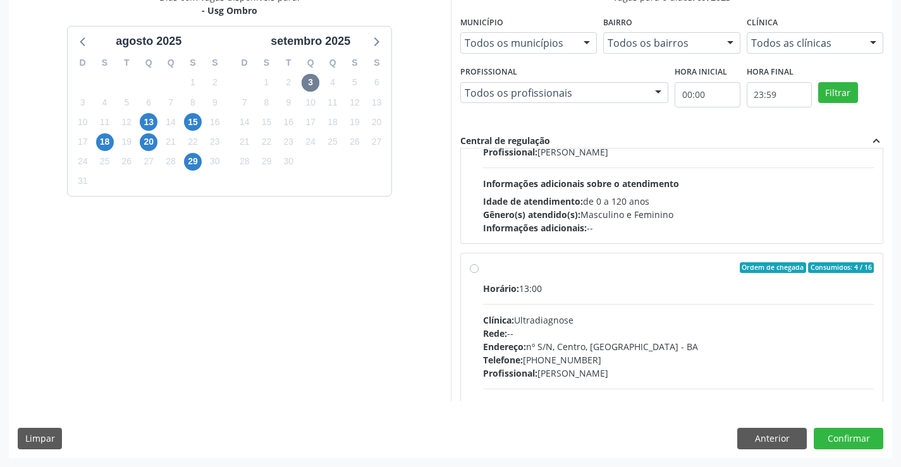
click at [606, 380] on div "Horário: 13:00 Clínica: Ultradiagnose Rede: -- Endereço: nº S/N, Centro, [GEOGR…" at bounding box center [678, 369] width 391 height 174
click at [478, 274] on input "Ordem de chegada Consumidos: 4 / 16 Horário: 13:00 Clínica: Ultradiagnose Rede:…" at bounding box center [474, 267] width 9 height 11
radio input "true"
click at [828, 434] on button "Confirmar" at bounding box center [848, 438] width 70 height 21
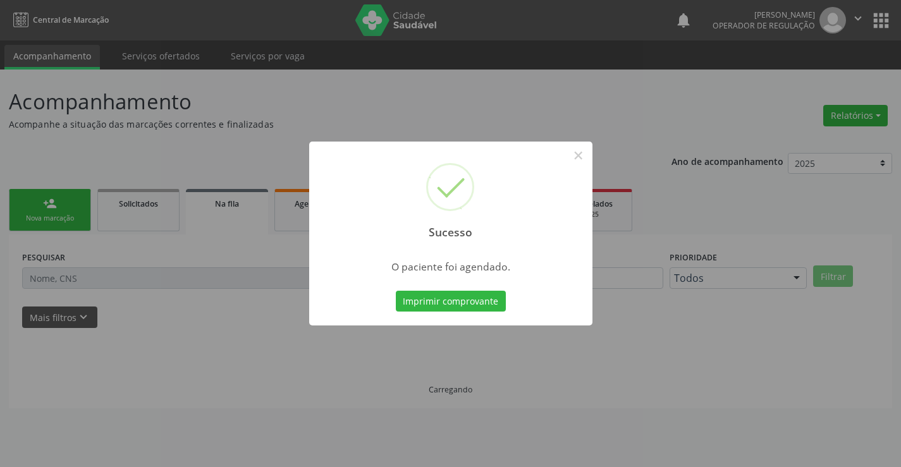
scroll to position [0, 0]
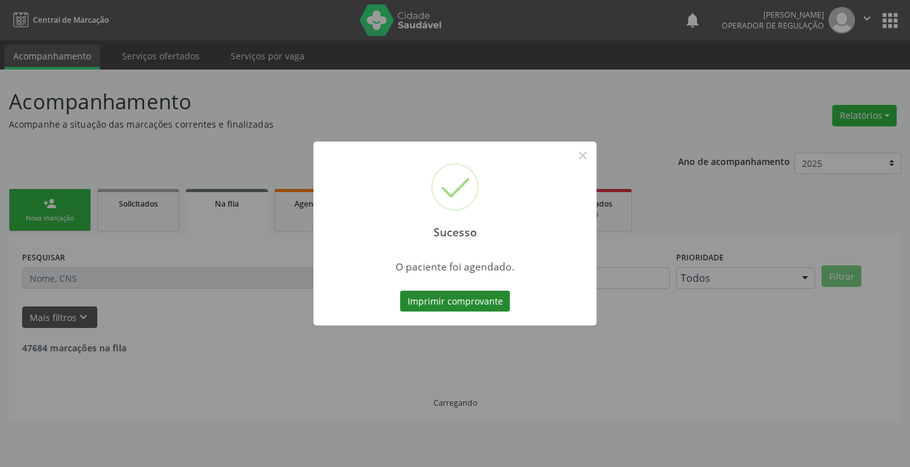
click at [488, 305] on button "Imprimir comprovante" at bounding box center [455, 301] width 110 height 21
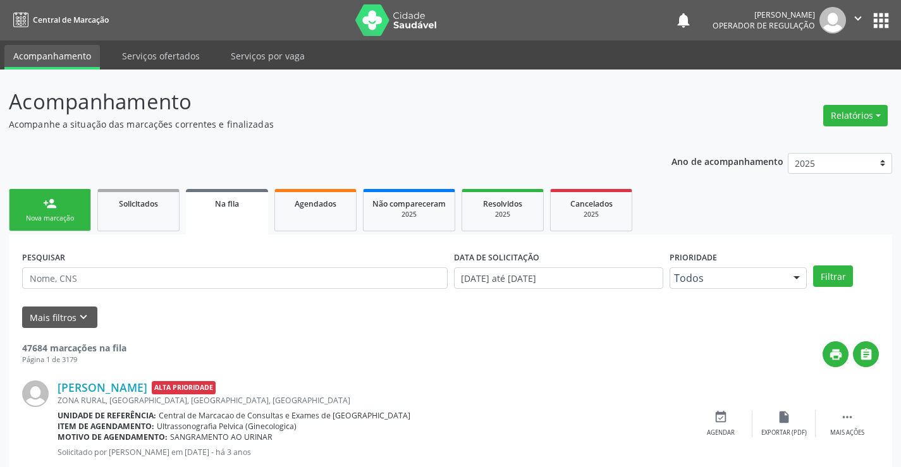
click at [66, 208] on link "person_add Nova marcação" at bounding box center [50, 210] width 82 height 42
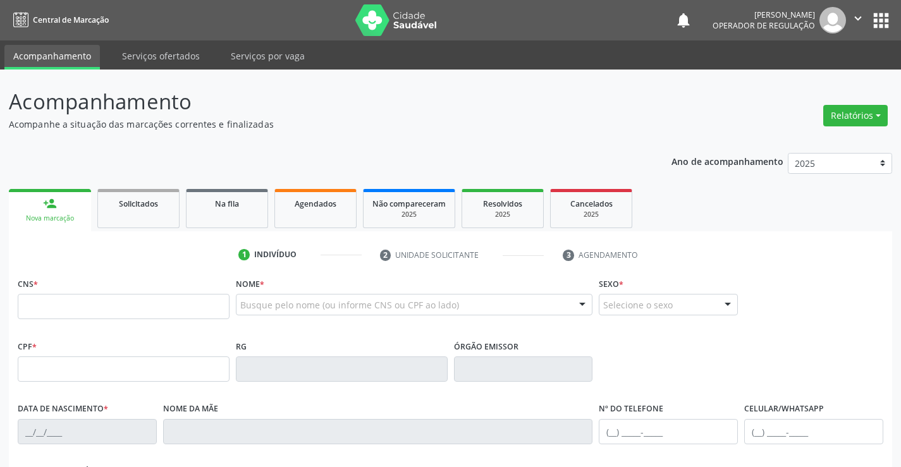
click at [54, 209] on div "person_add" at bounding box center [50, 204] width 14 height 14
click at [48, 303] on input "text" at bounding box center [124, 306] width 212 height 25
paste input "706 2045 3028 9364"
type input "706 2045 3028 9364"
type input "1189760100"
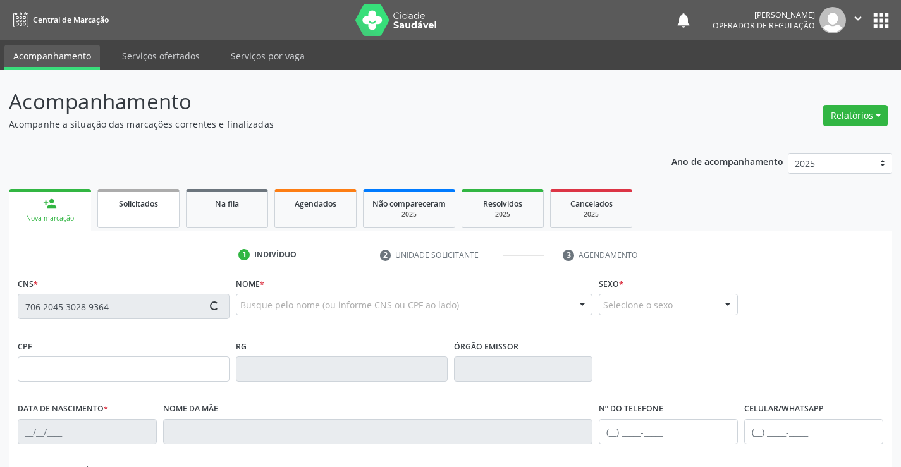
type input "18/02/1948"
type input "007.677.175-03"
type input "S/N"
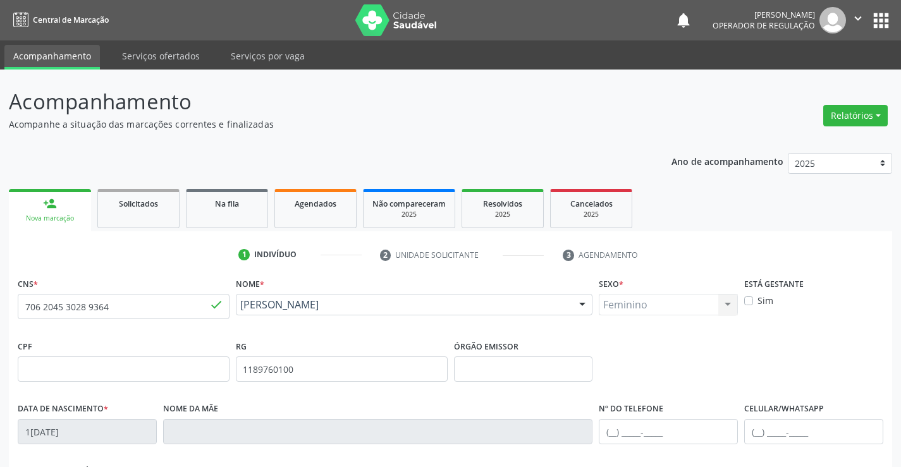
scroll to position [218, 0]
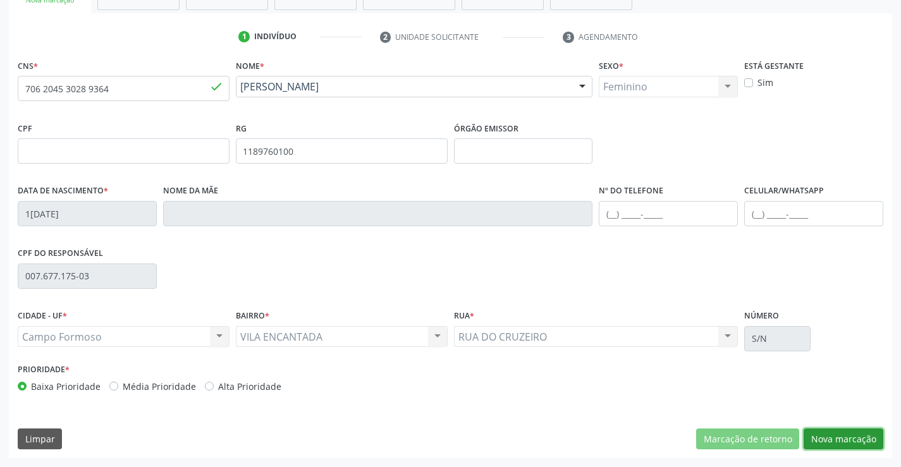
click at [829, 437] on button "Nova marcação" at bounding box center [843, 438] width 80 height 21
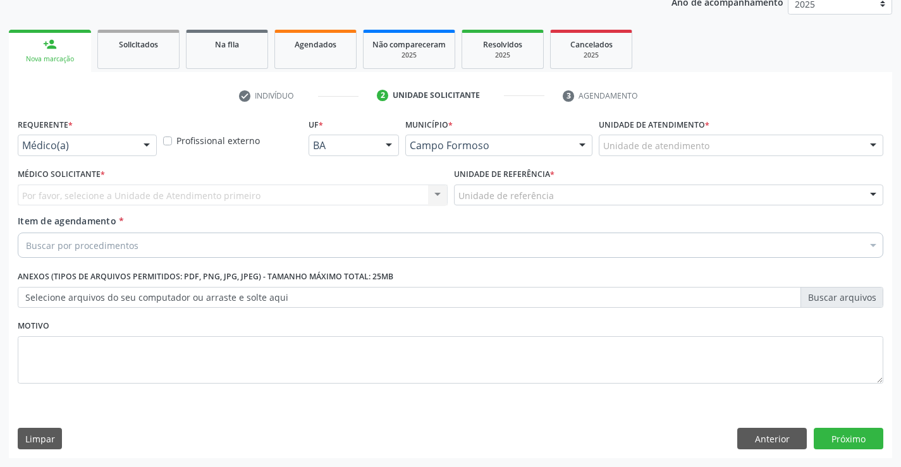
scroll to position [159, 0]
click at [155, 145] on div at bounding box center [146, 145] width 19 height 21
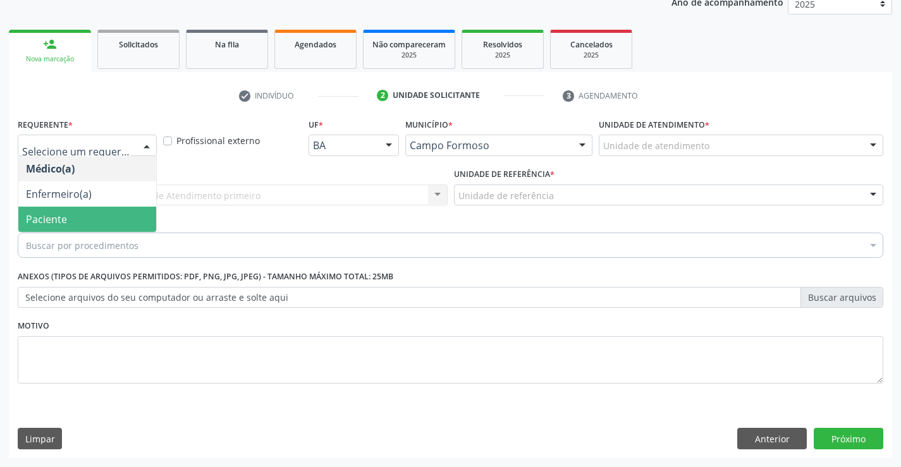
click at [60, 219] on span "Paciente" at bounding box center [46, 219] width 41 height 14
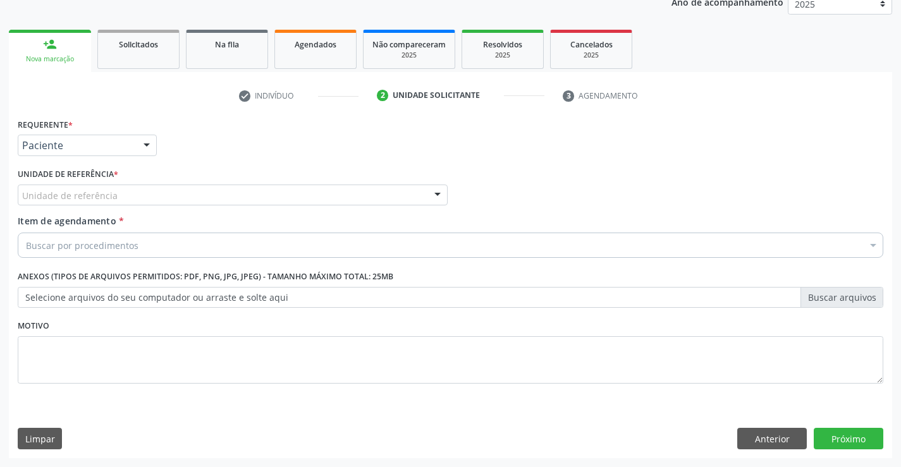
click at [163, 197] on div "Unidade de referência" at bounding box center [233, 195] width 430 height 21
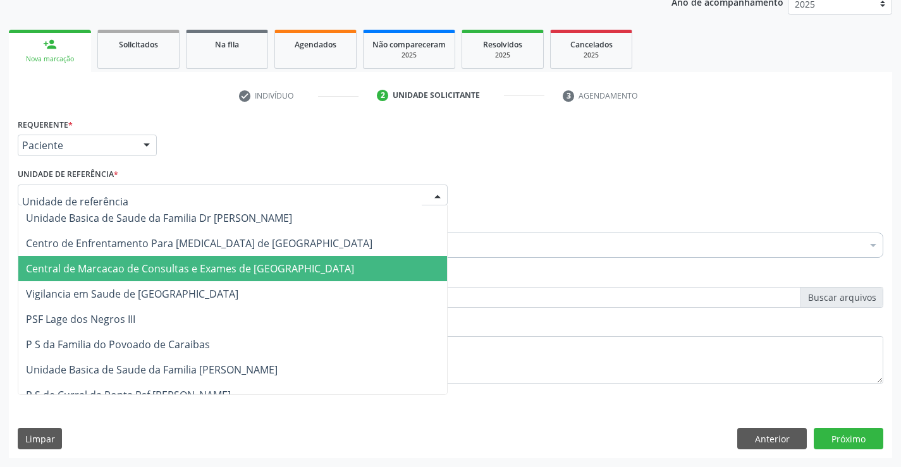
click at [154, 264] on span "Central de Marcacao de Consultas e Exames de [GEOGRAPHIC_DATA]" at bounding box center [190, 269] width 328 height 14
click at [99, 248] on span "Centro de Enfrentamento Para [MEDICAL_DATA] de [GEOGRAPHIC_DATA]" at bounding box center [199, 243] width 346 height 14
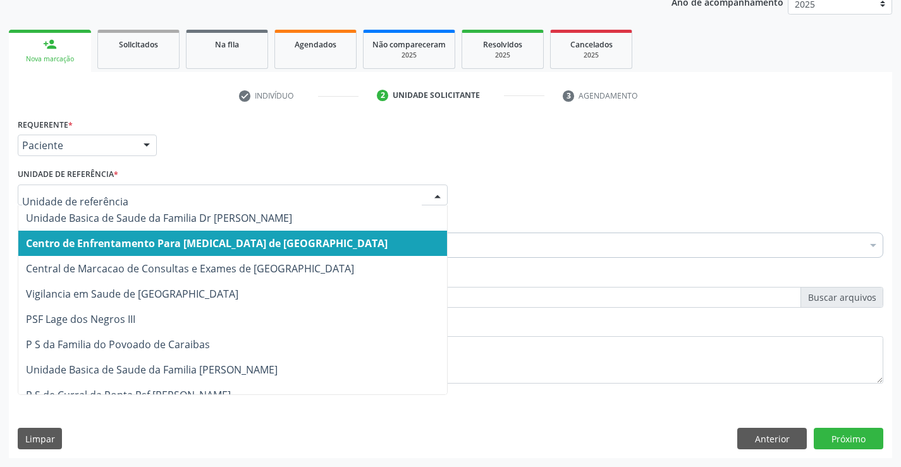
click at [228, 282] on span "Vigilancia em Saude de [GEOGRAPHIC_DATA]" at bounding box center [232, 293] width 428 height 25
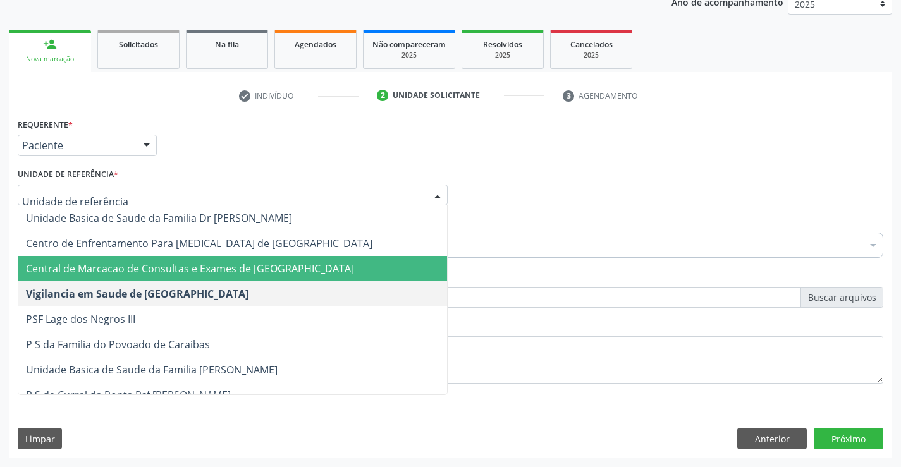
click at [187, 266] on span "Central de Marcacao de Consultas e Exames de [GEOGRAPHIC_DATA]" at bounding box center [190, 269] width 328 height 14
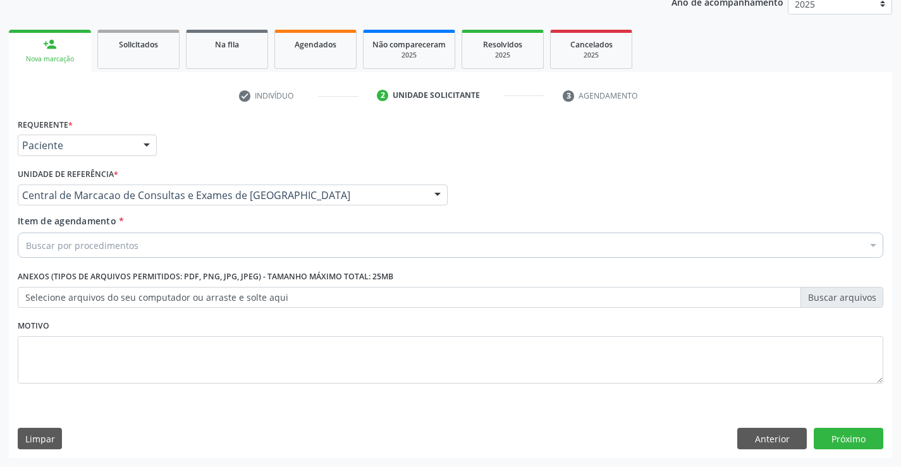
click at [140, 246] on div "Buscar por procedimentos" at bounding box center [450, 245] width 865 height 25
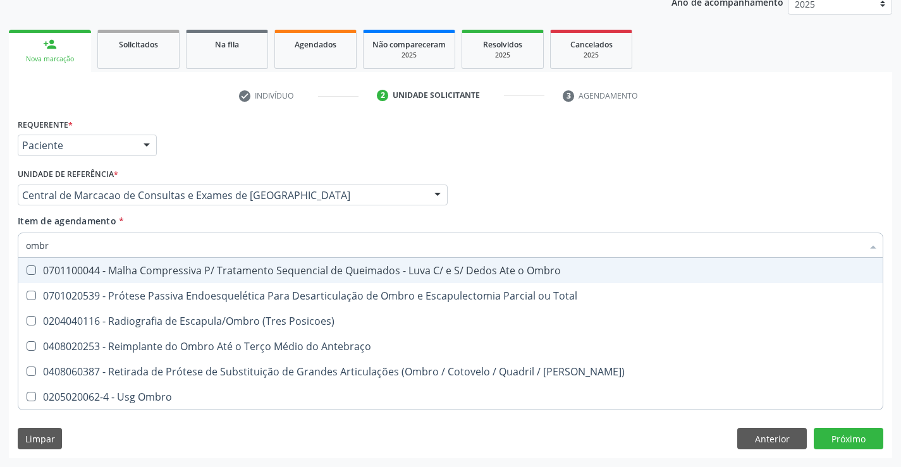
type input "ombro"
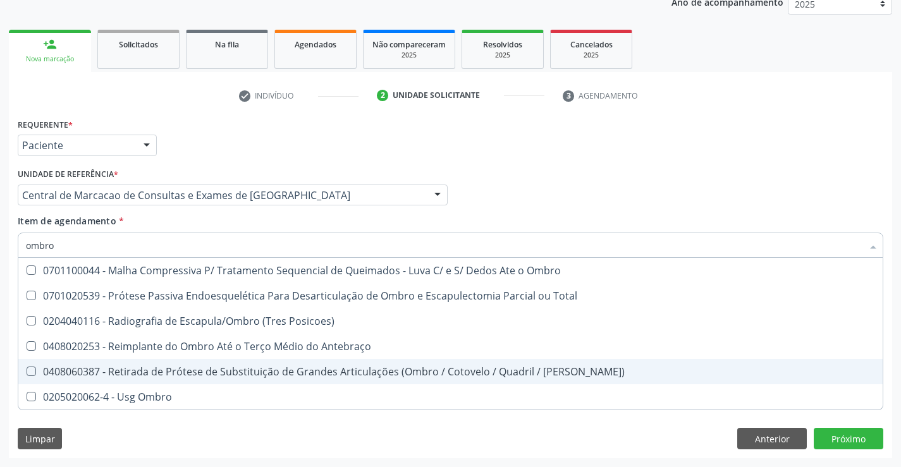
click at [153, 382] on span "0408060387 - Retirada de Prótese de Substituição de Grandes Articulações (Ombro…" at bounding box center [450, 371] width 864 height 25
checkbox Joelho\) "true"
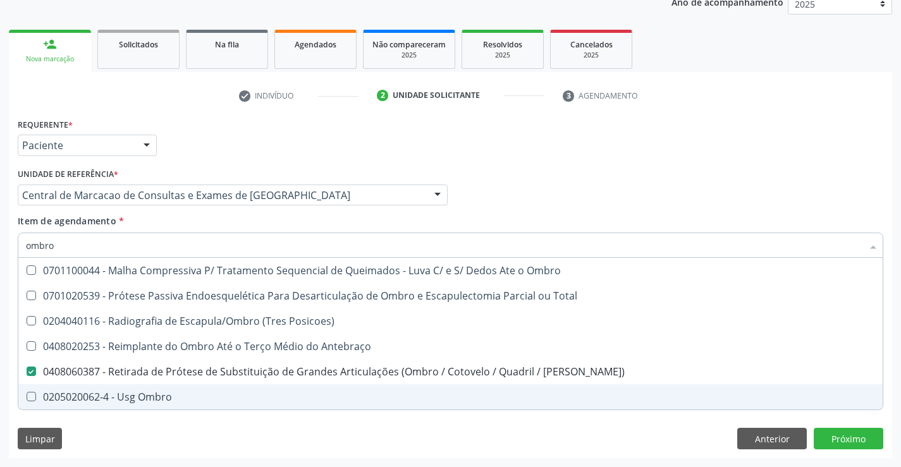
click at [143, 392] on div "0205020062-4 - Usg Ombro" at bounding box center [450, 397] width 849 height 10
checkbox Ombro "true"
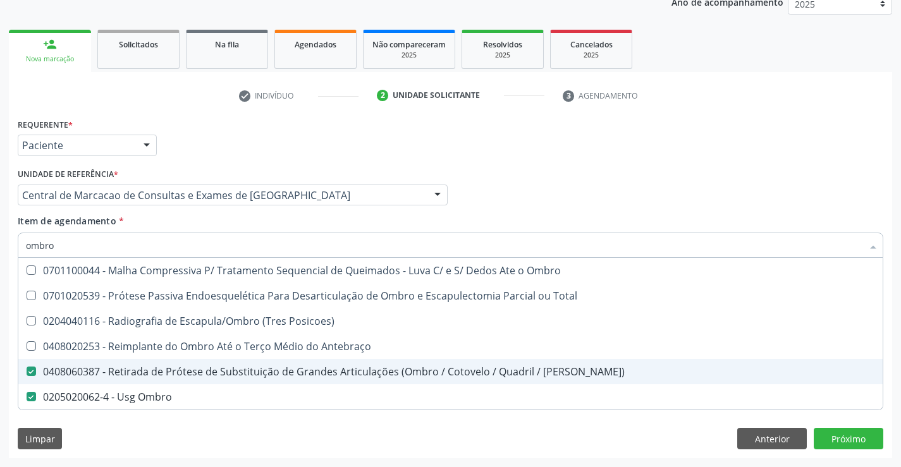
click at [149, 362] on span "0408060387 - Retirada de Prótese de Substituição de Grandes Articulações (Ombro…" at bounding box center [450, 371] width 864 height 25
checkbox Joelho\) "false"
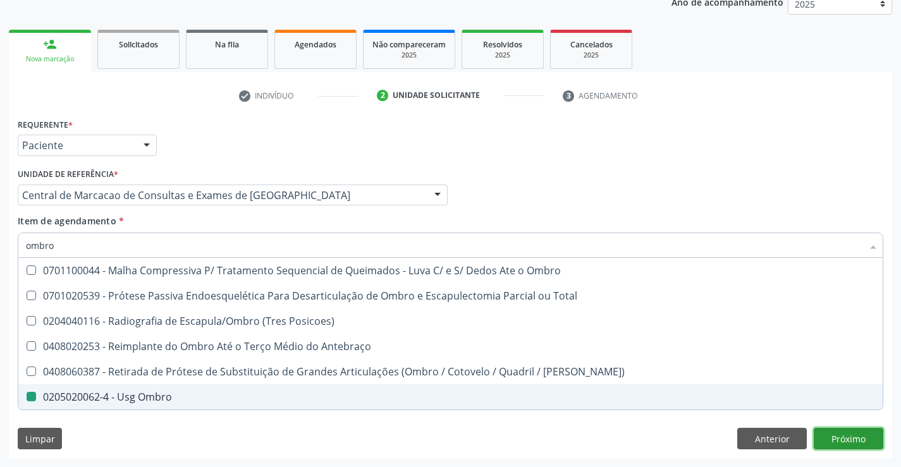
click at [825, 433] on div "Requerente * Paciente Médico(a) Enfermeiro(a) Paciente Nenhum resultado encontr…" at bounding box center [450, 286] width 883 height 343
checkbox Total "true"
checkbox Ombro "false"
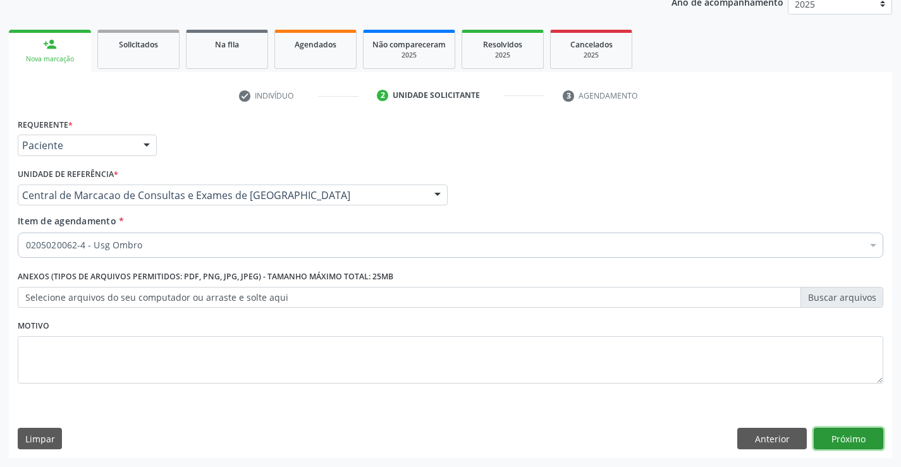
click at [851, 434] on button "Próximo" at bounding box center [848, 438] width 70 height 21
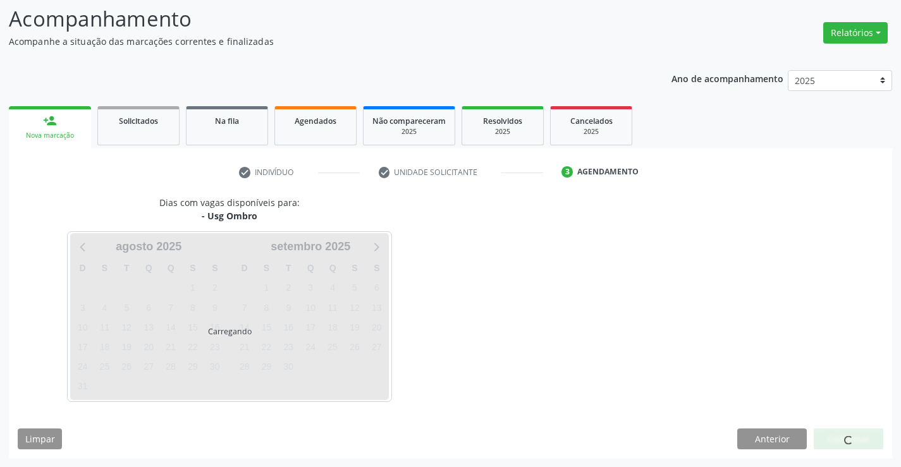
scroll to position [83, 0]
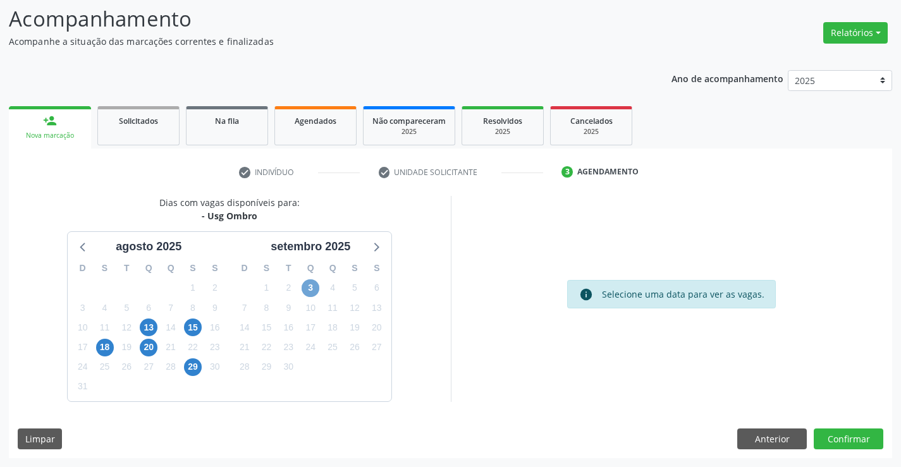
click at [314, 289] on span "3" at bounding box center [310, 288] width 18 height 18
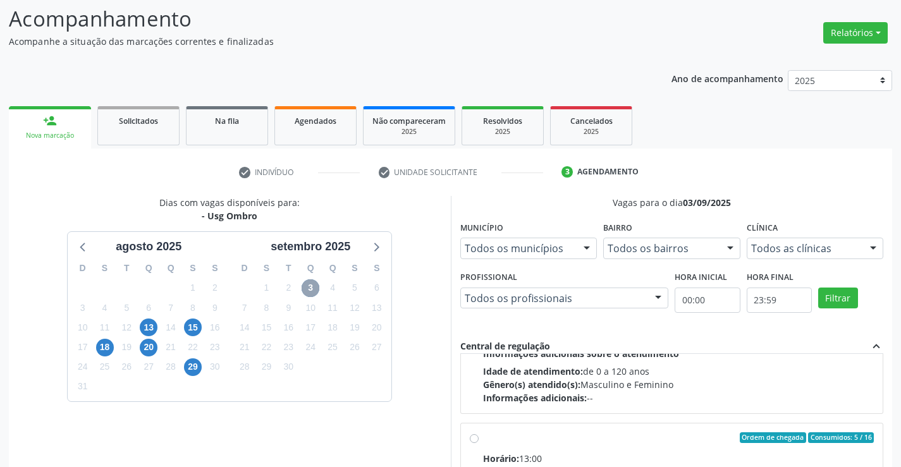
scroll to position [199, 0]
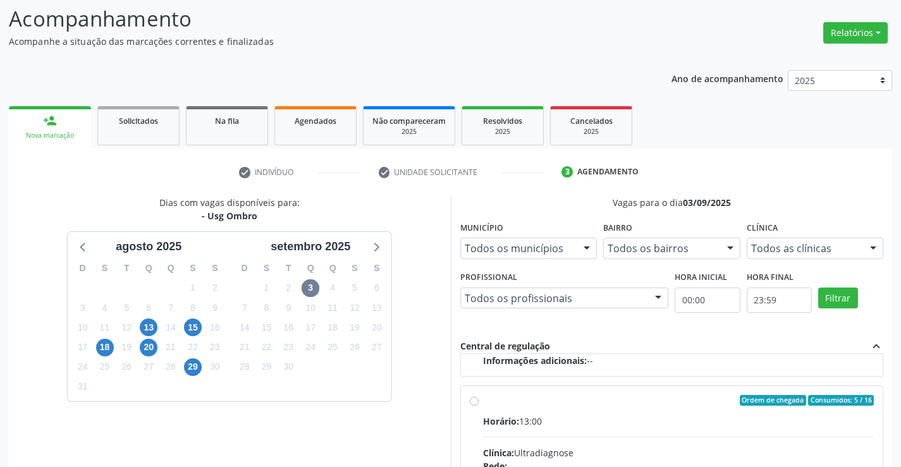
click at [478, 406] on input "Ordem de chegada Consumidos: 5 / 16 Horário: 13:00 Clínica: Ultradiagnose Rede:…" at bounding box center [474, 400] width 9 height 11
radio input "true"
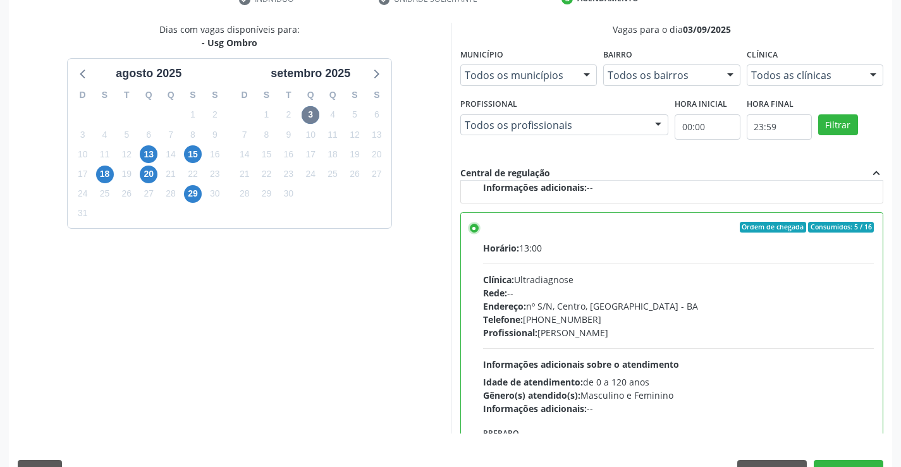
scroll to position [288, 0]
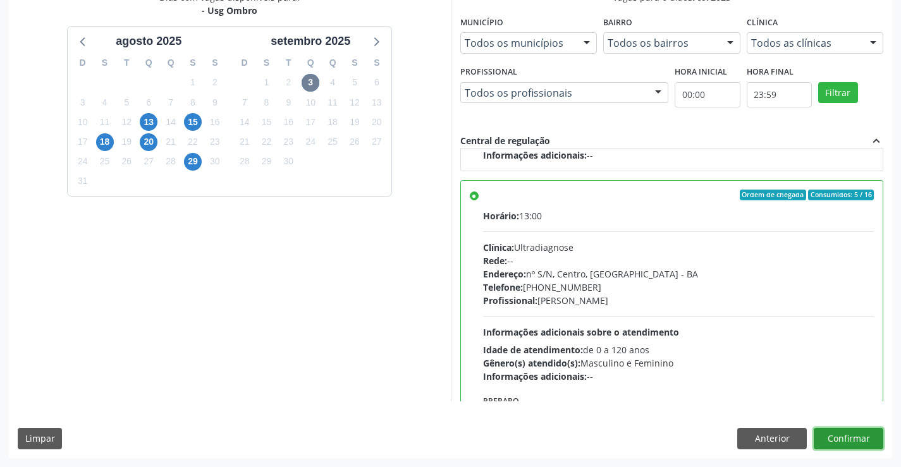
click at [875, 440] on button "Confirmar" at bounding box center [848, 438] width 70 height 21
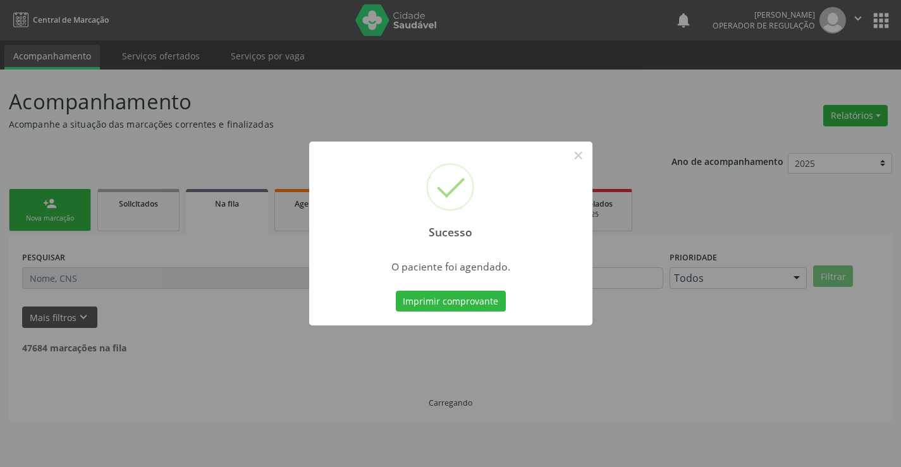
scroll to position [0, 0]
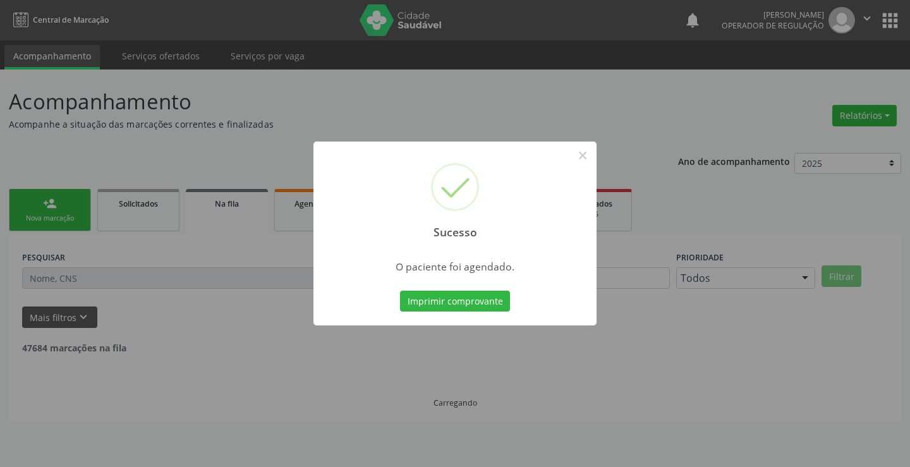
click at [511, 304] on div "Imprimir comprovante Cancel" at bounding box center [455, 301] width 116 height 27
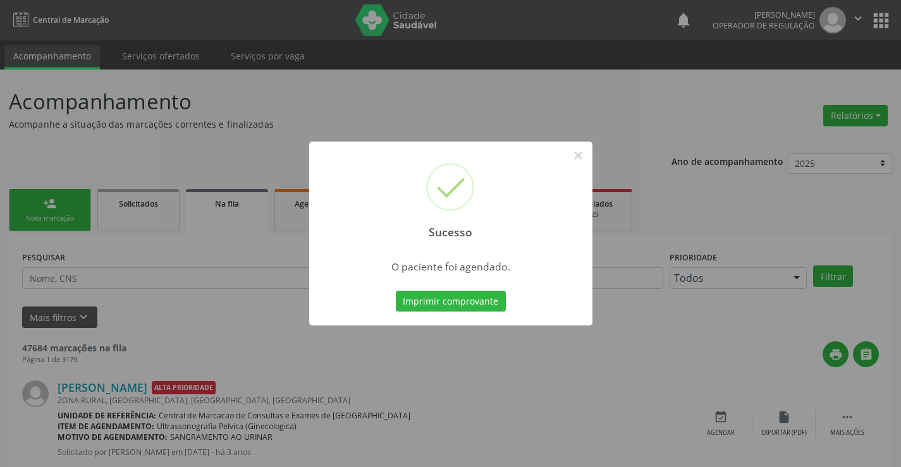
click at [433, 289] on div "Imprimir comprovante Cancel" at bounding box center [450, 301] width 116 height 27
click at [432, 296] on button "Imprimir comprovante" at bounding box center [451, 301] width 110 height 21
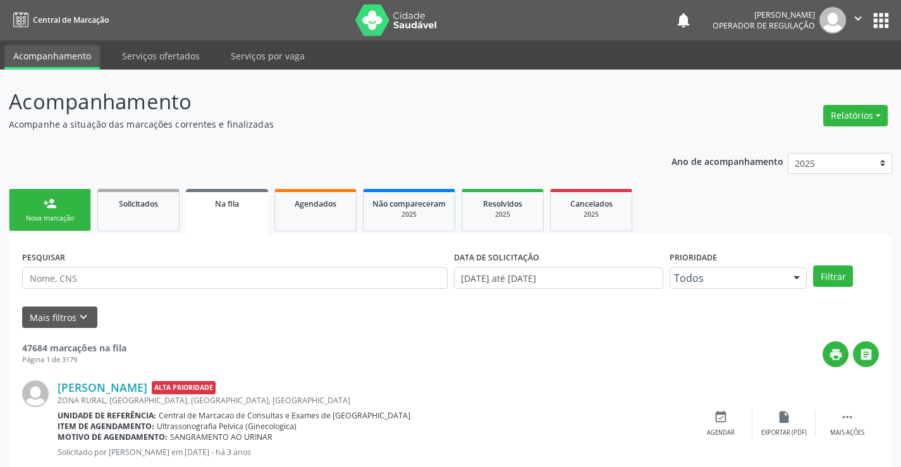
click at [61, 212] on link "person_add Nova marcação" at bounding box center [50, 210] width 82 height 42
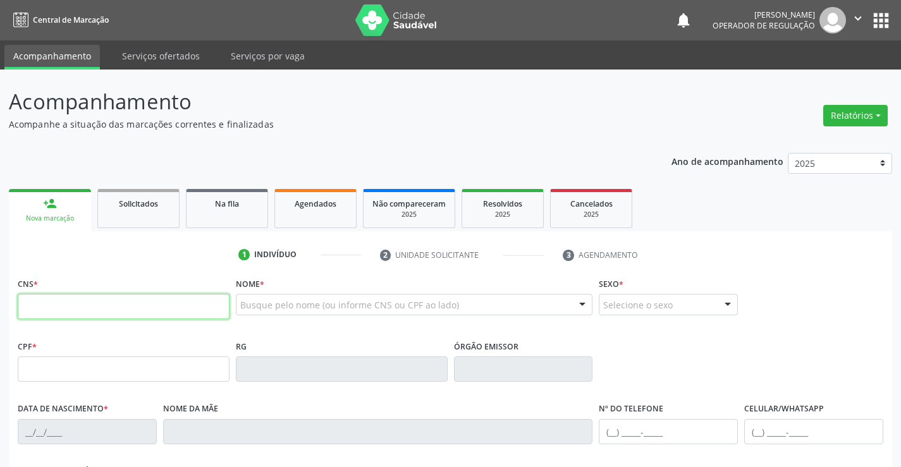
click at [46, 306] on input "text" at bounding box center [124, 306] width 212 height 25
type input "700 0056 0181 0103"
type input "0639859267"
type input "18/04/1974"
type input "(74) 98126-6399"
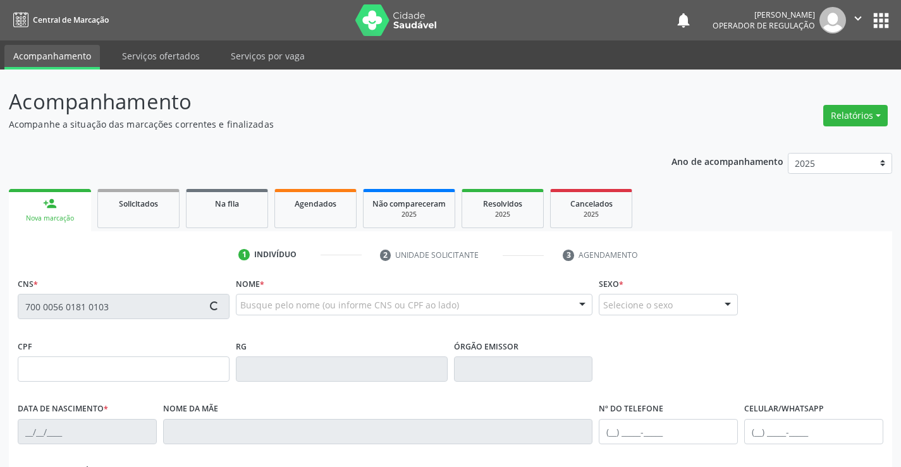
type input "(74) 99102-3643"
type input "619.348.875-87"
type input "BLOCO 10 APT 102"
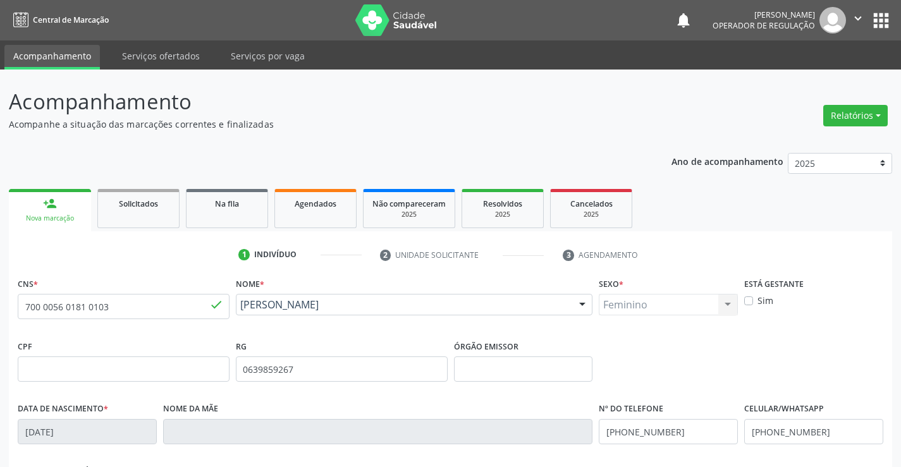
scroll to position [218, 0]
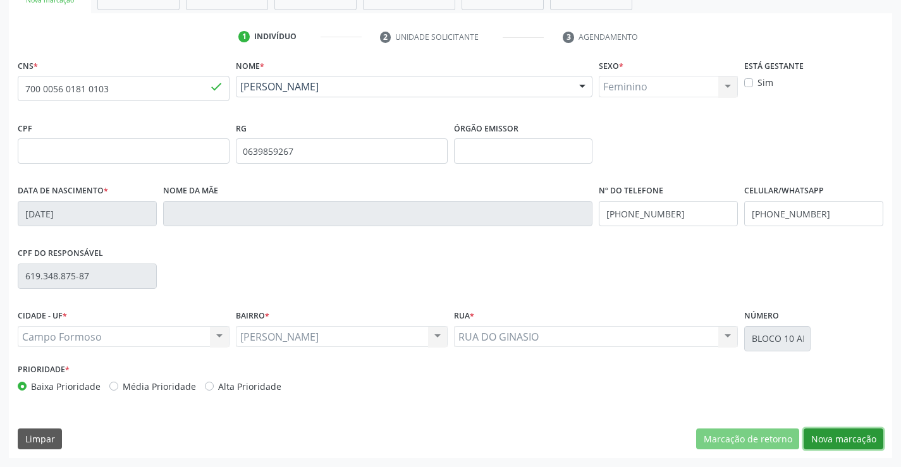
click at [851, 437] on button "Nova marcação" at bounding box center [843, 438] width 80 height 21
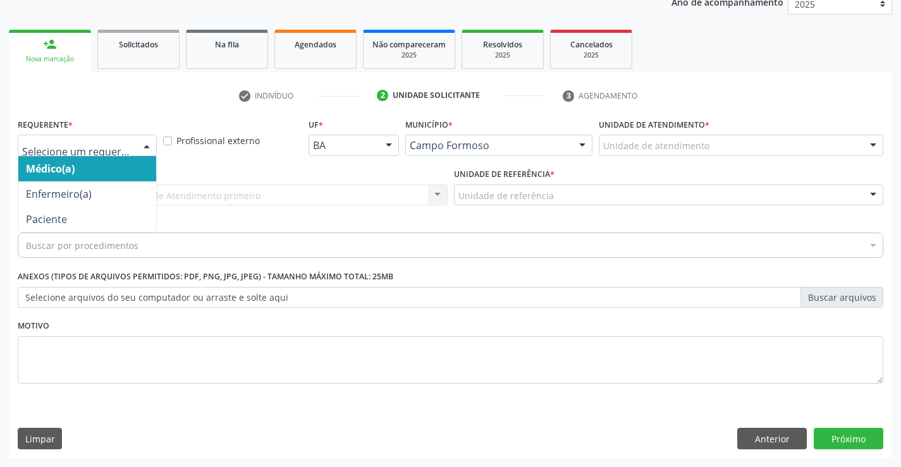
click at [142, 148] on div at bounding box center [146, 145] width 19 height 21
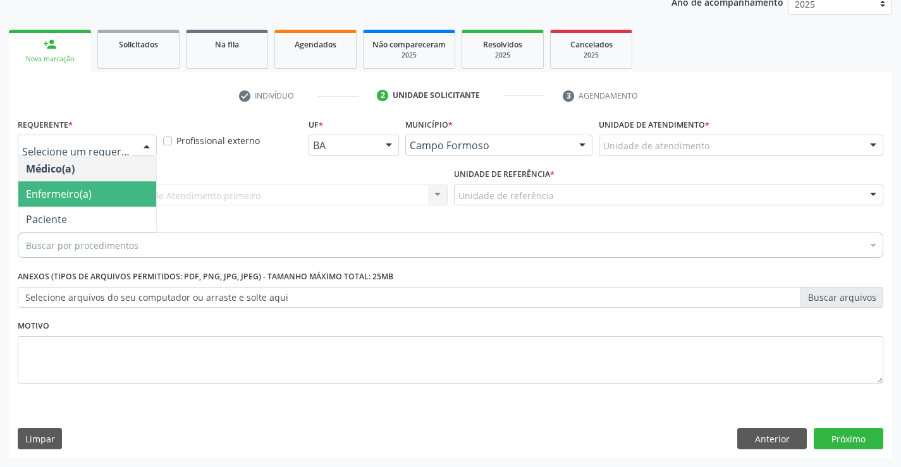
drag, startPoint x: 66, startPoint y: 202, endPoint x: 59, endPoint y: 216, distance: 15.3
click at [65, 203] on span "Enfermeiro(a)" at bounding box center [87, 193] width 138 height 25
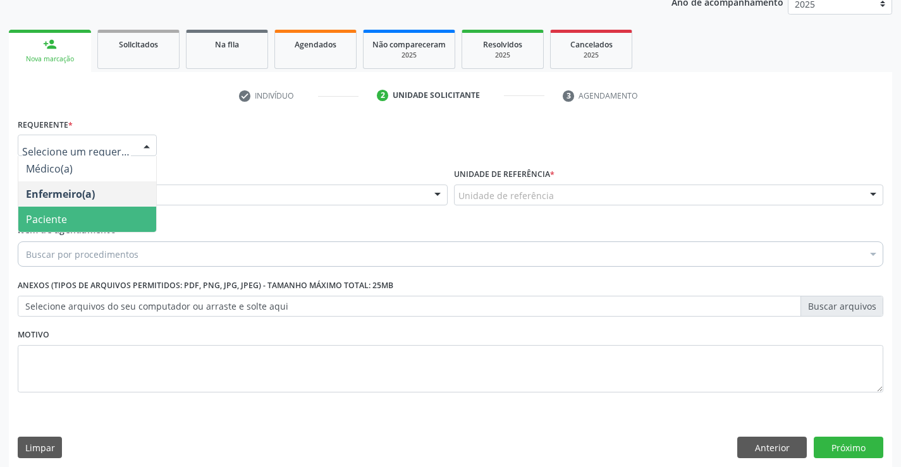
click at [77, 218] on span "Paciente" at bounding box center [87, 219] width 138 height 25
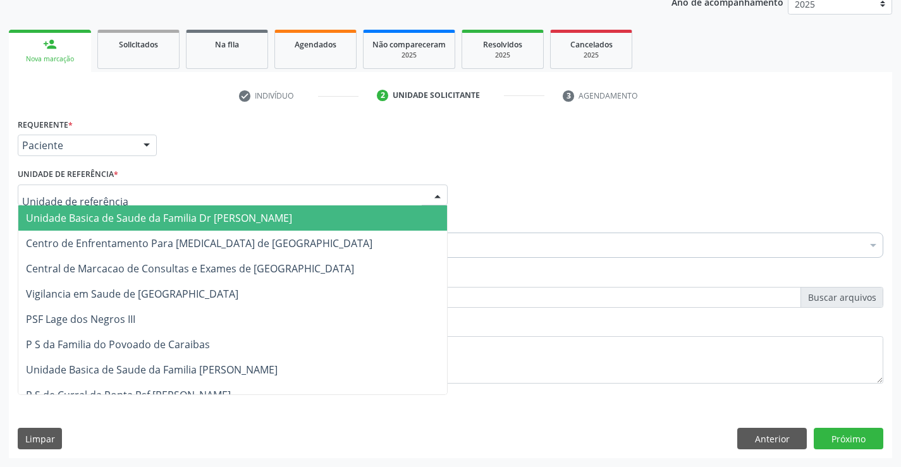
click at [269, 197] on div at bounding box center [233, 195] width 430 height 21
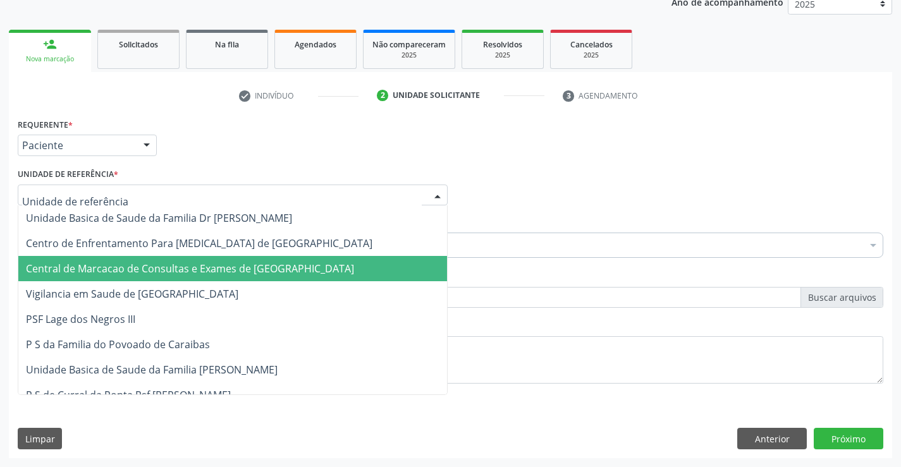
click at [245, 262] on span "Central de Marcacao de Consultas e Exames de [GEOGRAPHIC_DATA]" at bounding box center [190, 269] width 328 height 14
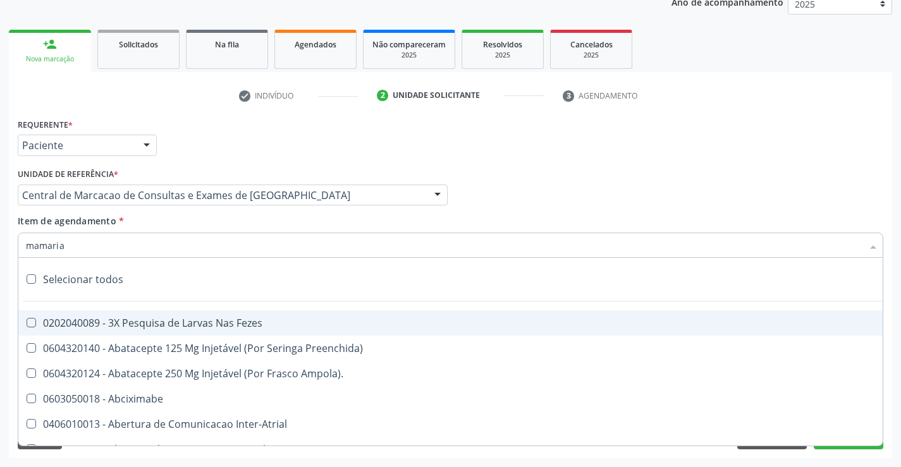
type input "mamaria"
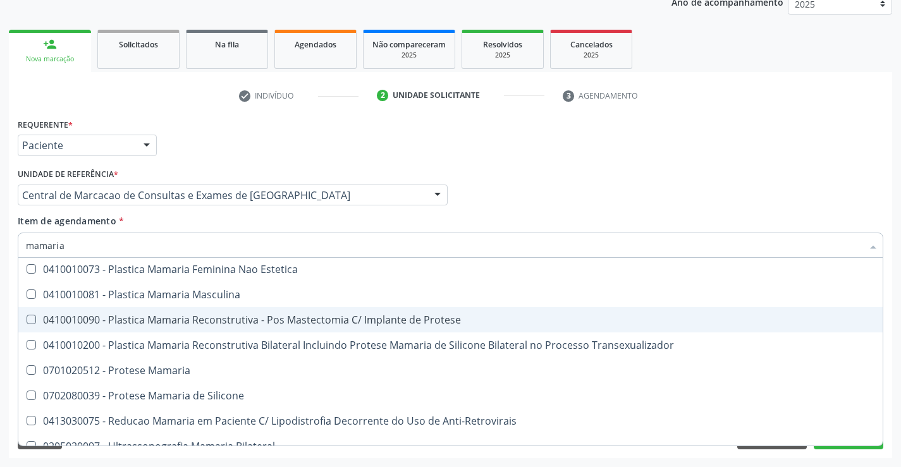
scroll to position [40, 0]
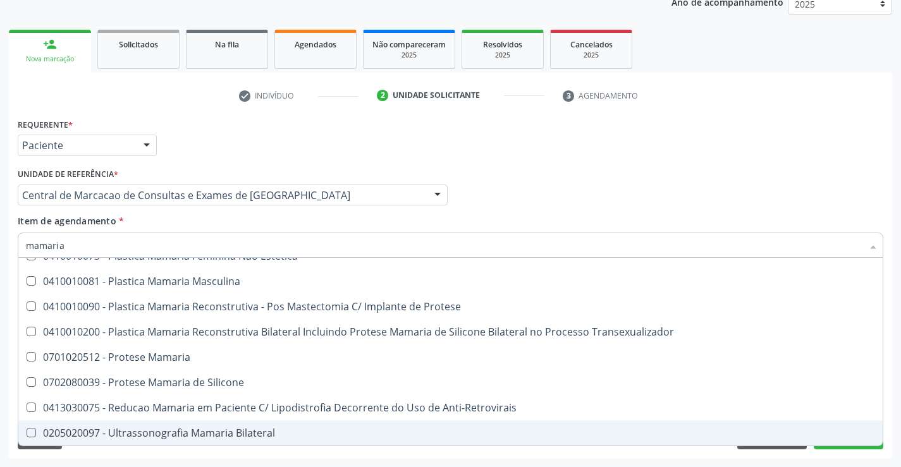
click at [195, 430] on div "0205020097 - Ultrassonografia Mamaria Bilateral" at bounding box center [450, 433] width 849 height 10
checkbox Bilateral "true"
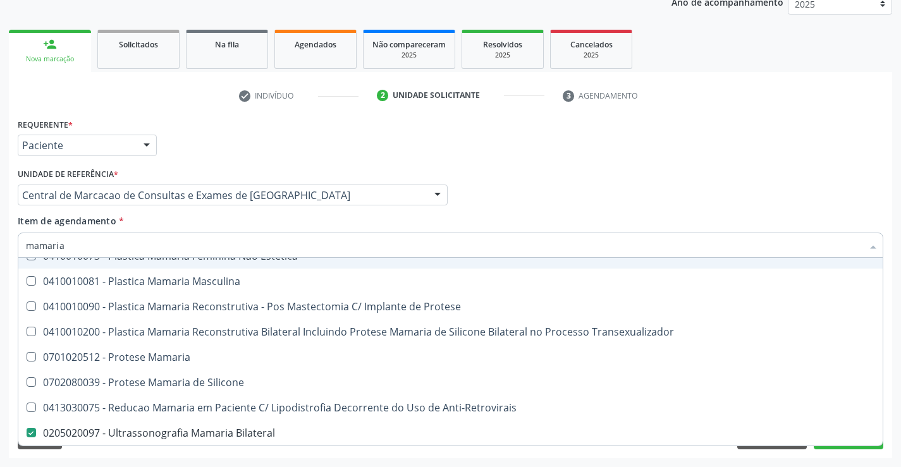
click at [719, 170] on div "Médico Solicitante Por favor, selecione a Unidade de Atendimento primeiro Nenhu…" at bounding box center [450, 189] width 871 height 49
checkbox Estetica "true"
checkbox Bilateral "false"
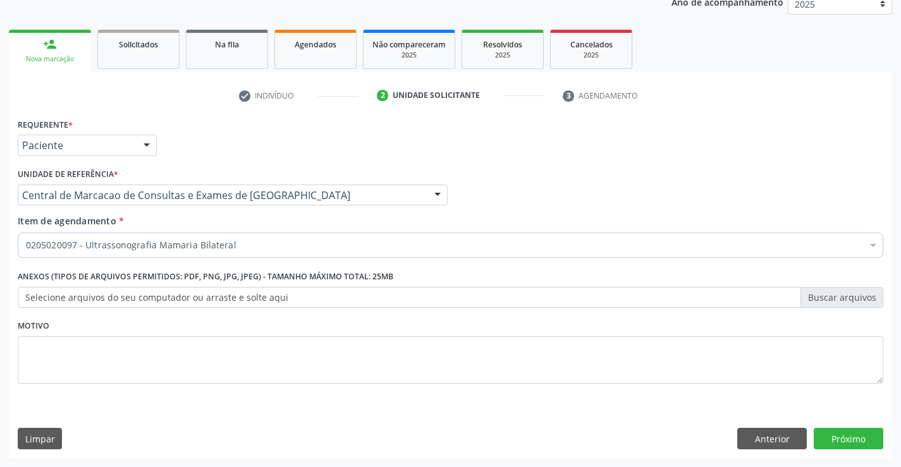
scroll to position [0, 0]
click at [854, 444] on button "Próximo" at bounding box center [848, 438] width 70 height 21
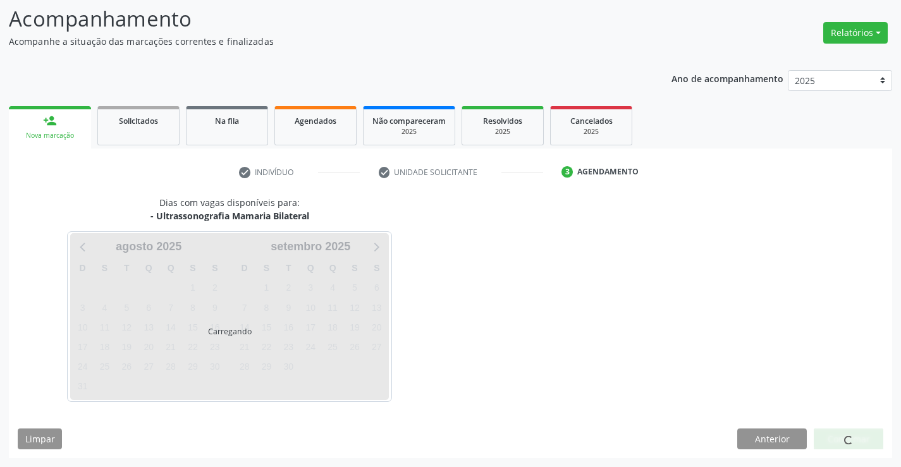
scroll to position [83, 0]
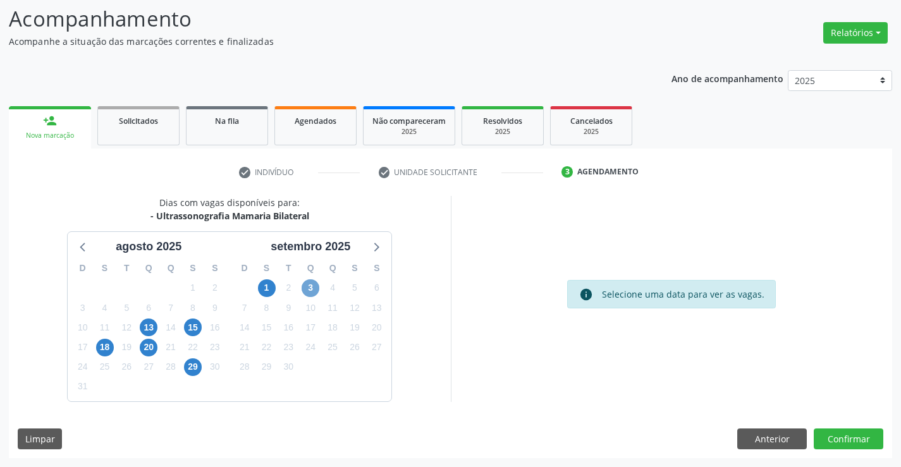
click at [310, 284] on span "3" at bounding box center [310, 288] width 18 height 18
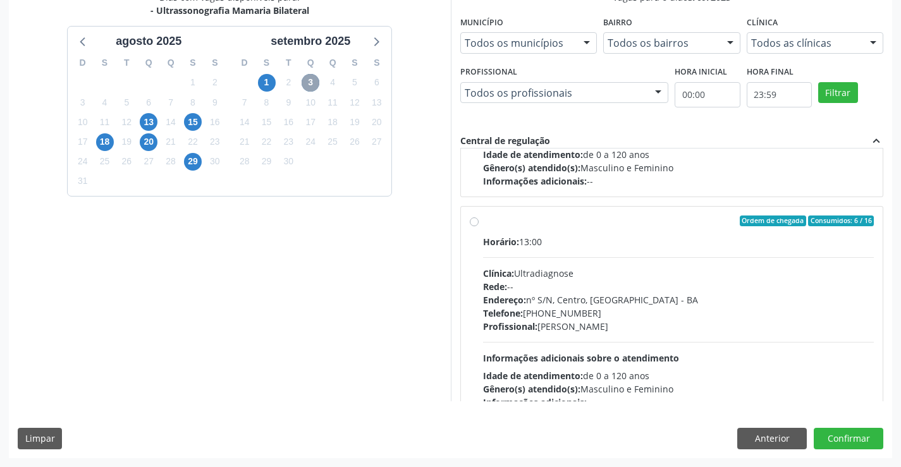
scroll to position [190, 0]
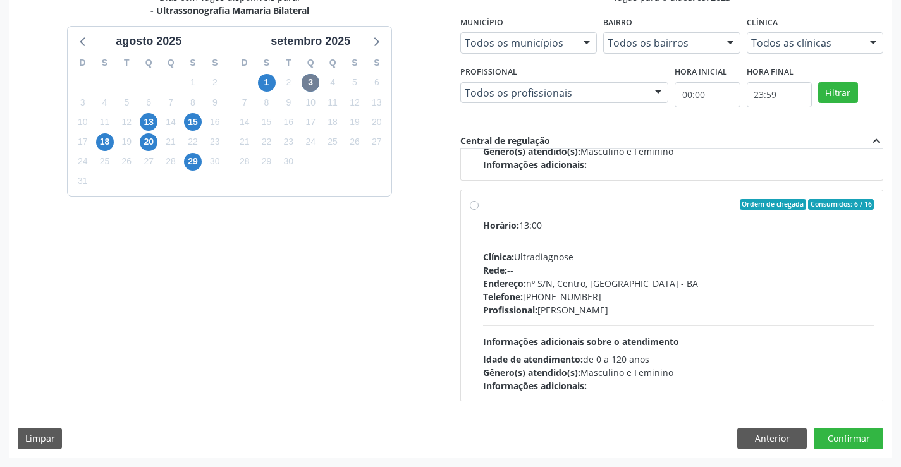
click at [669, 355] on div "Idade de atendimento: de 0 a 120 anos" at bounding box center [678, 359] width 391 height 13
click at [478, 210] on input "Ordem de chegada Consumidos: 6 / 16 Horário: 13:00 Clínica: Ultradiagnose Rede:…" at bounding box center [474, 204] width 9 height 11
radio input "true"
click at [845, 443] on button "Confirmar" at bounding box center [848, 438] width 70 height 21
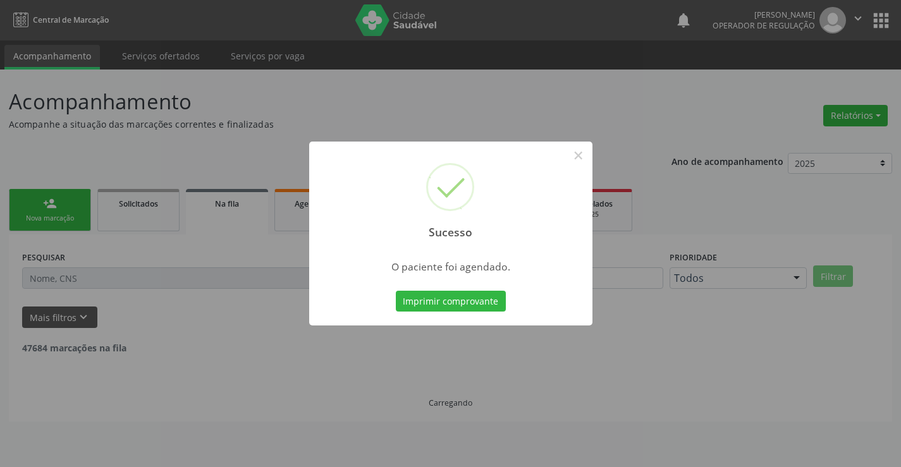
scroll to position [0, 0]
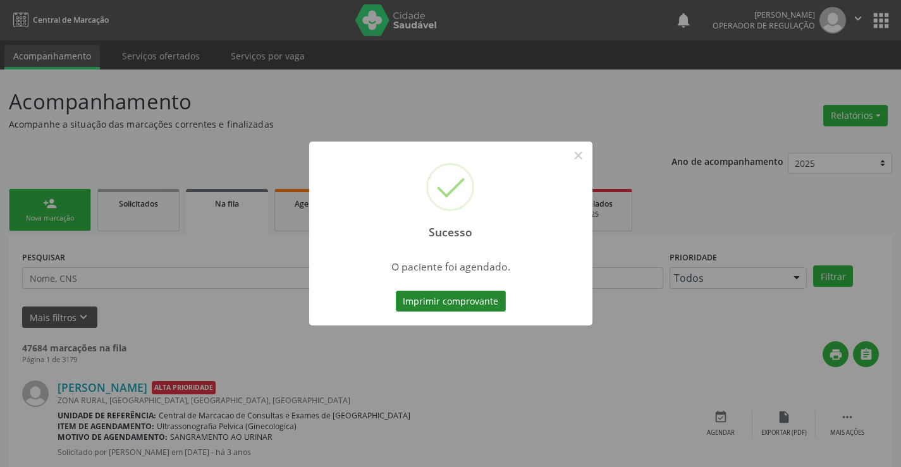
click at [457, 297] on button "Imprimir comprovante" at bounding box center [451, 301] width 110 height 21
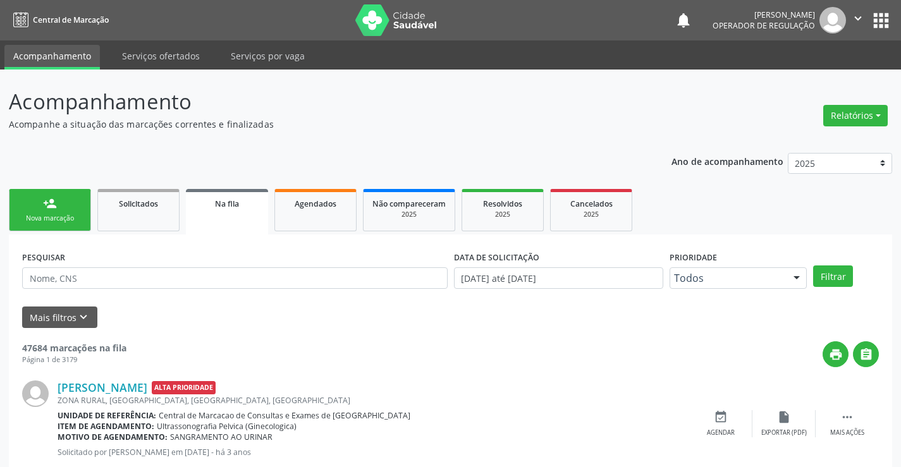
click at [40, 223] on div "Nova marcação" at bounding box center [49, 218] width 63 height 9
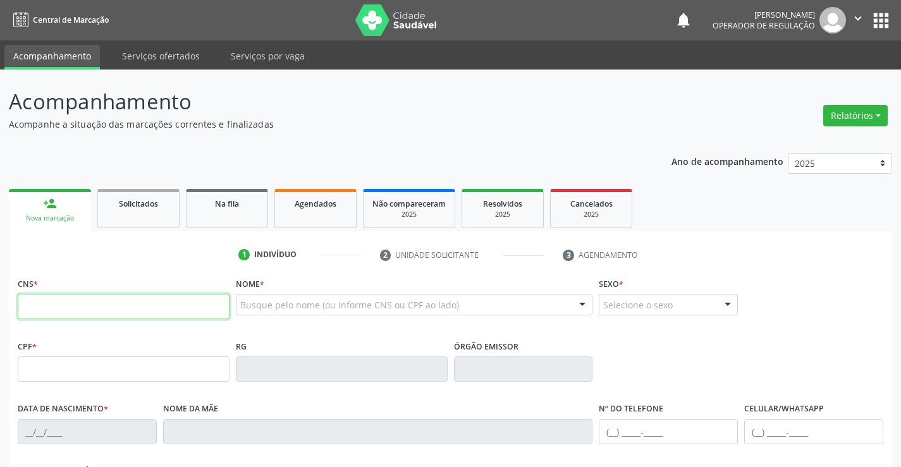
click at [54, 308] on input "text" at bounding box center [124, 306] width 212 height 25
click at [120, 305] on input "702 3051 1935 418" at bounding box center [124, 306] width 212 height 25
type input "702 3051 1193 5418"
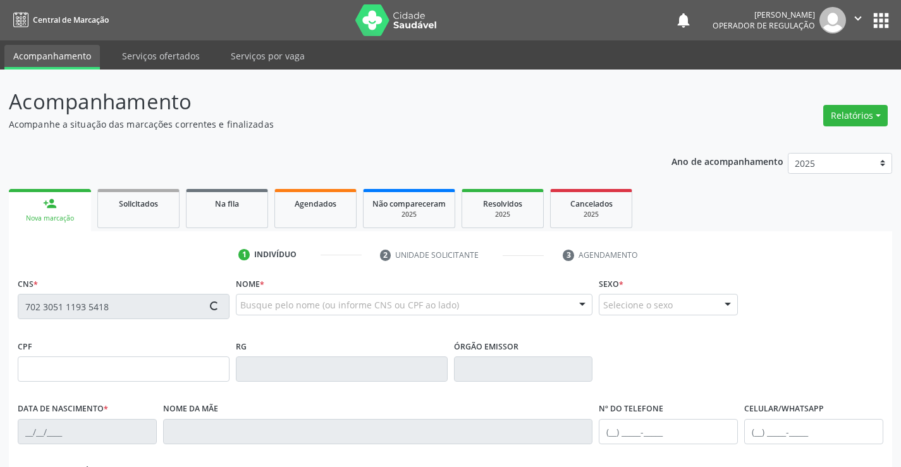
type input "032.391.575-27"
type input "1001864328"
type input "11/11/1986"
type input "(74) 99957-8119"
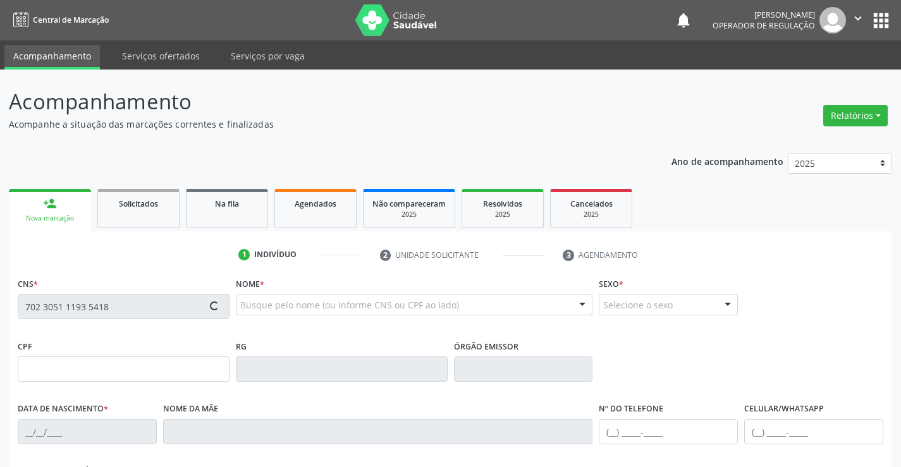
type input "032.391.575-27"
type input "20"
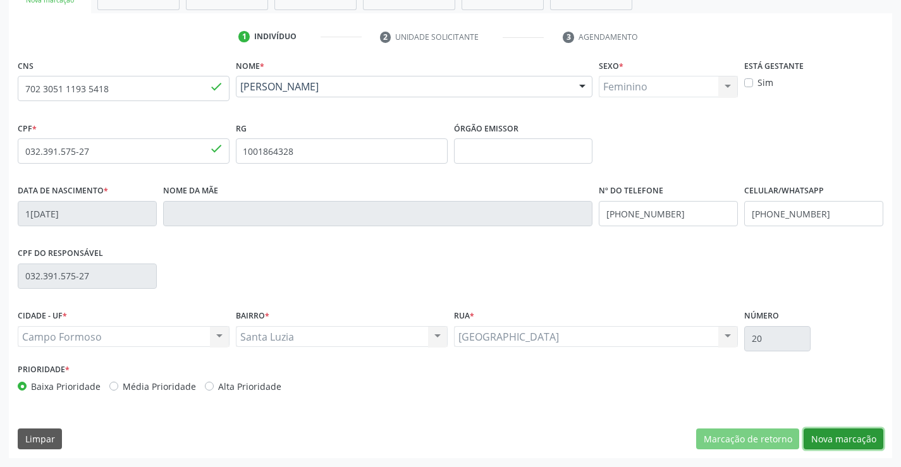
click at [851, 432] on button "Nova marcação" at bounding box center [843, 438] width 80 height 21
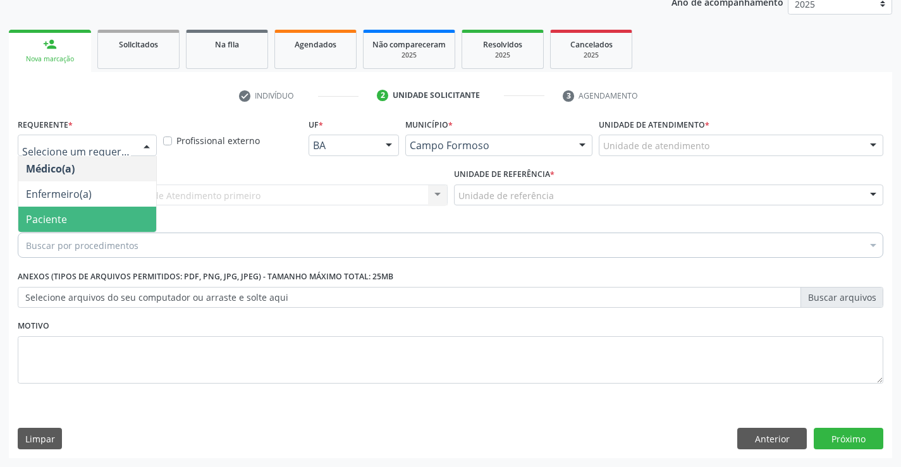
click at [33, 217] on span "Paciente" at bounding box center [46, 219] width 41 height 14
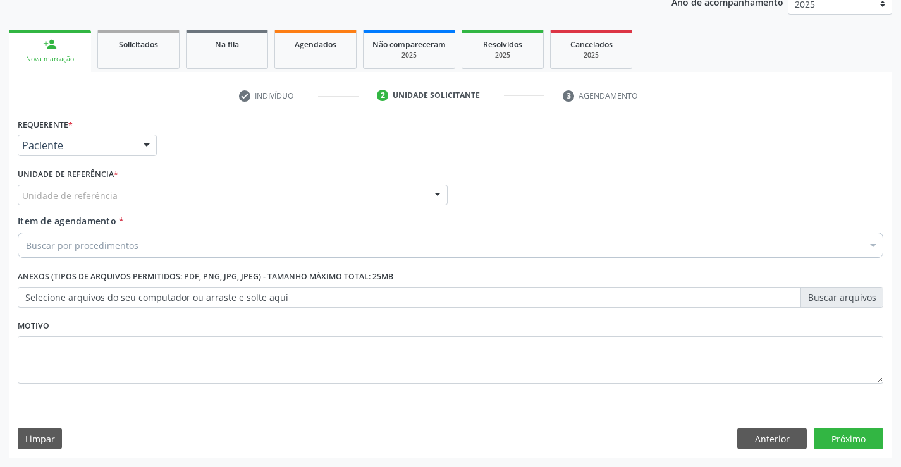
click at [135, 185] on div "Unidade de referência" at bounding box center [233, 195] width 430 height 21
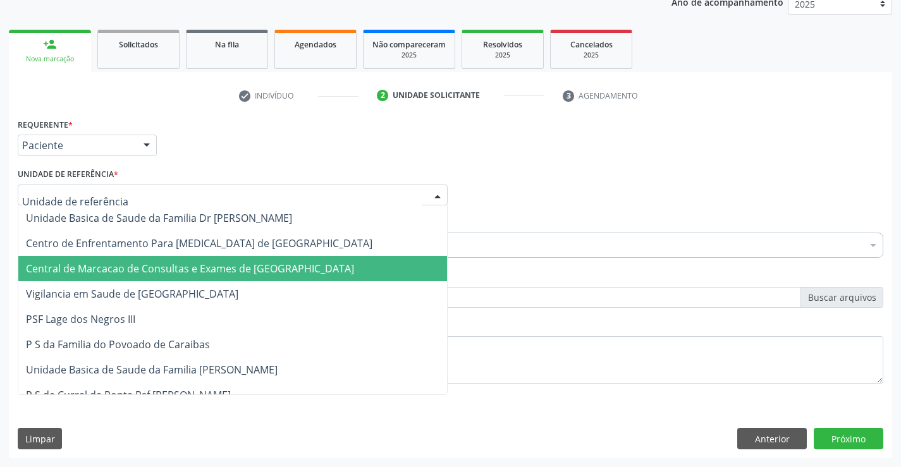
click at [99, 259] on span "Central de Marcacao de Consultas e Exames de [GEOGRAPHIC_DATA]" at bounding box center [232, 268] width 428 height 25
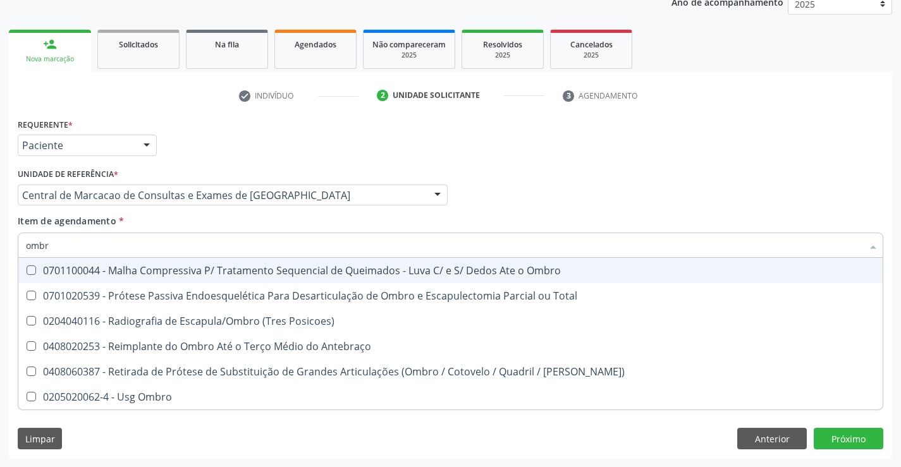
type input "ombro"
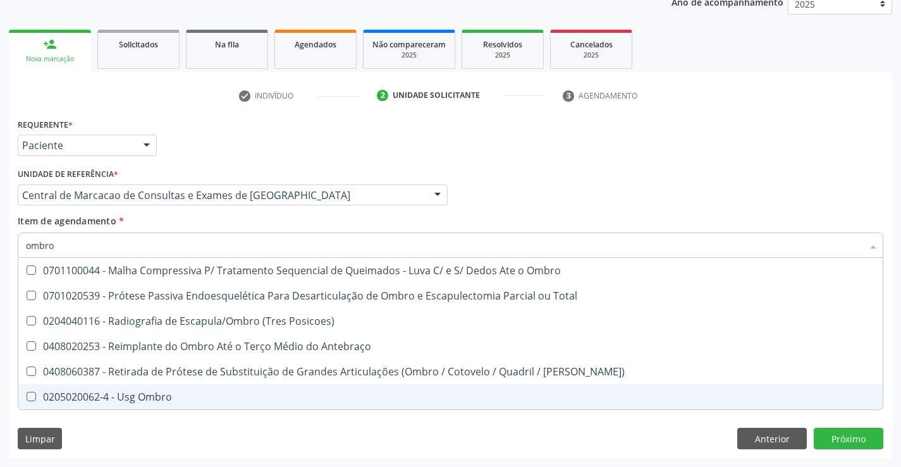
click at [68, 397] on div "0205020062-4 - Usg Ombro" at bounding box center [450, 397] width 849 height 10
checkbox Ombro "true"
click at [833, 437] on div "Requerente * Paciente Médico(a) Enfermeiro(a) Paciente Nenhum resultado encontr…" at bounding box center [450, 286] width 883 height 343
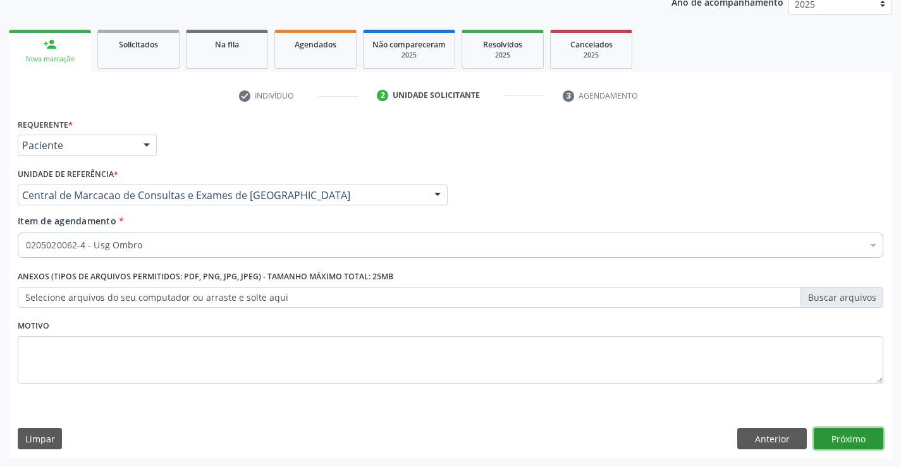
click at [839, 434] on button "Próximo" at bounding box center [848, 438] width 70 height 21
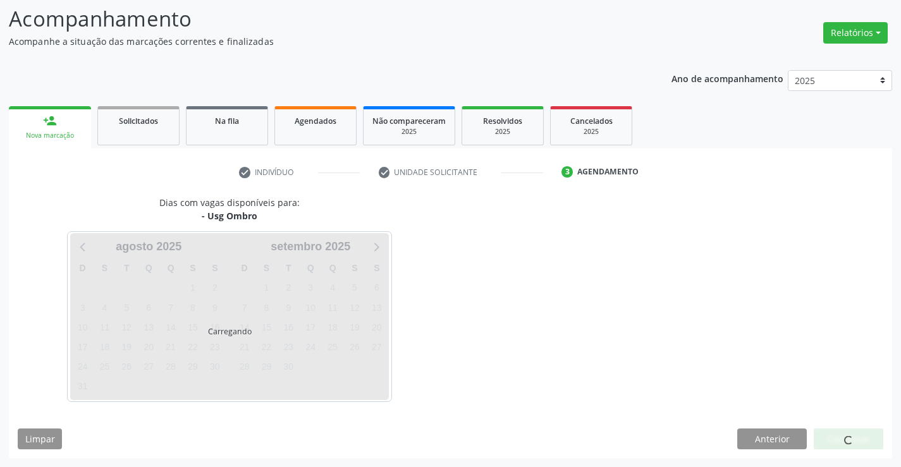
scroll to position [83, 0]
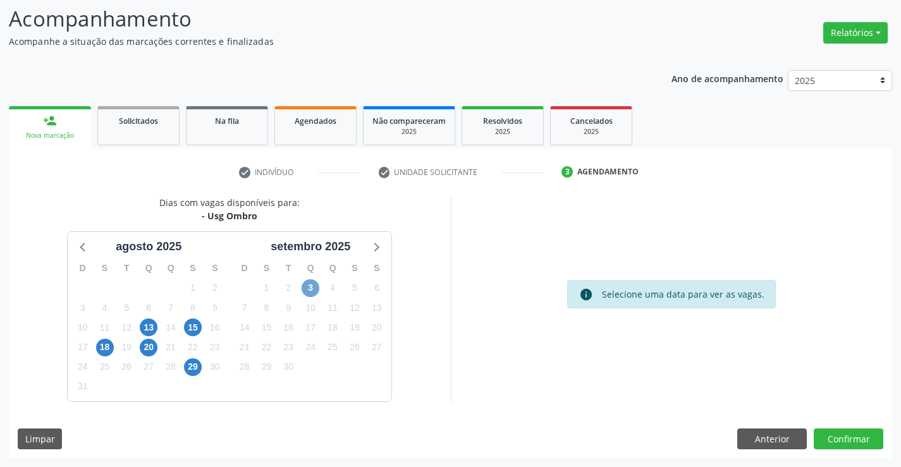
click at [313, 280] on span "3" at bounding box center [310, 288] width 18 height 18
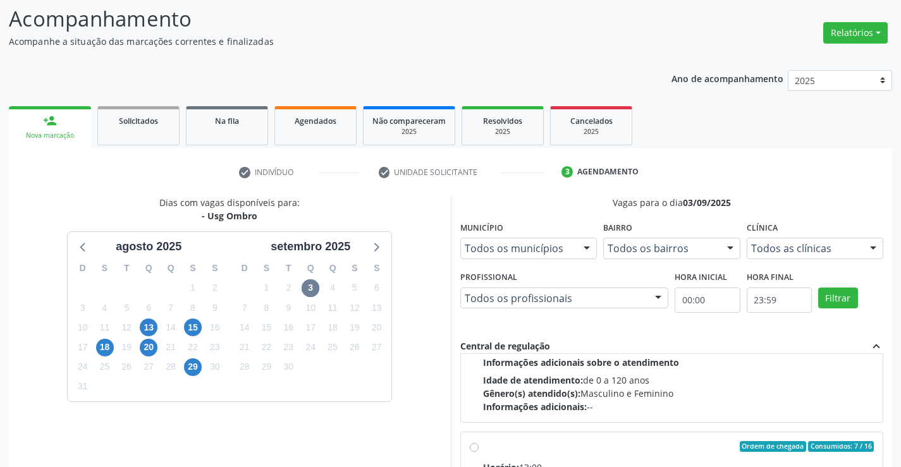
scroll to position [199, 0]
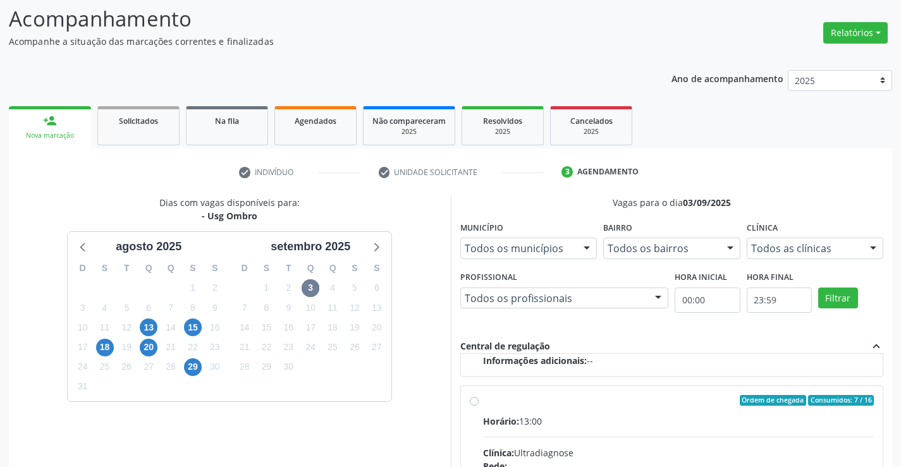
click at [734, 420] on div "Horário: 13:00" at bounding box center [678, 421] width 391 height 13
click at [478, 406] on input "Ordem de chegada Consumidos: 7 / 16 Horário: 13:00 Clínica: Ultradiagnose Rede:…" at bounding box center [474, 400] width 9 height 11
radio input "true"
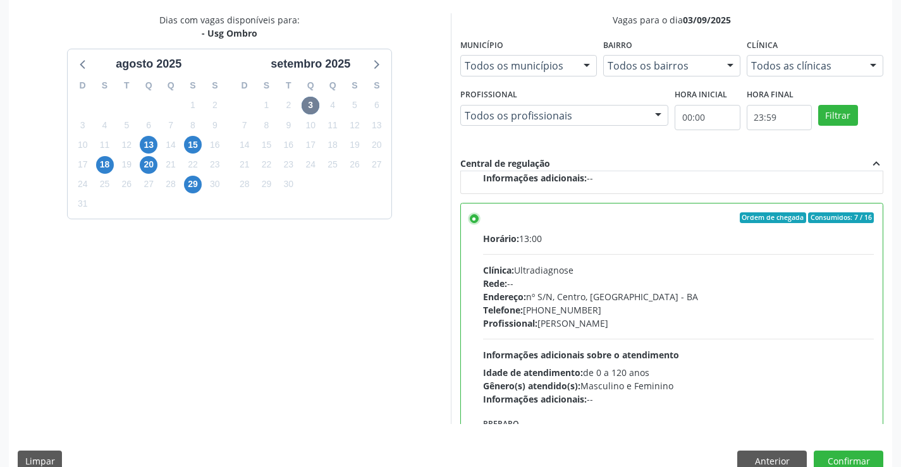
scroll to position [288, 0]
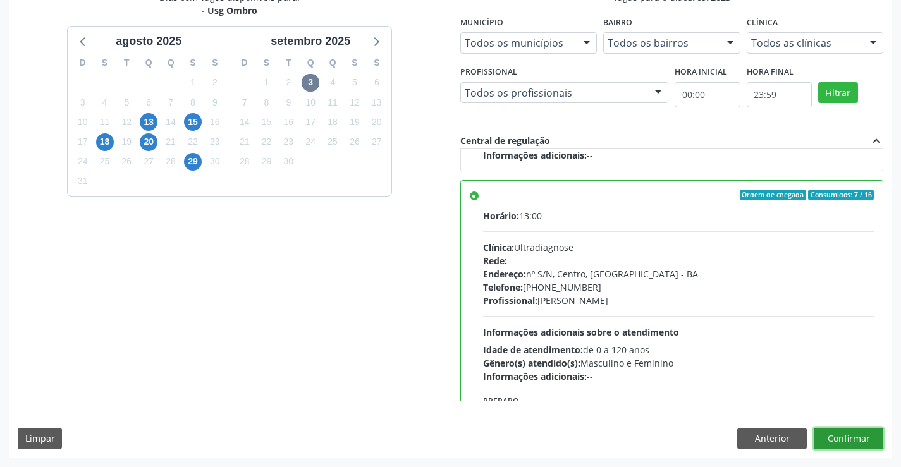
click at [865, 437] on button "Confirmar" at bounding box center [848, 438] width 70 height 21
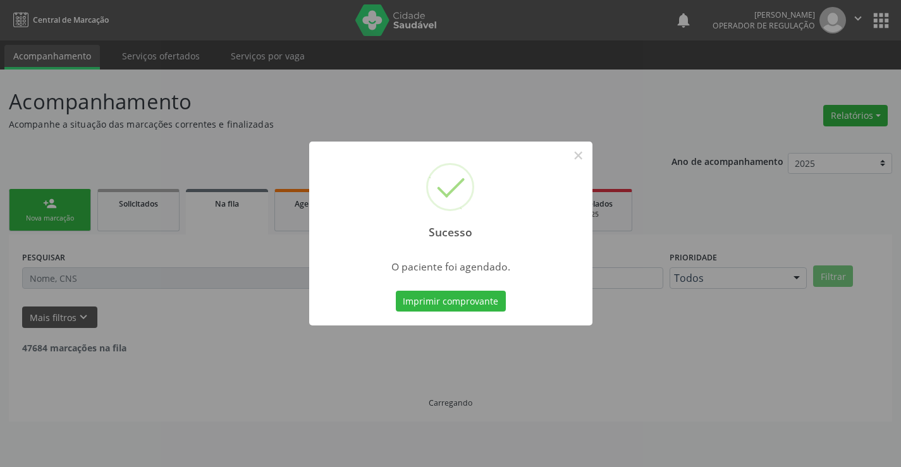
scroll to position [0, 0]
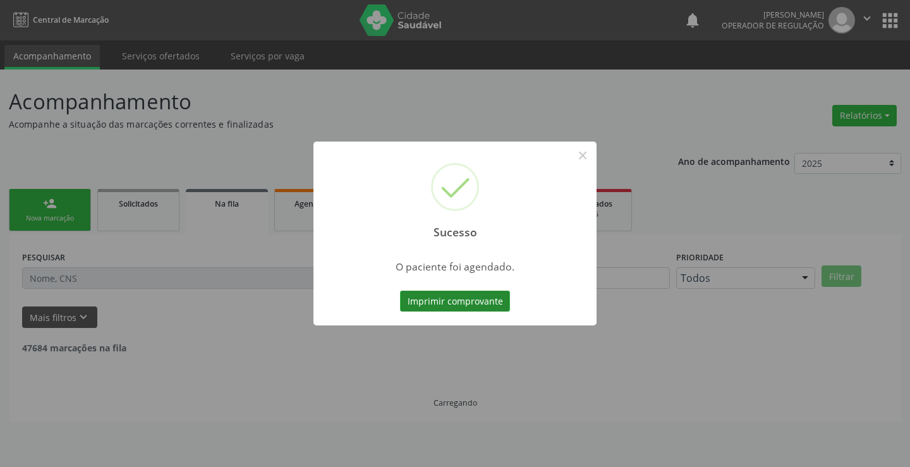
click at [474, 296] on button "Imprimir comprovante" at bounding box center [455, 301] width 110 height 21
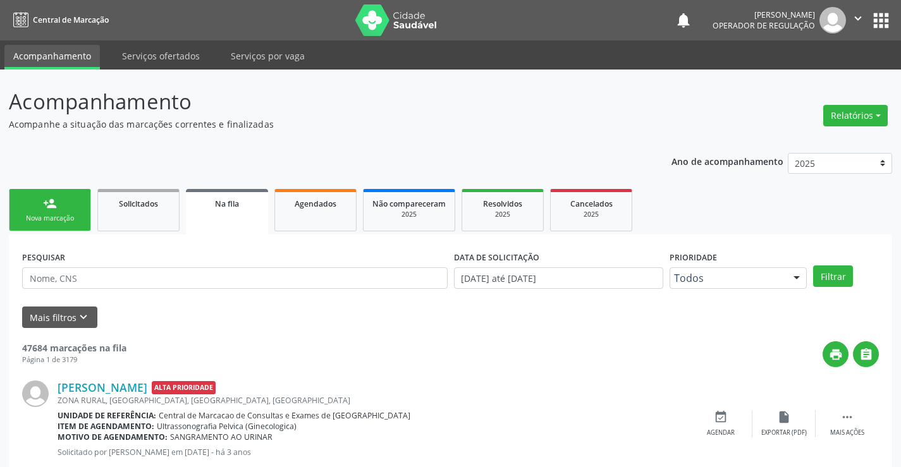
click at [43, 198] on div "person_add" at bounding box center [50, 204] width 14 height 14
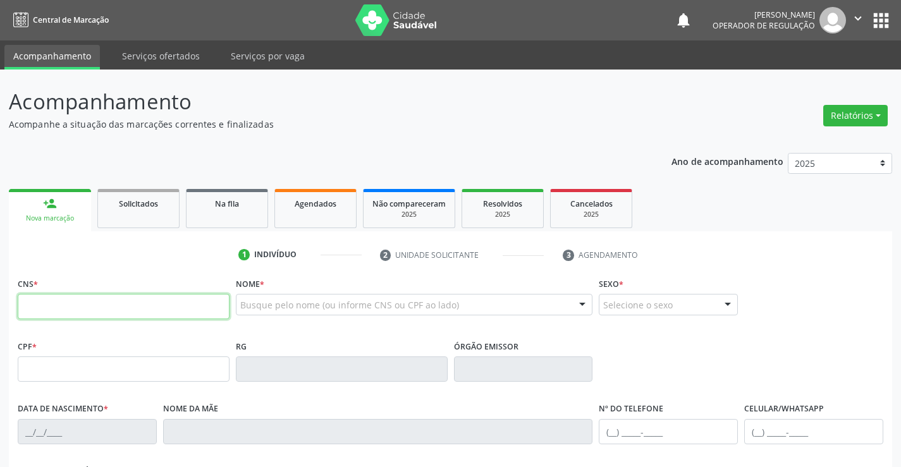
click at [34, 315] on input "text" at bounding box center [124, 306] width 212 height 25
click at [37, 313] on input "text" at bounding box center [124, 306] width 212 height 25
type input "706 4056 3801 3083"
type input "2165451370"
type input "20/07/2005"
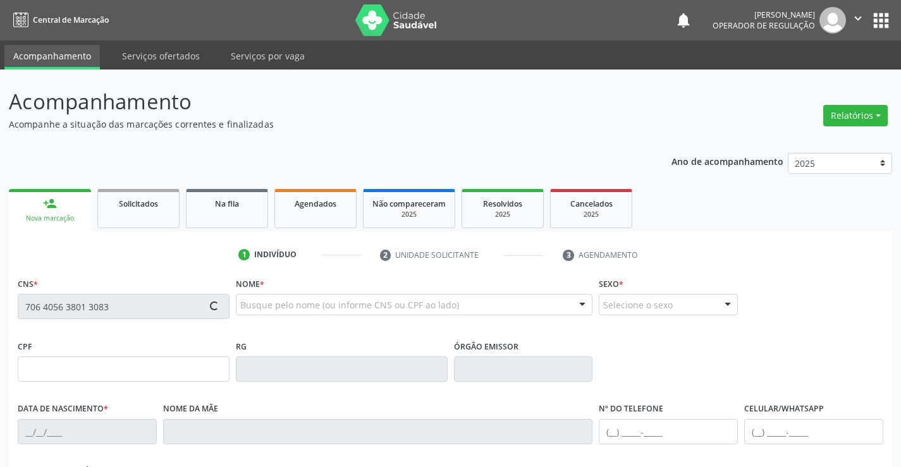
type input "(74) 99108-2558"
type input "(74) 99122-9043"
type input "097.119.425-42"
type input "SN"
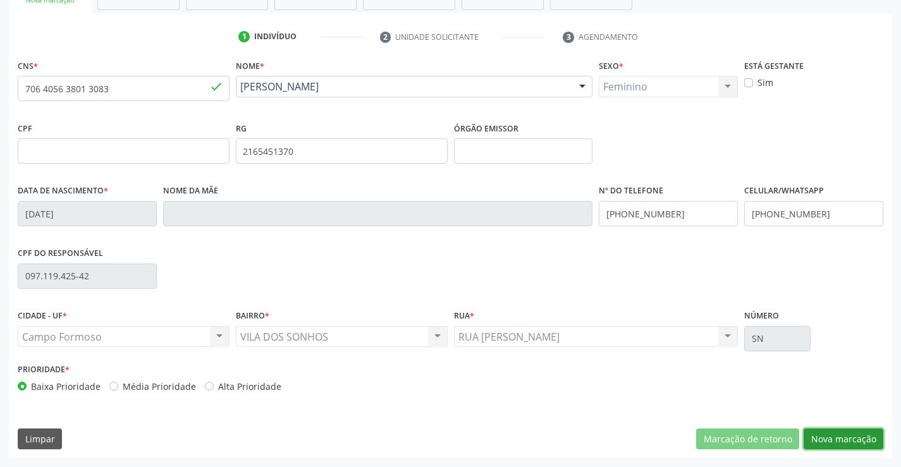
click at [855, 439] on button "Nova marcação" at bounding box center [843, 438] width 80 height 21
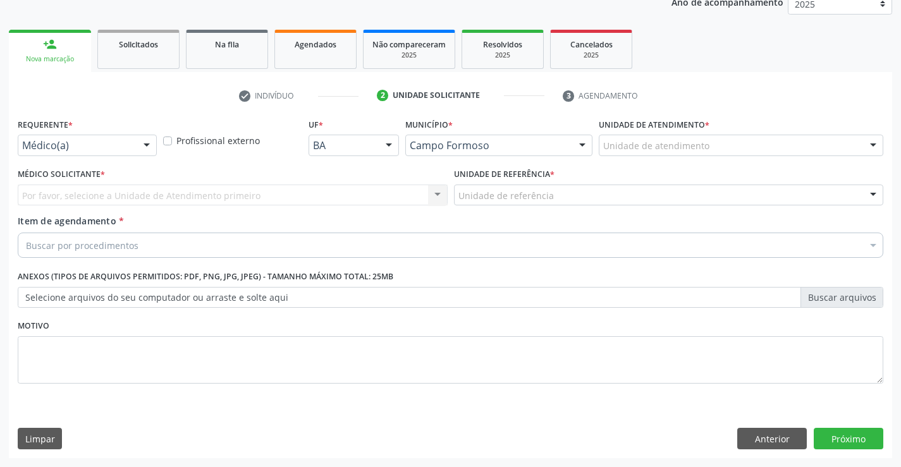
click at [109, 152] on div "Médico(a)" at bounding box center [87, 145] width 139 height 21
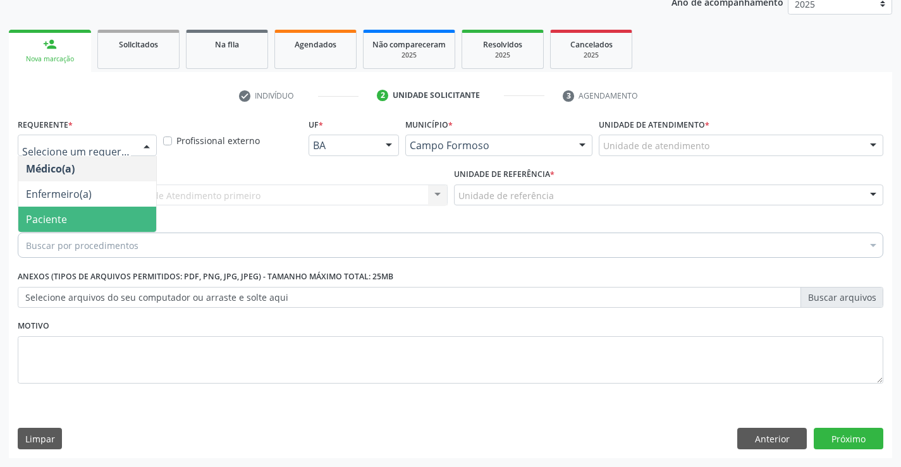
click at [49, 212] on span "Paciente" at bounding box center [46, 219] width 41 height 14
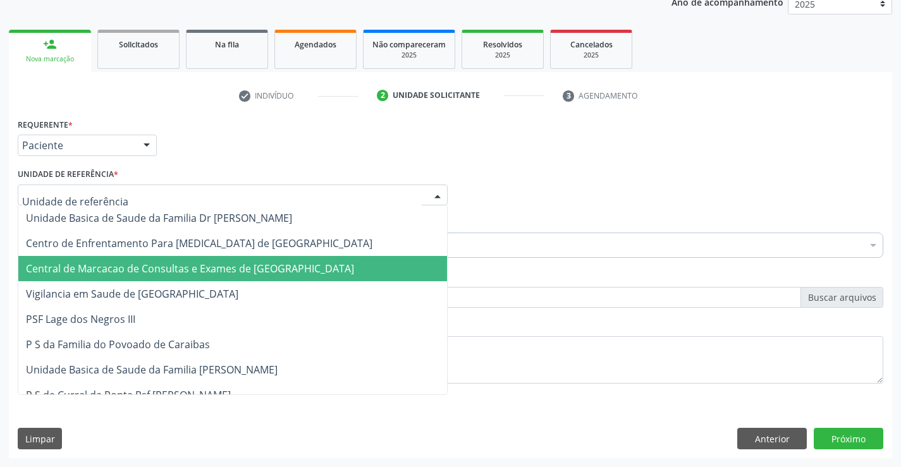
click at [97, 262] on span "Central de Marcacao de Consultas e Exames de [GEOGRAPHIC_DATA]" at bounding box center [190, 269] width 328 height 14
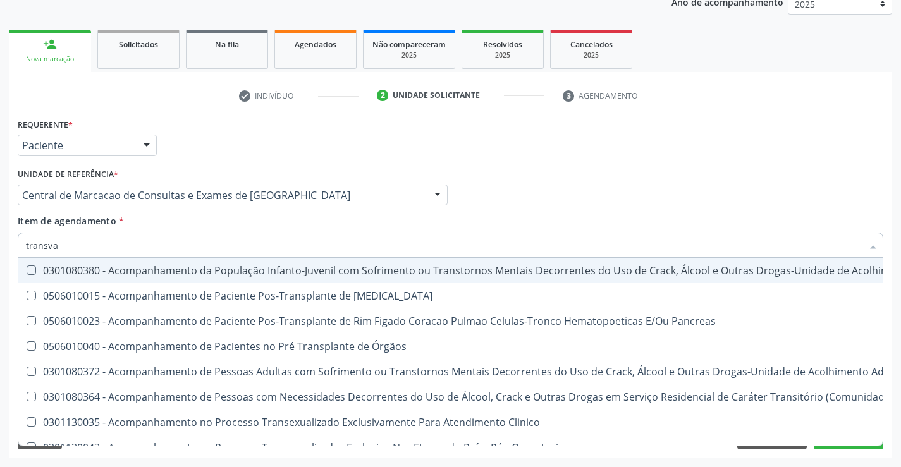
type input "transvag"
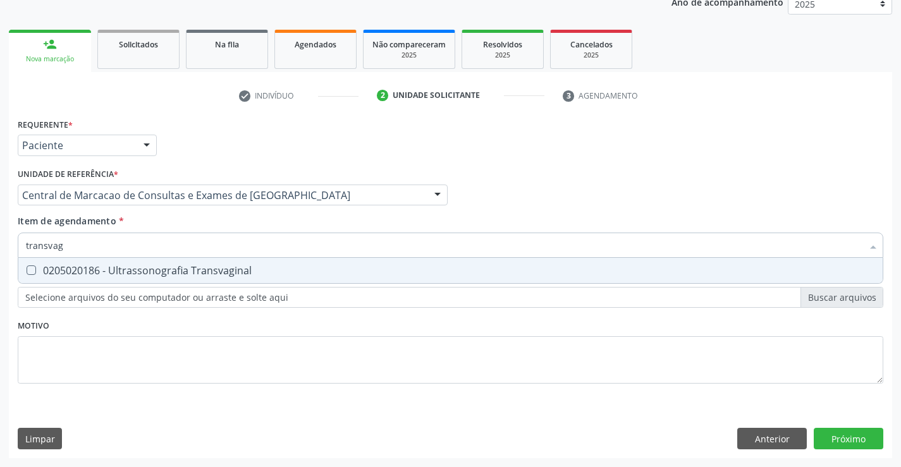
click at [82, 272] on div "0205020186 - Ultrassonografia Transvaginal" at bounding box center [450, 270] width 849 height 10
checkbox Transvaginal "true"
click at [847, 428] on div "Requerente * Paciente Médico(a) Enfermeiro(a) Paciente Nenhum resultado encontr…" at bounding box center [450, 286] width 883 height 343
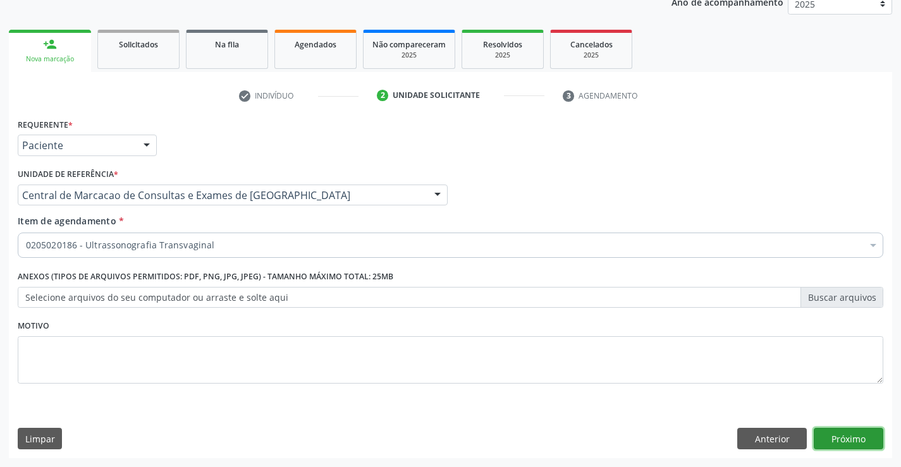
click at [860, 432] on button "Próximo" at bounding box center [848, 438] width 70 height 21
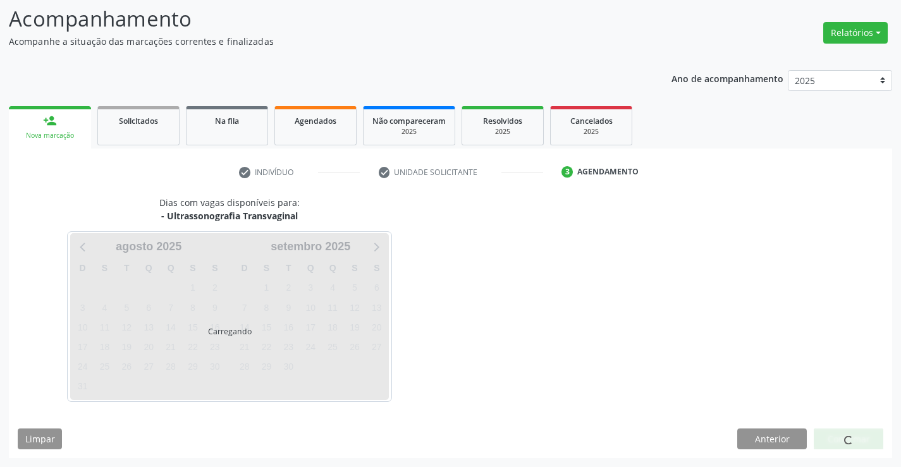
scroll to position [83, 0]
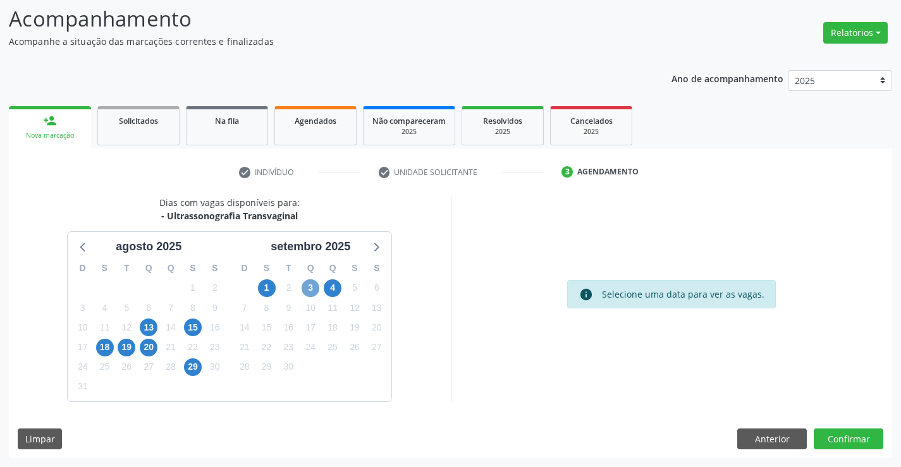
click at [307, 284] on span "3" at bounding box center [310, 288] width 18 height 18
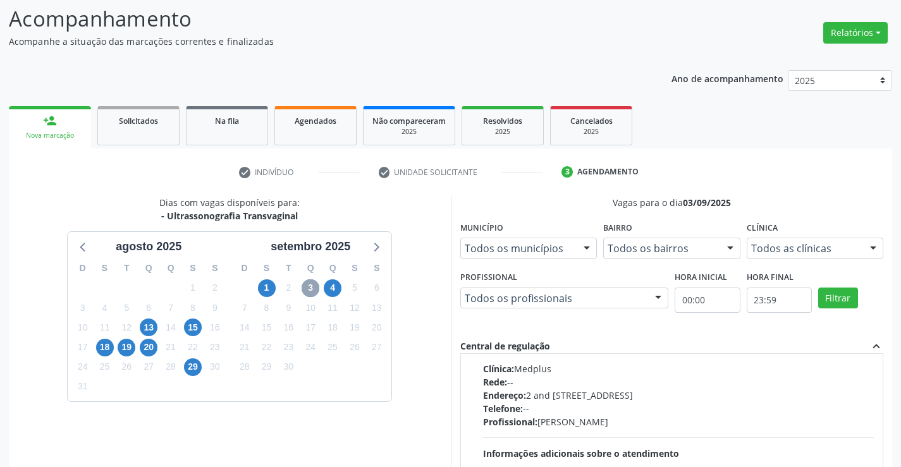
scroll to position [1085, 0]
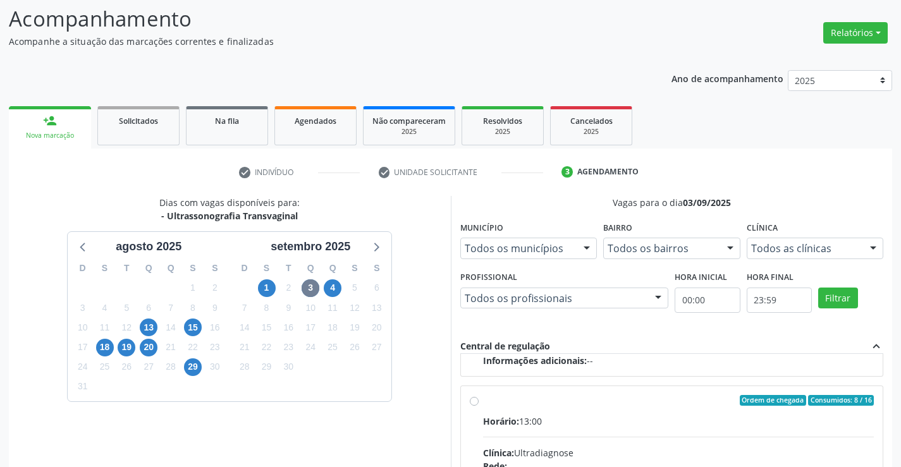
click at [642, 419] on div "Horário: 13:00" at bounding box center [678, 421] width 391 height 13
click at [478, 406] on input "Ordem de chegada Consumidos: 8 / 16 Horário: 13:00 Clínica: Ultradiagnose Rede:…" at bounding box center [474, 400] width 9 height 11
radio input "true"
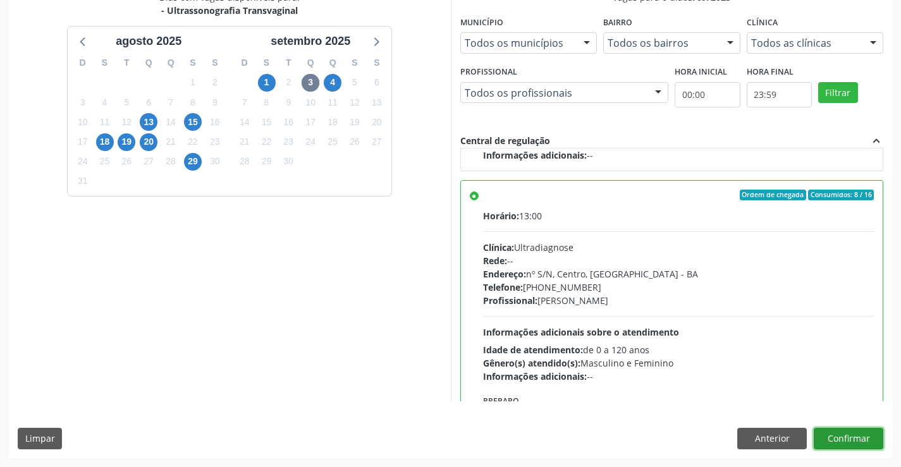
click at [839, 435] on button "Confirmar" at bounding box center [848, 438] width 70 height 21
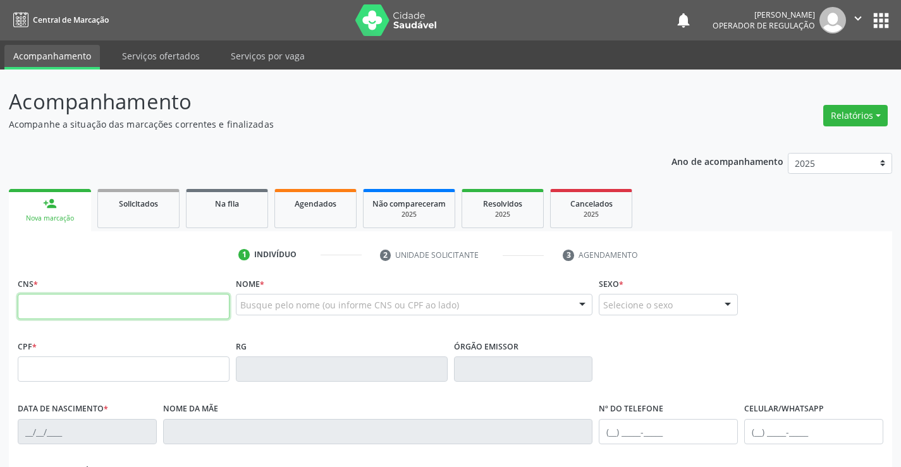
click at [197, 317] on input "text" at bounding box center [124, 306] width 212 height 25
type input "707 0038 5121 7731"
type input "0943907624"
type input "2[DATE]"
type input "[PHONE_NUMBER]"
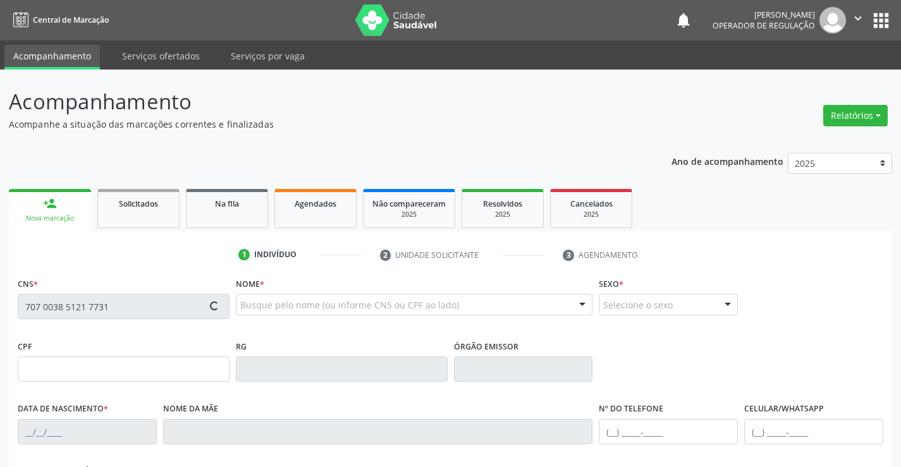
type input "[PHONE_NUMBER]"
type input "013.090.735-97"
type input "301"
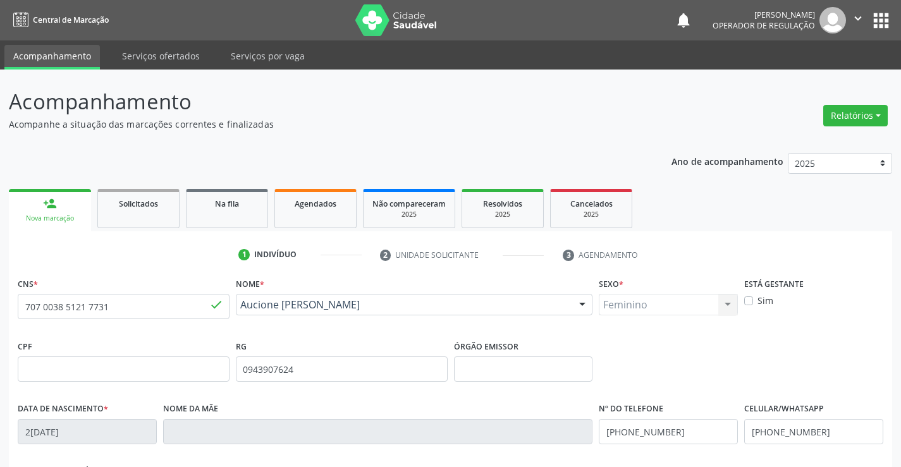
scroll to position [218, 0]
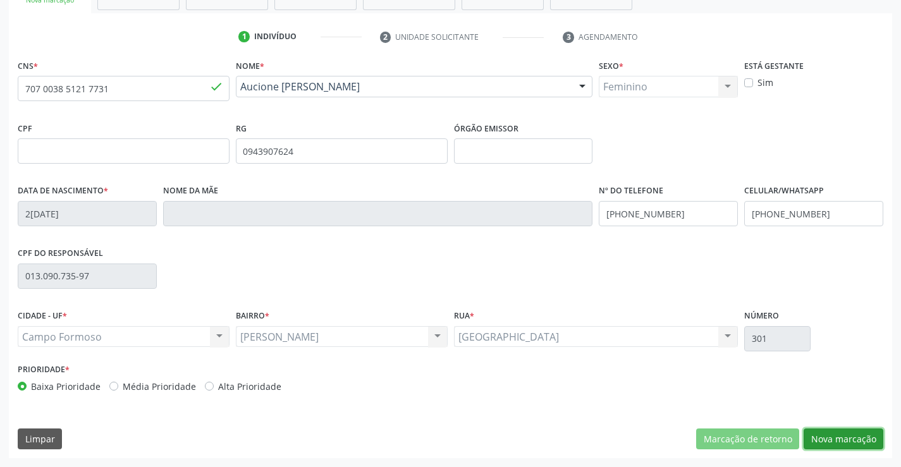
click at [844, 435] on button "Nova marcação" at bounding box center [843, 438] width 80 height 21
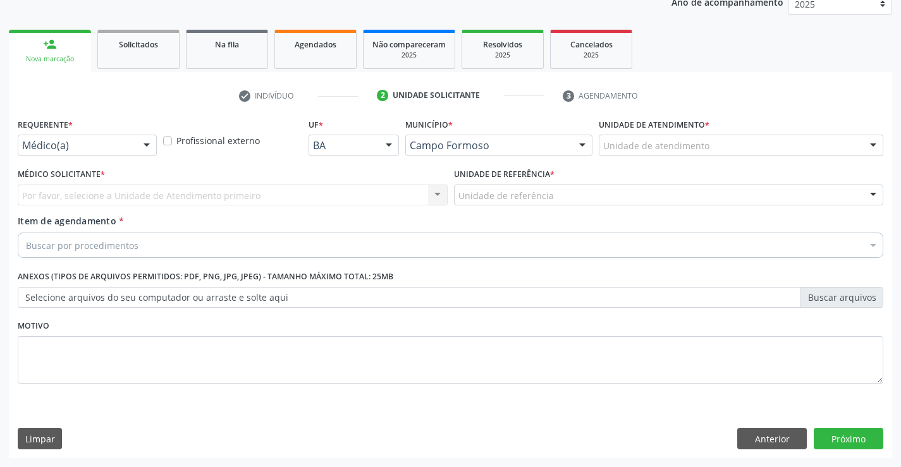
scroll to position [159, 0]
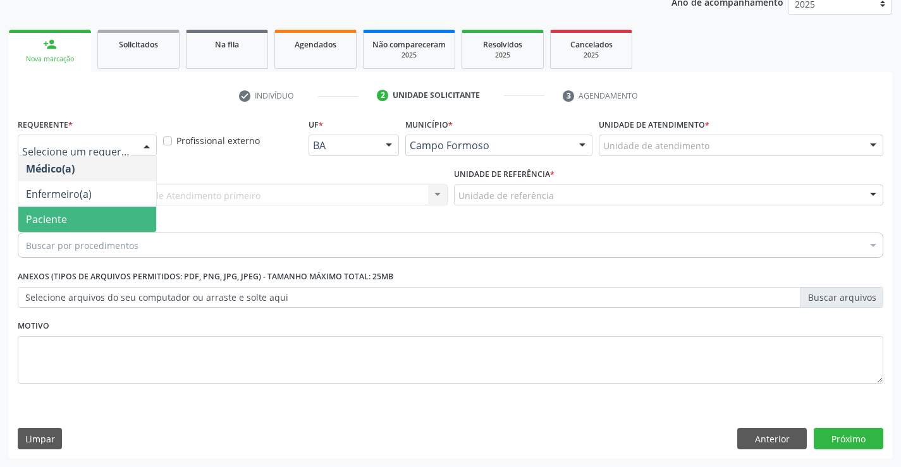
click at [63, 216] on span "Paciente" at bounding box center [46, 219] width 41 height 14
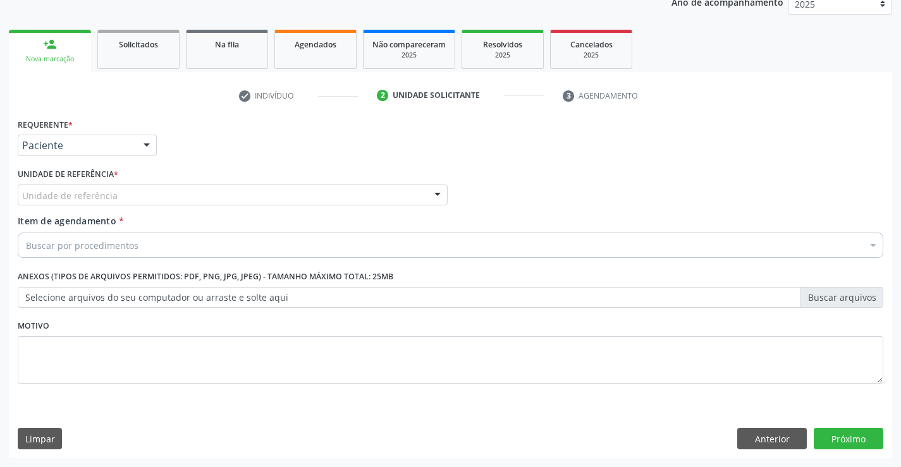
click at [214, 188] on div "Unidade de referência" at bounding box center [233, 195] width 430 height 21
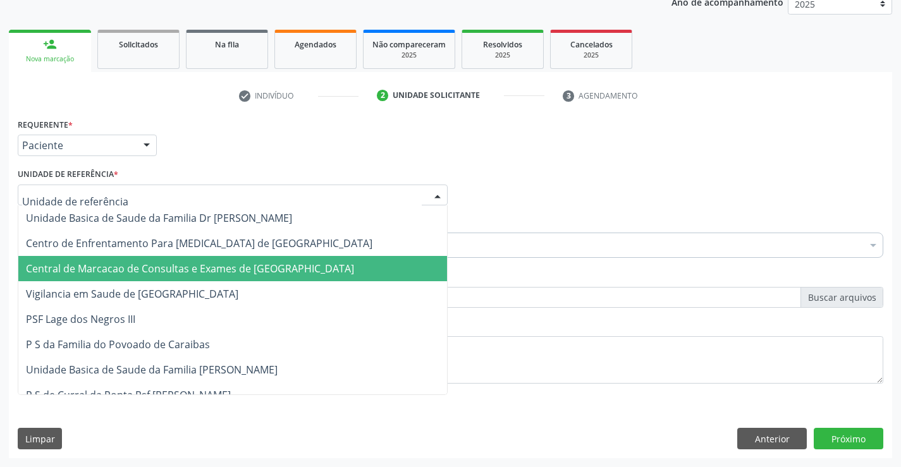
click at [202, 266] on span "Central de Marcacao de Consultas e Exames de [GEOGRAPHIC_DATA]" at bounding box center [190, 269] width 328 height 14
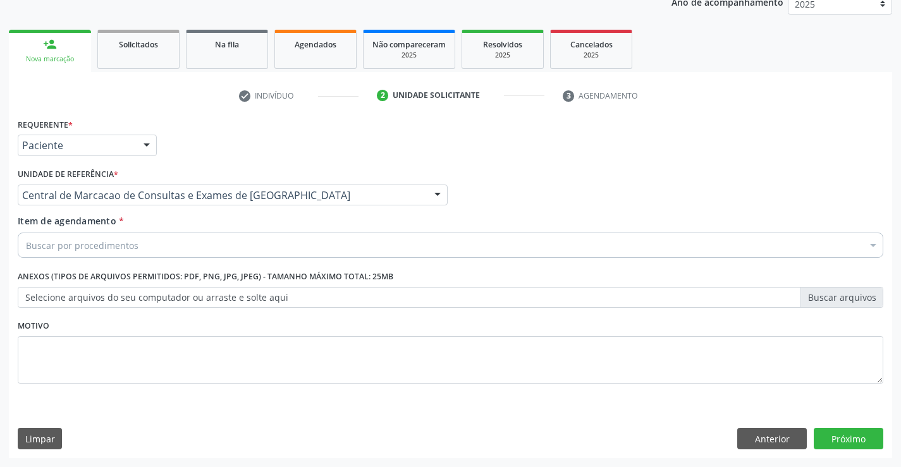
click at [152, 250] on div "Buscar por procedimentos" at bounding box center [450, 245] width 865 height 25
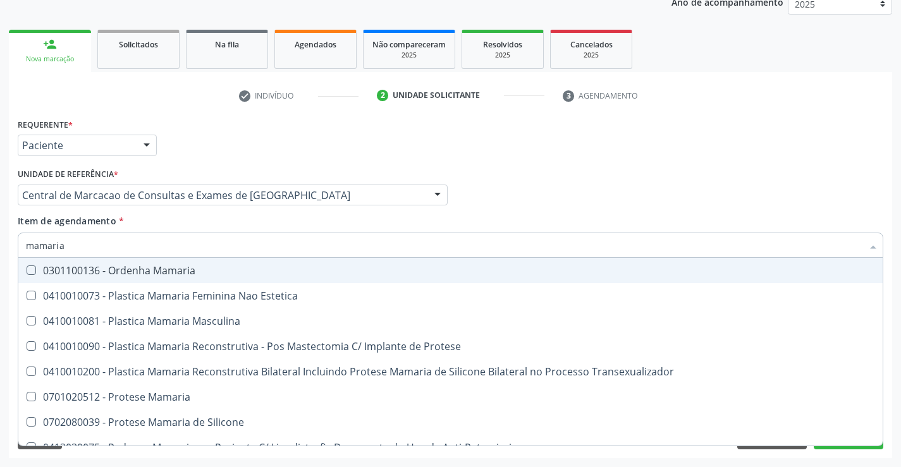
type input "mamaria"
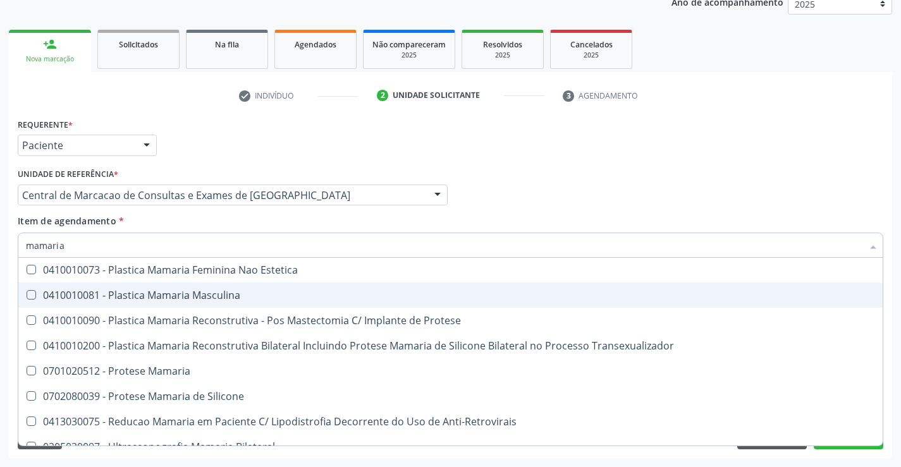
scroll to position [40, 0]
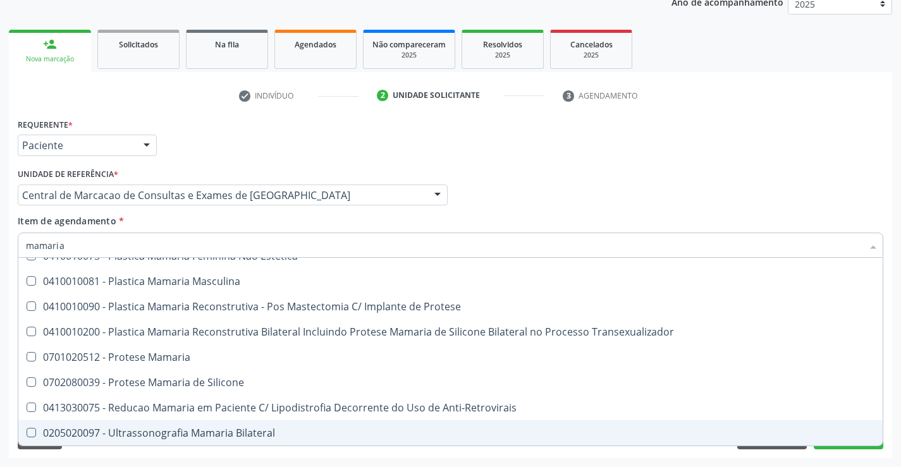
click at [197, 428] on div "0205020097 - Ultrassonografia Mamaria Bilateral" at bounding box center [450, 433] width 849 height 10
checkbox Bilateral "true"
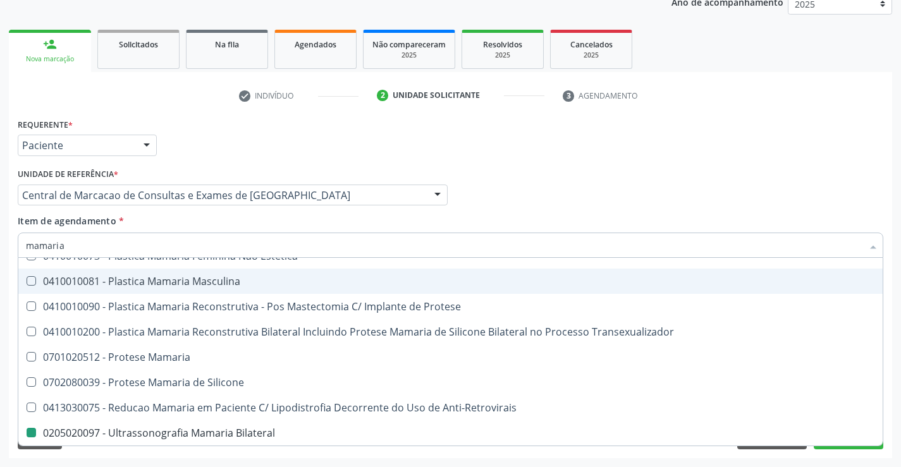
click at [808, 162] on div "Requerente * Paciente Médico(a) Enfermeiro(a) Paciente Nenhum resultado encontr…" at bounding box center [450, 139] width 871 height 49
checkbox Estetica "true"
checkbox Bilateral "false"
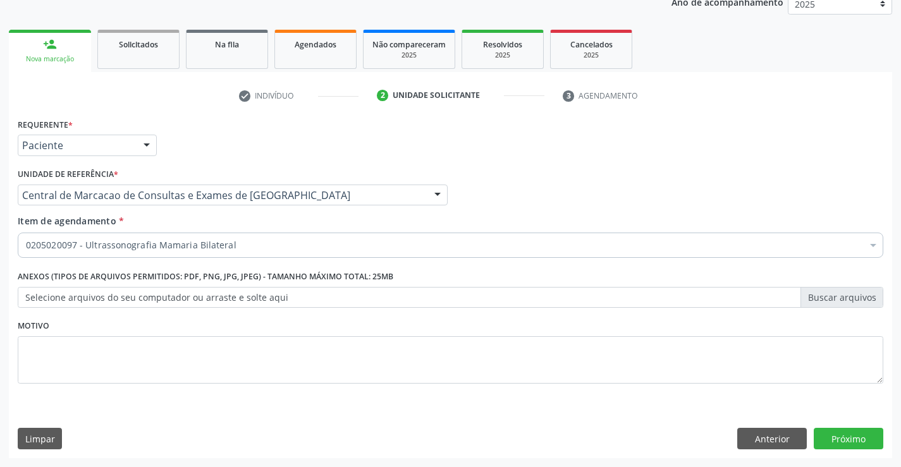
scroll to position [0, 0]
click at [836, 426] on div "Requerente * Paciente Médico(a) Enfermeiro(a) Paciente Nenhum resultado encontr…" at bounding box center [450, 286] width 883 height 343
click at [832, 432] on button "Próximo" at bounding box center [848, 438] width 70 height 21
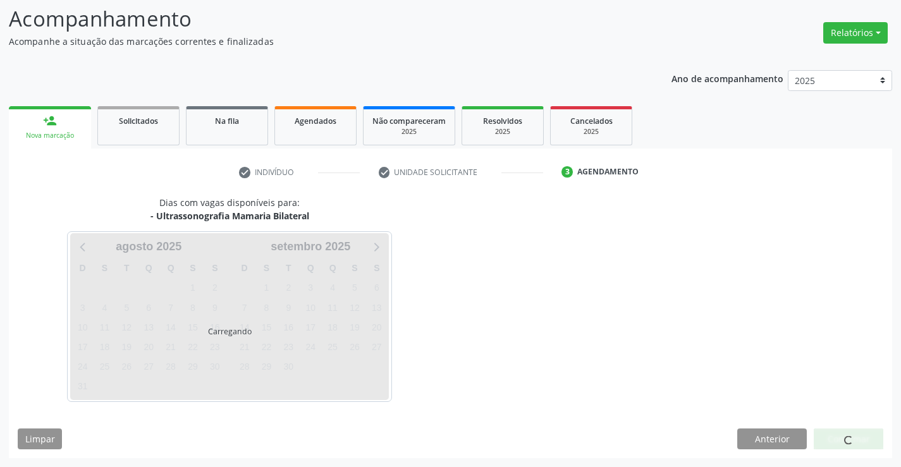
scroll to position [83, 0]
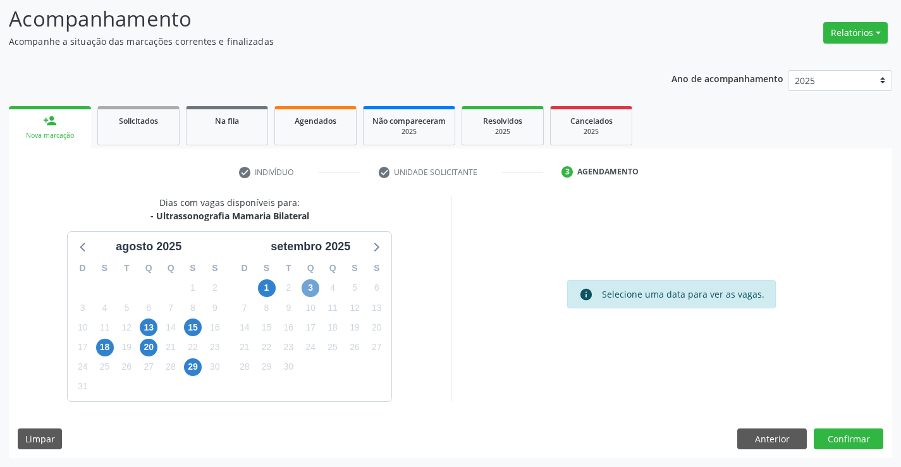
click at [310, 283] on span "3" at bounding box center [310, 288] width 18 height 18
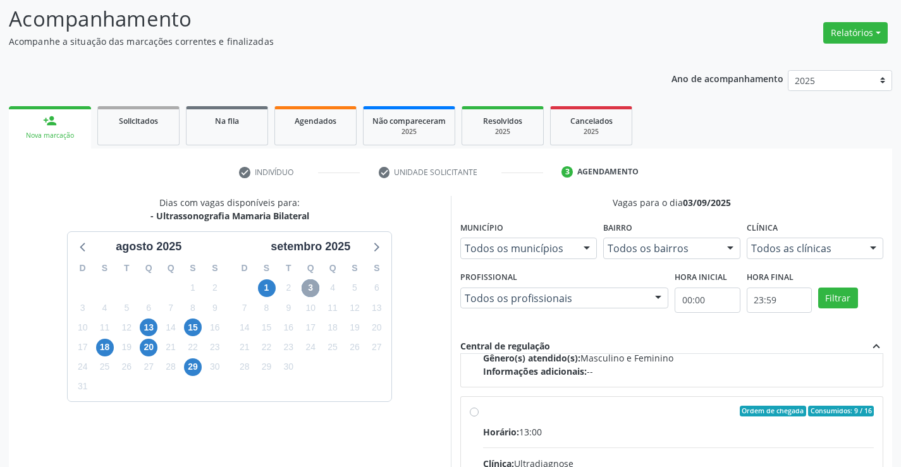
scroll to position [199, 0]
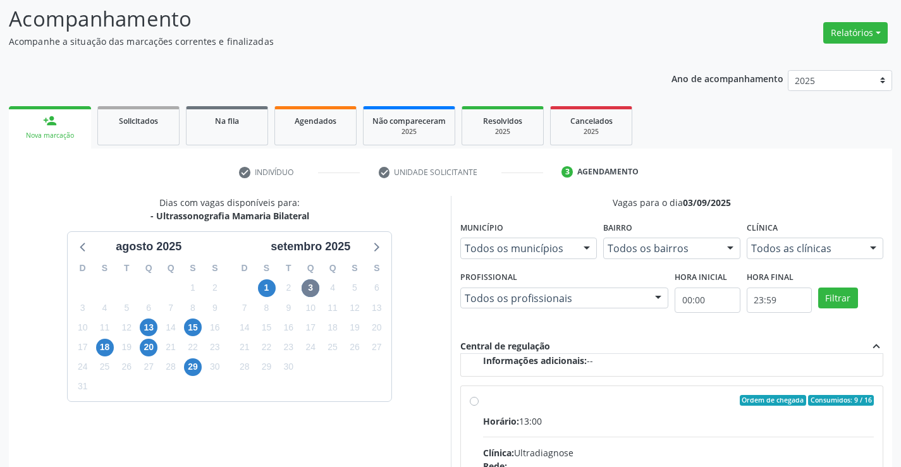
click at [669, 424] on div "Horário: 13:00" at bounding box center [678, 421] width 391 height 13
click at [478, 406] on input "Ordem de chegada Consumidos: 9 / 16 Horário: 13:00 Clínica: Ultradiagnose Rede:…" at bounding box center [474, 400] width 9 height 11
radio input "true"
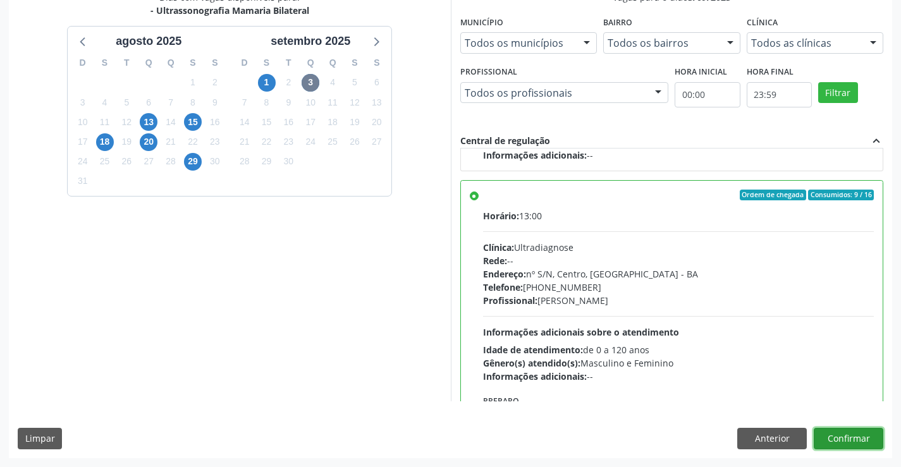
click at [870, 435] on button "Confirmar" at bounding box center [848, 438] width 70 height 21
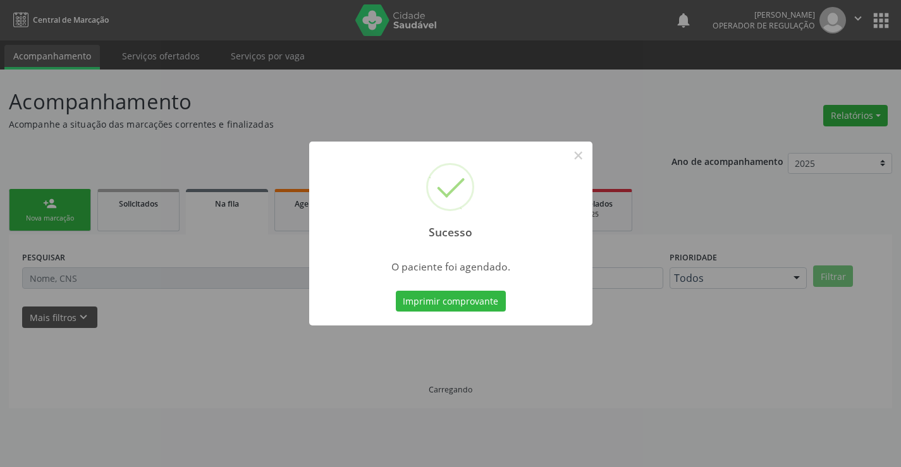
scroll to position [0, 0]
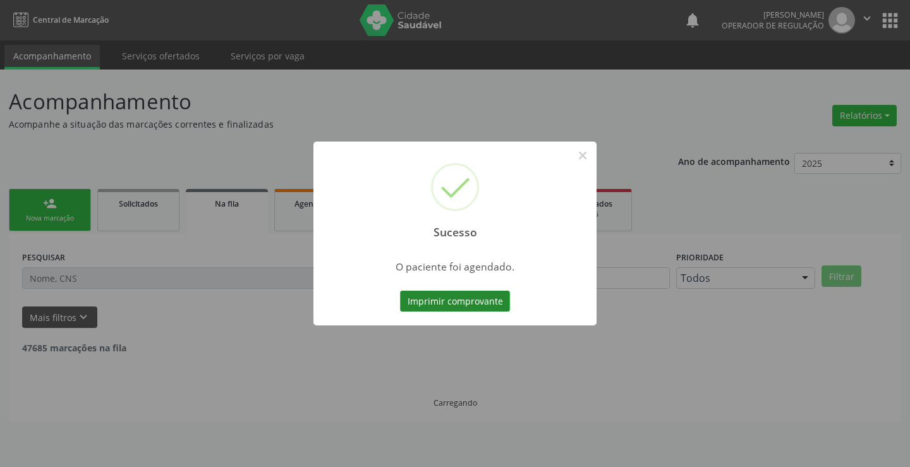
click at [482, 300] on button "Imprimir comprovante" at bounding box center [455, 301] width 110 height 21
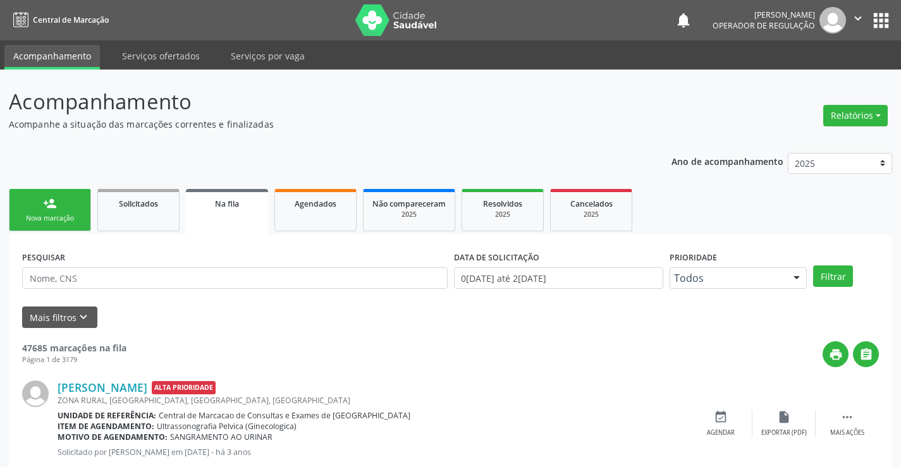
click at [56, 221] on div "Nova marcação" at bounding box center [49, 218] width 63 height 9
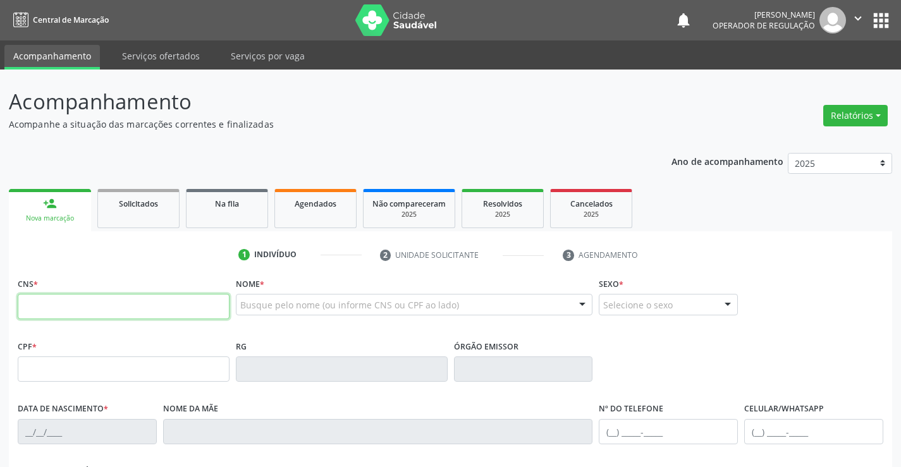
click at [28, 312] on input "text" at bounding box center [124, 306] width 212 height 25
type input "702 0058 4572 9689"
type input "1511671688"
type input "[DATE]"
type input "[PHONE_NUMBER]"
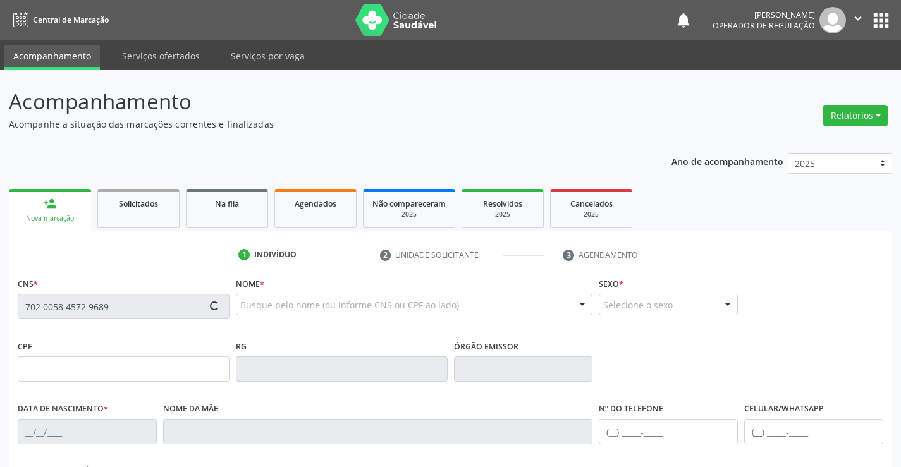
type input "[PHONE_NUMBER]"
type input "041.289.145-09"
type input "S/N"
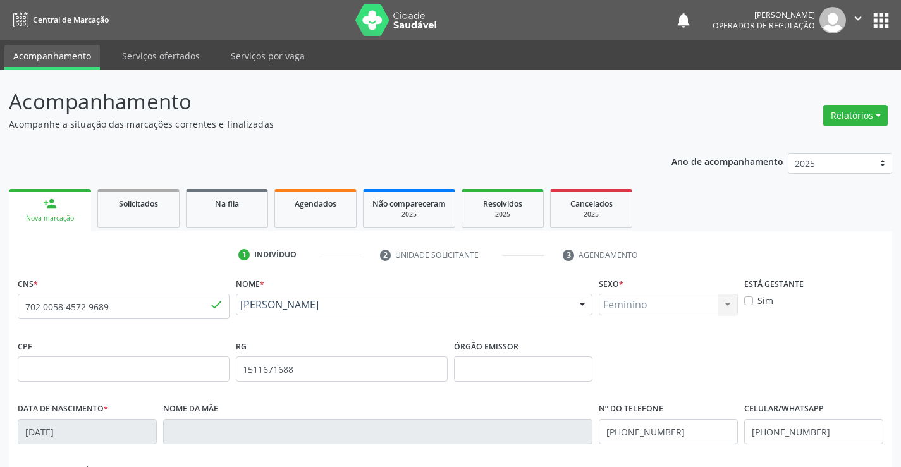
scroll to position [218, 0]
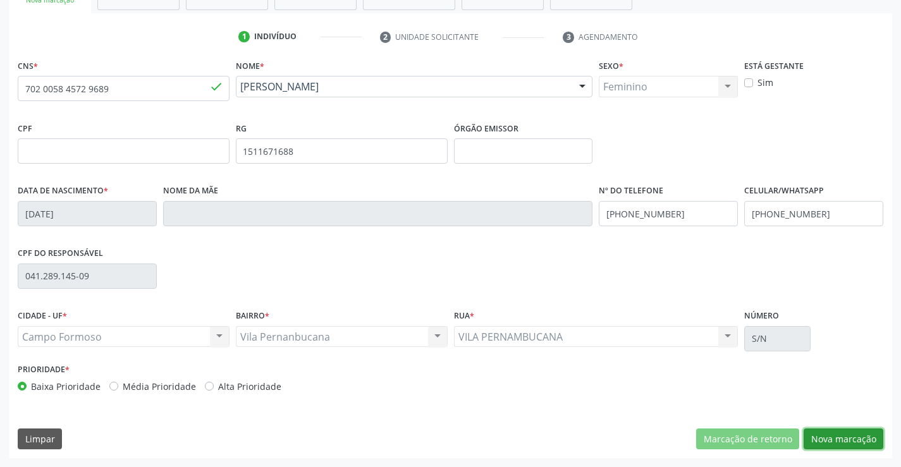
click at [848, 442] on button "Nova marcação" at bounding box center [843, 438] width 80 height 21
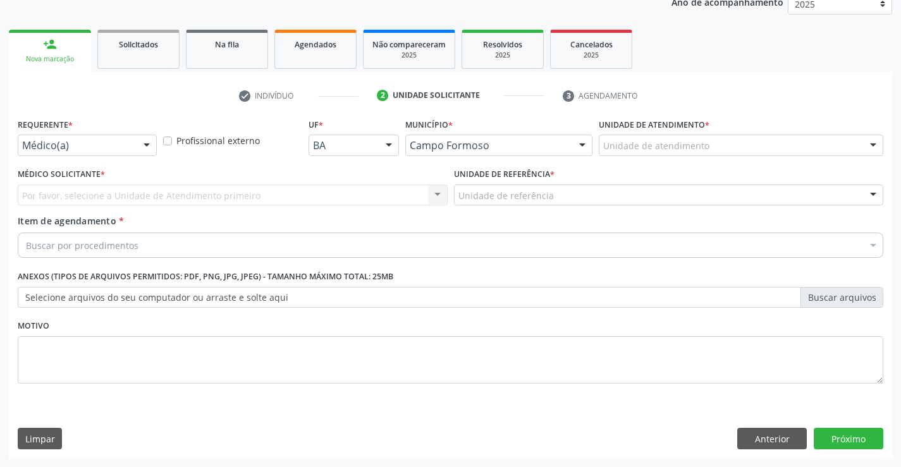
scroll to position [159, 0]
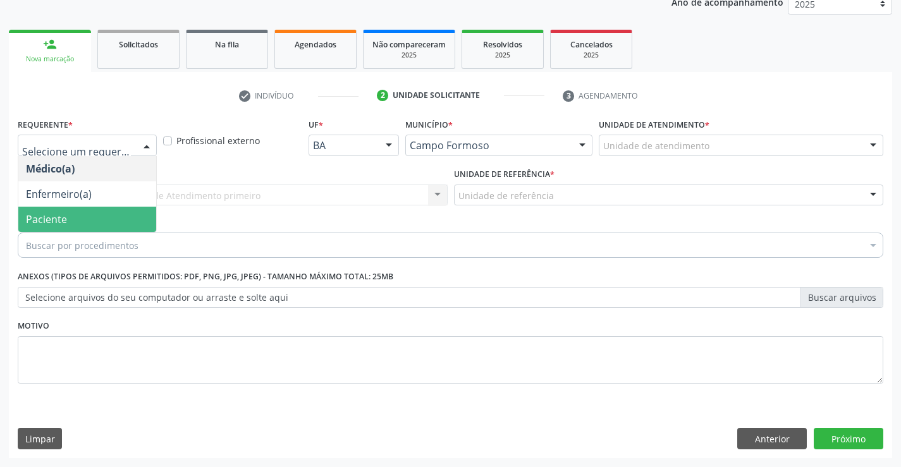
click at [47, 221] on span "Paciente" at bounding box center [46, 219] width 41 height 14
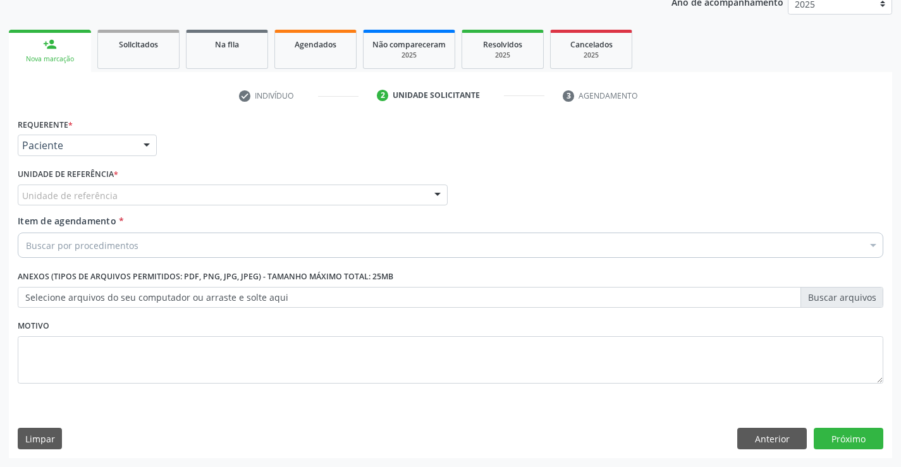
click at [169, 195] on div "Unidade de referência" at bounding box center [233, 195] width 430 height 21
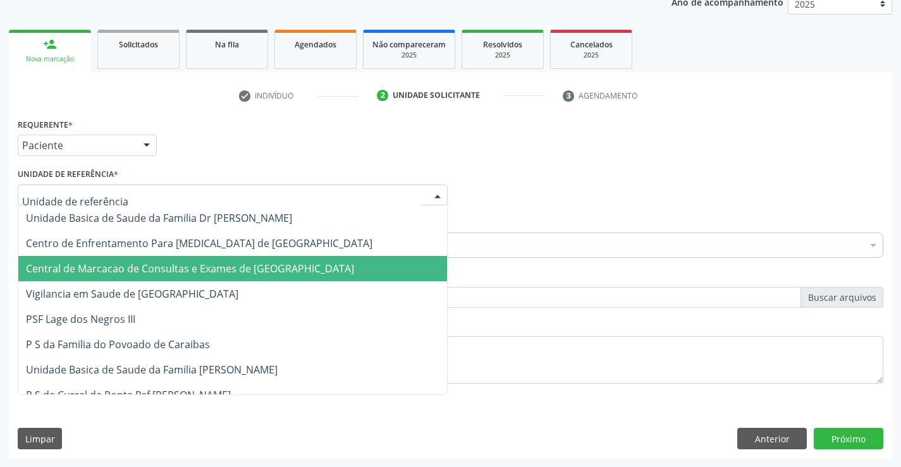
click at [137, 260] on span "Central de Marcacao de Consultas e Exames de [GEOGRAPHIC_DATA]" at bounding box center [232, 268] width 428 height 25
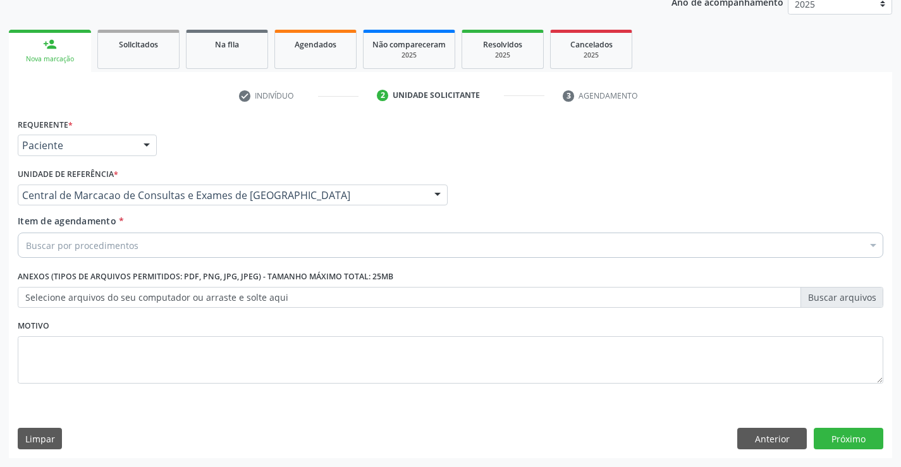
click at [95, 234] on div "Buscar por procedimentos" at bounding box center [450, 245] width 865 height 25
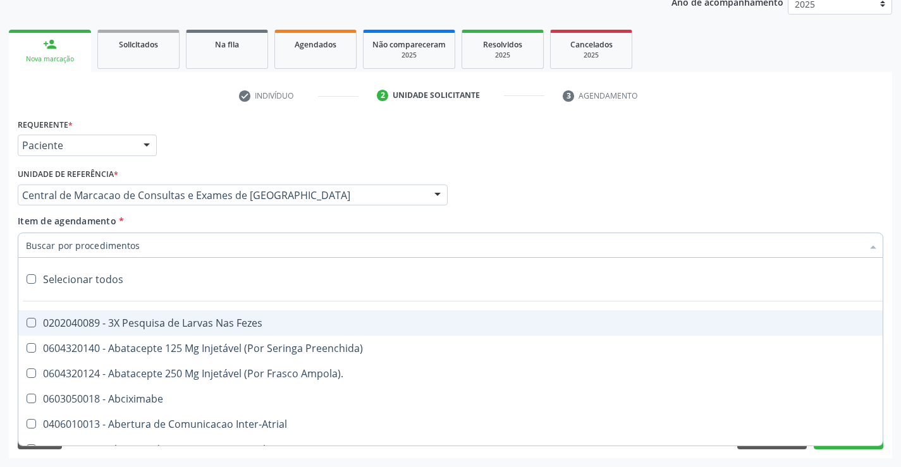
click at [89, 243] on input "Item de agendamento *" at bounding box center [444, 245] width 836 height 25
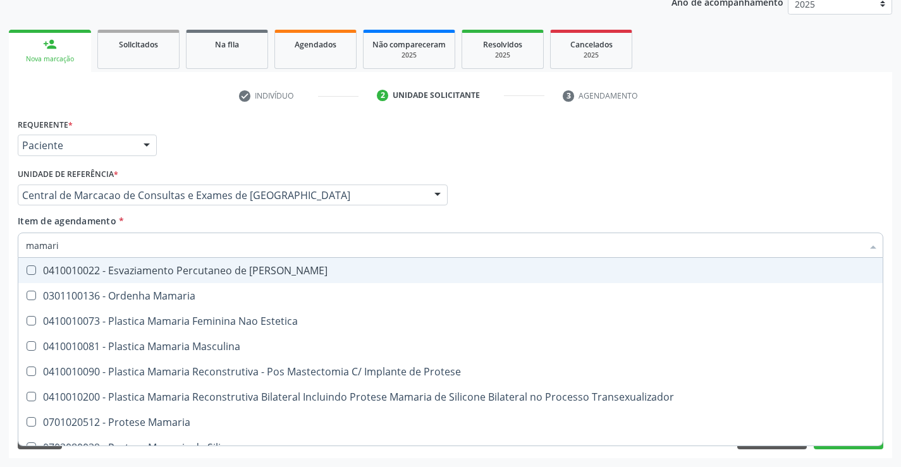
type input "mamaria"
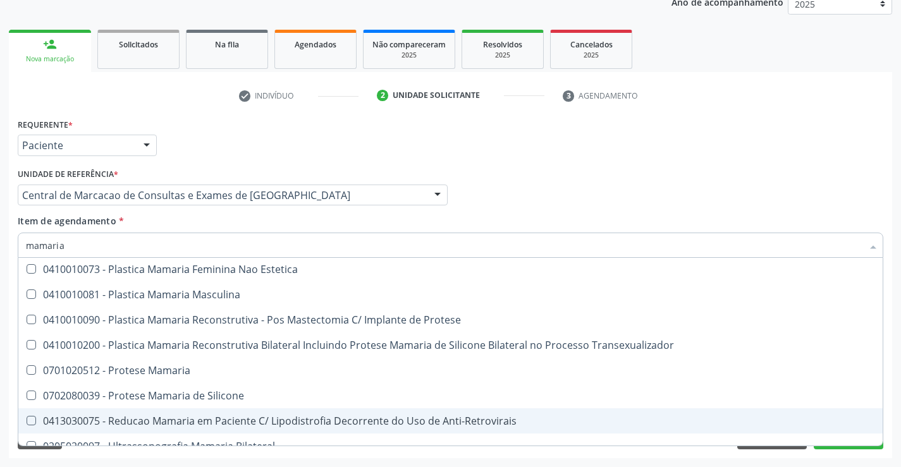
scroll to position [40, 0]
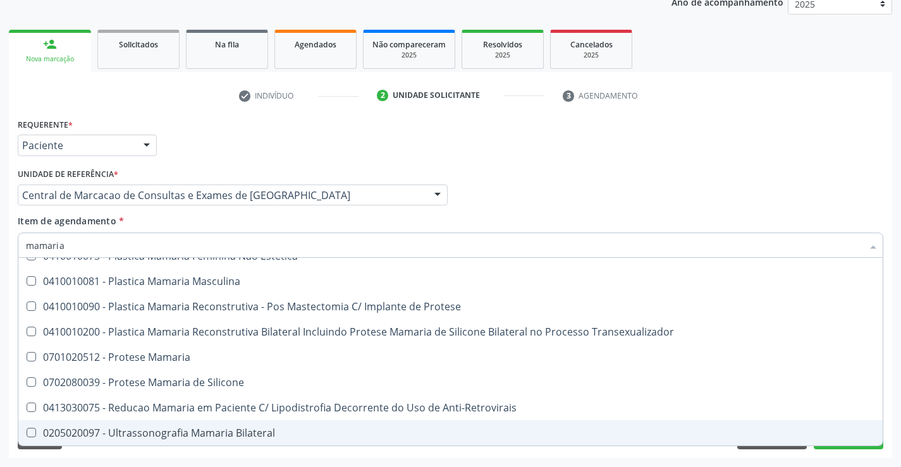
click at [227, 425] on span "0205020097 - Ultrassonografia Mamaria Bilateral" at bounding box center [450, 432] width 864 height 25
checkbox Bilateral "true"
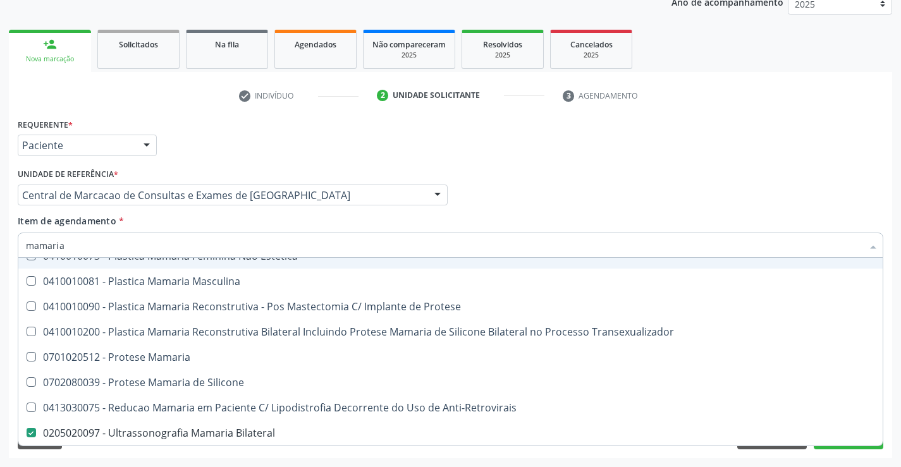
click at [840, 178] on div "Médico Solicitante Por favor, selecione a Unidade de Atendimento primeiro Nenhu…" at bounding box center [450, 189] width 871 height 49
checkbox Estetica "true"
checkbox Bilateral "false"
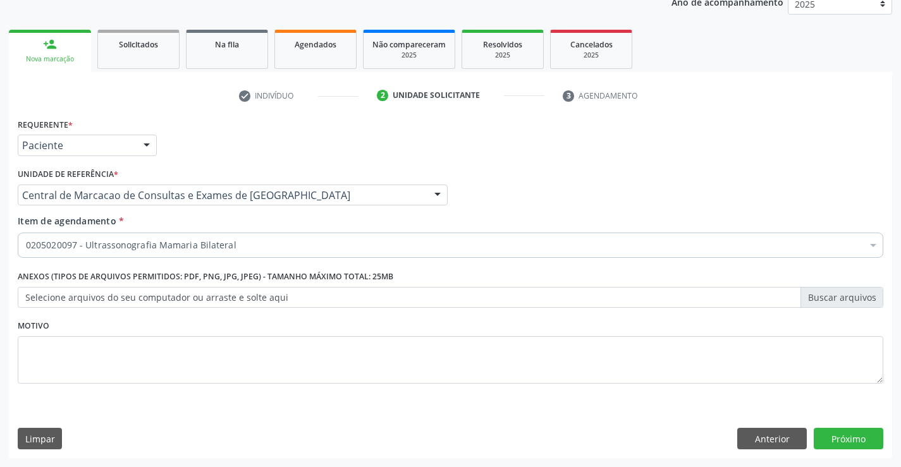
scroll to position [0, 0]
click at [854, 440] on button "Próximo" at bounding box center [848, 438] width 70 height 21
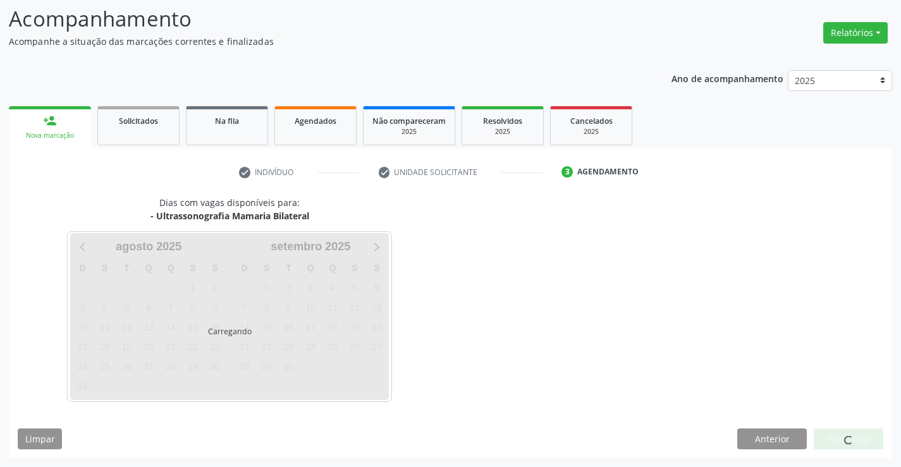
scroll to position [83, 0]
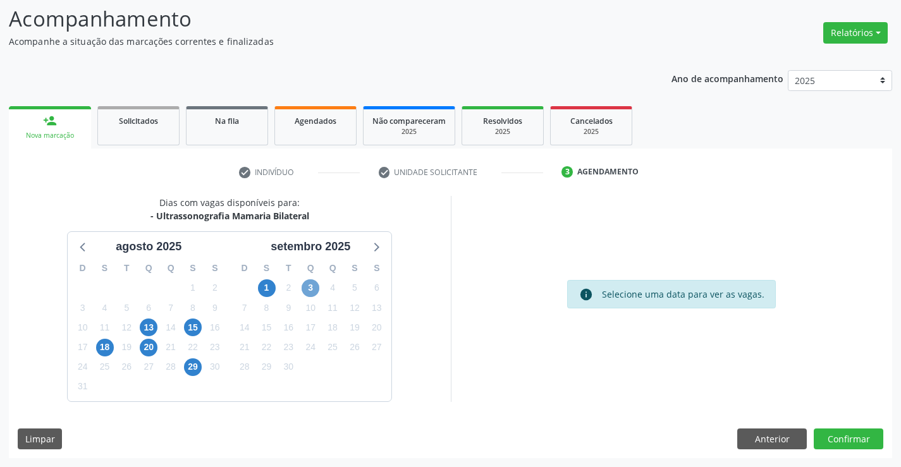
click at [316, 288] on span "3" at bounding box center [310, 288] width 18 height 18
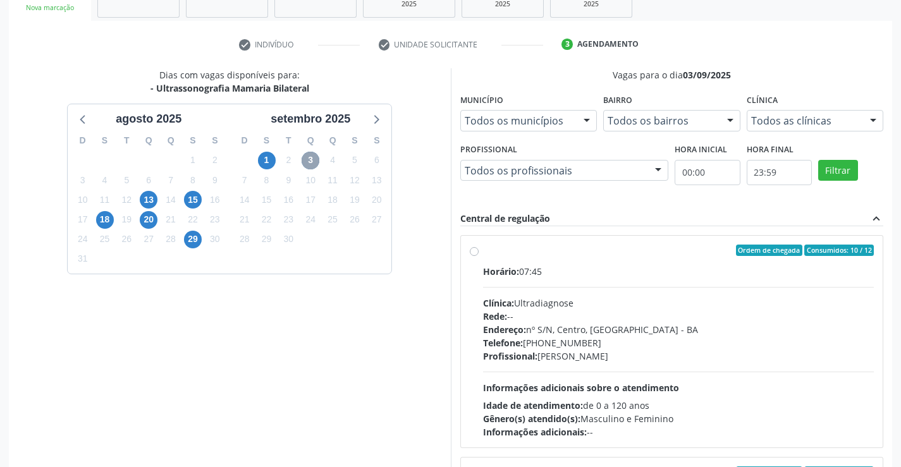
scroll to position [288, 0]
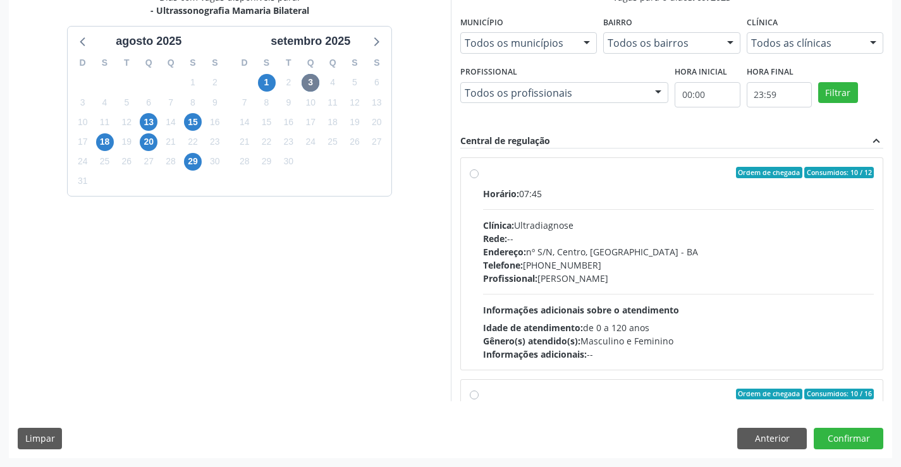
click at [615, 409] on div "Dias com vagas disponíveis para: - Ultrassonografia Mamaria Bilateral a[DATE] D…" at bounding box center [450, 224] width 883 height 467
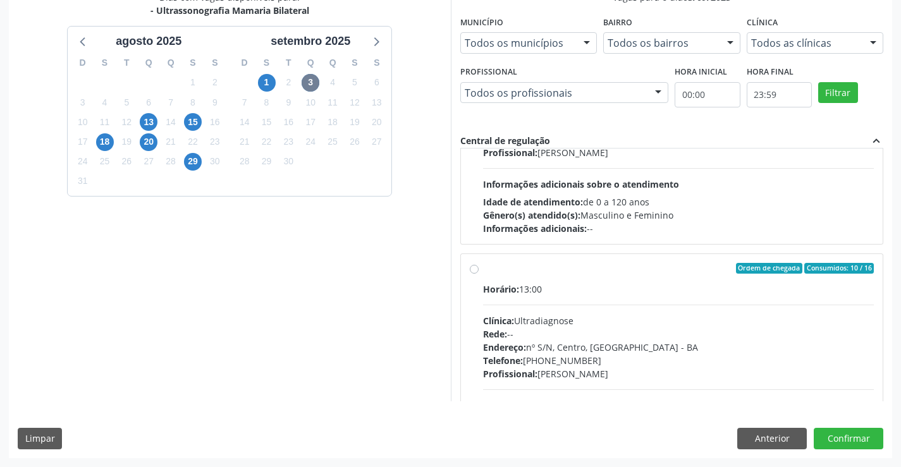
scroll to position [126, 0]
click at [643, 308] on div "Horário: 13:00 Clínica: Ultradiagnose Rede: -- Endereço: nº S/N, Centro, [GEOGR…" at bounding box center [678, 369] width 391 height 174
click at [478, 274] on input "Ordem de chegada Consumidos: 10 / 16 Horário: 13:00 Clínica: Ultradiagnose Rede…" at bounding box center [474, 267] width 9 height 11
radio input "true"
click at [831, 423] on div "Dias com vagas disponíveis para: - Ultrassonografia Mamaria Bilateral a[DATE] D…" at bounding box center [450, 224] width 883 height 467
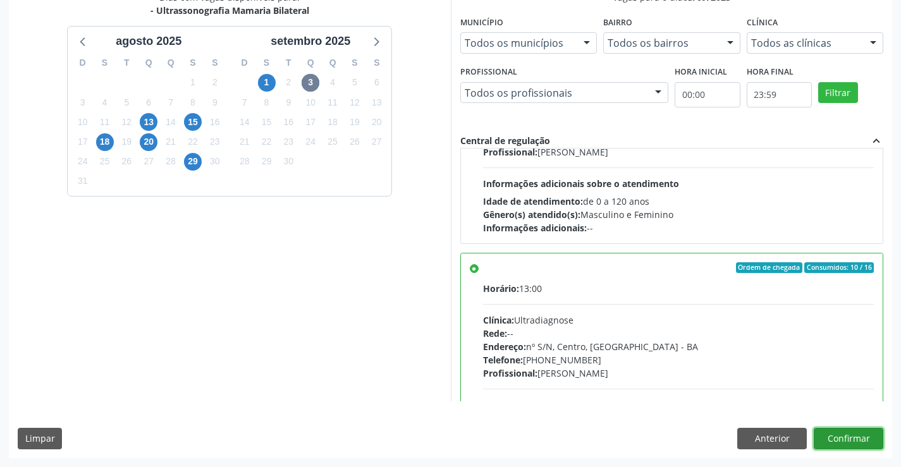
click at [831, 430] on button "Confirmar" at bounding box center [848, 438] width 70 height 21
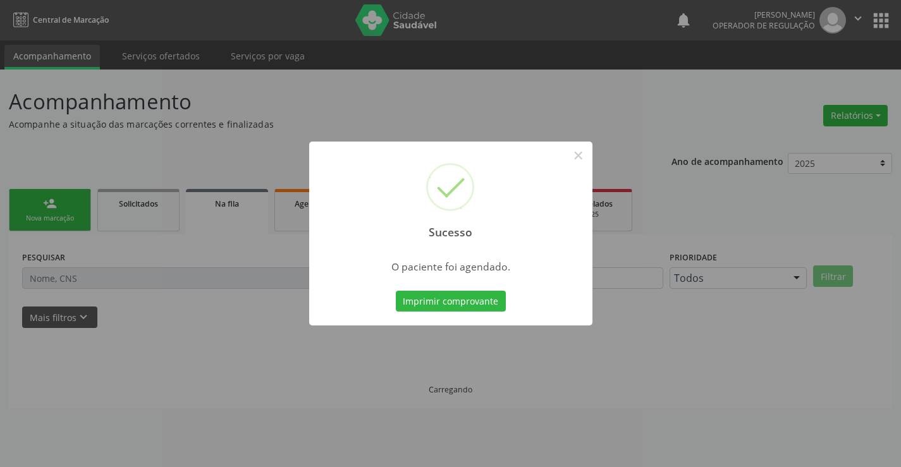
scroll to position [0, 0]
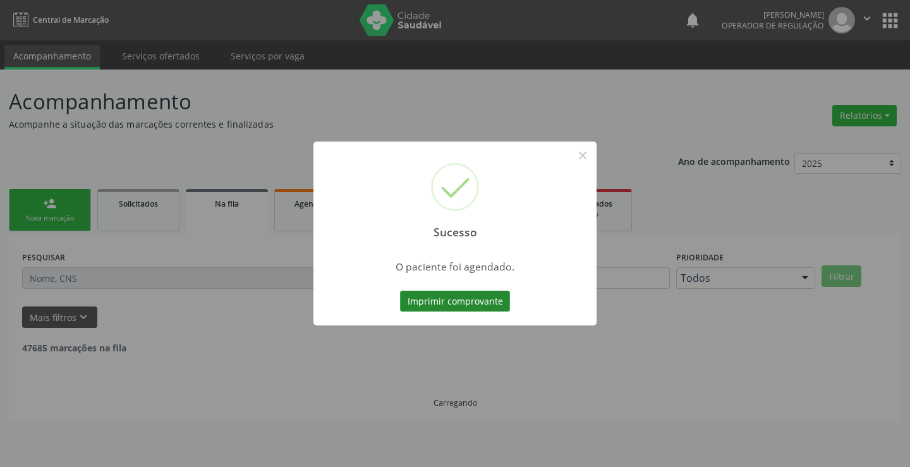
click at [448, 298] on button "Imprimir comprovante" at bounding box center [455, 301] width 110 height 21
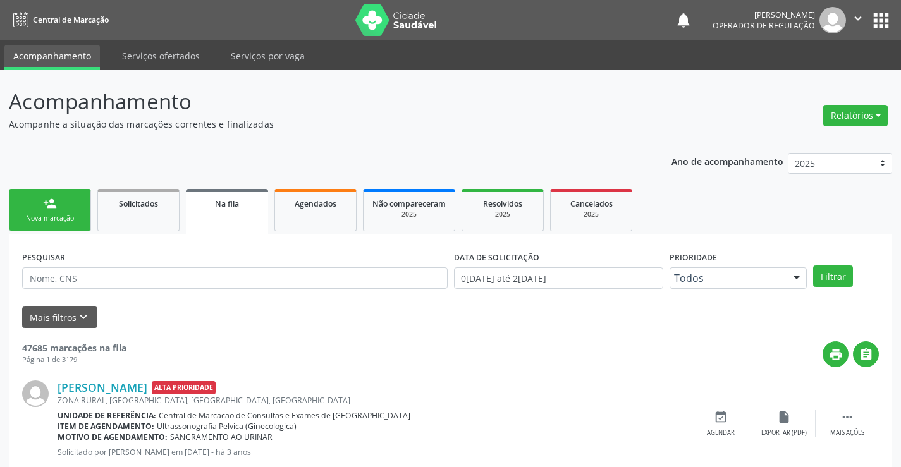
click at [39, 209] on link "person_add Nova marcação" at bounding box center [50, 210] width 82 height 42
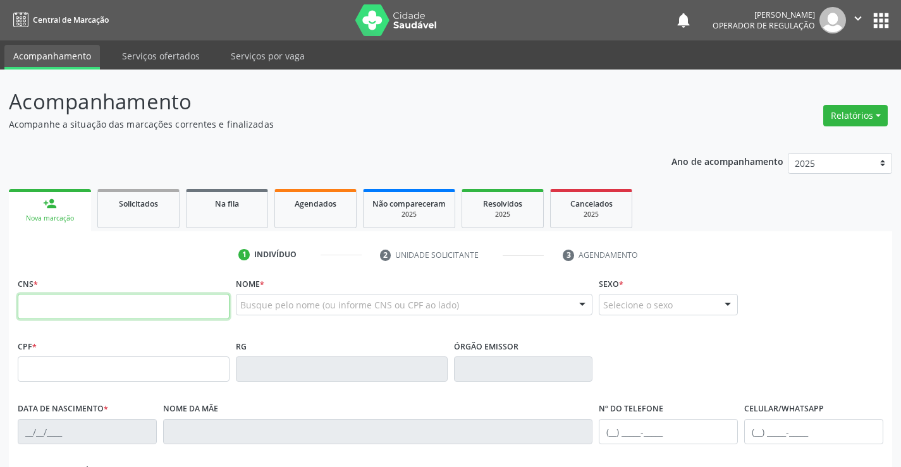
click at [72, 298] on input "text" at bounding box center [124, 306] width 212 height 25
type input "706 2000 1490 5665"
type input "1364402238"
type input "17[DATE]"
type input "036.931.005-51"
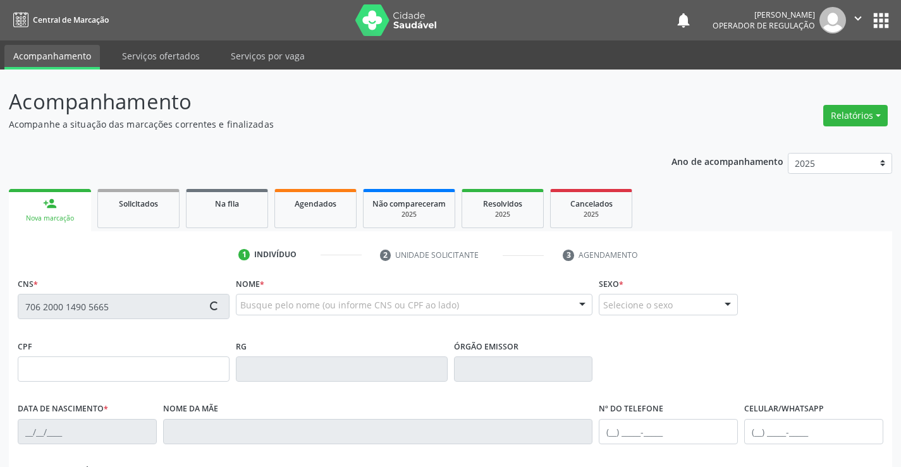
type input "SN"
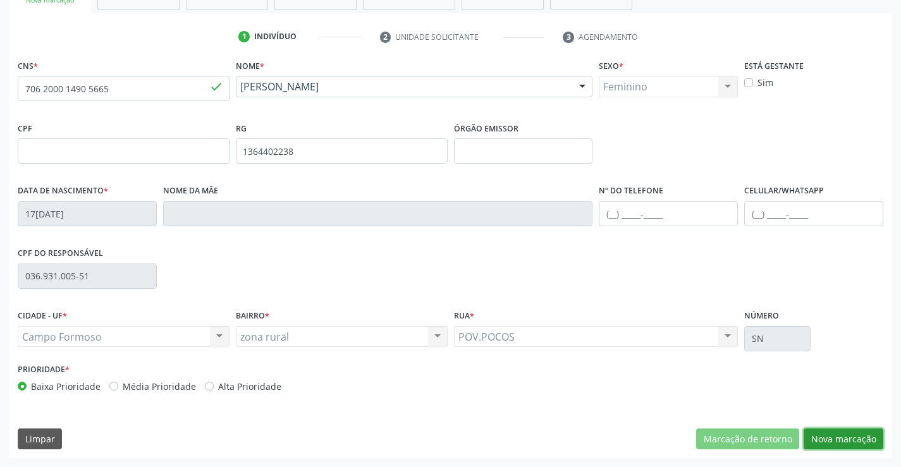
click at [870, 437] on button "Nova marcação" at bounding box center [843, 438] width 80 height 21
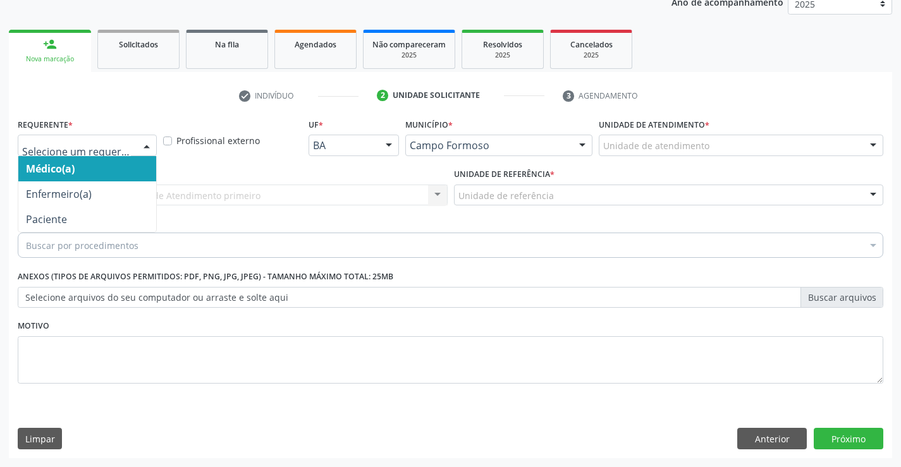
click at [135, 155] on div at bounding box center [87, 145] width 139 height 21
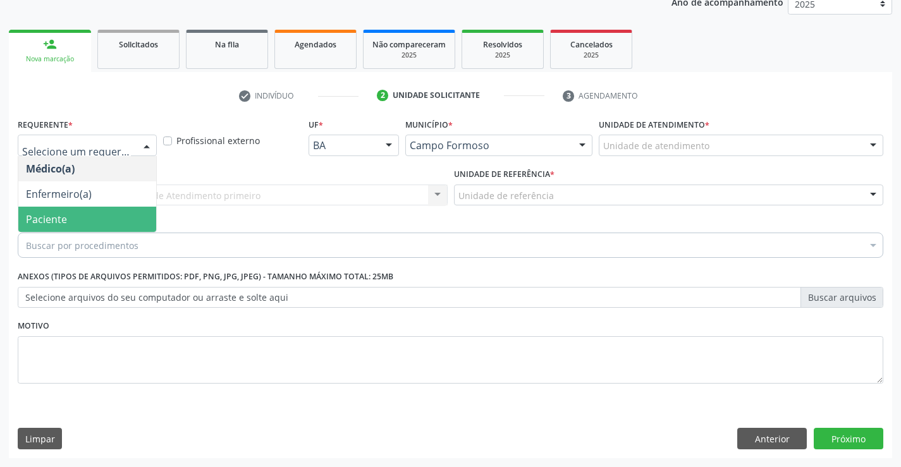
click at [71, 226] on span "Paciente" at bounding box center [87, 219] width 138 height 25
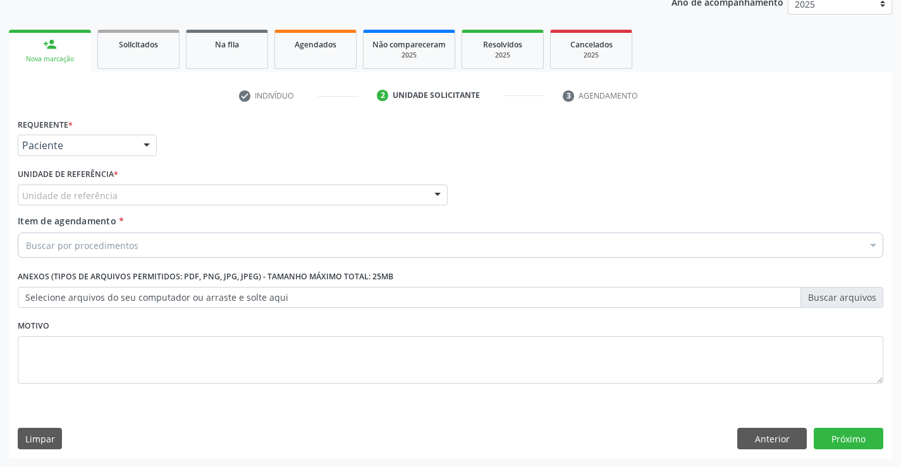
click at [211, 183] on div "Unidade de referência * Unidade de referência Unidade Basica de Saude da Famili…" at bounding box center [233, 185] width 430 height 40
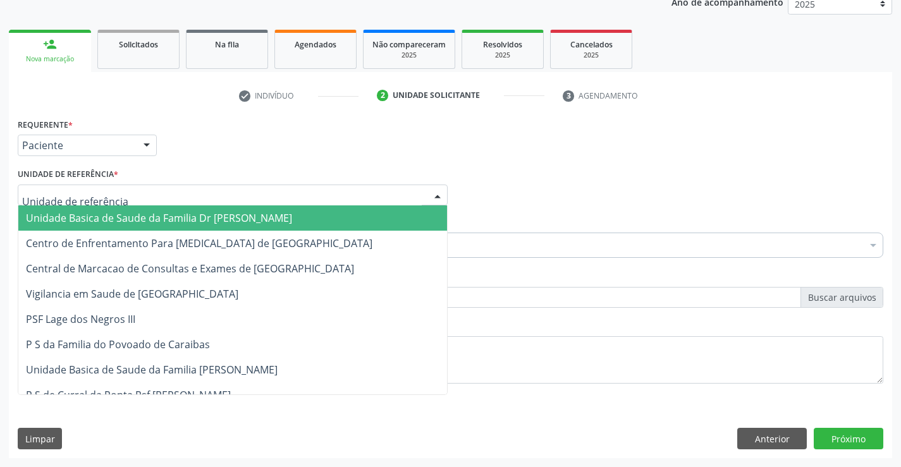
click at [206, 199] on div at bounding box center [233, 195] width 430 height 21
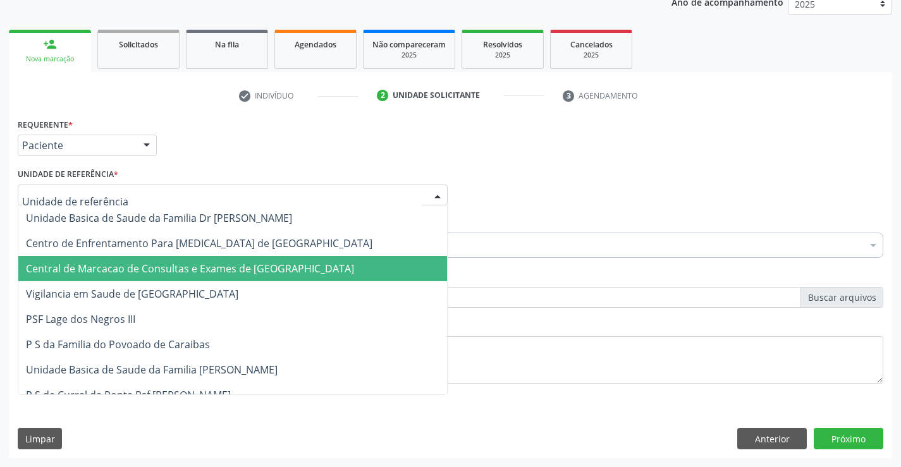
click at [195, 260] on span "Central de Marcacao de Consultas e Exames de [GEOGRAPHIC_DATA]" at bounding box center [232, 268] width 428 height 25
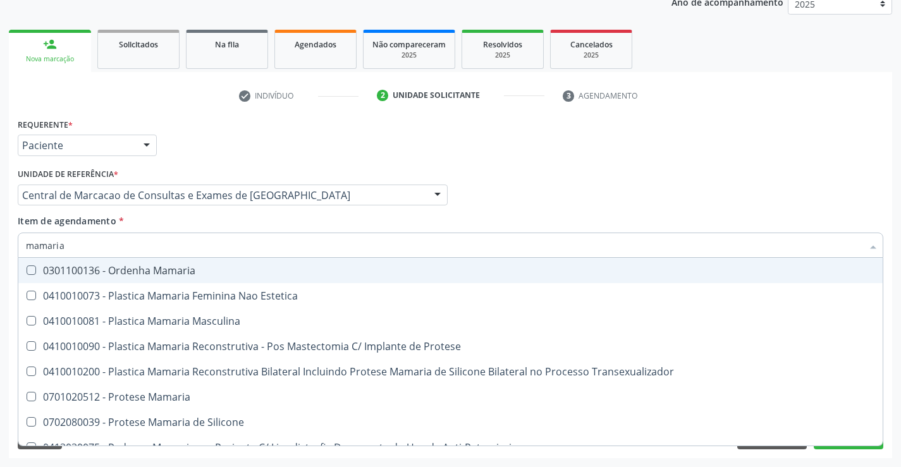
type input "mamaria"
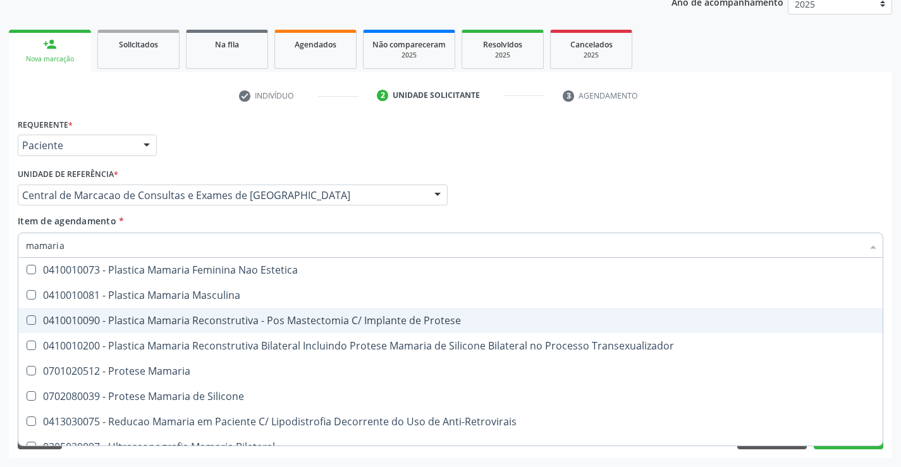
scroll to position [40, 0]
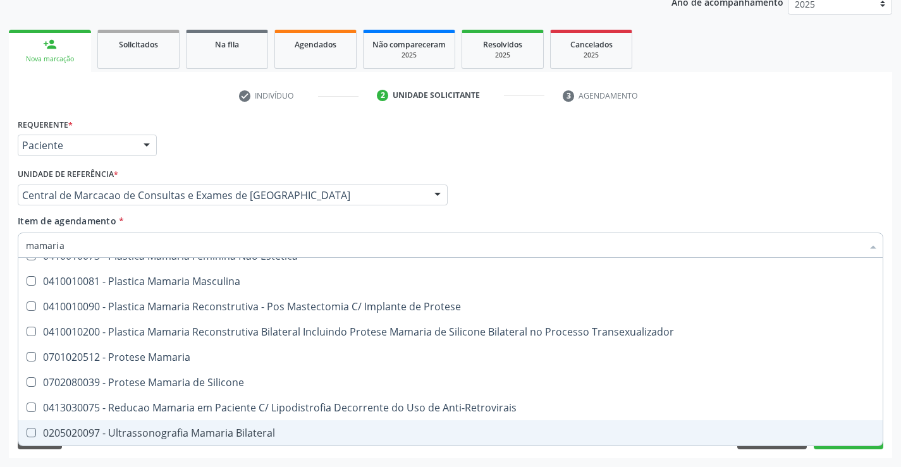
click at [217, 424] on span "0205020097 - Ultrassonografia Mamaria Bilateral" at bounding box center [450, 432] width 864 height 25
checkbox Bilateral "true"
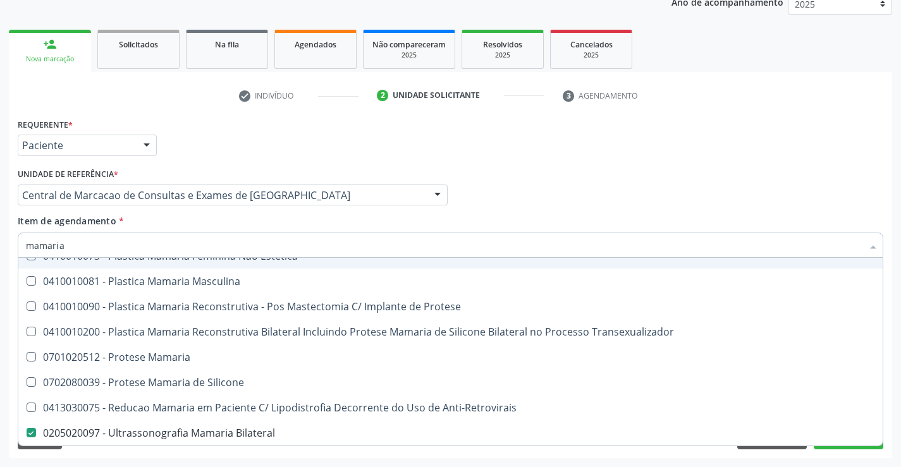
click at [829, 176] on div "Médico Solicitante Por favor, selecione a Unidade de Atendimento primeiro Nenhu…" at bounding box center [450, 189] width 871 height 49
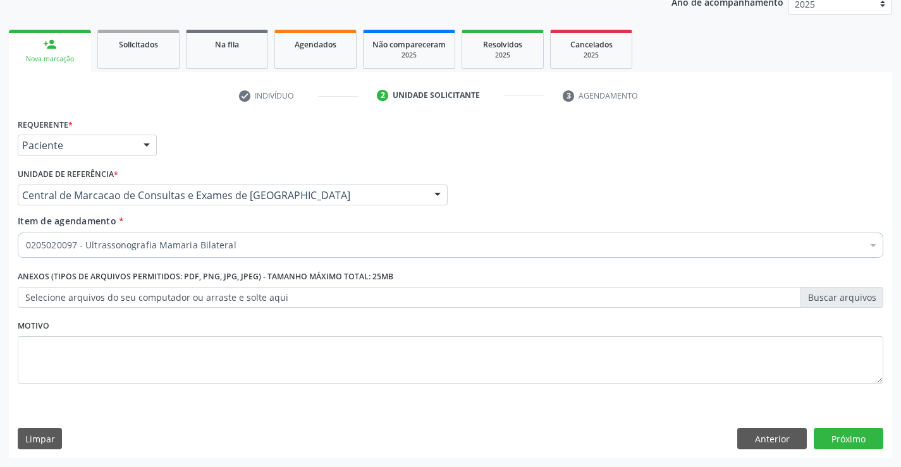
scroll to position [0, 0]
click at [860, 446] on button "Próximo" at bounding box center [848, 438] width 70 height 21
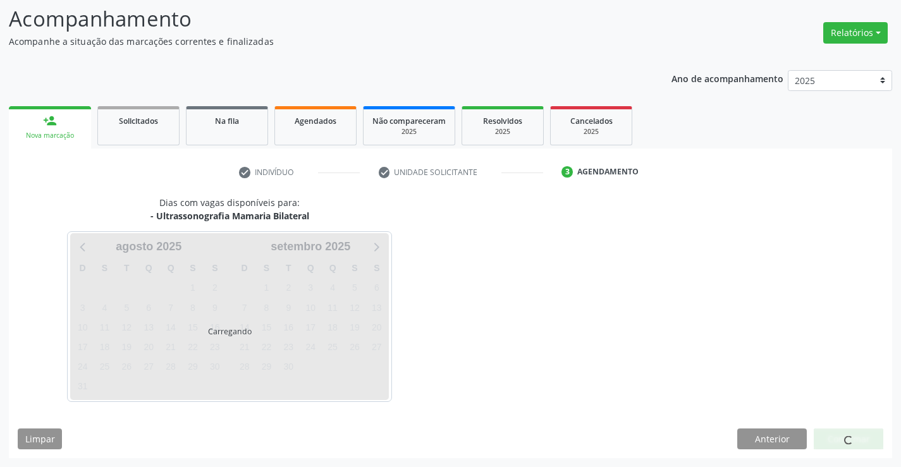
scroll to position [83, 0]
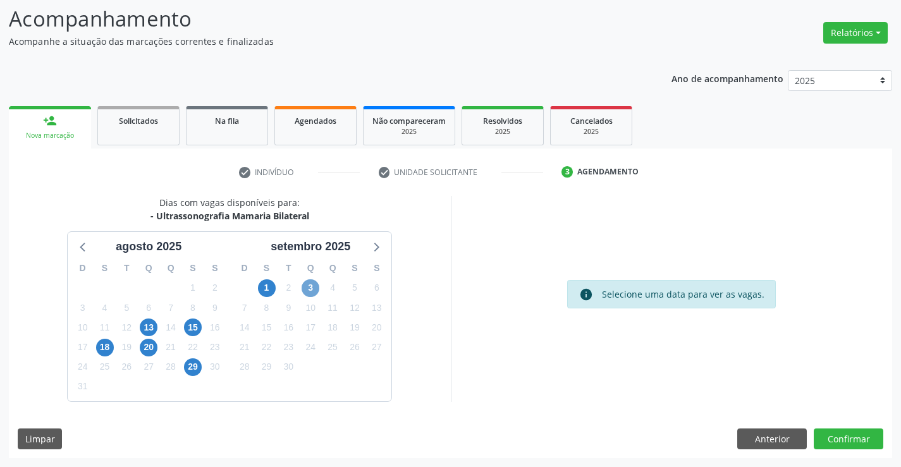
click at [310, 282] on span "3" at bounding box center [310, 288] width 18 height 18
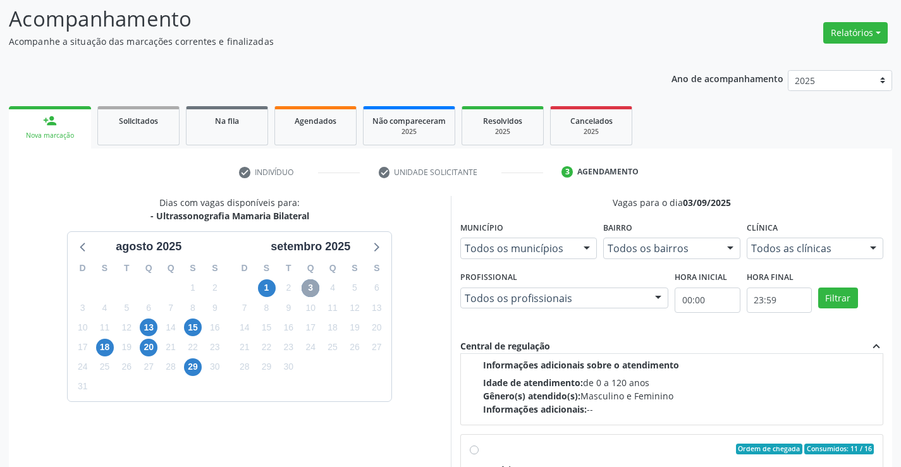
scroll to position [199, 0]
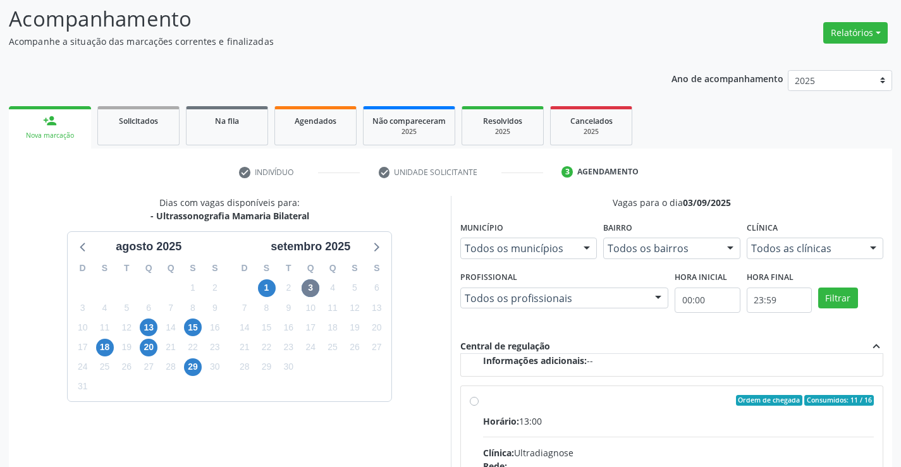
click at [681, 426] on div "Horário: 13:00" at bounding box center [678, 421] width 391 height 13
click at [478, 406] on input "Ordem de chegada Consumidos: 11 / 16 Horário: 13:00 Clínica: Ultradiagnose Rede…" at bounding box center [474, 400] width 9 height 11
radio input "true"
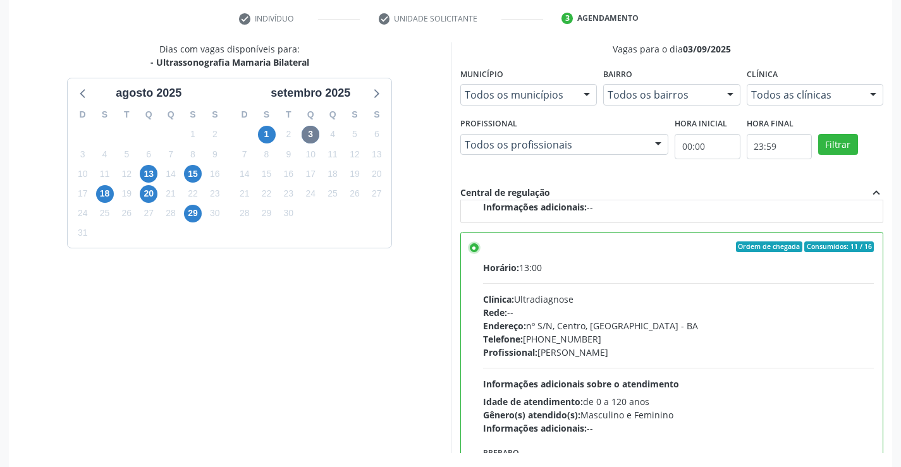
scroll to position [288, 0]
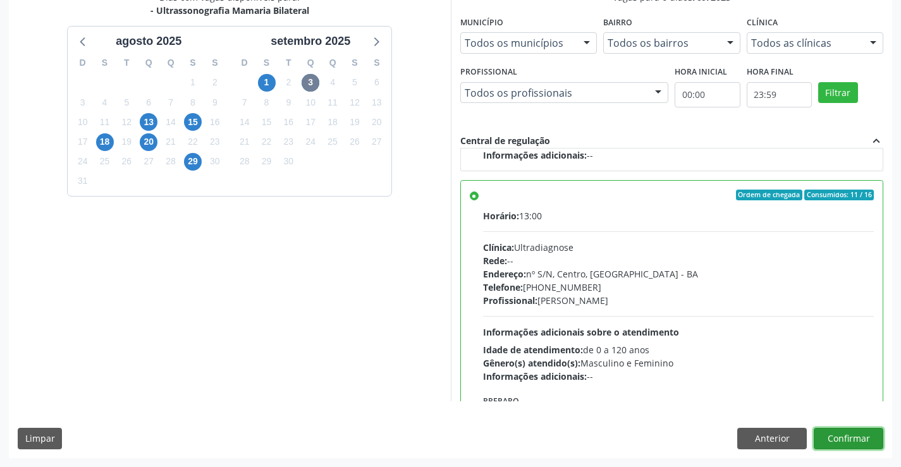
click at [827, 430] on button "Confirmar" at bounding box center [848, 438] width 70 height 21
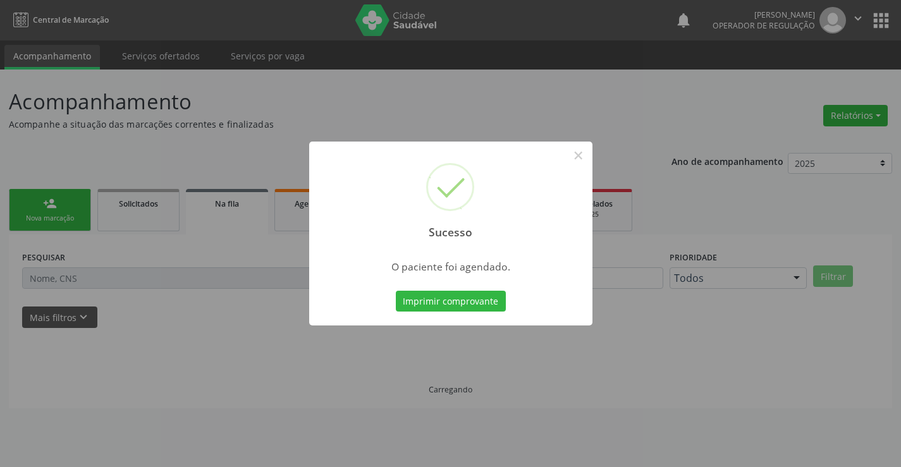
scroll to position [0, 0]
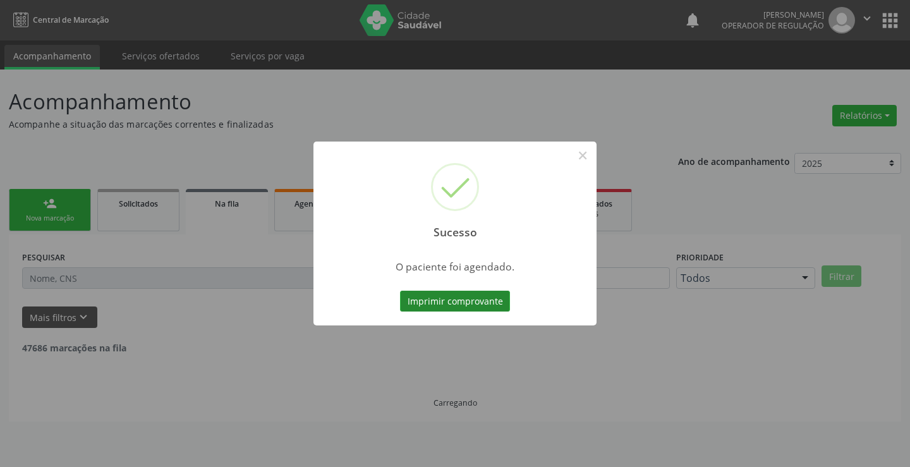
click at [473, 297] on button "Imprimir comprovante" at bounding box center [455, 301] width 110 height 21
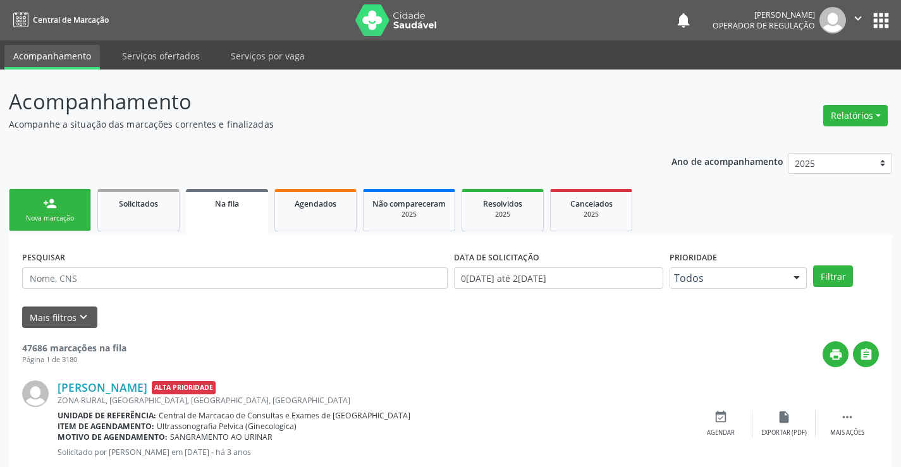
click at [41, 213] on link "person_add Nova marcação" at bounding box center [50, 210] width 82 height 42
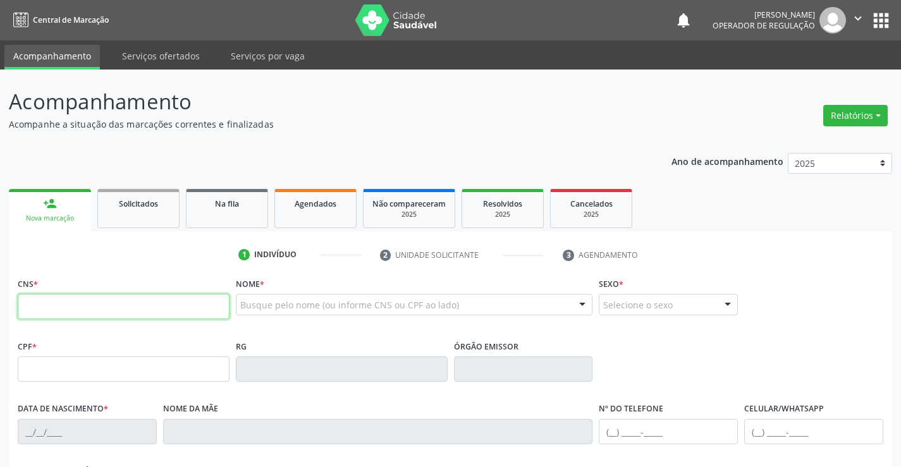
click at [159, 302] on input "text" at bounding box center [124, 306] width 212 height 25
type input "702 8006 5911 3167"
type input "1612439160"
type input "21/09/1963"
type input "(75) 98852-4924"
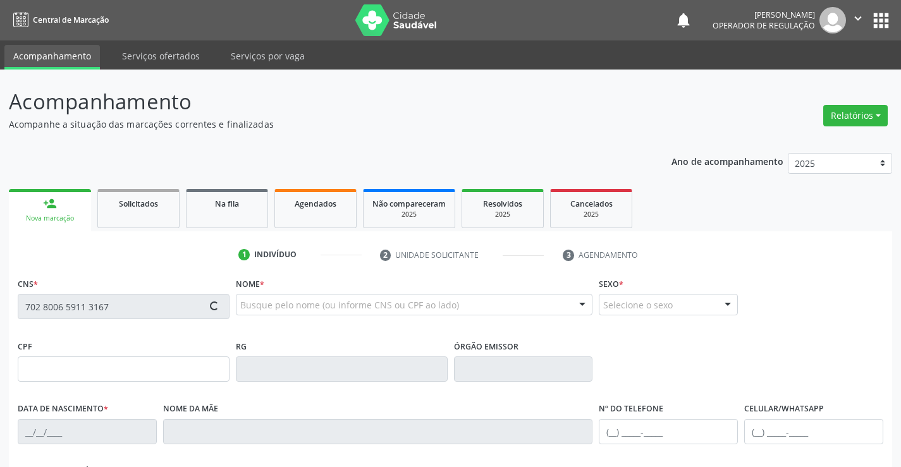
type input "014.505.965-09"
type input "S/N"
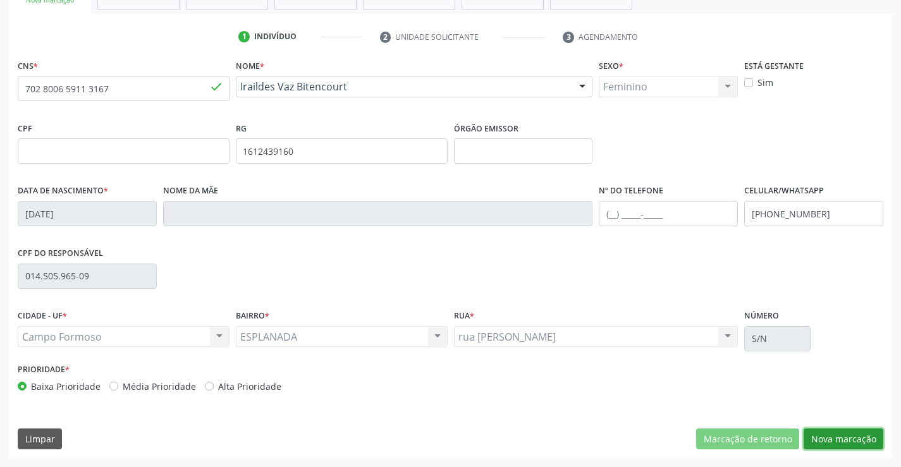
click at [850, 437] on button "Nova marcação" at bounding box center [843, 438] width 80 height 21
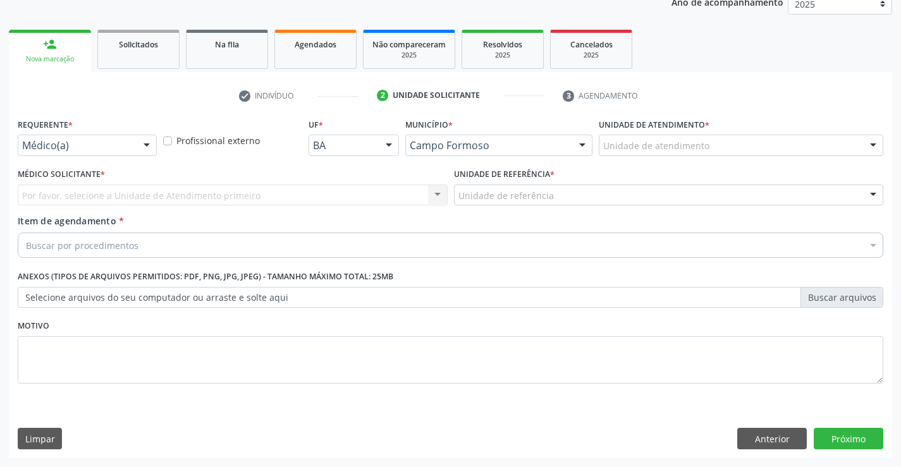
scroll to position [159, 0]
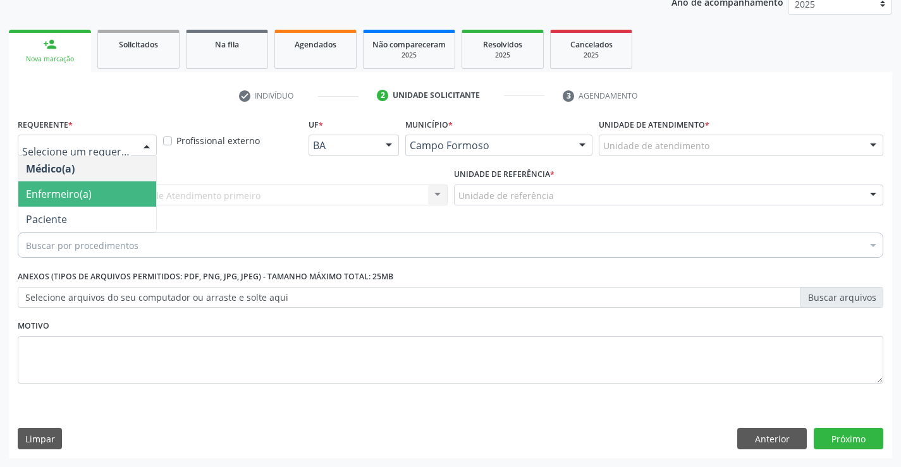
click at [54, 205] on span "Enfermeiro(a)" at bounding box center [87, 193] width 138 height 25
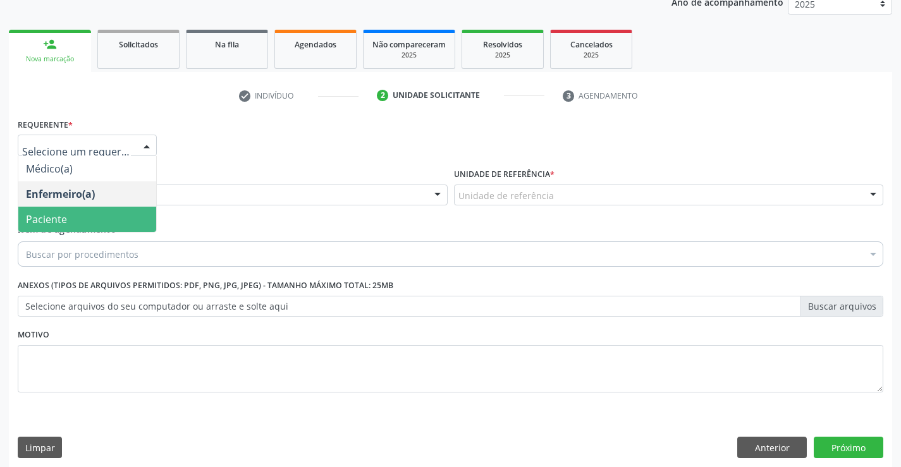
click at [68, 215] on span "Paciente" at bounding box center [87, 219] width 138 height 25
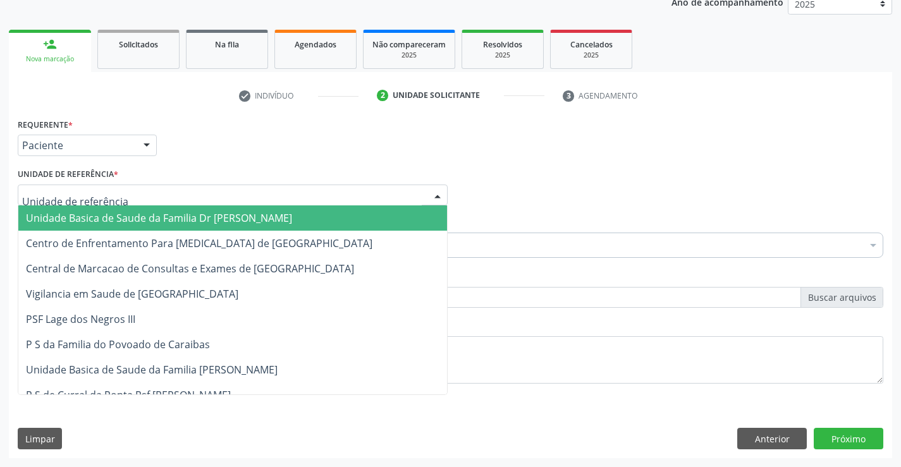
click at [162, 192] on div at bounding box center [233, 195] width 430 height 21
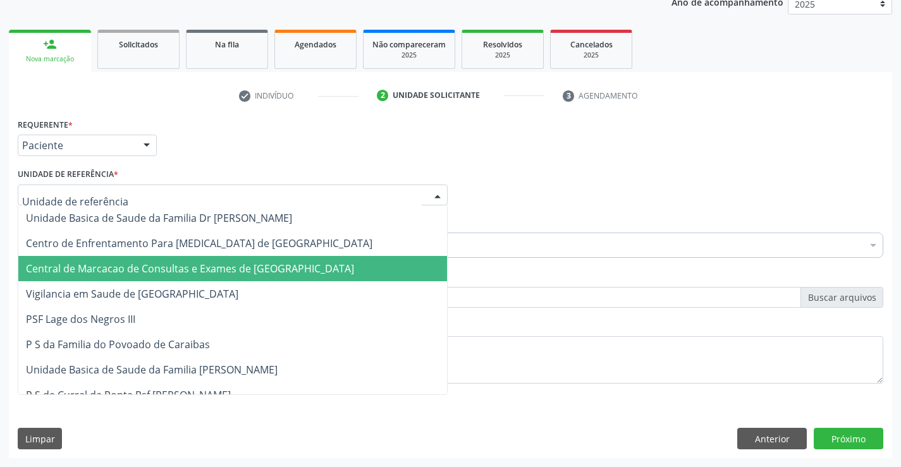
click at [144, 265] on span "Central de Marcacao de Consultas e Exames de [GEOGRAPHIC_DATA]" at bounding box center [190, 269] width 328 height 14
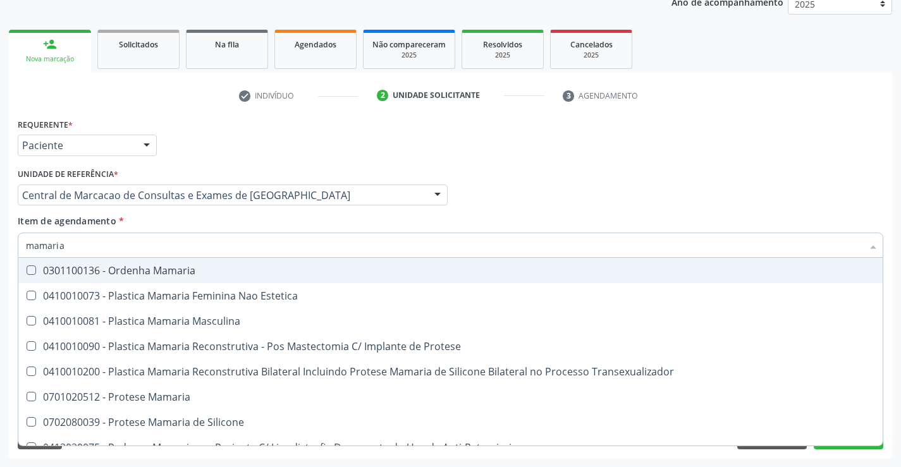
type input "mamaria"
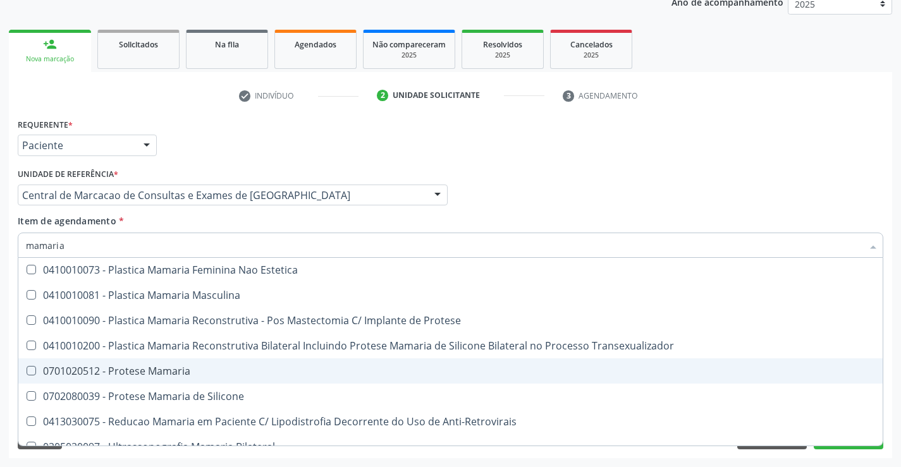
scroll to position [40, 0]
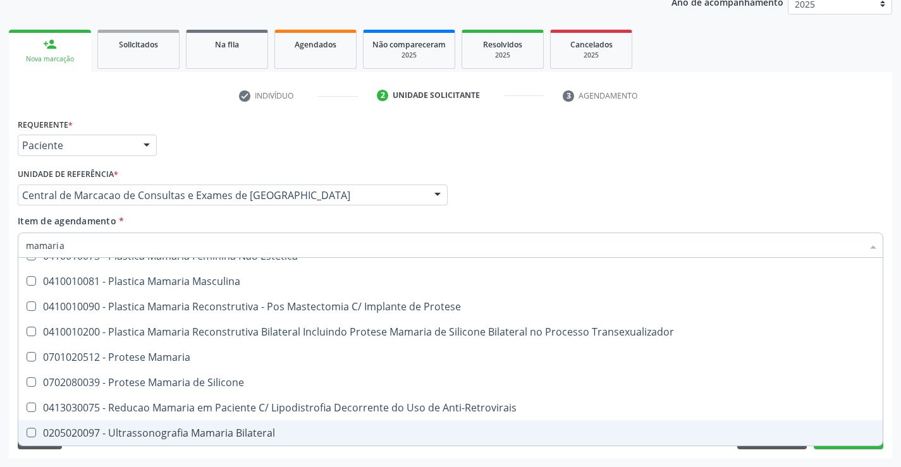
click at [152, 423] on span "0205020097 - Ultrassonografia Mamaria Bilateral" at bounding box center [450, 432] width 864 height 25
checkbox Bilateral "true"
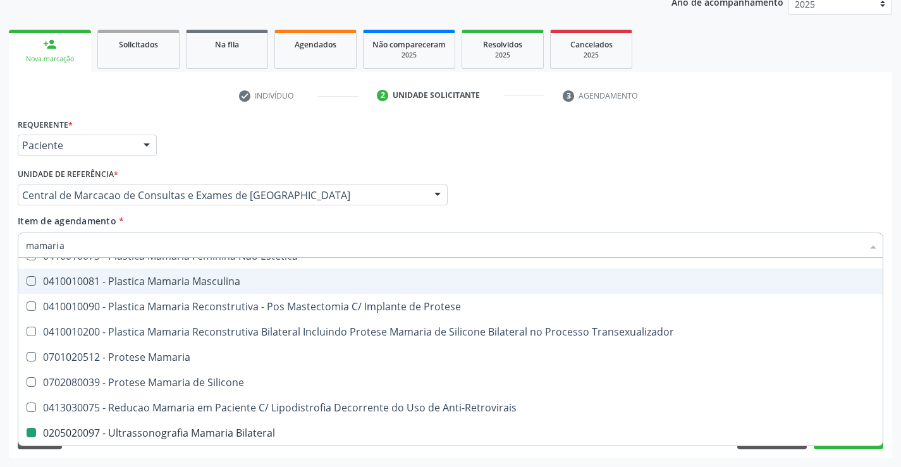
click at [683, 150] on div "Requerente * Paciente Médico(a) Enfermeiro(a) Paciente Nenhum resultado encontr…" at bounding box center [450, 139] width 871 height 49
checkbox Estetica "true"
checkbox Bilateral "false"
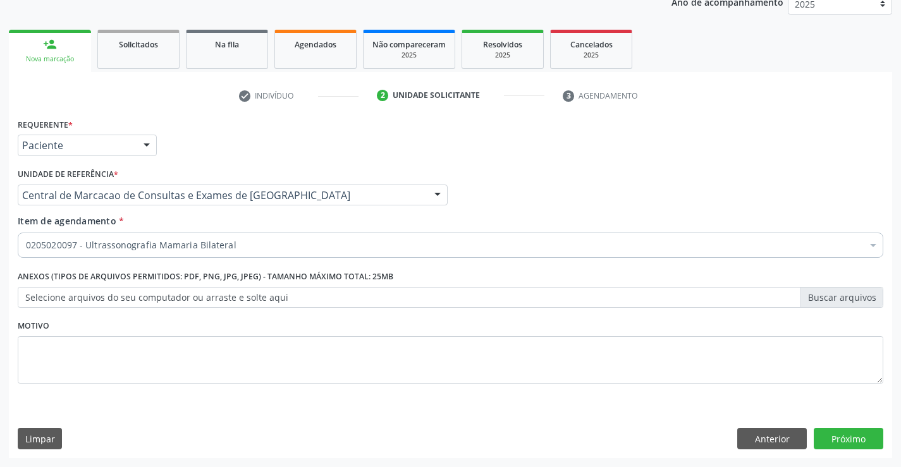
scroll to position [0, 0]
click at [823, 437] on button "Próximo" at bounding box center [848, 438] width 70 height 21
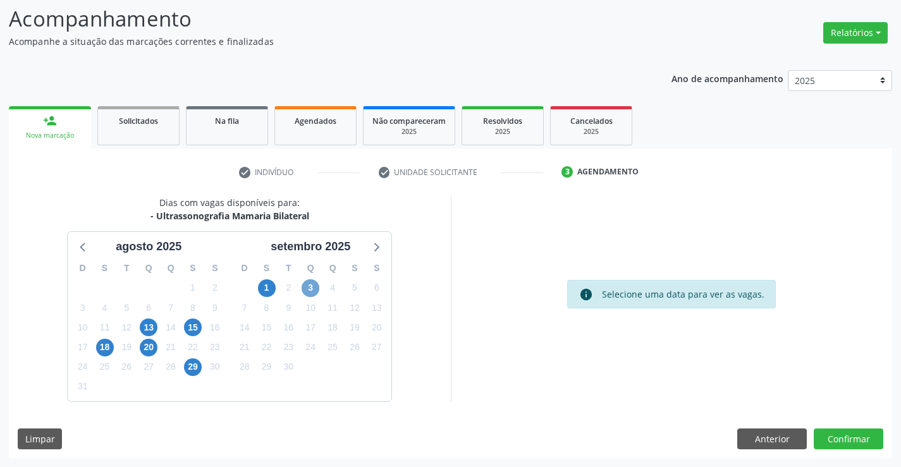
click at [318, 289] on span "3" at bounding box center [310, 288] width 18 height 18
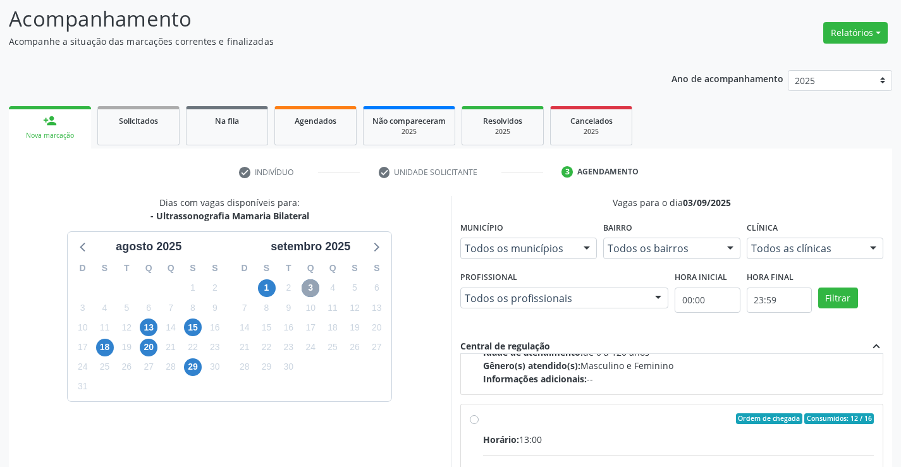
scroll to position [199, 0]
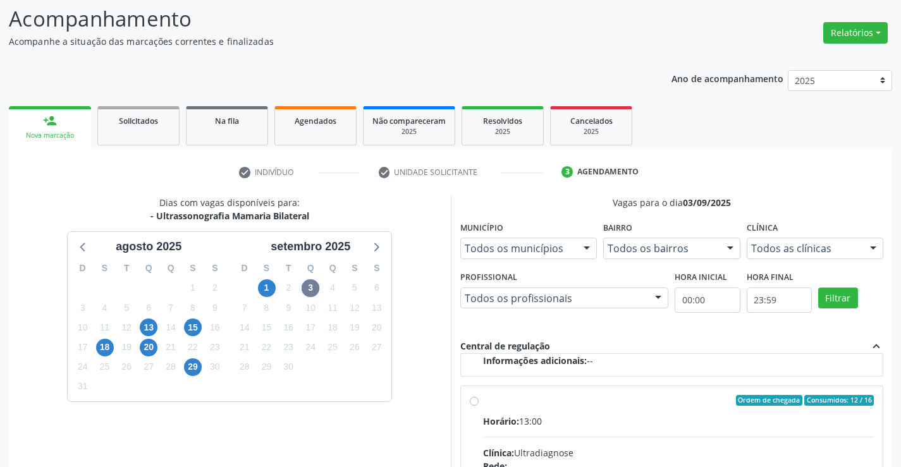
click at [701, 416] on div "Horário: 13:00" at bounding box center [678, 421] width 391 height 13
click at [478, 406] on input "Ordem de chegada Consumidos: 12 / 16 Horário: 13:00 Clínica: Ultradiagnose Rede…" at bounding box center [474, 400] width 9 height 11
radio input "true"
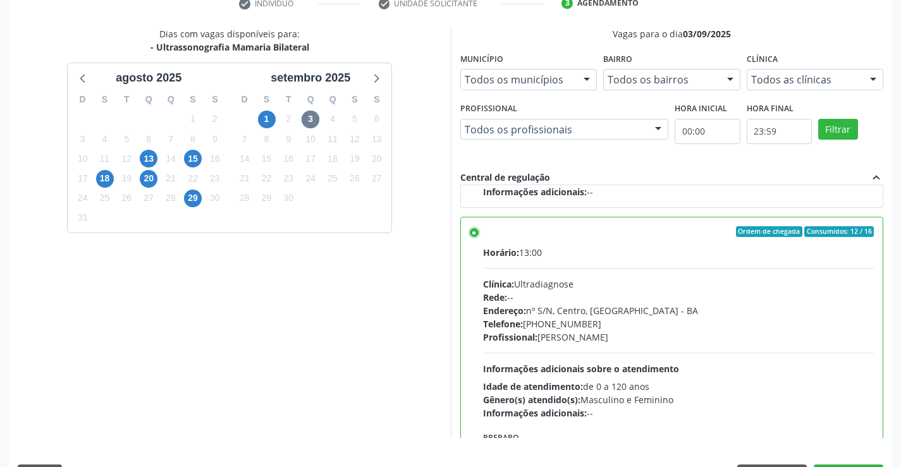
scroll to position [288, 0]
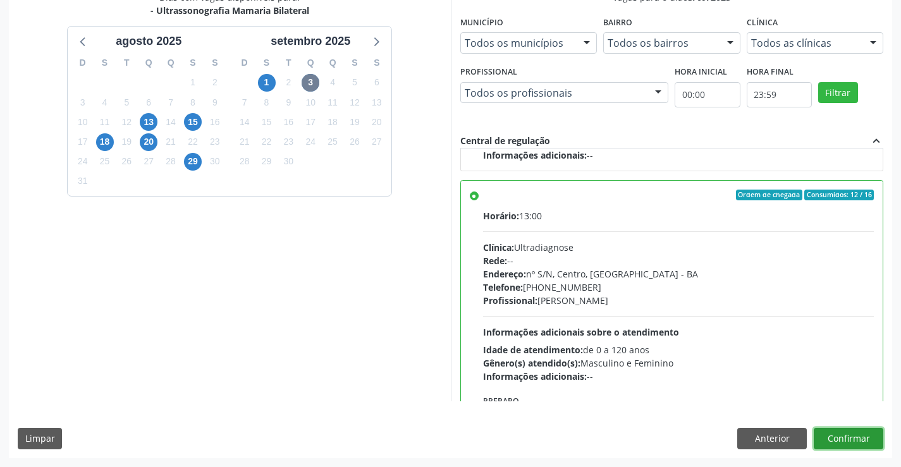
click at [840, 437] on button "Confirmar" at bounding box center [848, 438] width 70 height 21
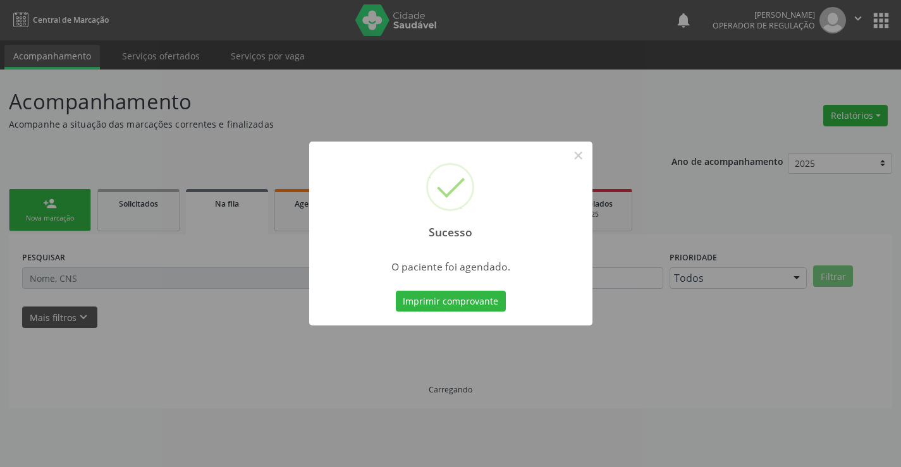
scroll to position [0, 0]
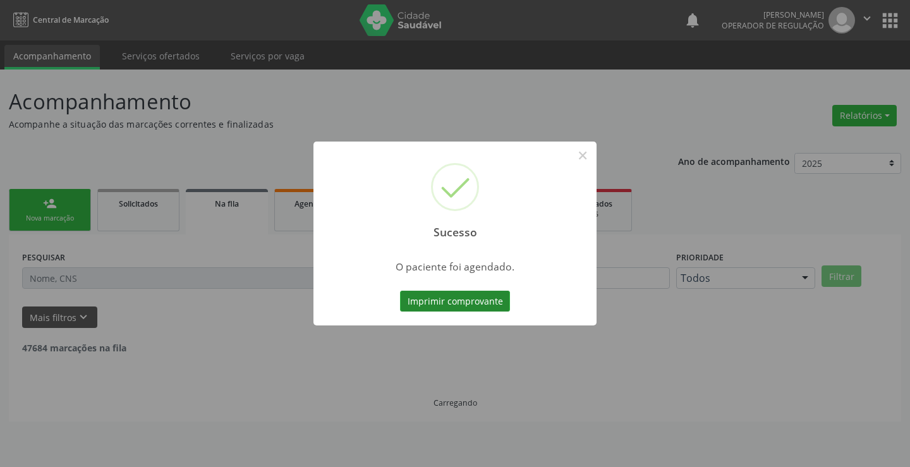
click at [431, 310] on button "Imprimir comprovante" at bounding box center [455, 301] width 110 height 21
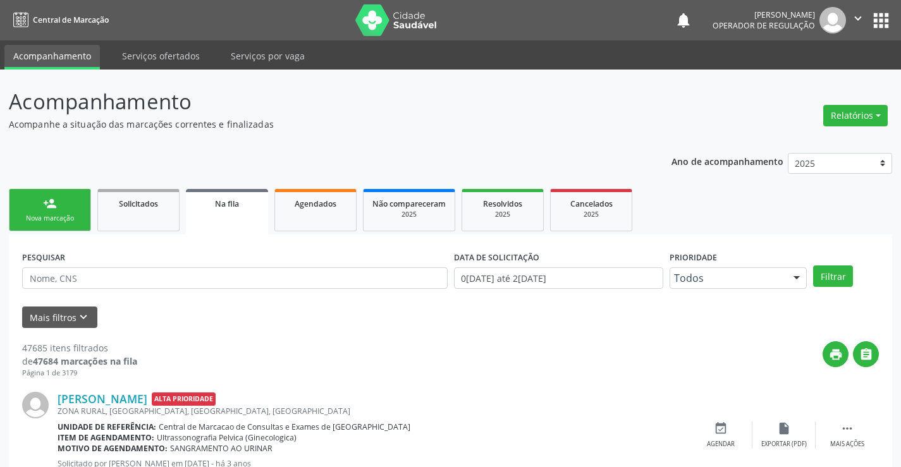
click at [45, 205] on div "person_add" at bounding box center [50, 204] width 14 height 14
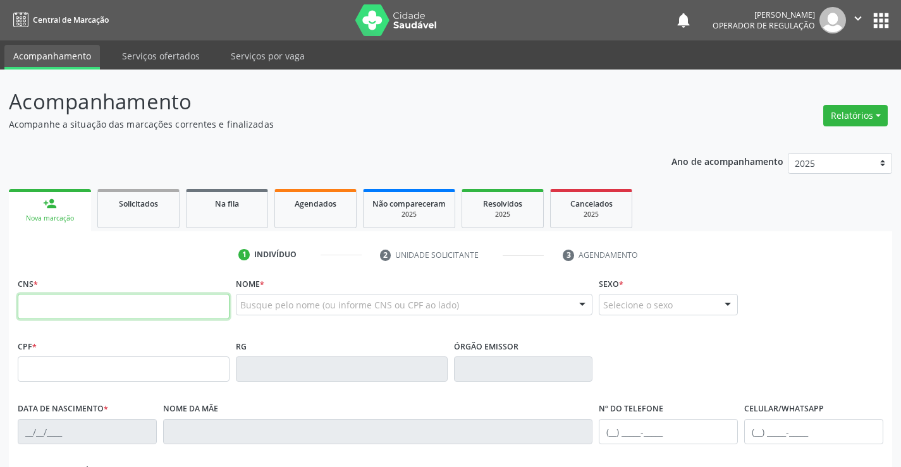
click at [59, 310] on input "text" at bounding box center [124, 306] width 212 height 25
click at [179, 316] on input "701 4051 6226 31" at bounding box center [124, 306] width 212 height 25
type input "701 4056 5162 2631"
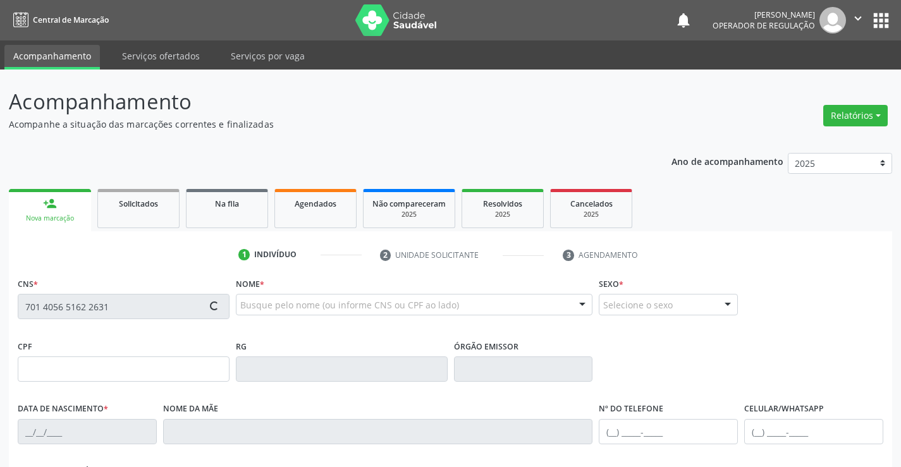
type input "0979835275"
type input "[DATE]"
type input "[PHONE_NUMBER]"
type input "758.244.345-49"
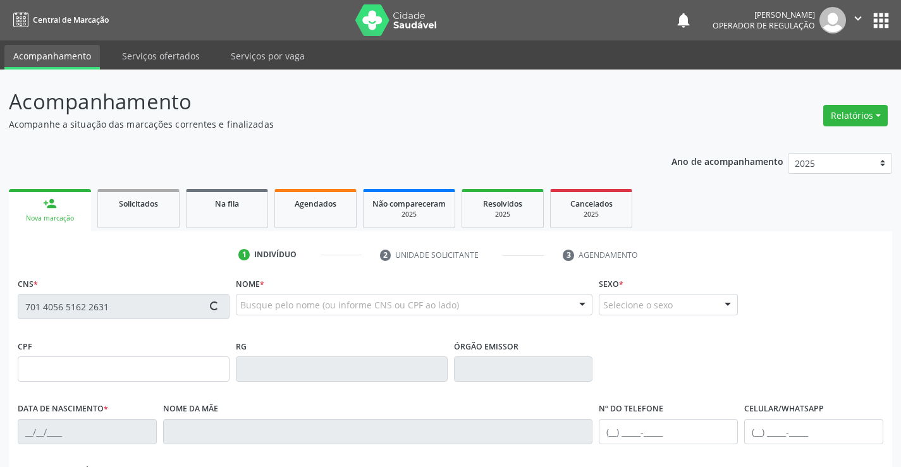
type input "S/N"
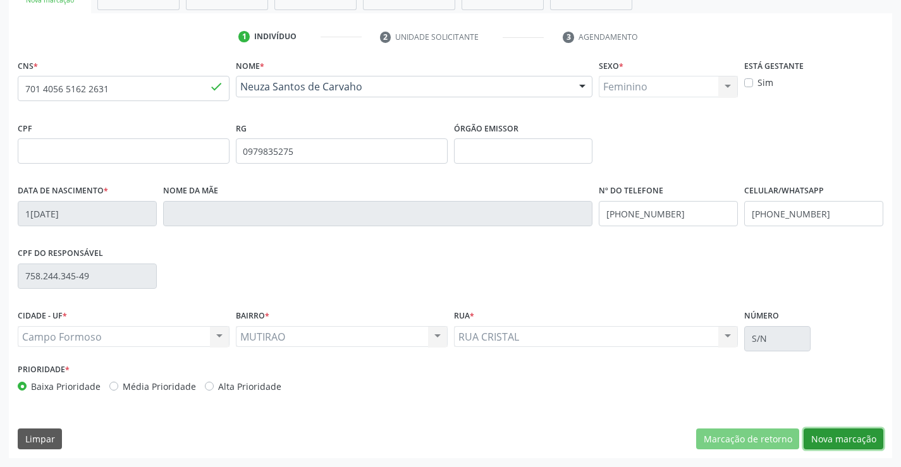
click at [838, 431] on button "Nova marcação" at bounding box center [843, 438] width 80 height 21
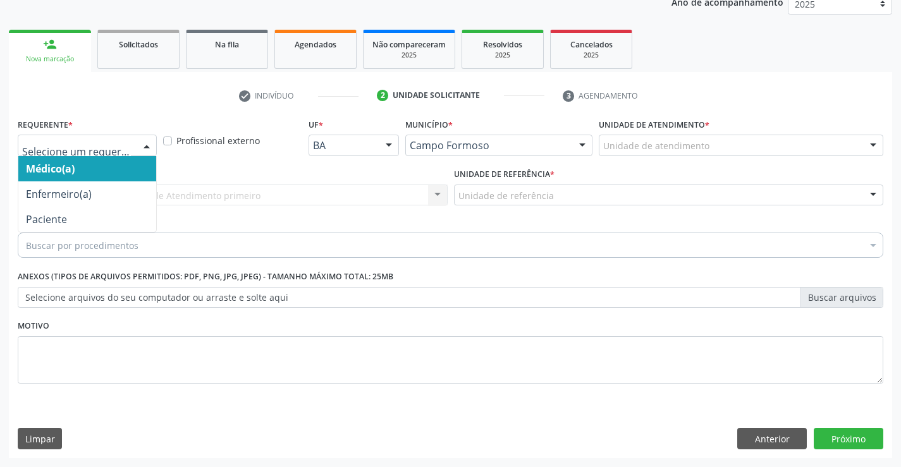
click at [143, 144] on div at bounding box center [146, 145] width 19 height 21
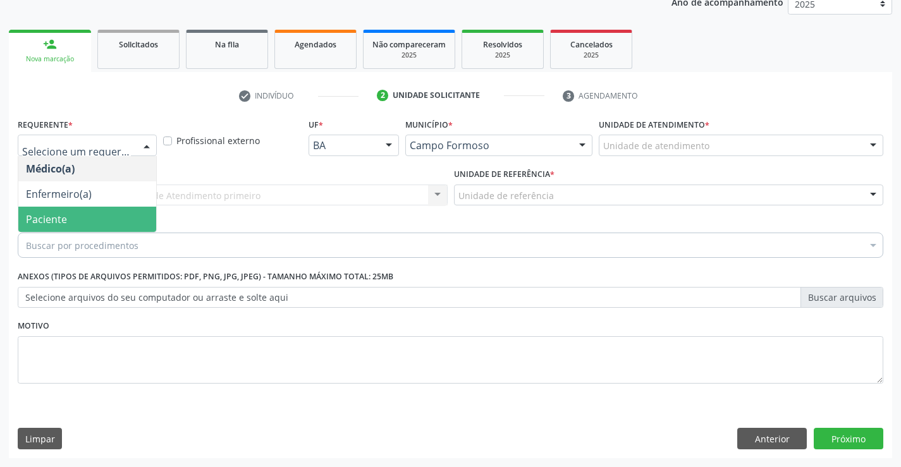
click at [83, 212] on span "Paciente" at bounding box center [87, 219] width 138 height 25
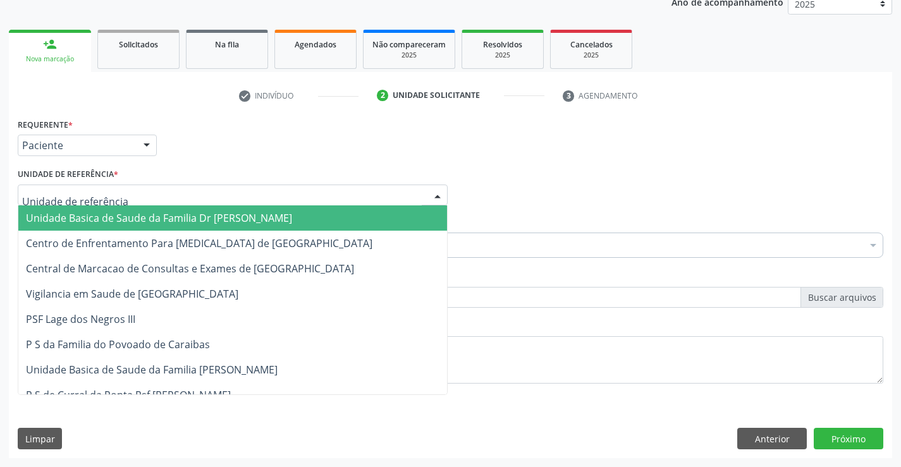
click at [153, 197] on div at bounding box center [233, 195] width 430 height 21
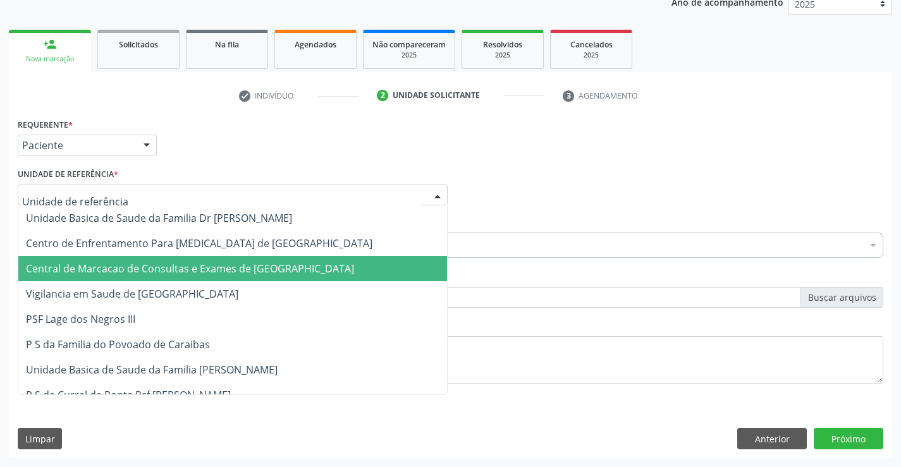
click at [155, 268] on span "Central de Marcacao de Consultas e Exames de [GEOGRAPHIC_DATA]" at bounding box center [190, 269] width 328 height 14
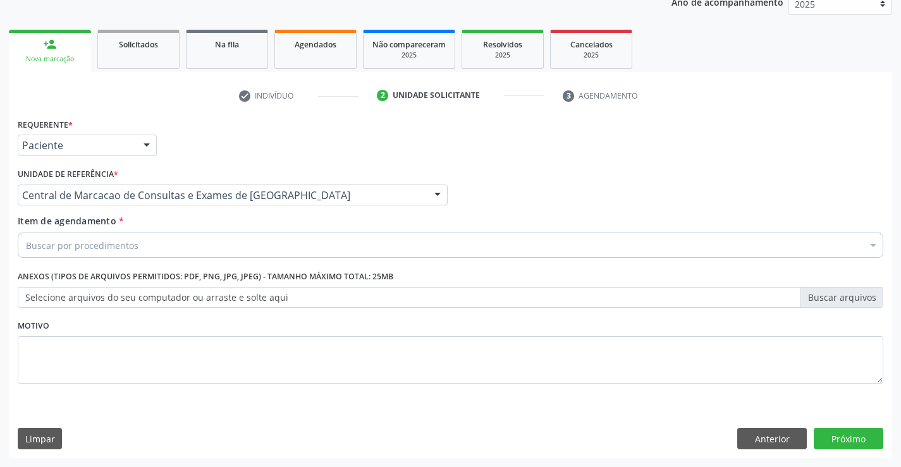
click at [135, 256] on div "Buscar por procedimentos" at bounding box center [450, 245] width 865 height 25
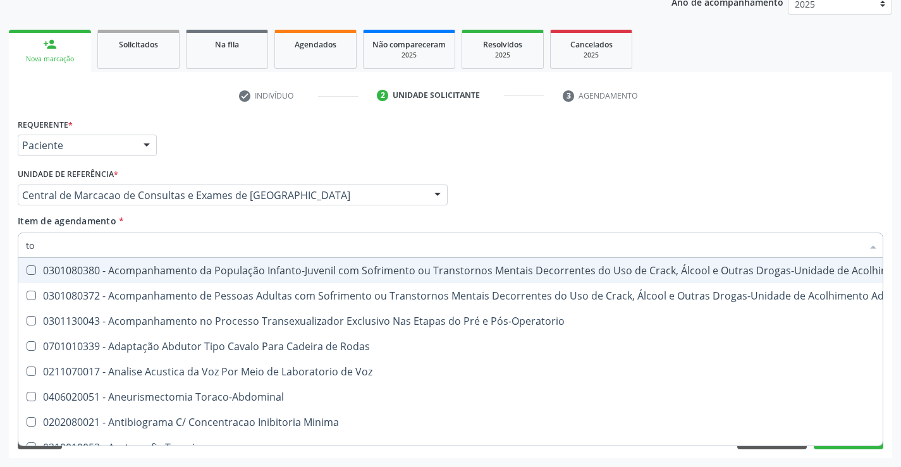
type input "t"
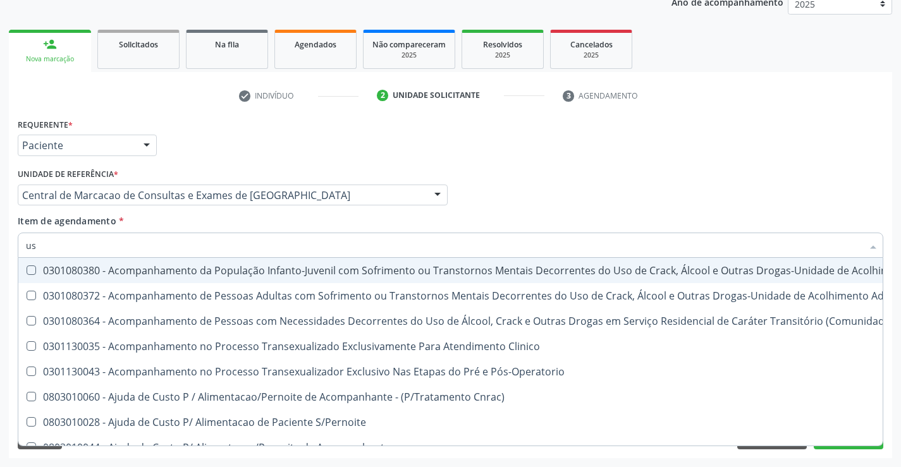
type input "usg"
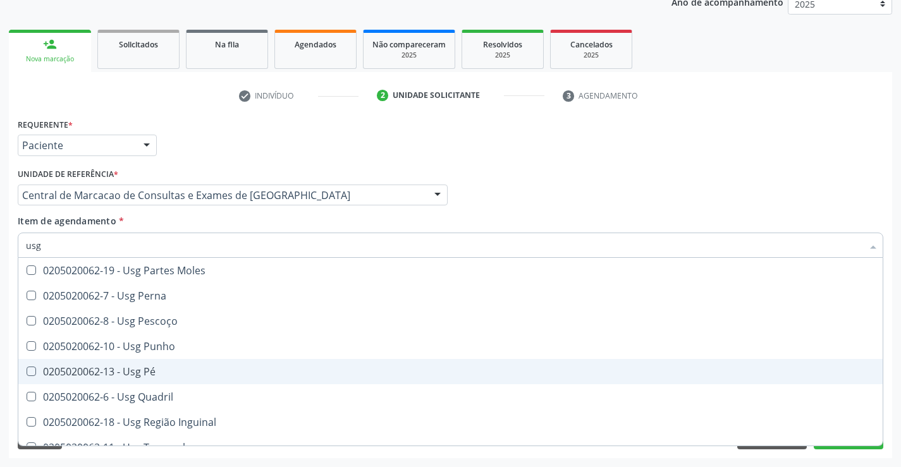
scroll to position [293, 0]
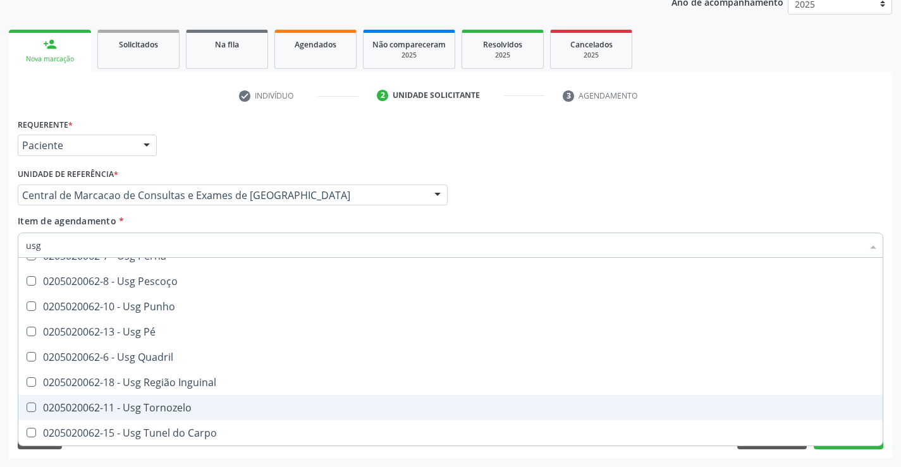
click at [114, 406] on div "0205020062-11 - Usg Tornozelo" at bounding box center [450, 408] width 849 height 10
checkbox Tornozelo "true"
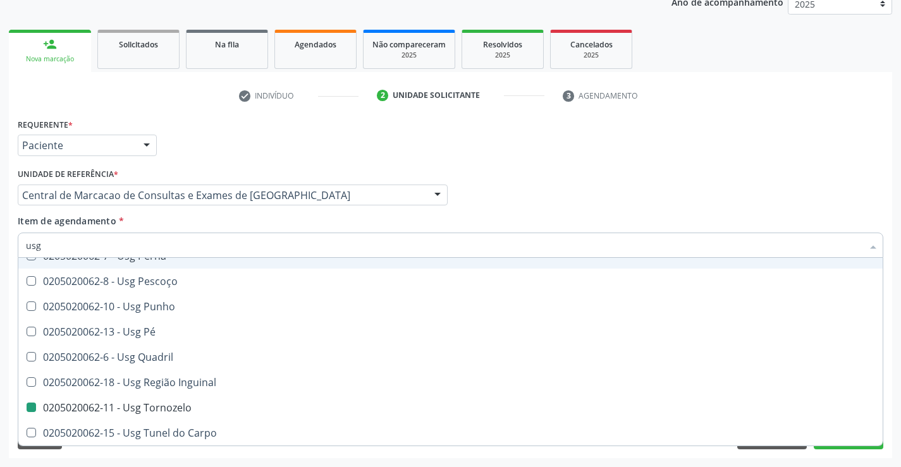
click at [810, 195] on div "Médico Solicitante Por favor, selecione a Unidade de Atendimento primeiro Nenhu…" at bounding box center [450, 189] width 871 height 49
checkbox Braço "true"
checkbox Tornozelo "false"
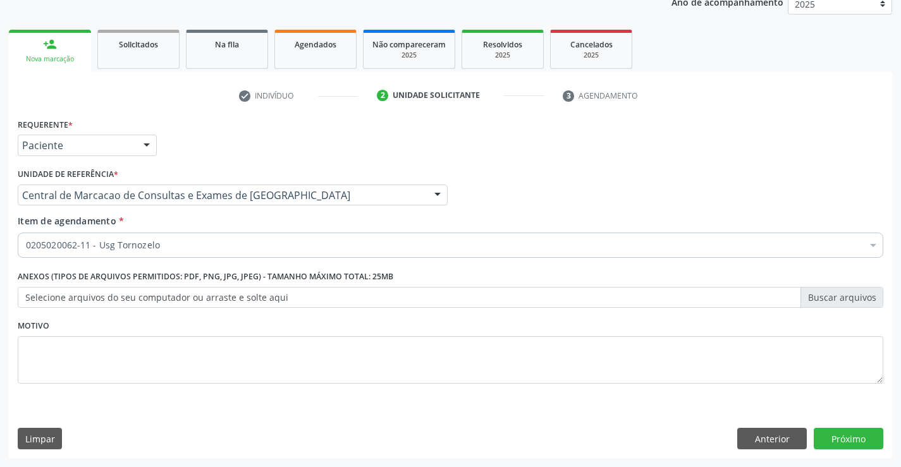
scroll to position [0, 0]
click at [858, 441] on button "Próximo" at bounding box center [848, 438] width 70 height 21
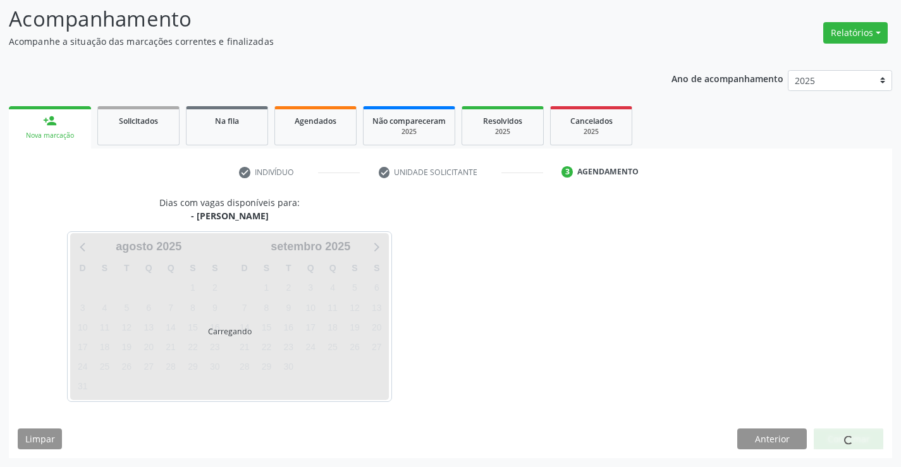
scroll to position [83, 0]
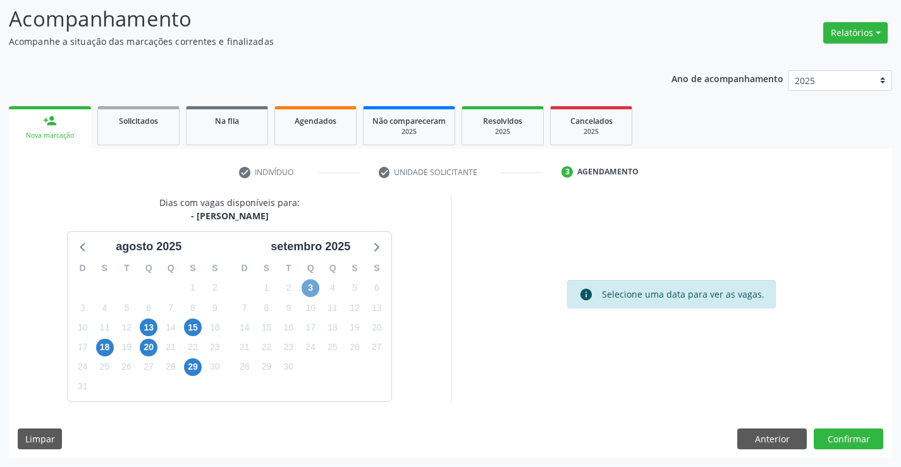
click at [312, 289] on span "3" at bounding box center [310, 288] width 18 height 18
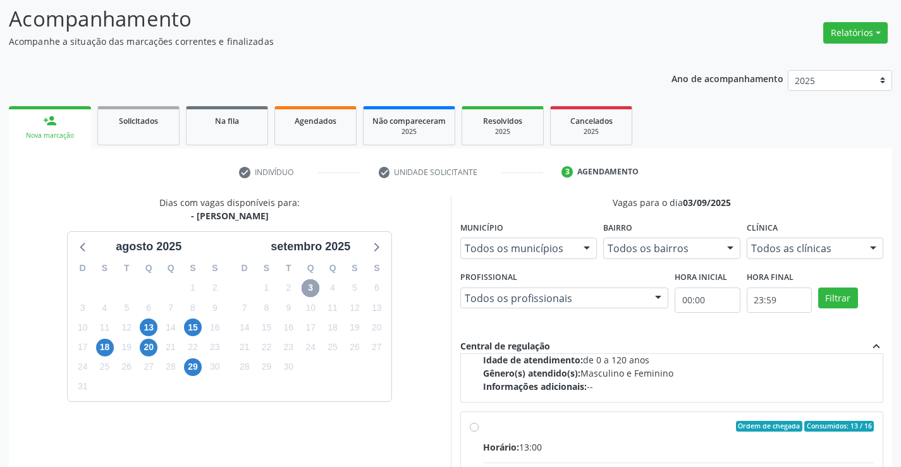
scroll to position [199, 0]
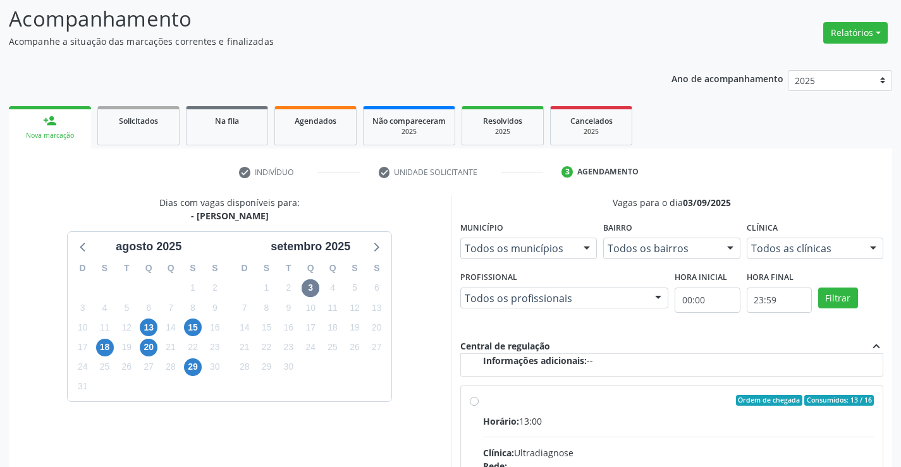
click at [607, 449] on div "Clínica: Ultradiagnose" at bounding box center [678, 452] width 391 height 13
click at [478, 406] on input "Ordem de chegada Consumidos: 13 / 16 Horário: 13:00 Clínica: Ultradiagnose Rede…" at bounding box center [474, 400] width 9 height 11
radio input "true"
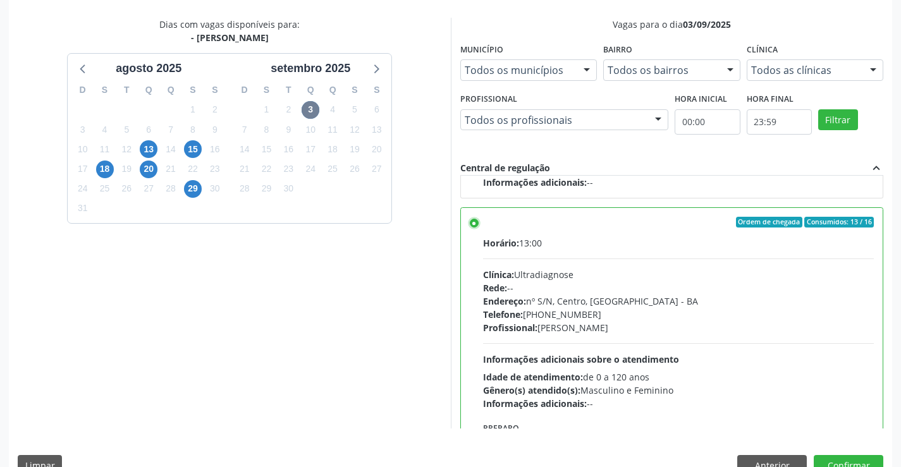
scroll to position [288, 0]
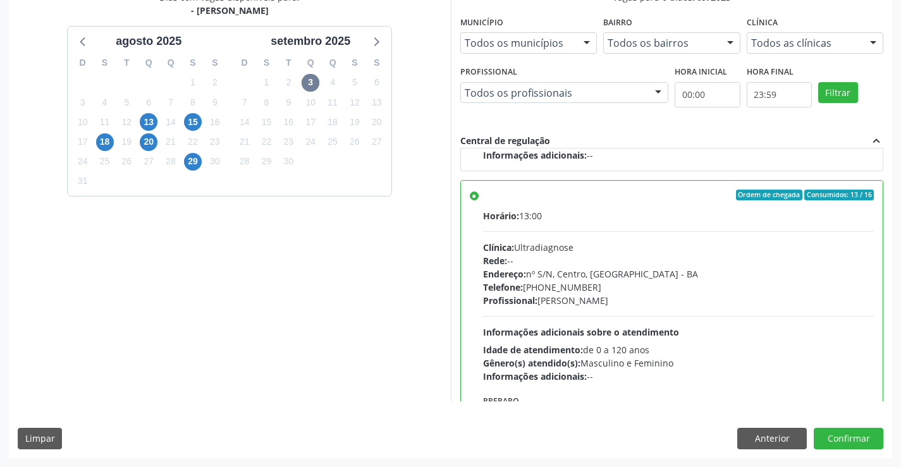
click at [827, 464] on div "Acompanhamento Acompanhe a situação das marcações correntes e finalizadas Relat…" at bounding box center [450, 124] width 901 height 686
click at [835, 437] on button "Confirmar" at bounding box center [848, 438] width 70 height 21
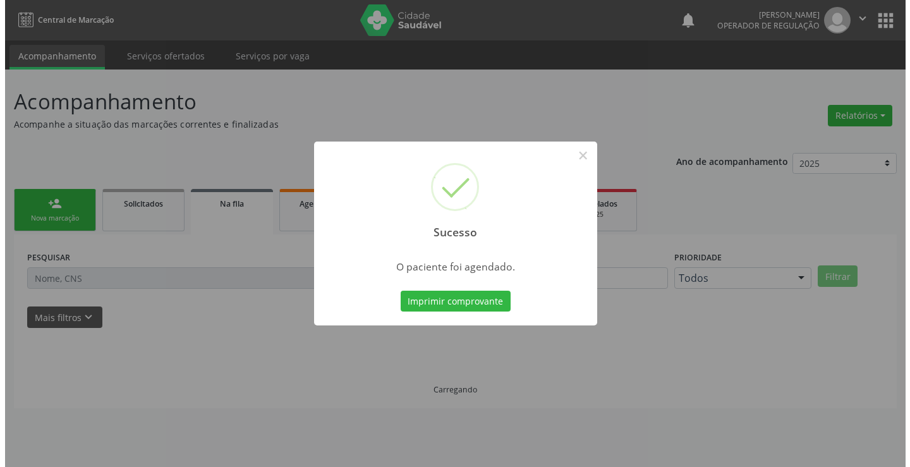
scroll to position [0, 0]
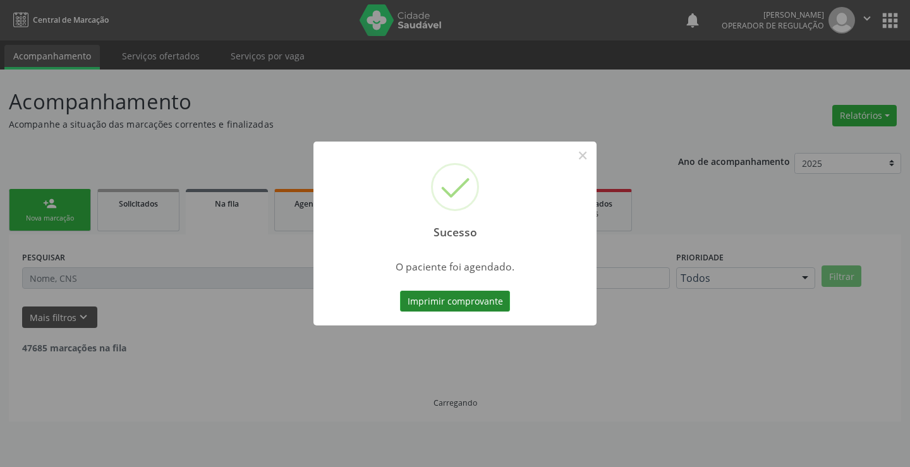
click at [475, 306] on button "Imprimir comprovante" at bounding box center [455, 301] width 110 height 21
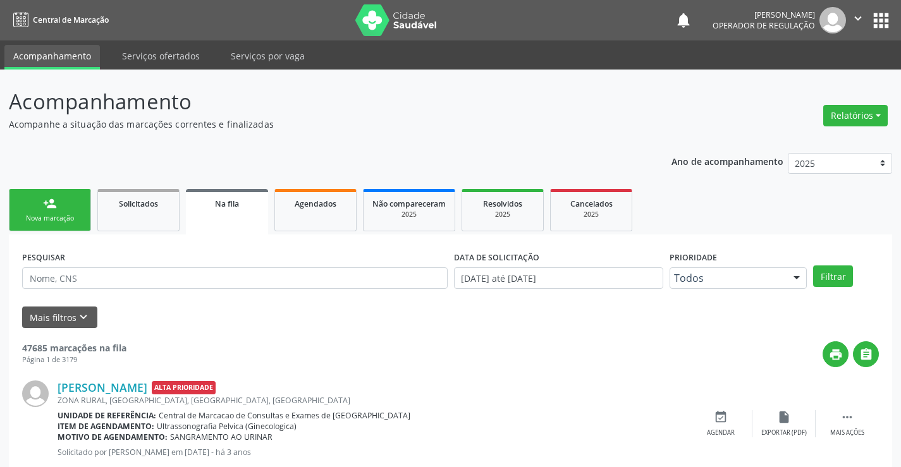
click at [49, 203] on div "person_add" at bounding box center [50, 204] width 14 height 14
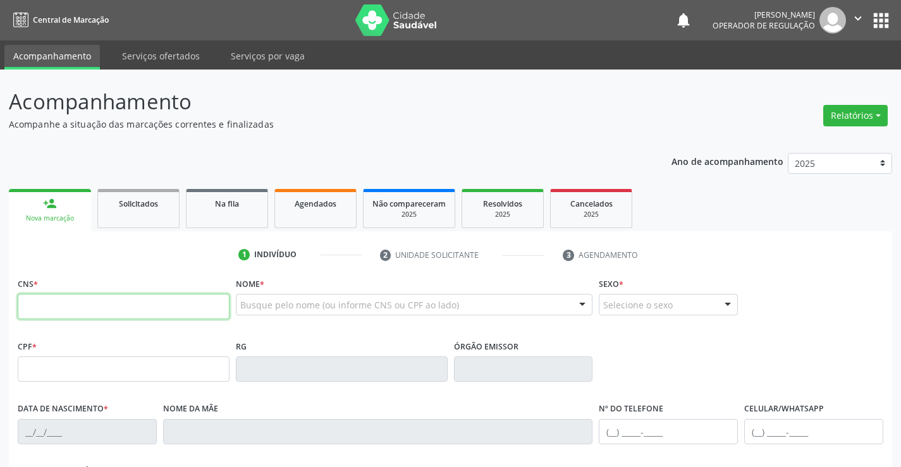
click at [51, 301] on input "text" at bounding box center [124, 306] width 212 height 25
paste input "701 4056 5162 2631"
type input "701 4056 5162 2631"
type input "0979835275"
type input "[DATE]"
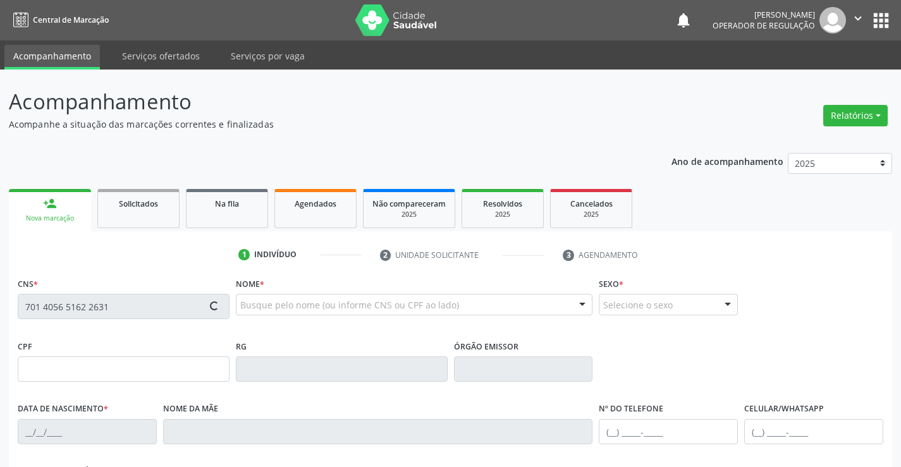
type input "[PHONE_NUMBER]"
type input "758.244.345-49"
type input "S/N"
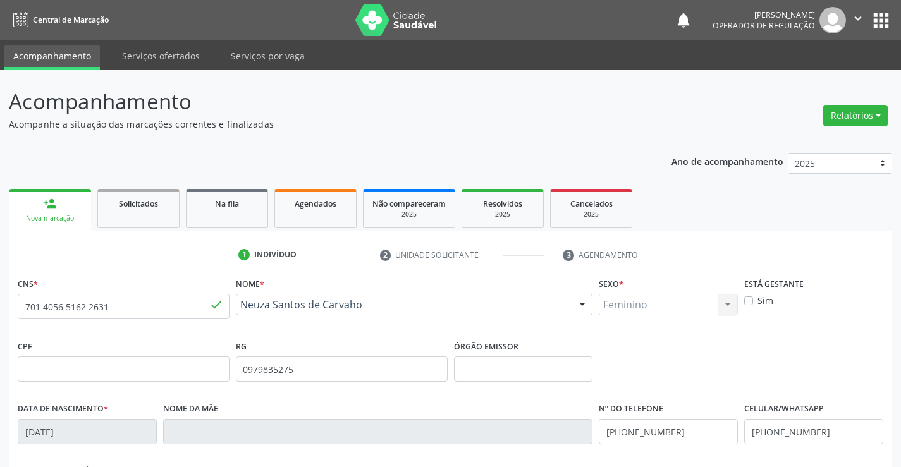
scroll to position [218, 0]
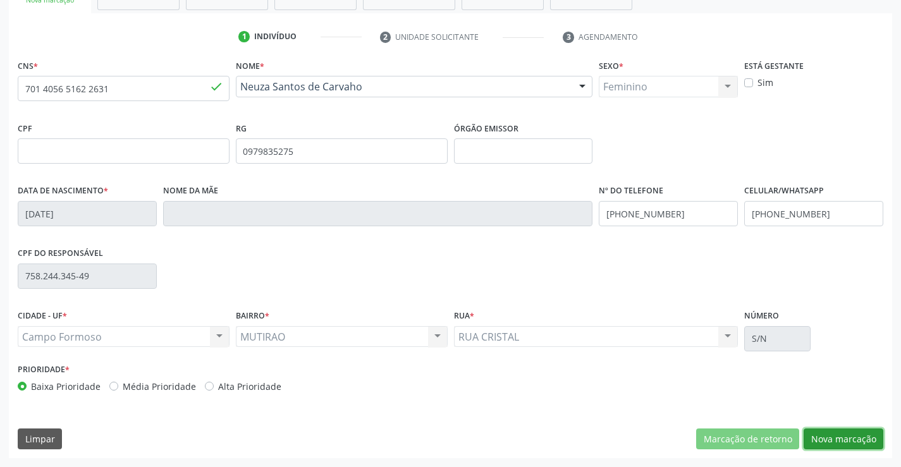
click at [855, 438] on button "Nova marcação" at bounding box center [843, 438] width 80 height 21
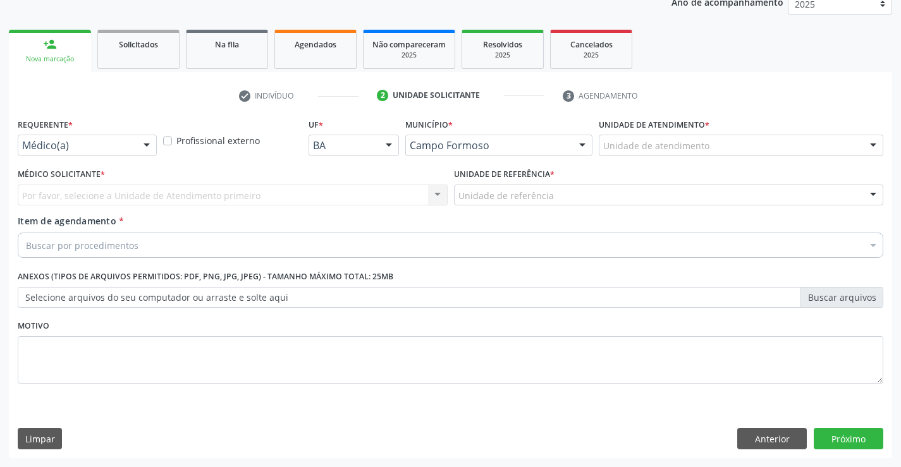
scroll to position [159, 0]
click at [142, 147] on div at bounding box center [146, 145] width 19 height 21
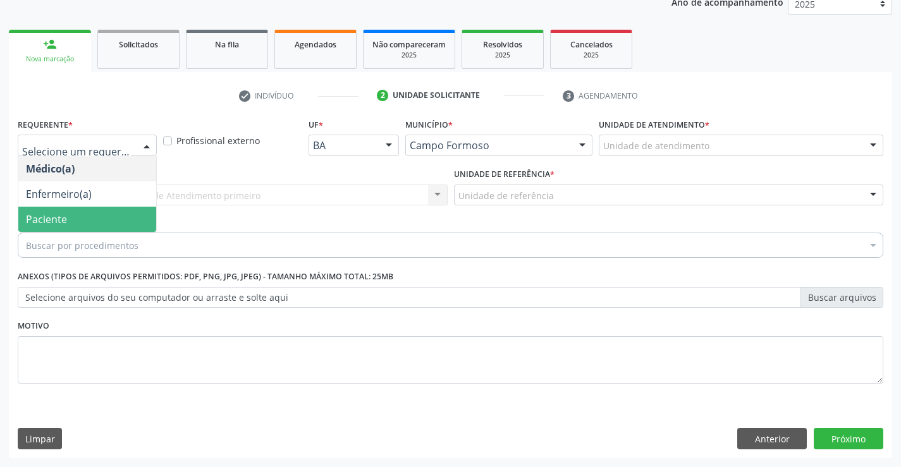
click at [48, 217] on span "Paciente" at bounding box center [46, 219] width 41 height 14
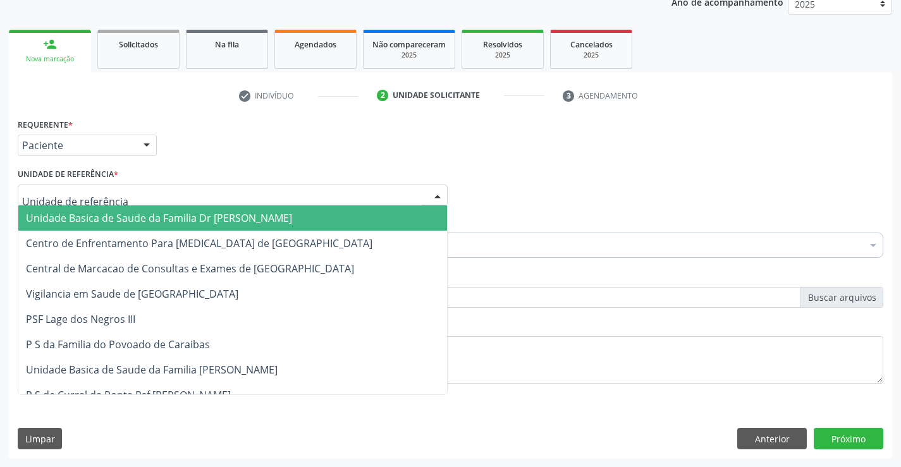
click at [162, 187] on div at bounding box center [233, 195] width 430 height 21
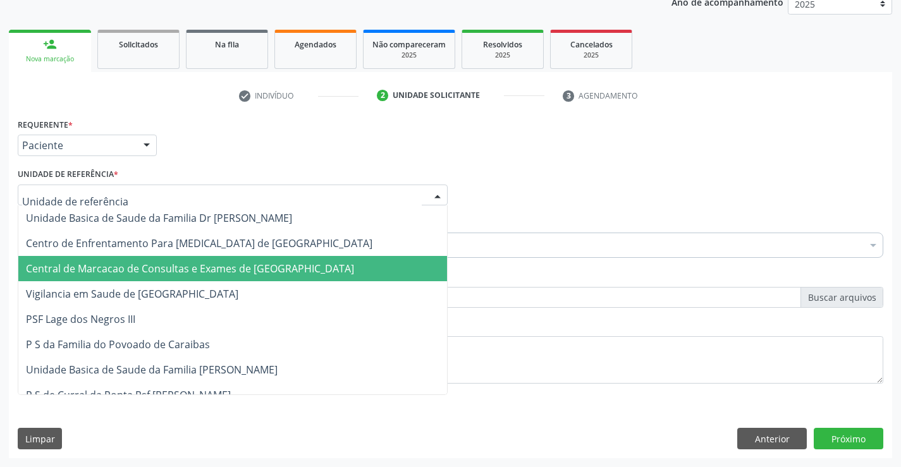
click at [126, 266] on span "Central de Marcacao de Consultas e Exames de [GEOGRAPHIC_DATA]" at bounding box center [190, 269] width 328 height 14
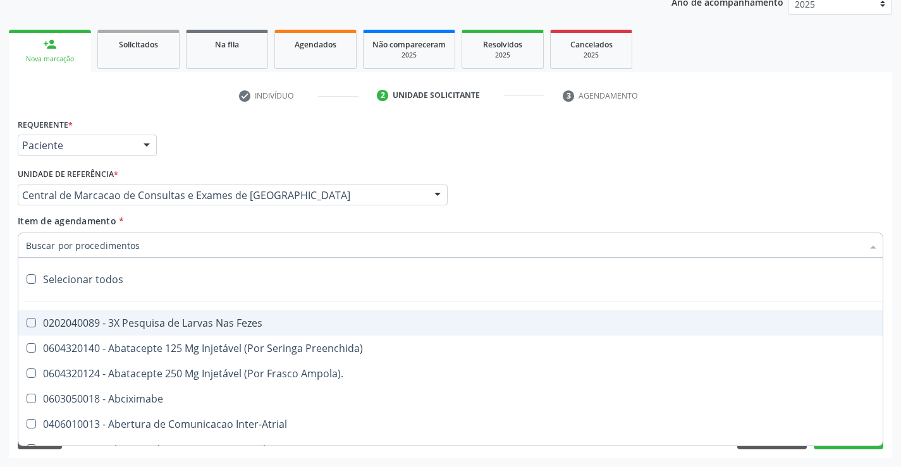
click at [97, 244] on input "Item de agendamento *" at bounding box center [444, 245] width 836 height 25
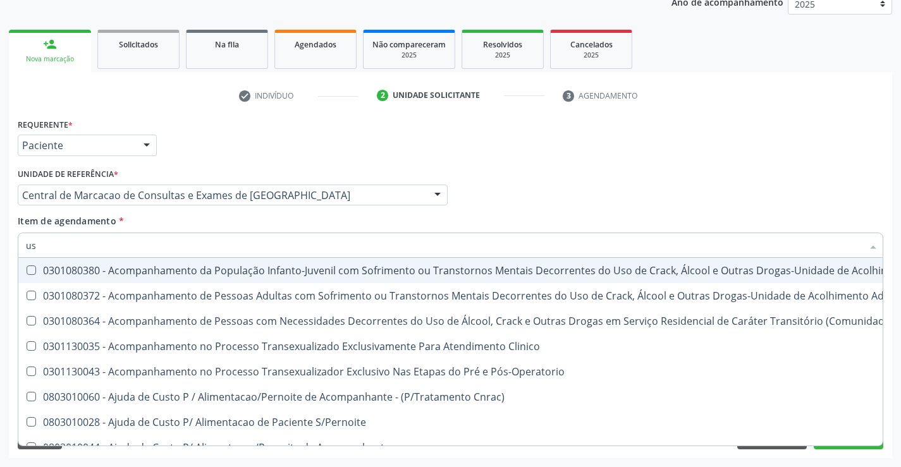
type input "usg"
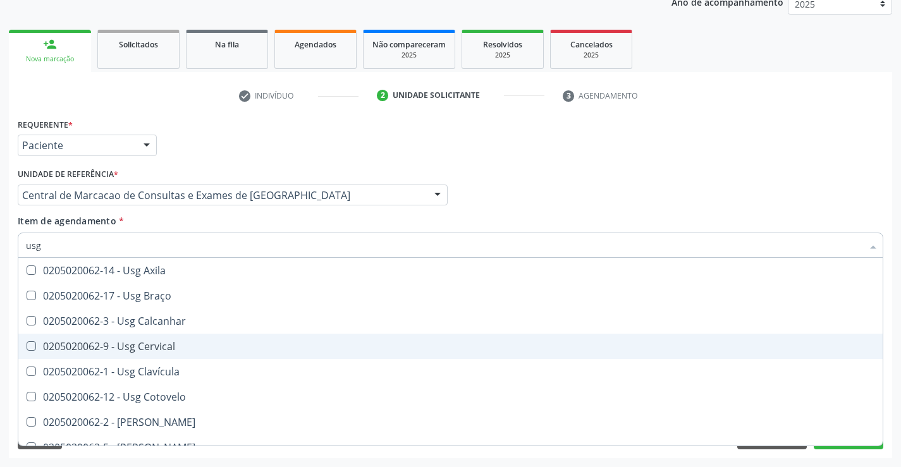
scroll to position [293, 0]
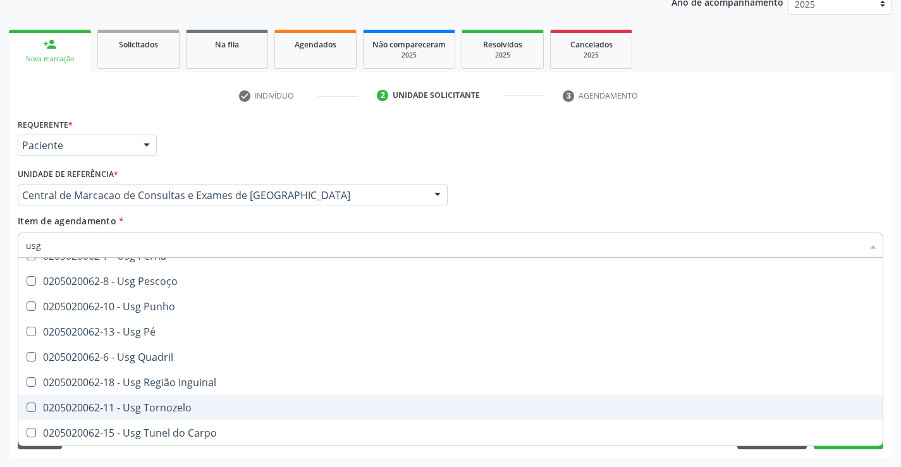
click at [140, 409] on div "0205020062-11 - Usg Tornozelo" at bounding box center [450, 408] width 849 height 10
checkbox Tornozelo "true"
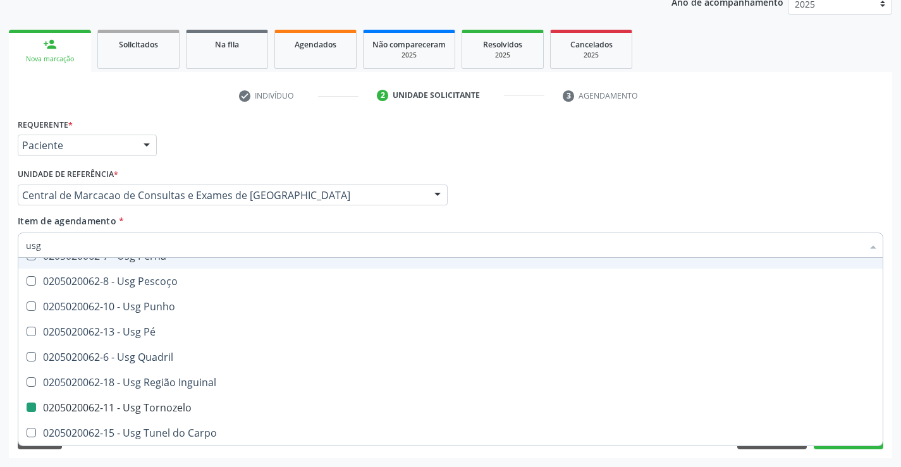
click at [852, 195] on div "Médico Solicitante Por favor, selecione a Unidade de Atendimento primeiro Nenhu…" at bounding box center [450, 189] width 871 height 49
checkbox Braço "true"
checkbox Tornozelo "false"
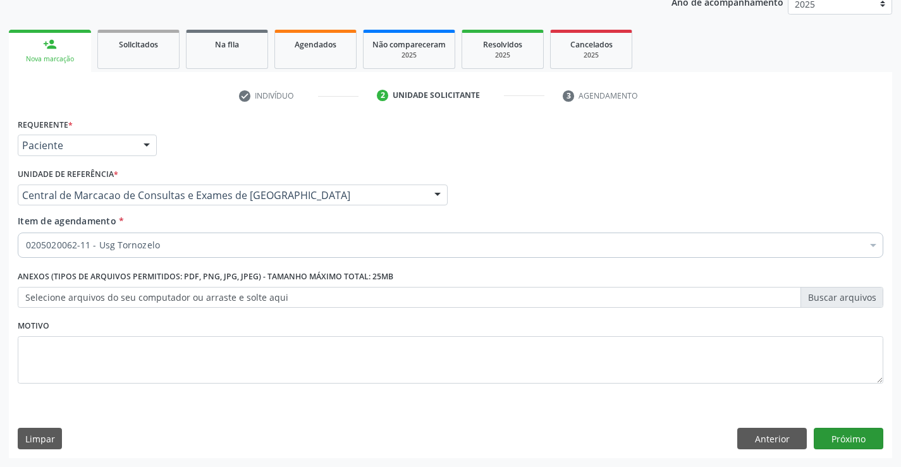
scroll to position [0, 0]
click at [860, 442] on button "Próximo" at bounding box center [848, 438] width 70 height 21
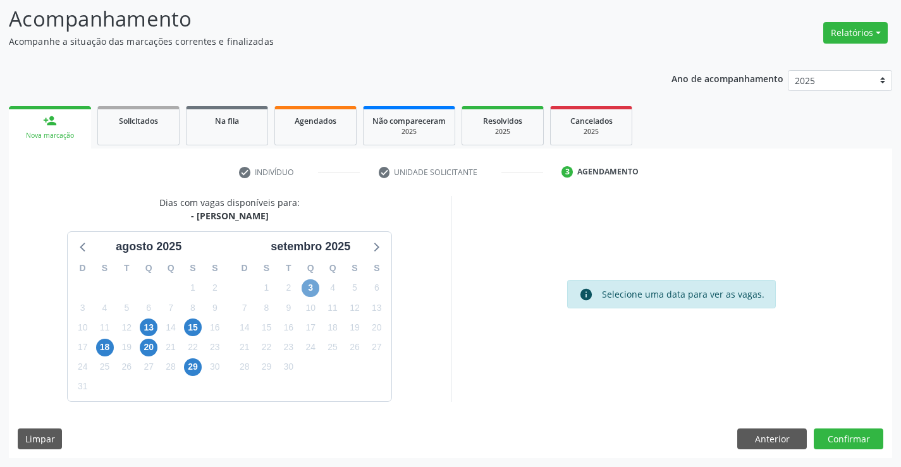
click at [315, 282] on span "3" at bounding box center [310, 288] width 18 height 18
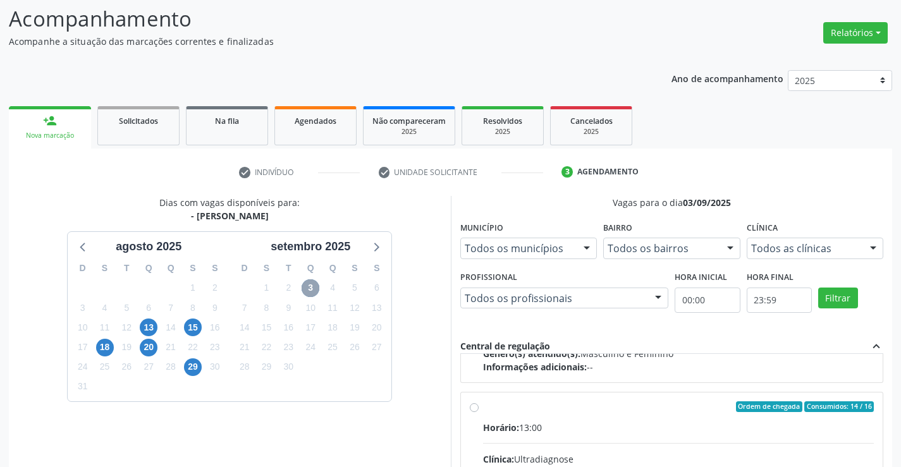
scroll to position [199, 0]
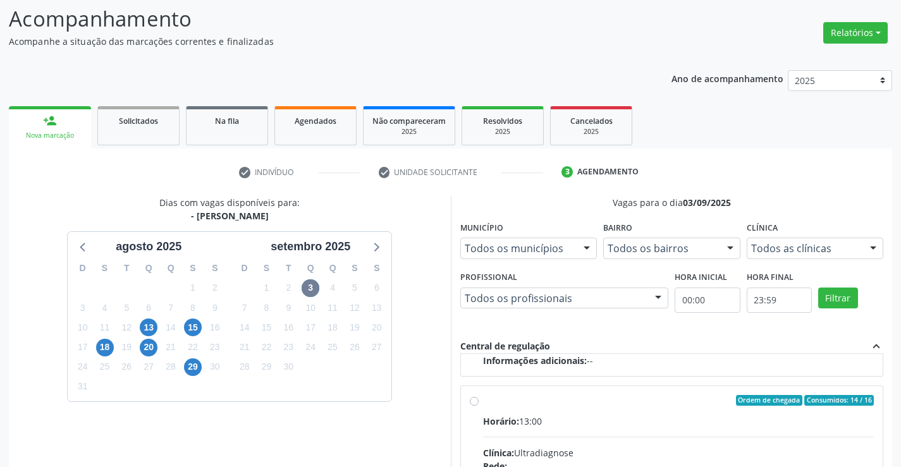
click at [631, 424] on div "Horário: 13:00" at bounding box center [678, 421] width 391 height 13
click at [478, 406] on input "Ordem de chegada Consumidos: 14 / 16 Horário: 13:00 Clínica: Ultradiagnose Rede…" at bounding box center [474, 400] width 9 height 11
radio input "true"
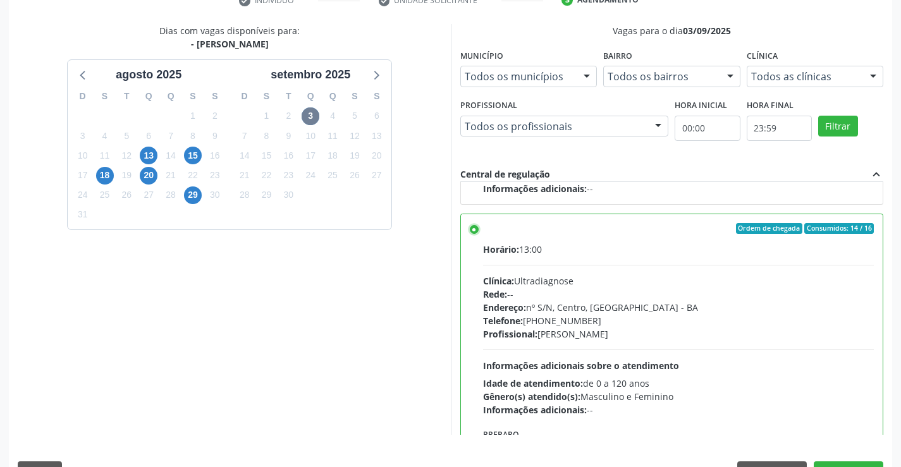
scroll to position [288, 0]
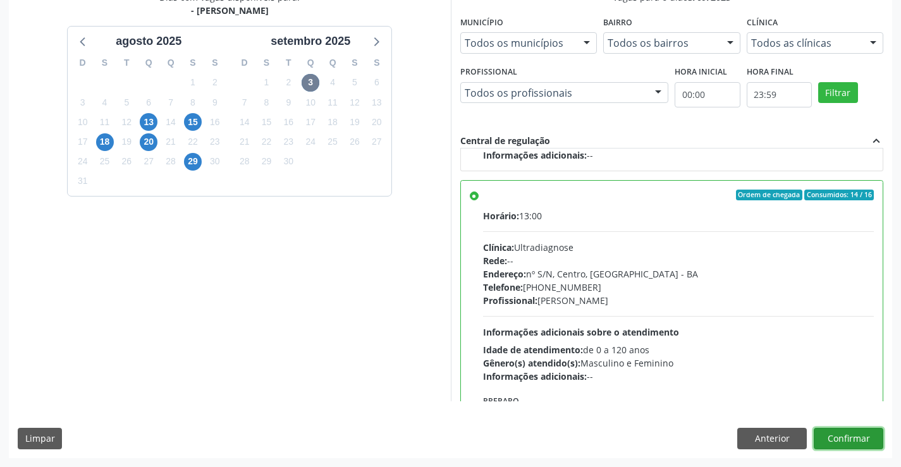
click at [866, 446] on button "Confirmar" at bounding box center [848, 438] width 70 height 21
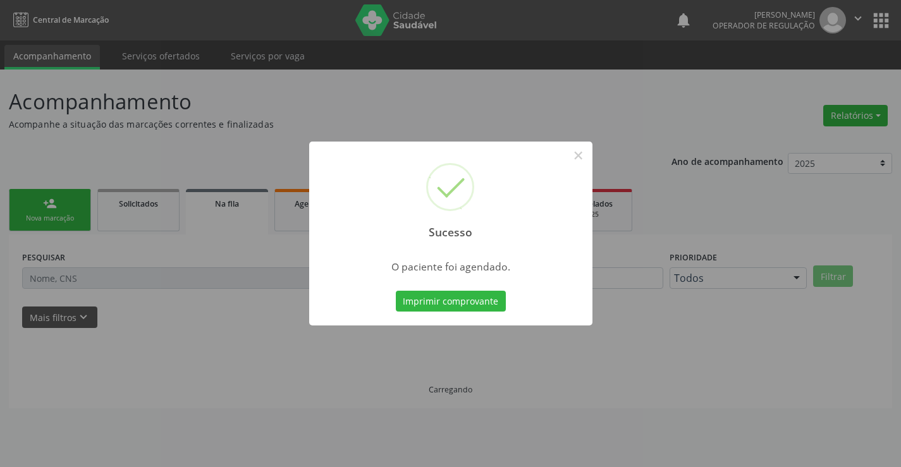
scroll to position [0, 0]
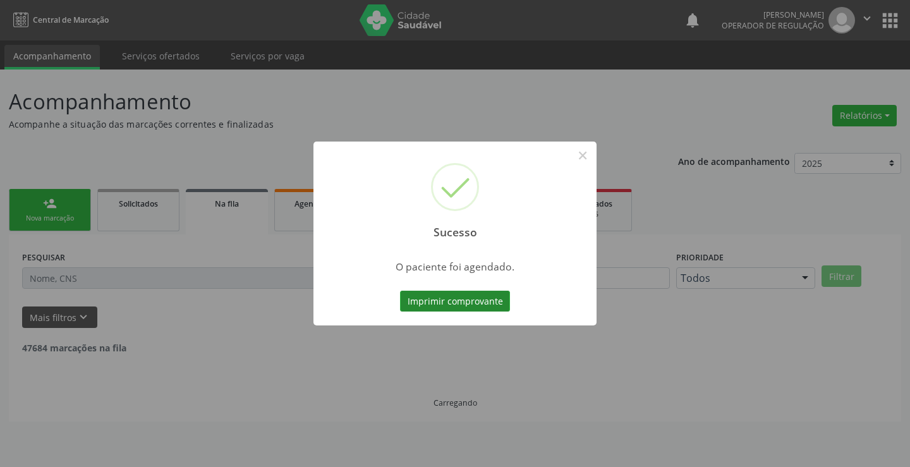
click at [444, 294] on button "Imprimir comprovante" at bounding box center [455, 301] width 110 height 21
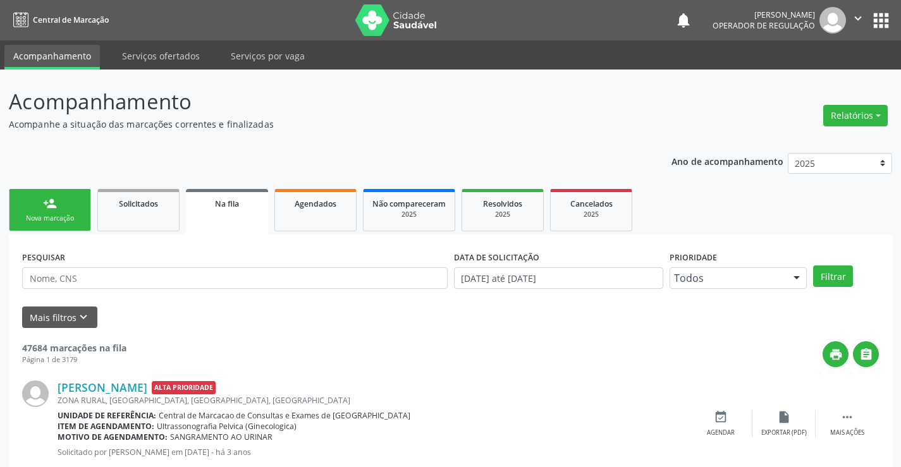
click at [852, 20] on icon "" at bounding box center [858, 18] width 14 height 14
click at [807, 71] on link "Sair" at bounding box center [825, 77] width 87 height 18
